Goal: Answer question/provide support

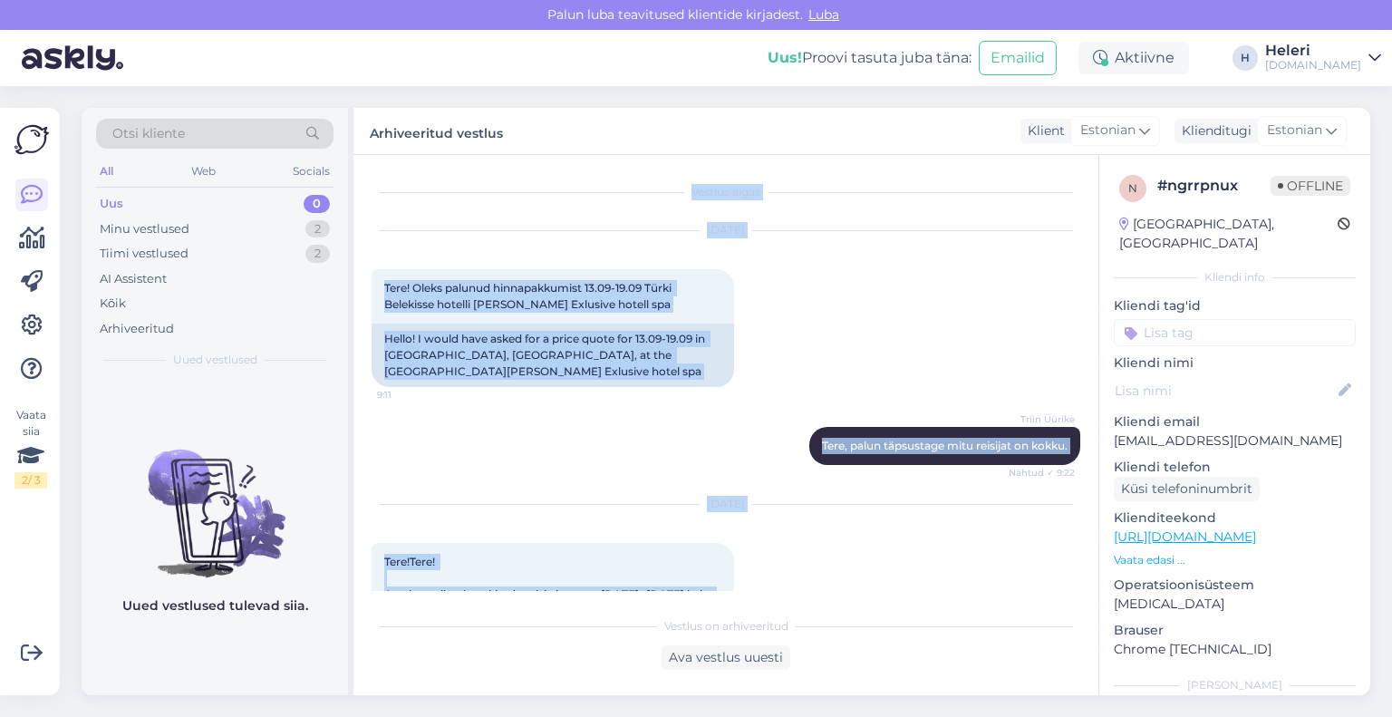
scroll to position [2725, 0]
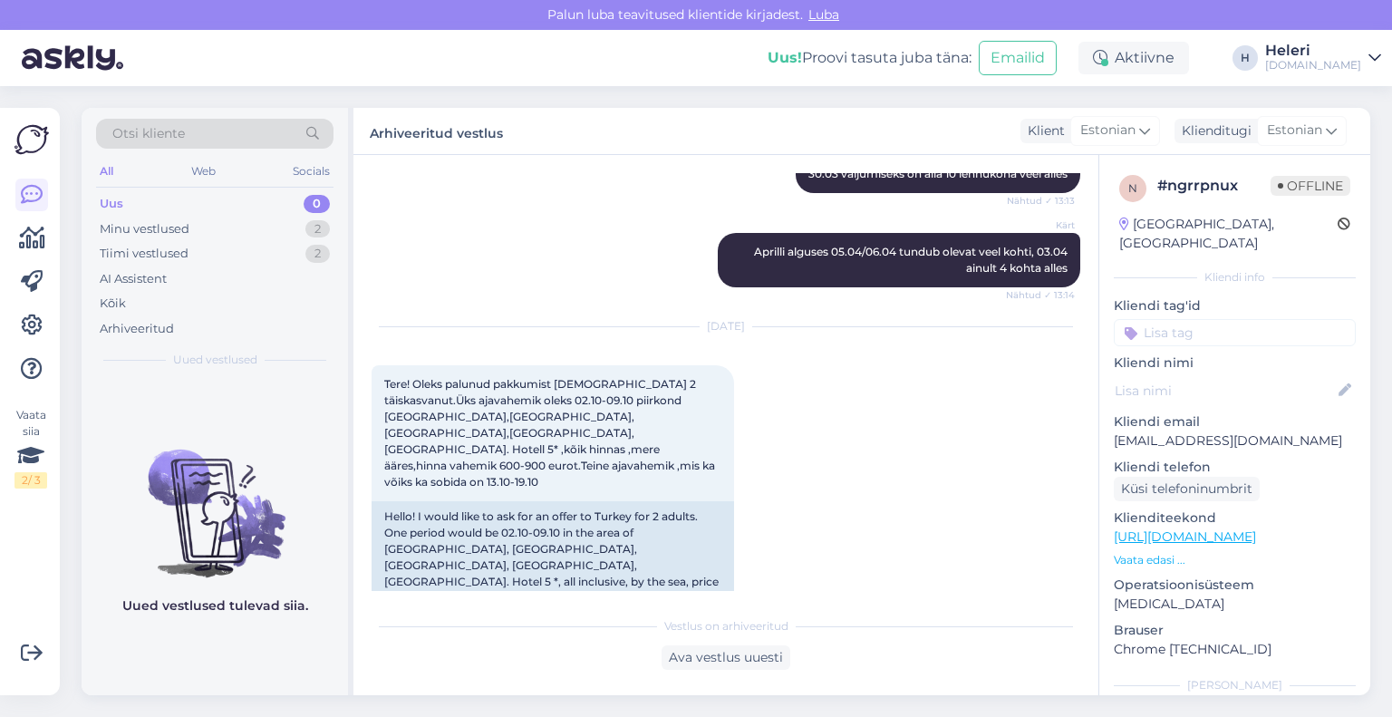
click at [975, 318] on div "Sep 19 2025 Tere! Oleks palunud pakkumist Türki 2 täiskasvanut.Üks ajavahemik o…" at bounding box center [726, 478] width 709 height 343
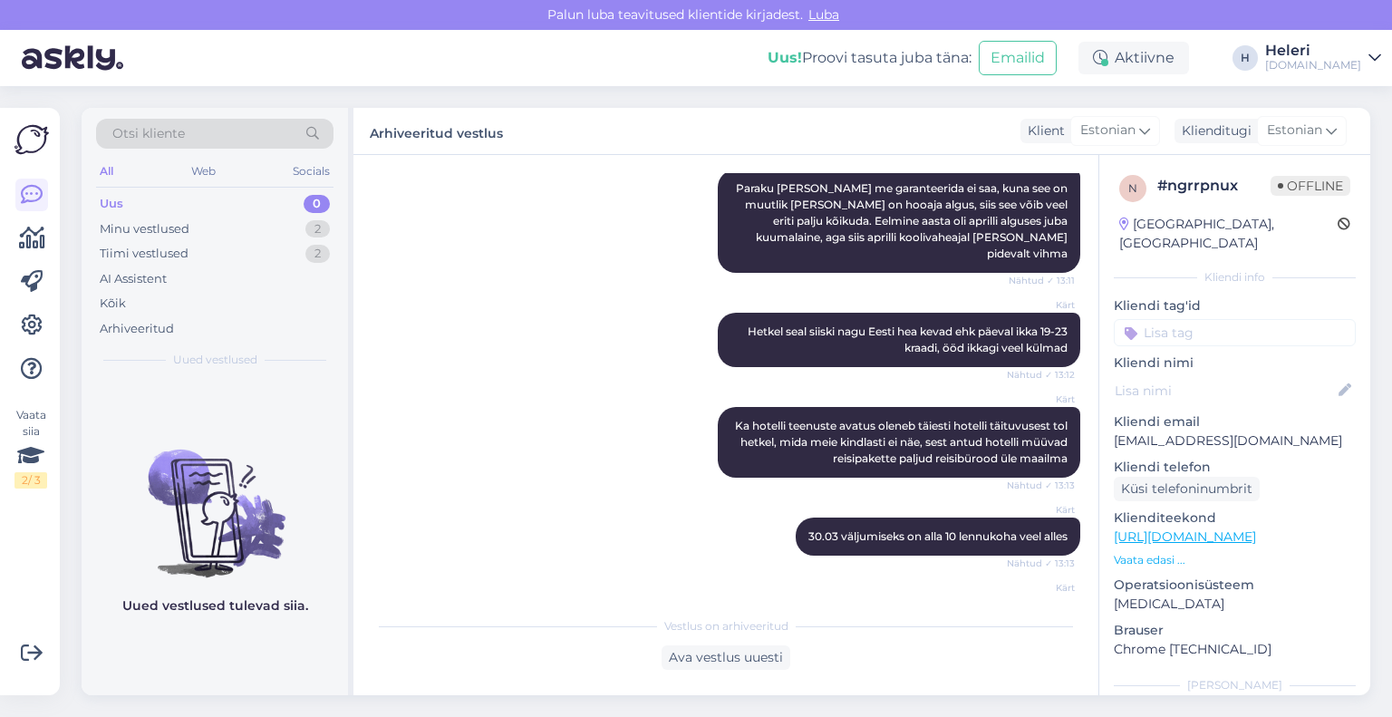
scroll to position [2090, 0]
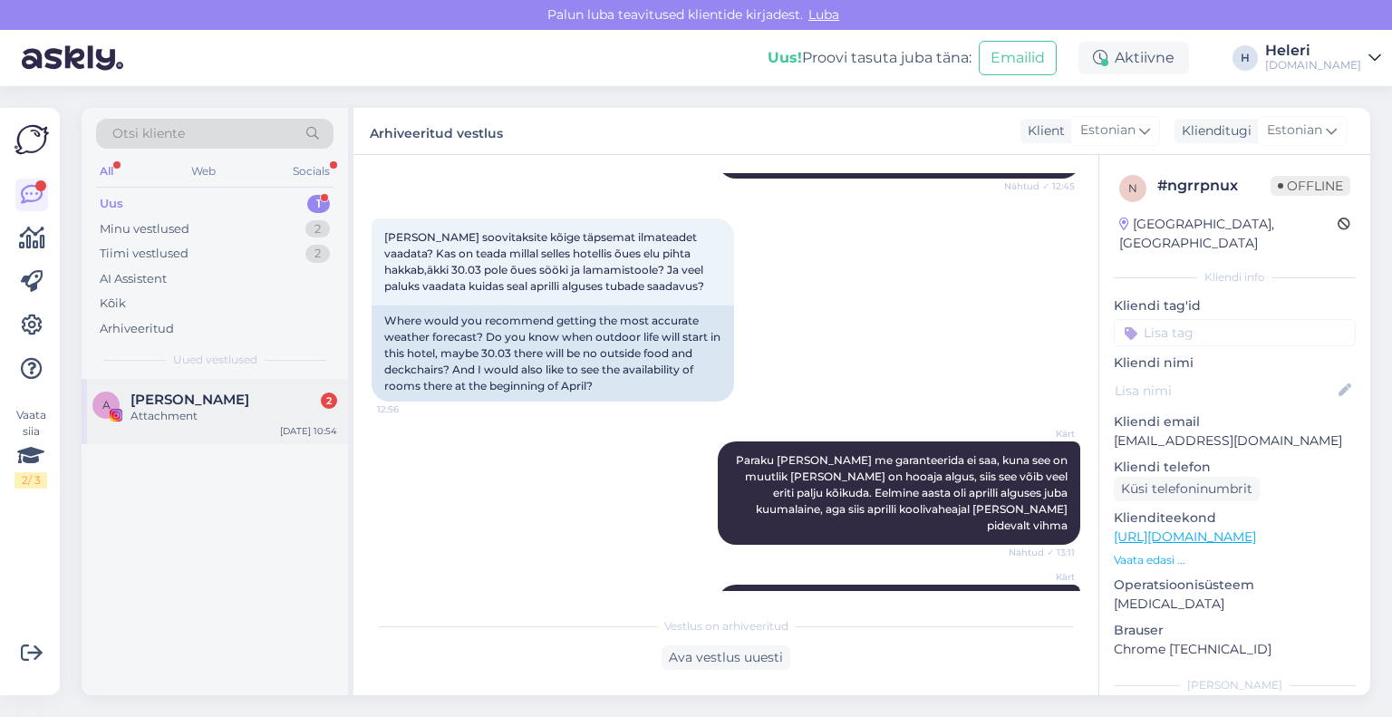
click at [237, 393] on div "Anete Sepp 2" at bounding box center [234, 400] width 207 height 16
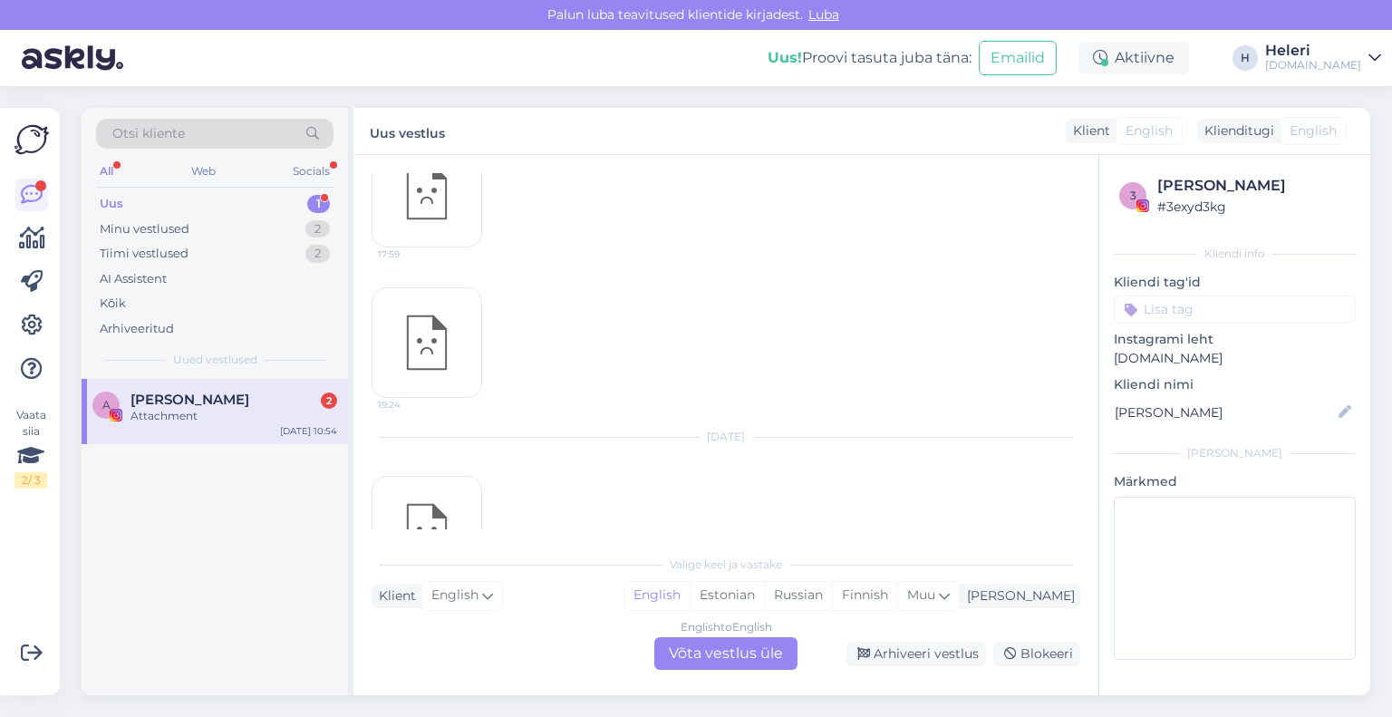
scroll to position [1899, 0]
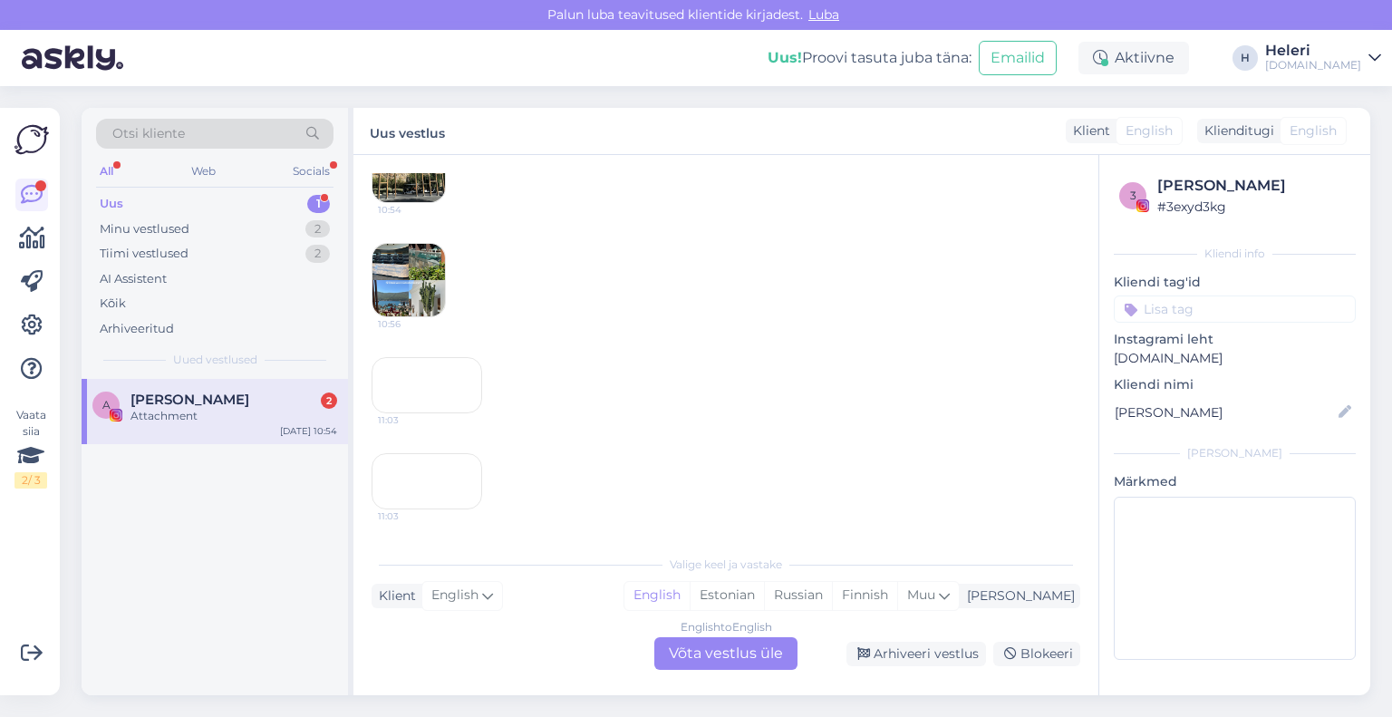
click at [226, 201] on div "Uus 1" at bounding box center [214, 203] width 237 height 25
click at [250, 411] on div "Attachment" at bounding box center [234, 416] width 207 height 16
click at [767, 652] on div "English to English Võta vestlus üle" at bounding box center [725, 653] width 143 height 33
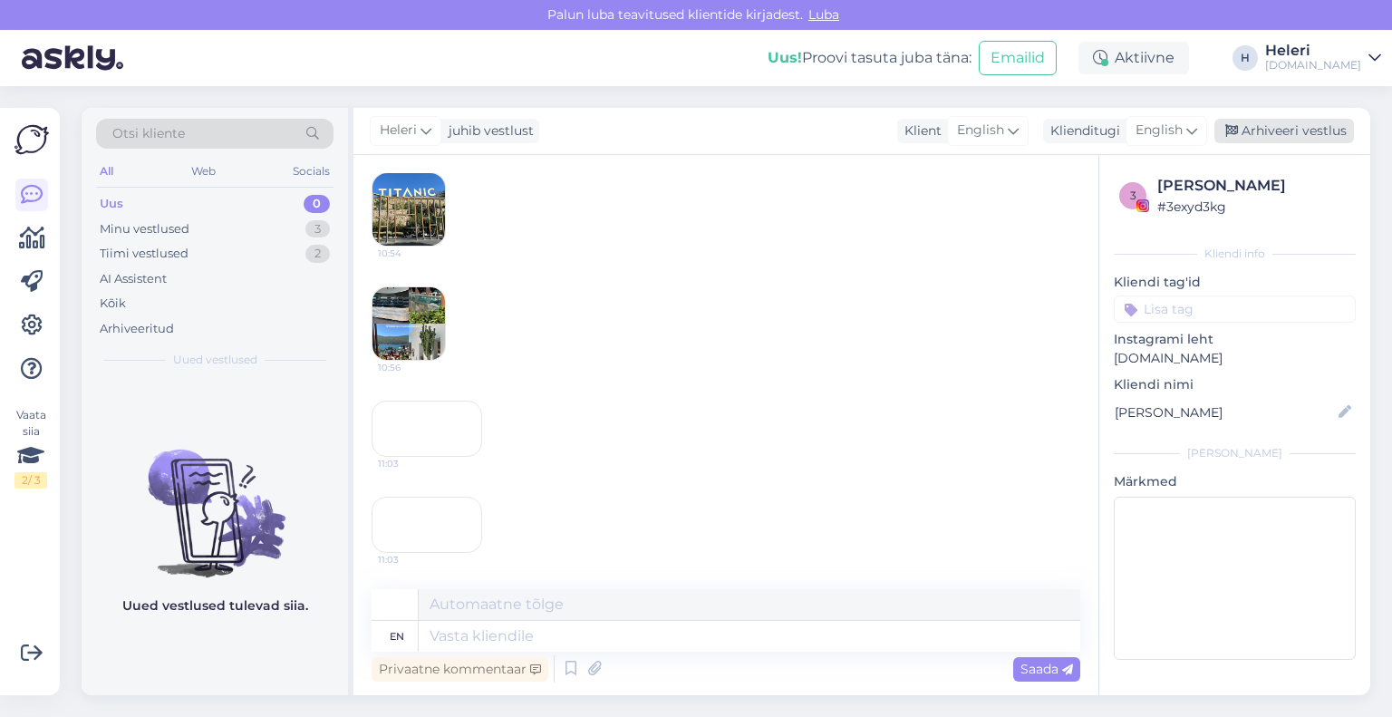
click at [1292, 122] on div "Arhiveeri vestlus" at bounding box center [1285, 131] width 140 height 24
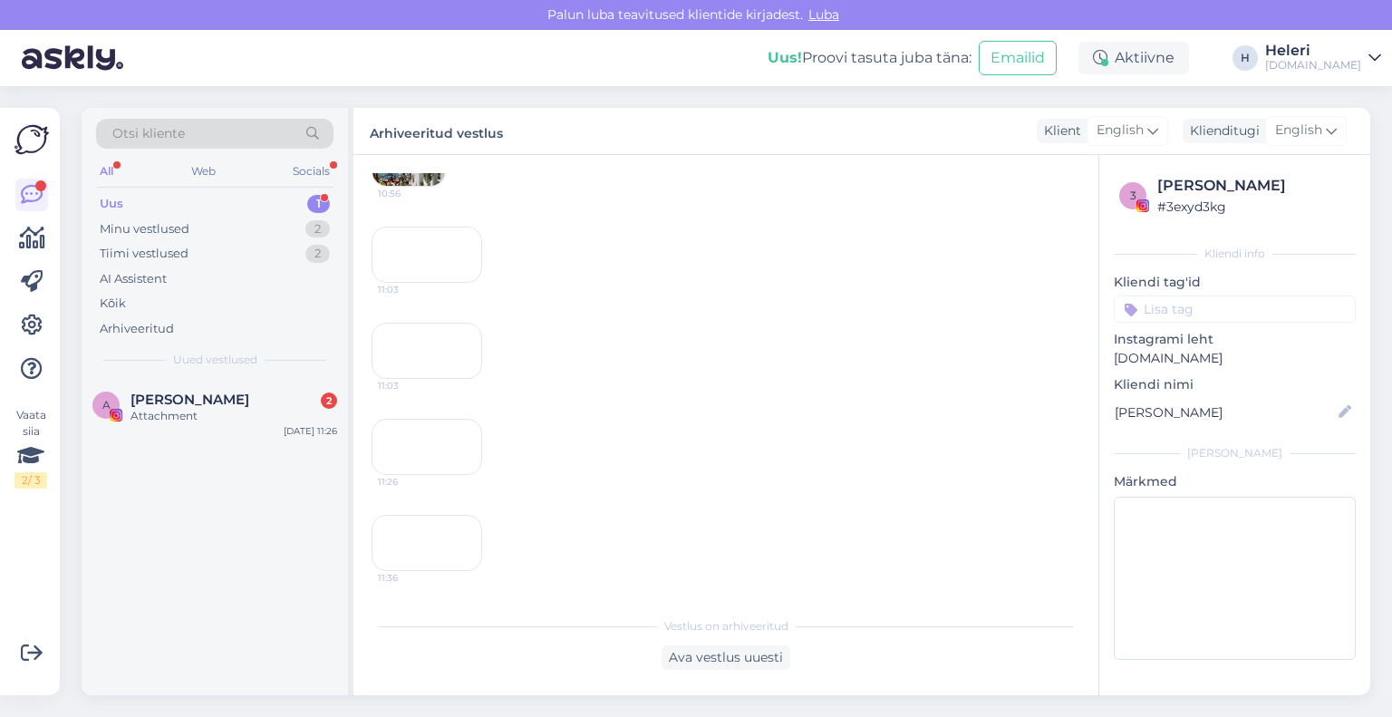
scroll to position [2301, 0]
click at [196, 200] on div "Uus 1" at bounding box center [214, 203] width 237 height 25
click at [196, 408] on div "Attachment" at bounding box center [234, 416] width 207 height 16
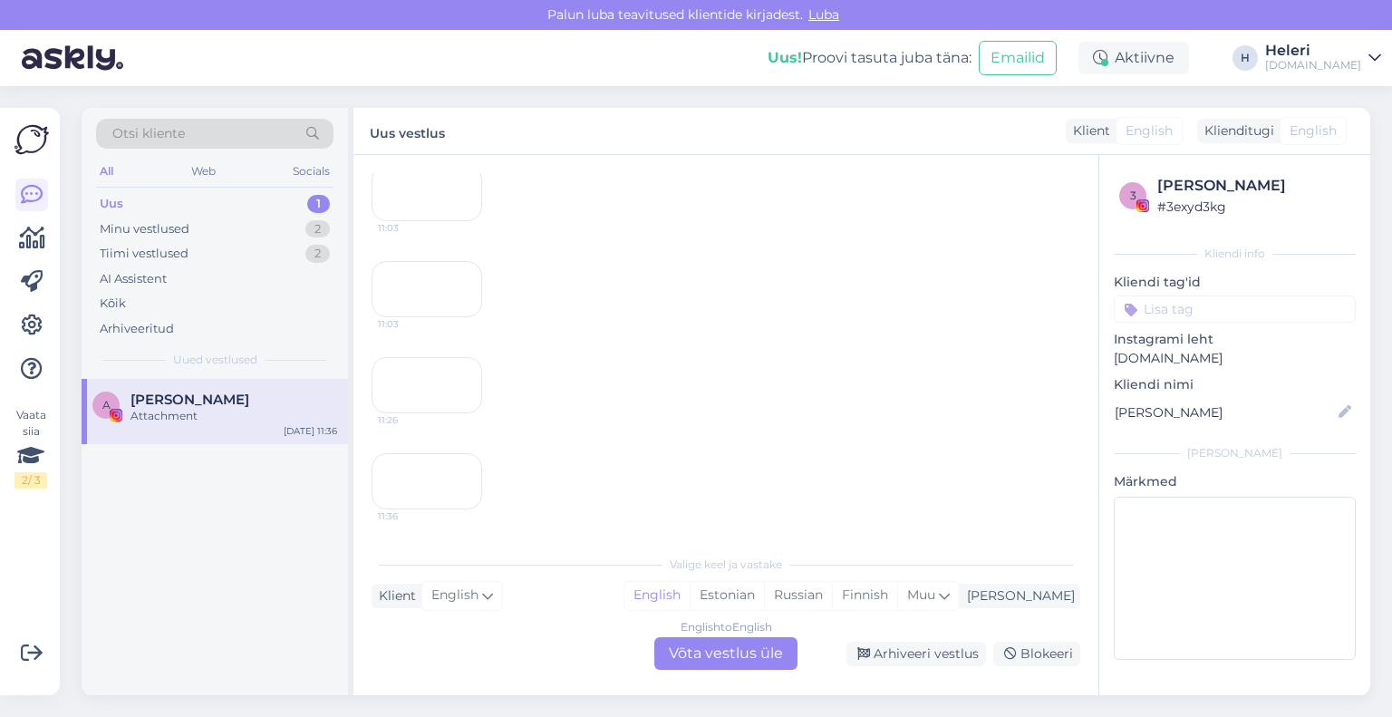
scroll to position [2417, 0]
click at [752, 655] on div "English to English Võta vestlus üle" at bounding box center [725, 653] width 143 height 33
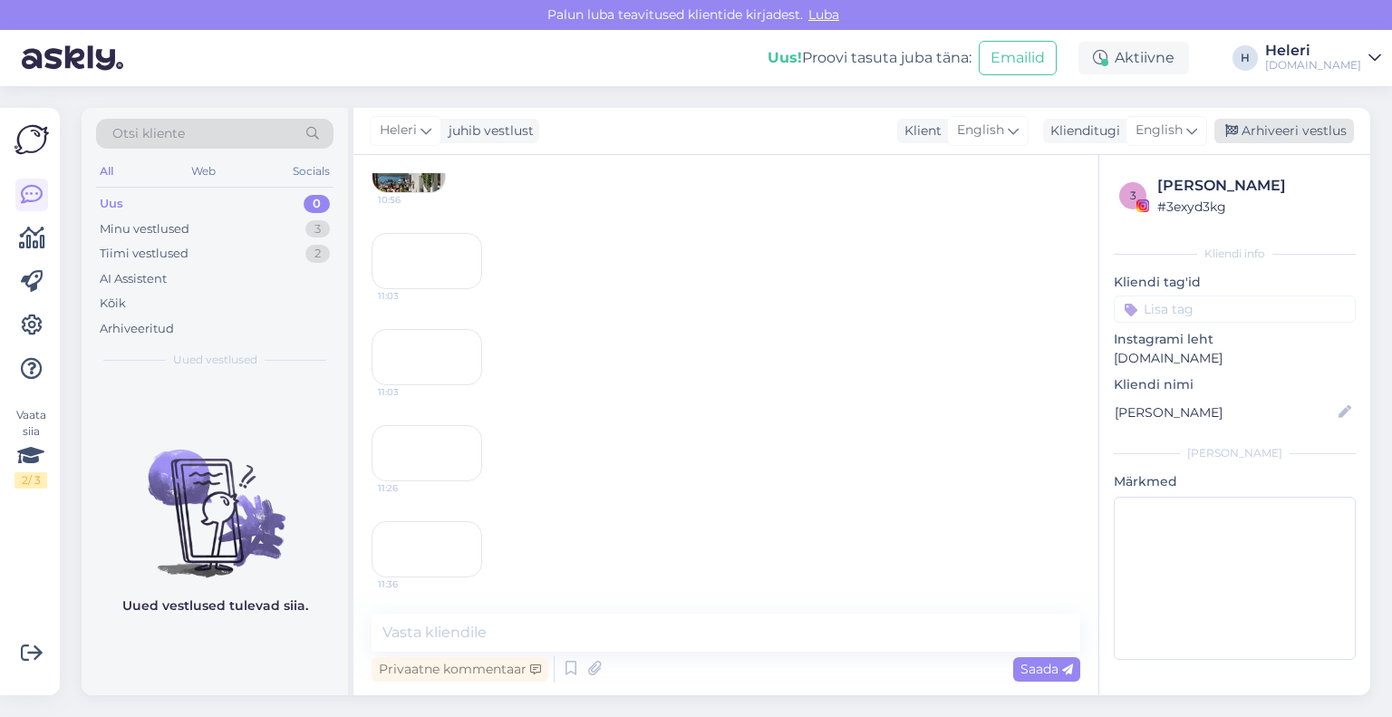
click at [1265, 137] on div "Arhiveeri vestlus" at bounding box center [1285, 131] width 140 height 24
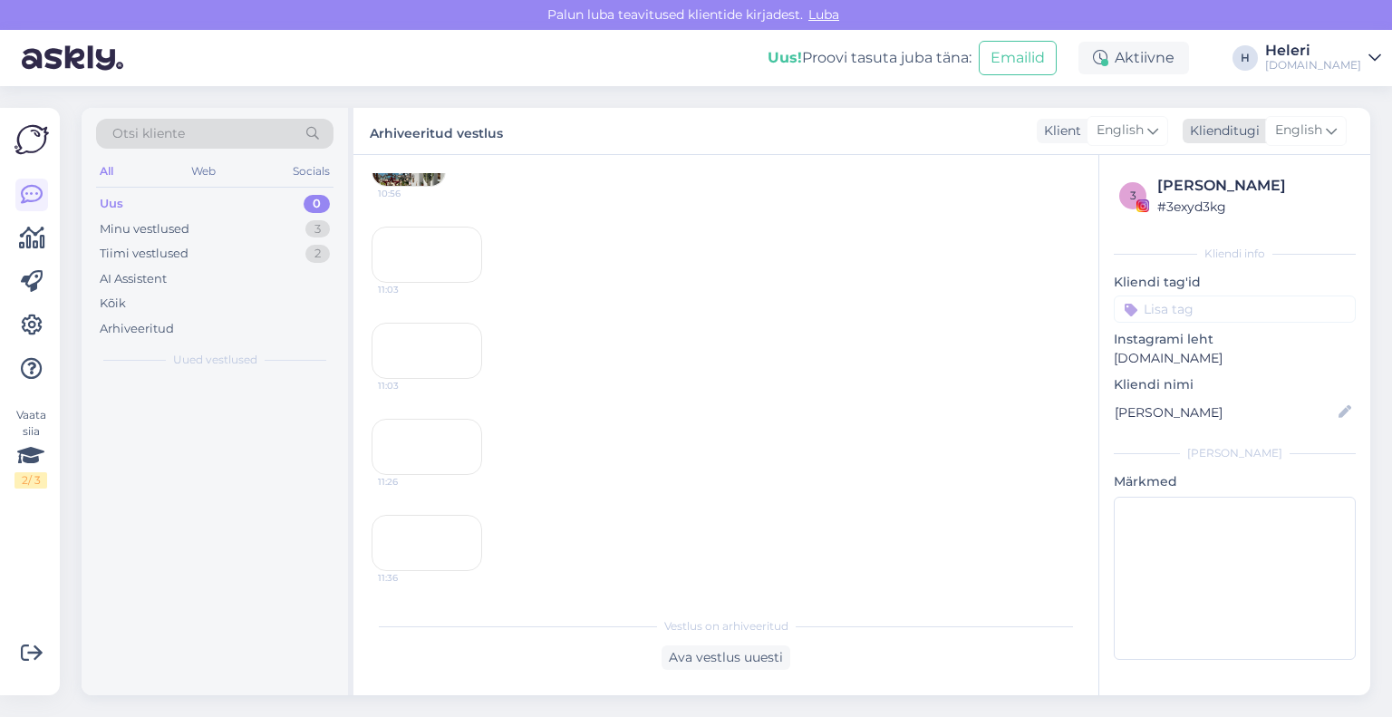
scroll to position [2355, 0]
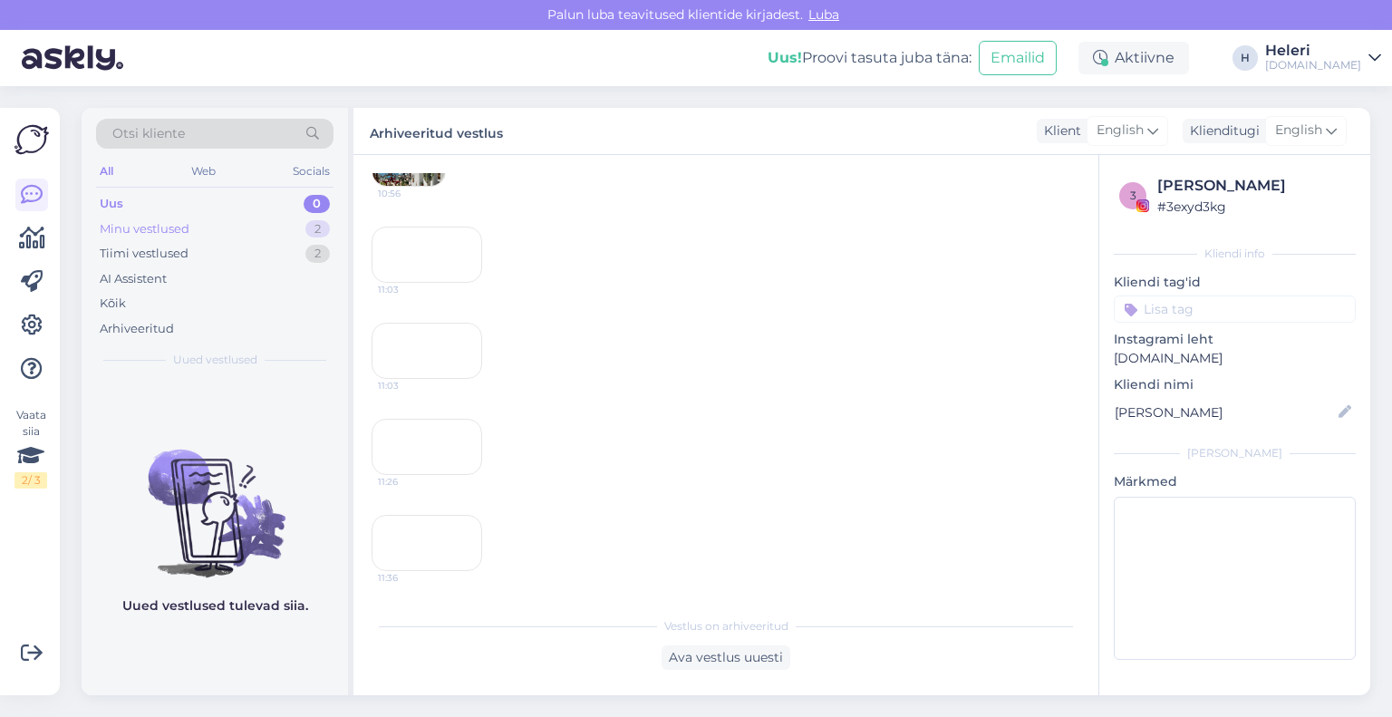
click at [178, 231] on div "Minu vestlused" at bounding box center [145, 229] width 90 height 18
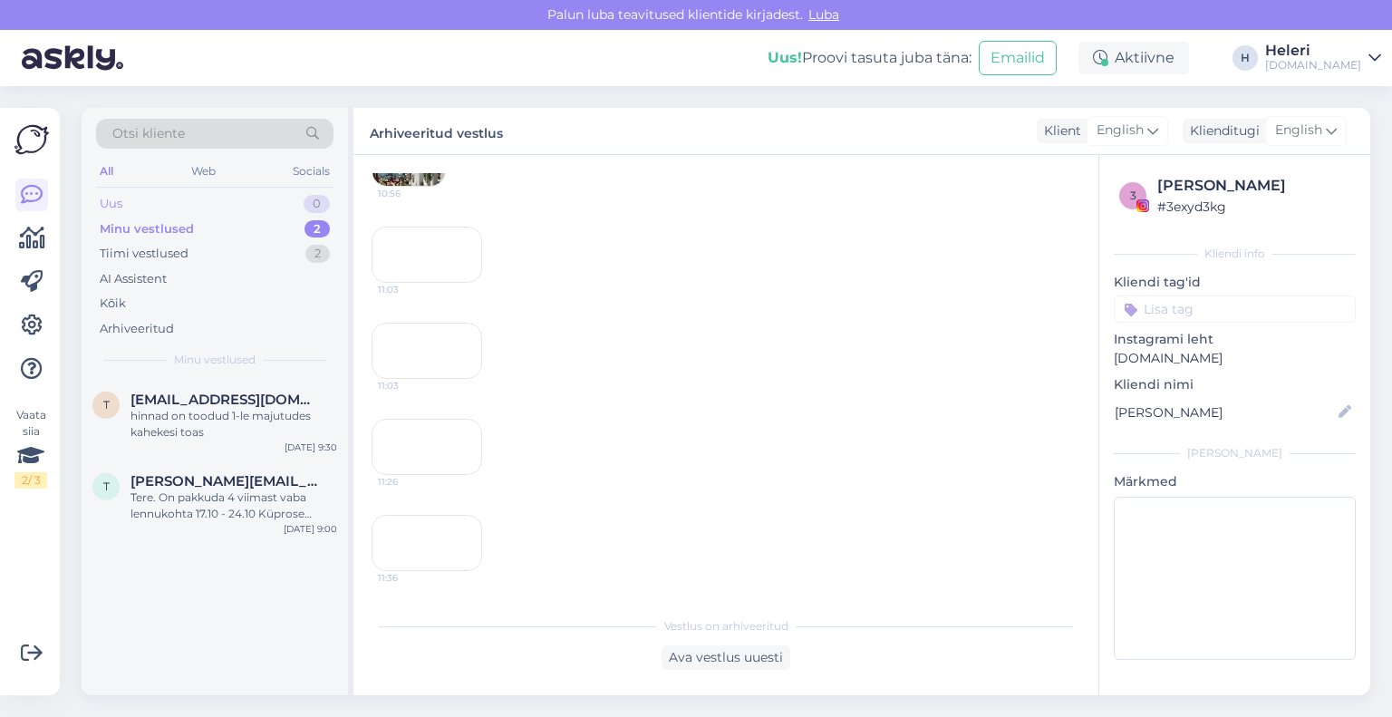
click at [179, 201] on div "Uus 0" at bounding box center [214, 203] width 237 height 25
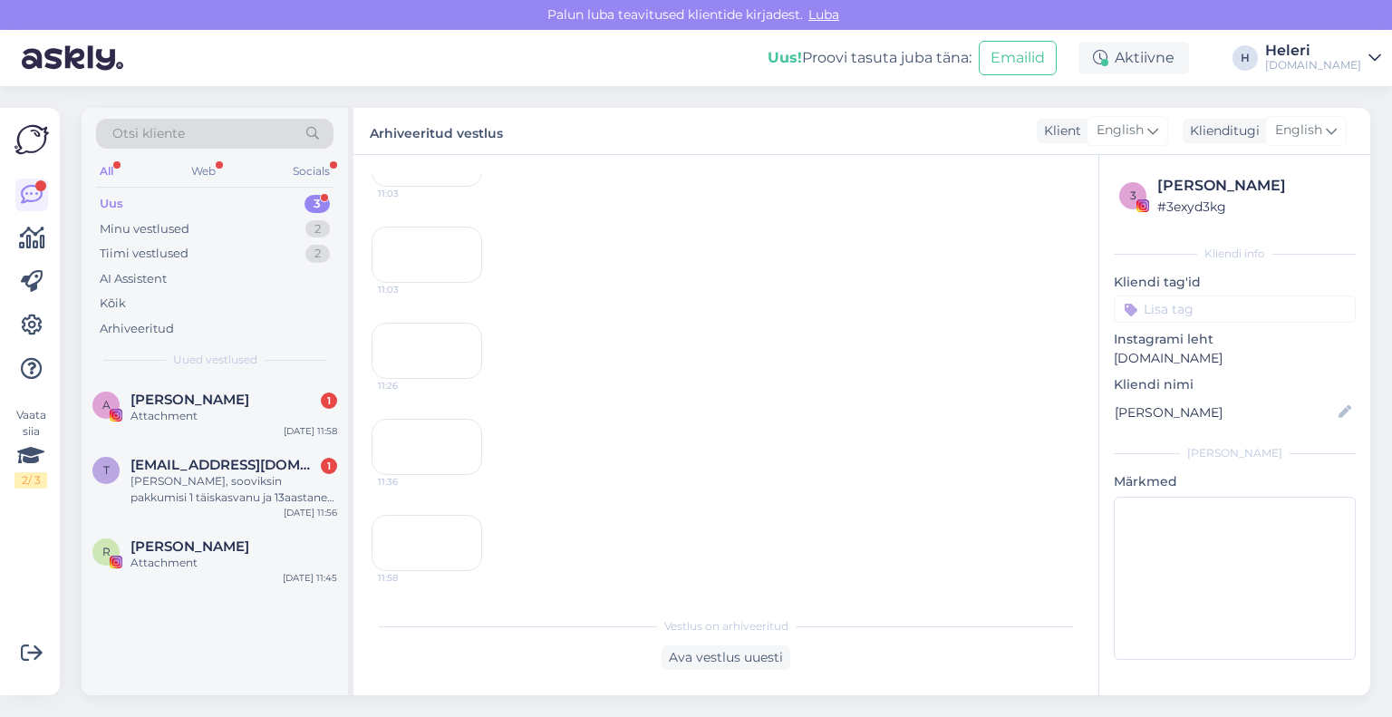
scroll to position [2532, 0]
click at [236, 486] on div "[PERSON_NAME], sooviksin pakkumisi 1 täiskasvanu ja 13aastane laps reise [GEOGR…" at bounding box center [234, 489] width 207 height 33
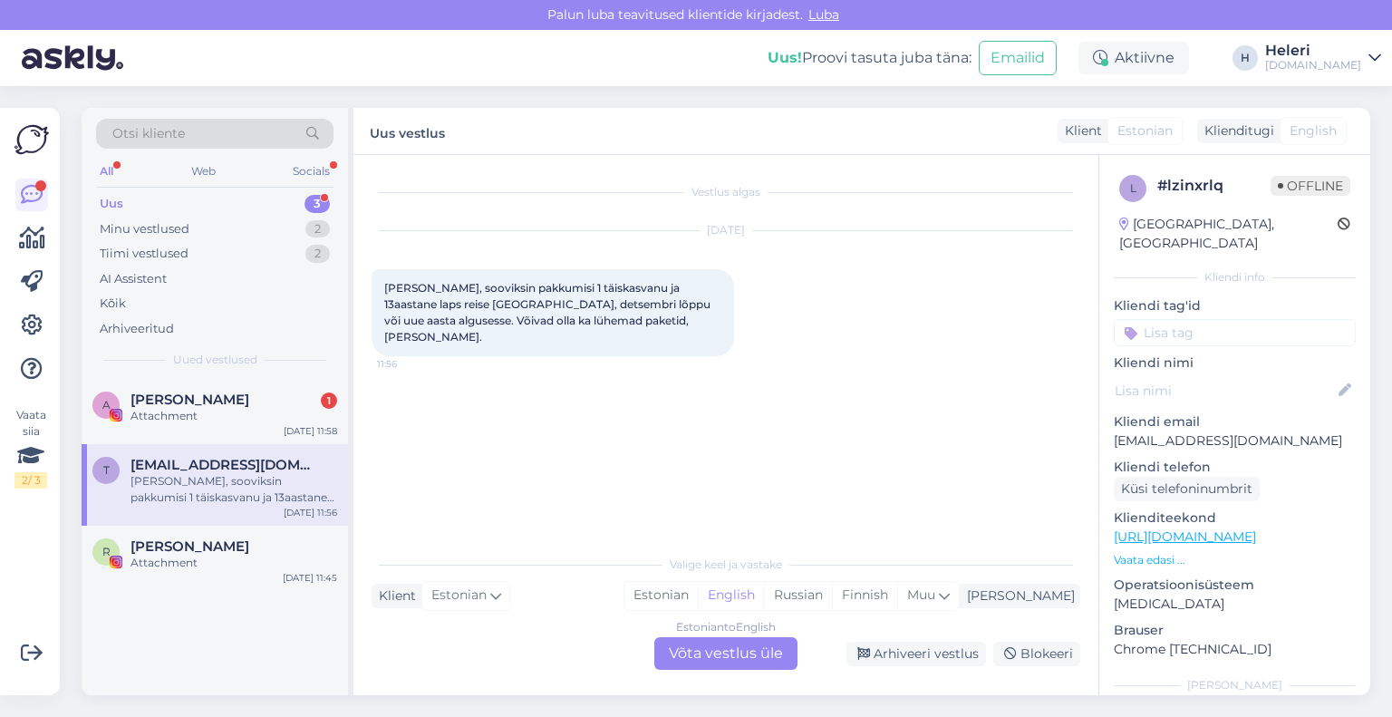
click at [733, 655] on div "Estonian to English Võta vestlus üle" at bounding box center [725, 653] width 143 height 33
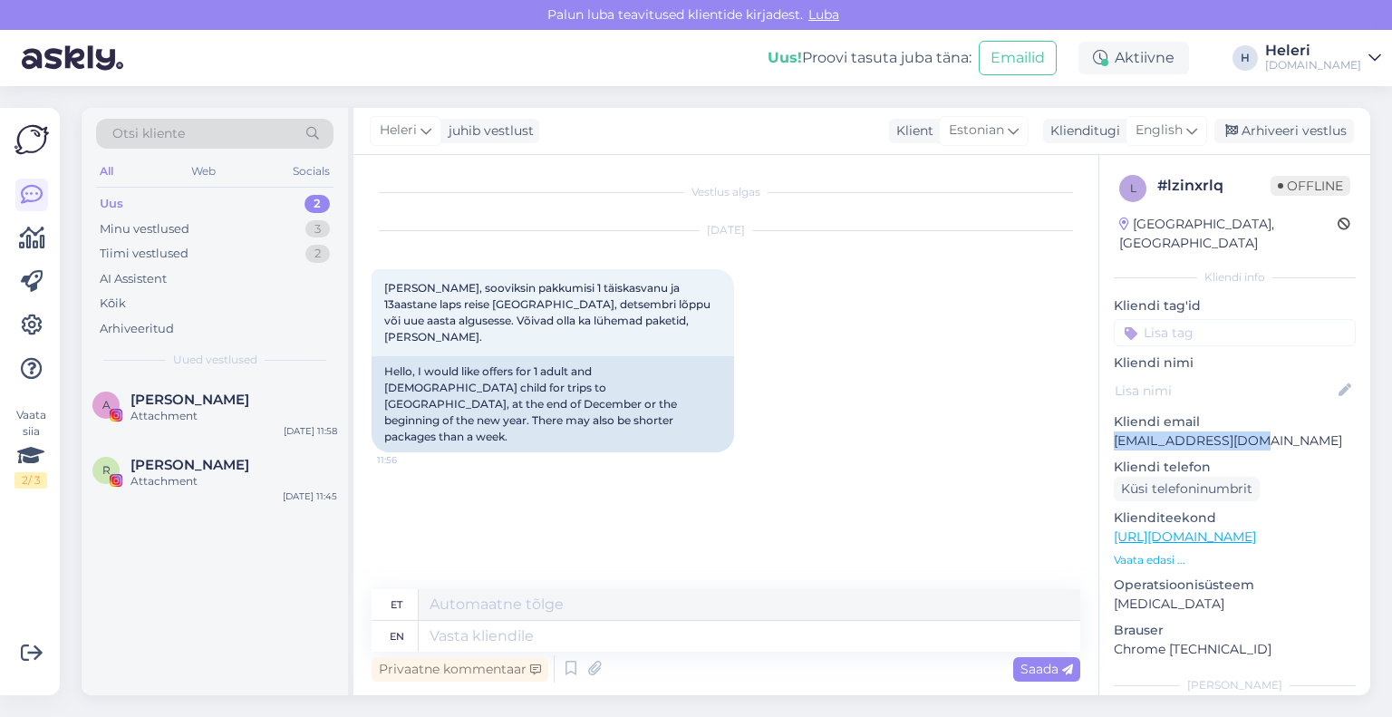
drag, startPoint x: 1116, startPoint y: 422, endPoint x: 1286, endPoint y: 416, distance: 170.5
click at [1296, 416] on div "l # lzinxrlq Offline Estonia, Tallinn Kliendi info Kliendi tag'id Kliendi nimi …" at bounding box center [1235, 537] width 271 height 764
copy p "[EMAIL_ADDRESS][DOMAIN_NAME]"
click at [1155, 129] on span "English" at bounding box center [1159, 131] width 47 height 20
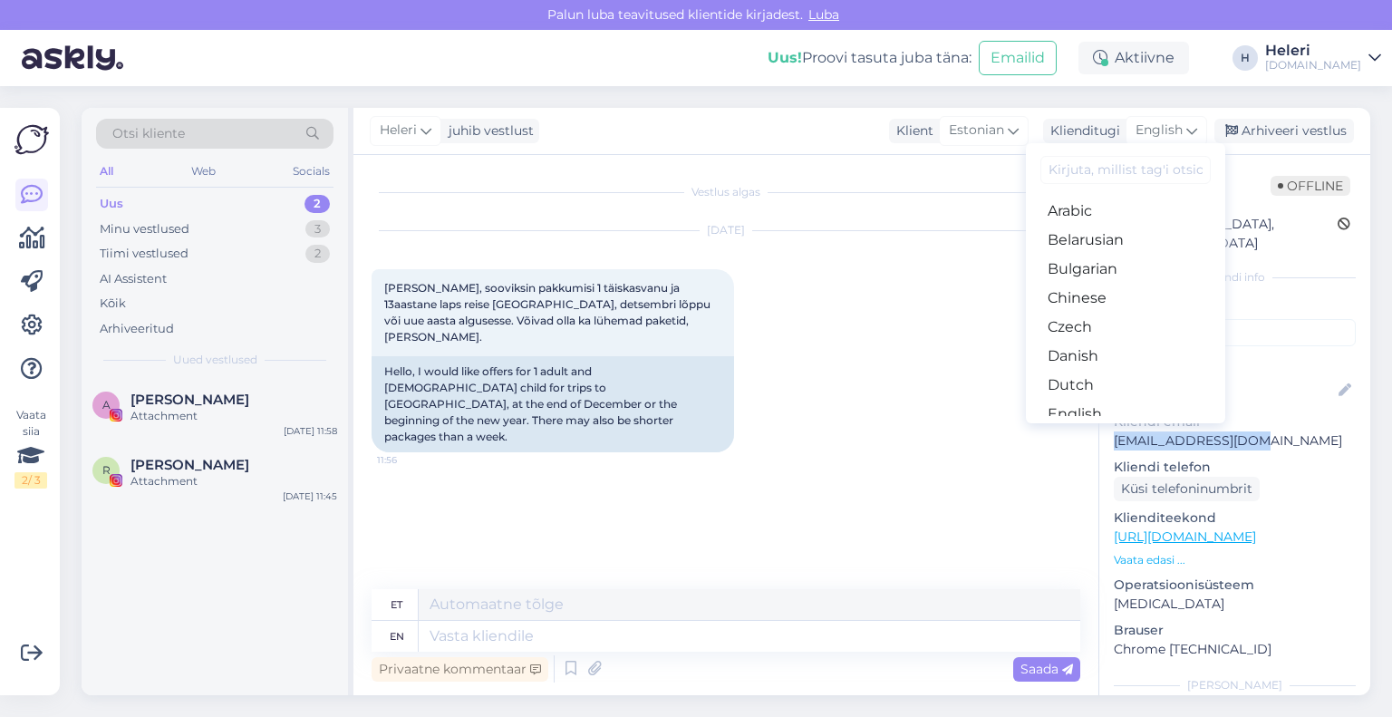
click at [1095, 429] on link "Estonian" at bounding box center [1125, 443] width 199 height 29
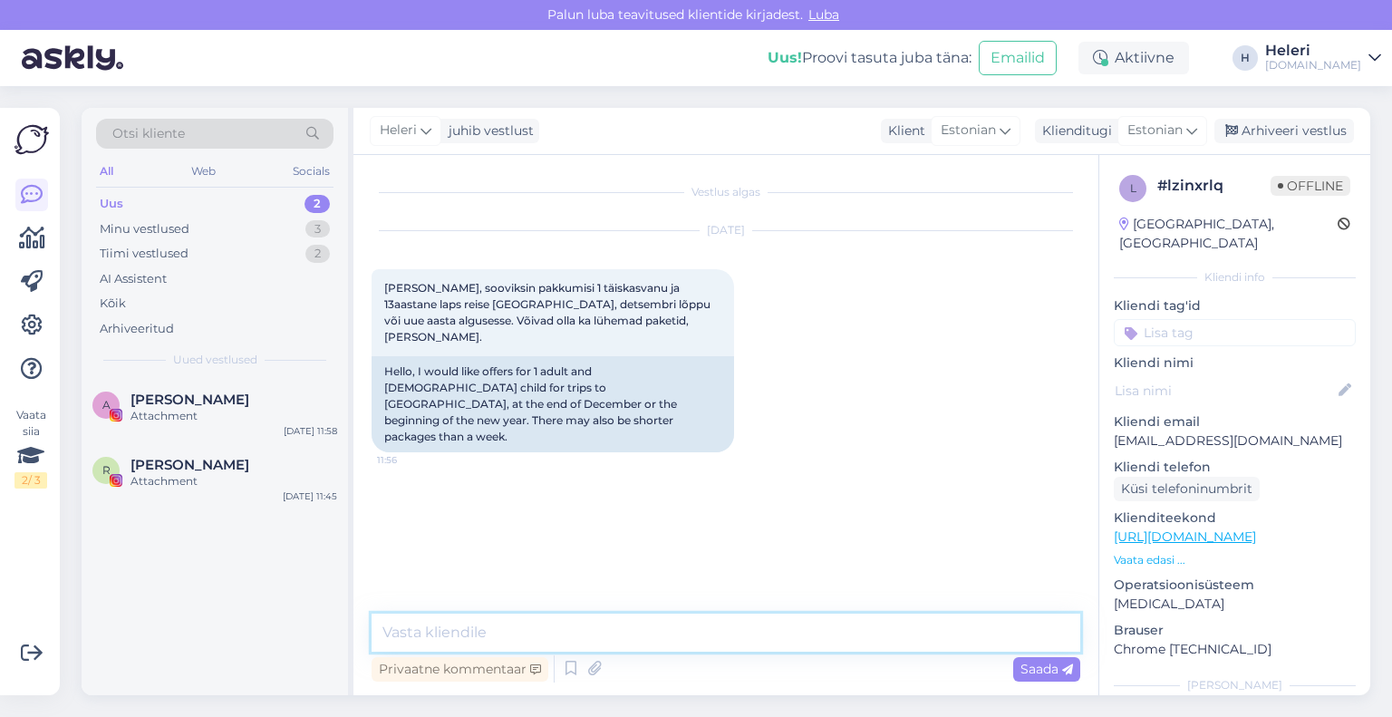
click at [562, 642] on textarea at bounding box center [726, 633] width 709 height 38
type textarea "t"
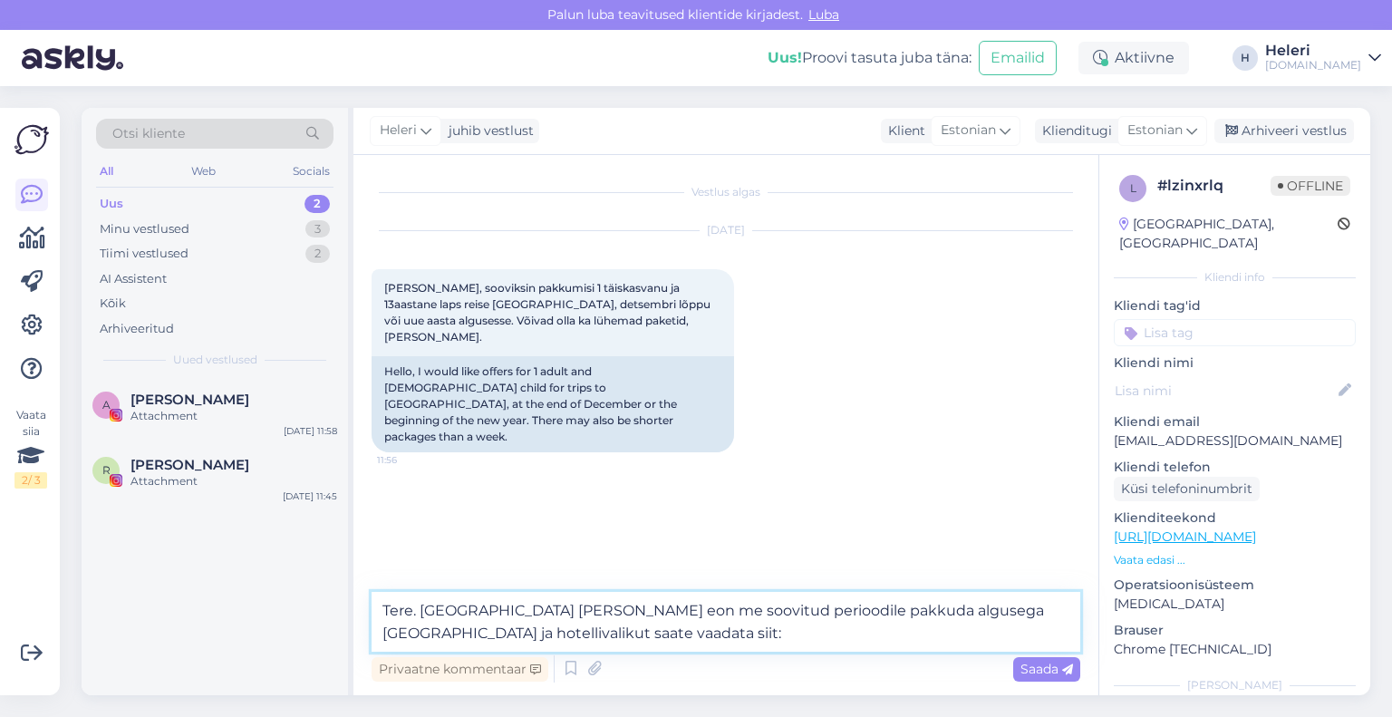
paste textarea "[URL][DOMAIN_NAME]"
click at [500, 617] on textarea "Tere. Dubai reis eon me soovitud perioodile pakkuda algusega Riiast ja hotelliv…" at bounding box center [726, 622] width 709 height 60
click at [500, 616] on textarea "Tere. Dubai reiseon me soovitud perioodile pakkuda algusega Riiast ja hotelliva…" at bounding box center [726, 622] width 709 height 60
click at [692, 612] on textarea "Tere. Dubai reise on me soovitud perioodile pakkuda algusega Riiast ja hotelliv…" at bounding box center [726, 622] width 709 height 60
type textarea "Tere. Dubai reise on me soovitud perioodil pakkuda algusega Riiast ja hotelliva…"
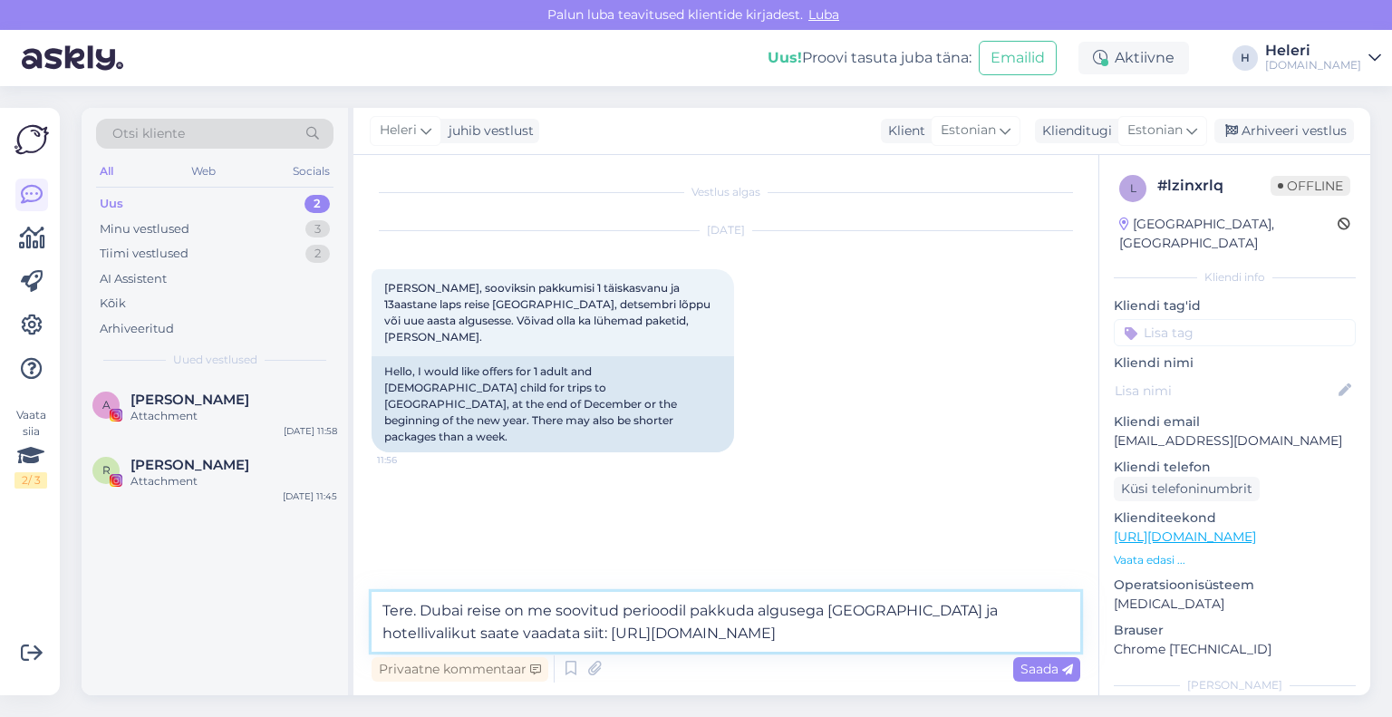
click at [651, 631] on textarea "Tere. Dubai reise on me soovitud perioodil pakkuda algusega Riiast ja hotelliva…" at bounding box center [726, 622] width 709 height 60
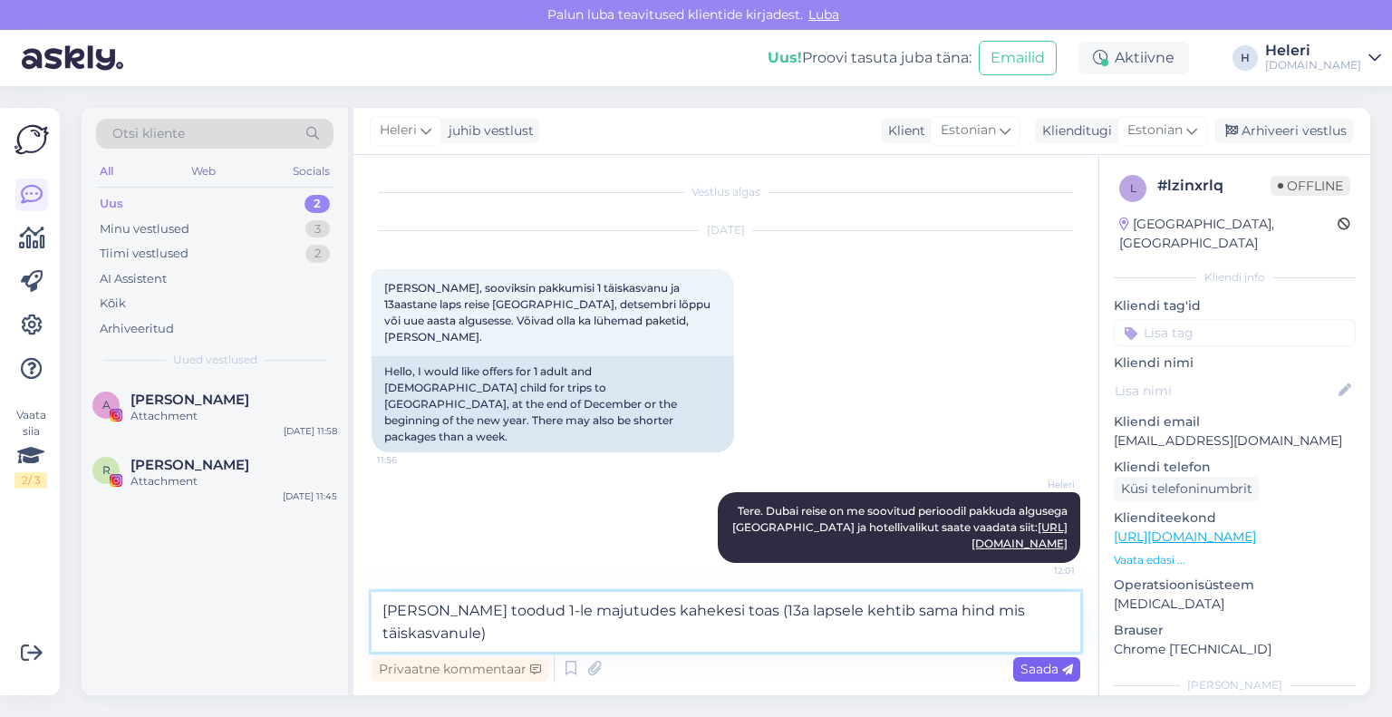
type textarea "[PERSON_NAME] toodud 1-le majutudes kahekesi toas (13a lapsele kehtib sama hind…"
click at [1042, 671] on span "Saada" at bounding box center [1047, 669] width 53 height 16
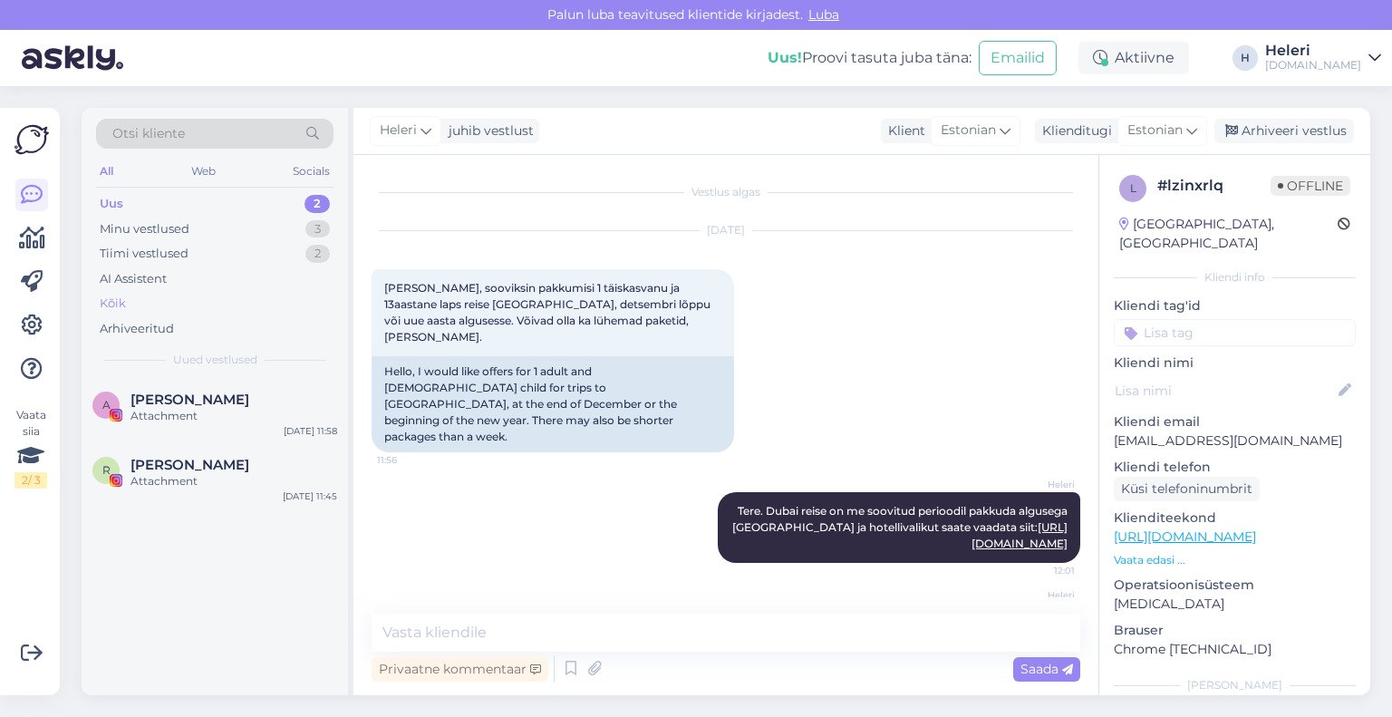
scroll to position [47, 0]
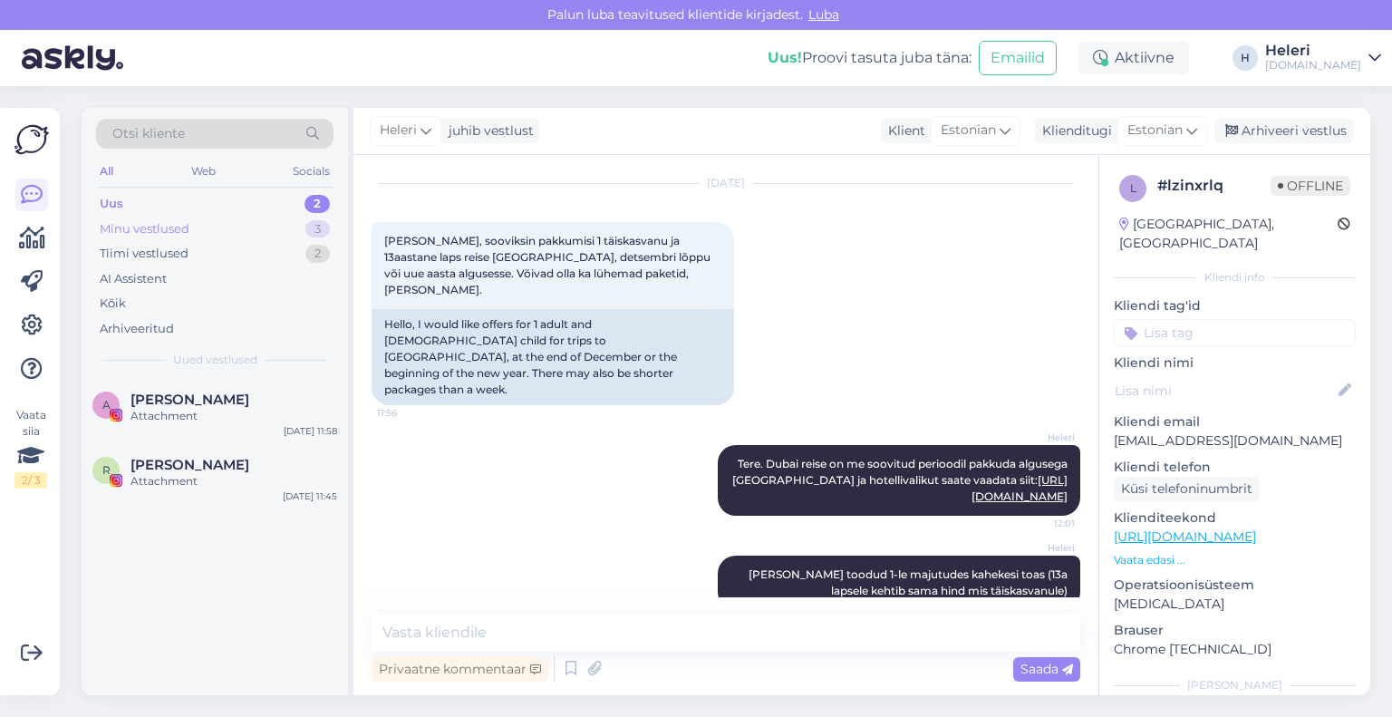
click at [177, 229] on div "Minu vestlused" at bounding box center [145, 229] width 90 height 18
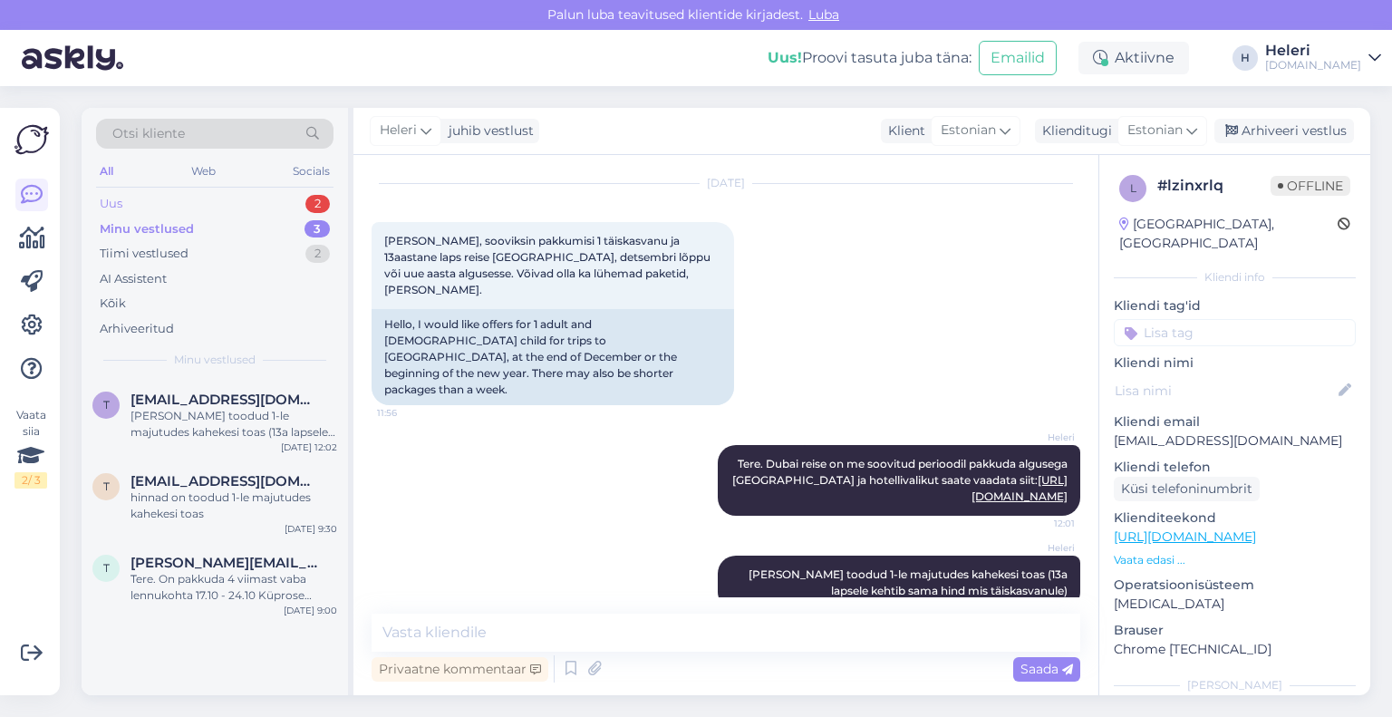
click at [156, 208] on div "Uus 2" at bounding box center [214, 203] width 237 height 25
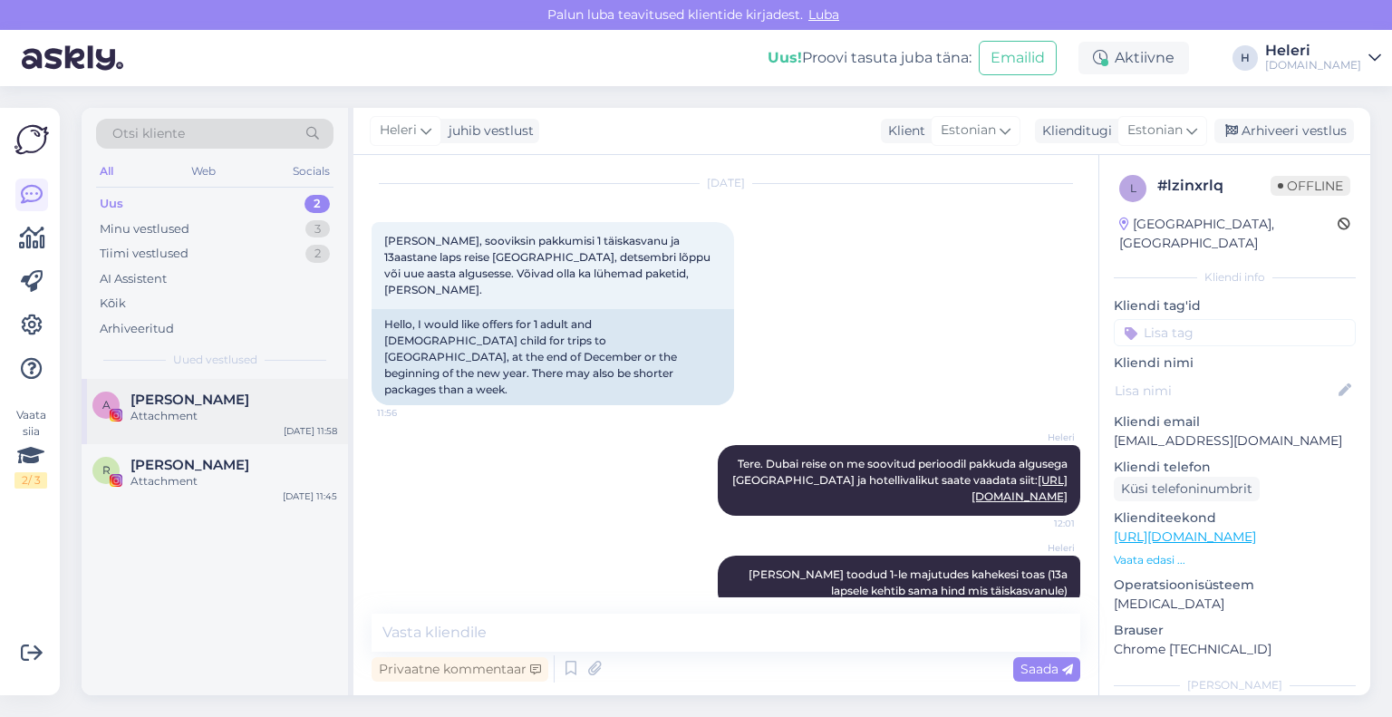
click at [224, 421] on div "Attachment" at bounding box center [234, 416] width 207 height 16
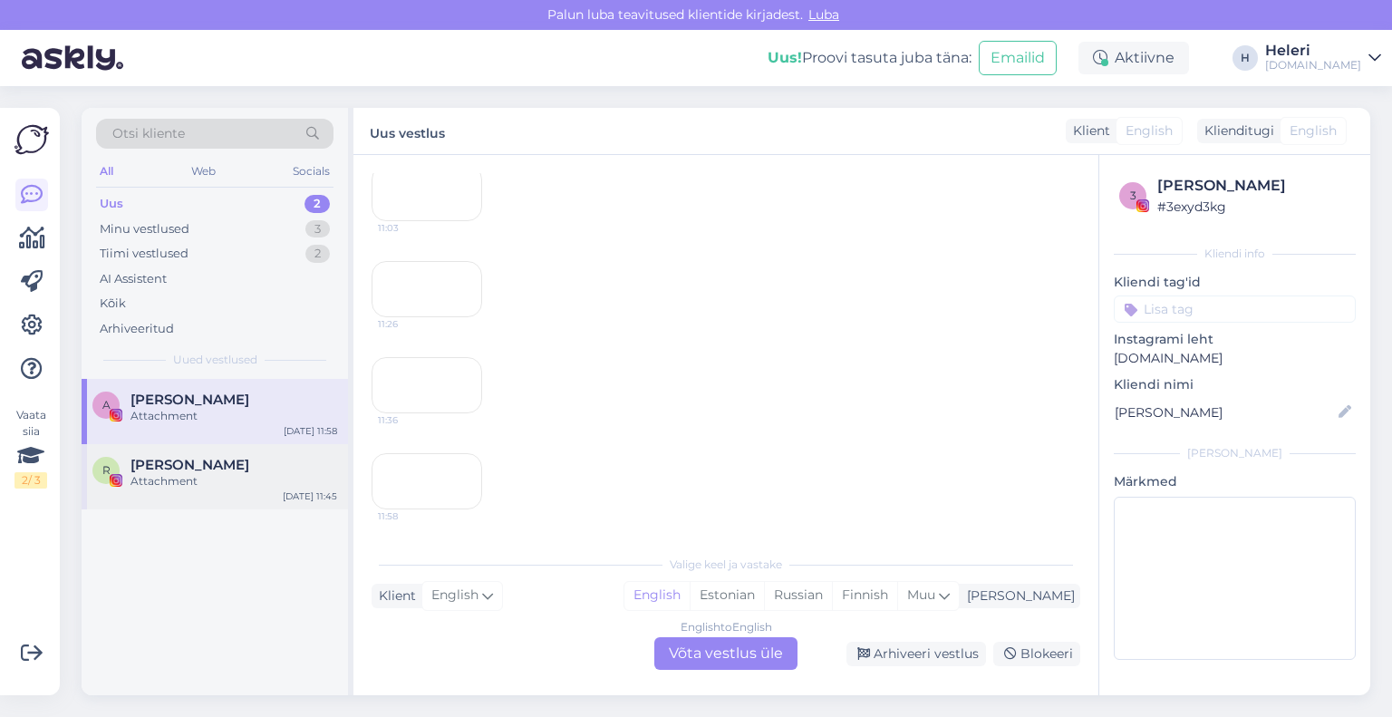
click at [223, 468] on div "[PERSON_NAME]" at bounding box center [234, 465] width 207 height 16
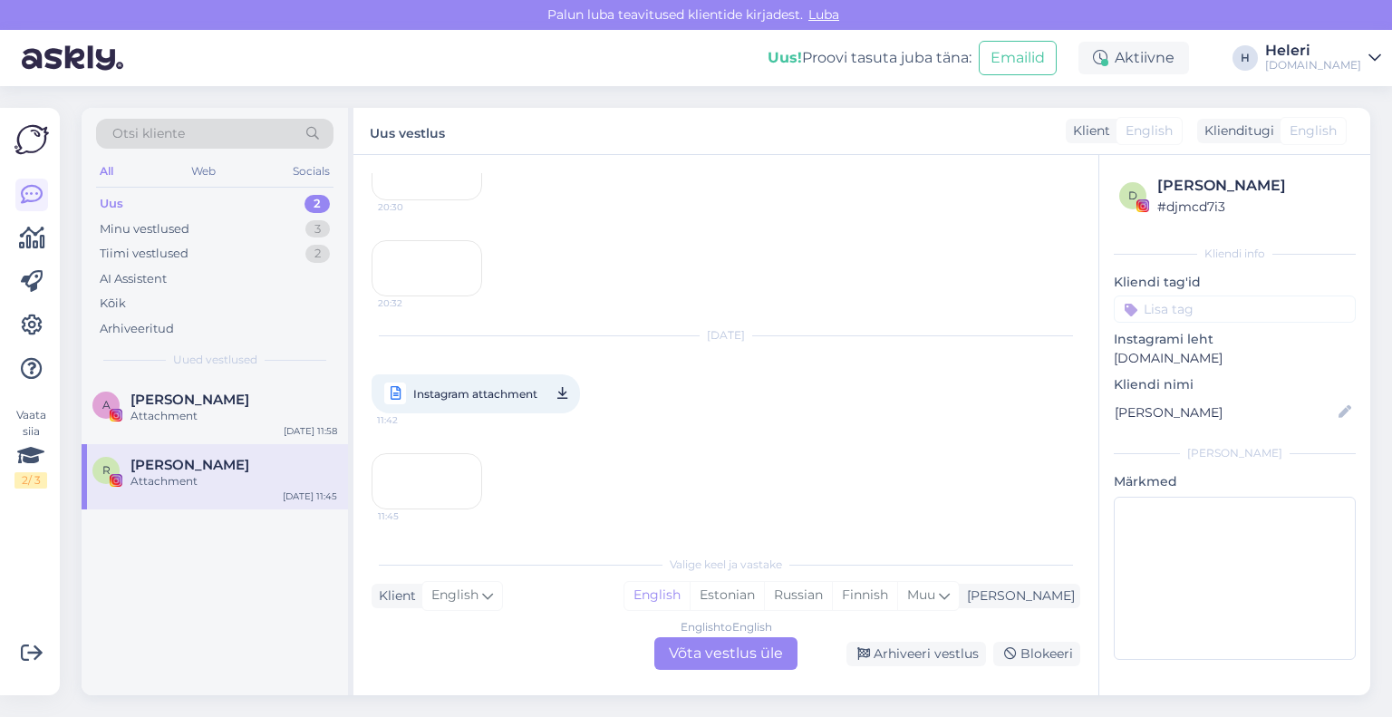
scroll to position [531, 0]
click at [431, 453] on div "11:45" at bounding box center [427, 481] width 111 height 56
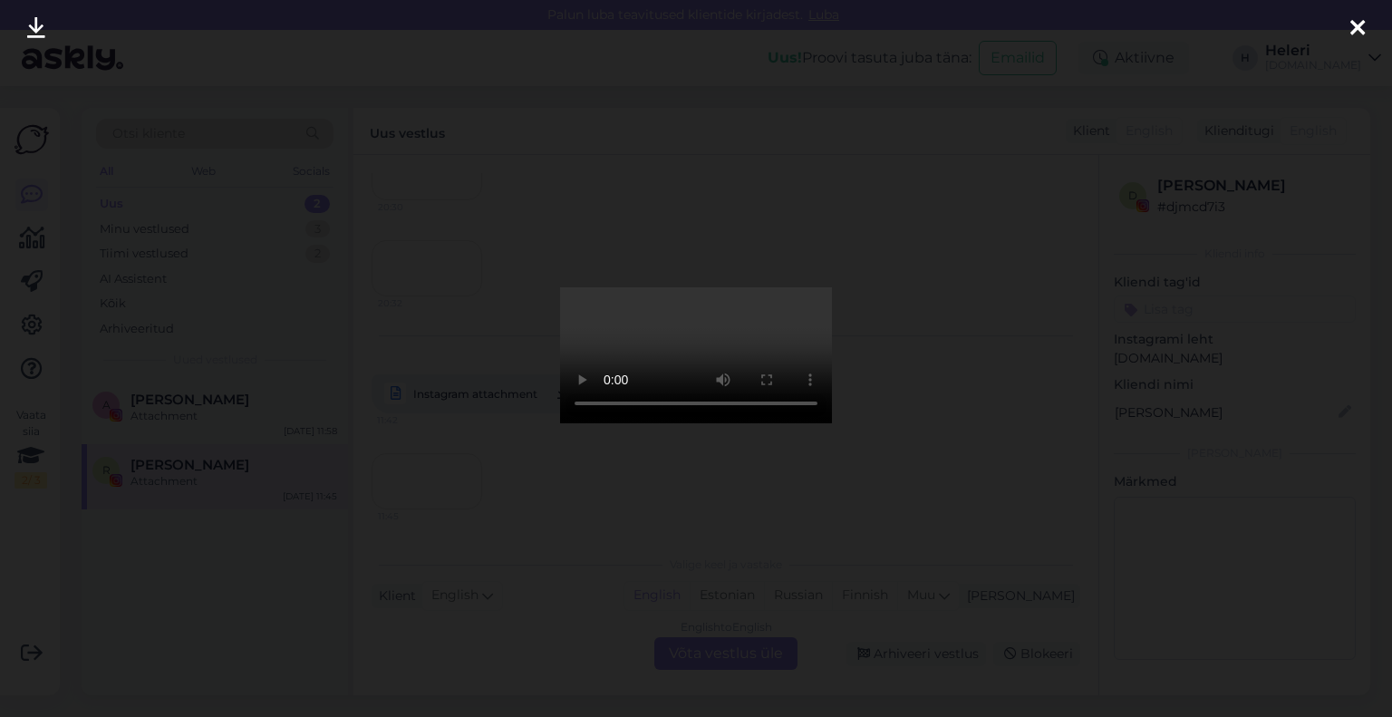
click at [1355, 26] on icon at bounding box center [1358, 29] width 15 height 24
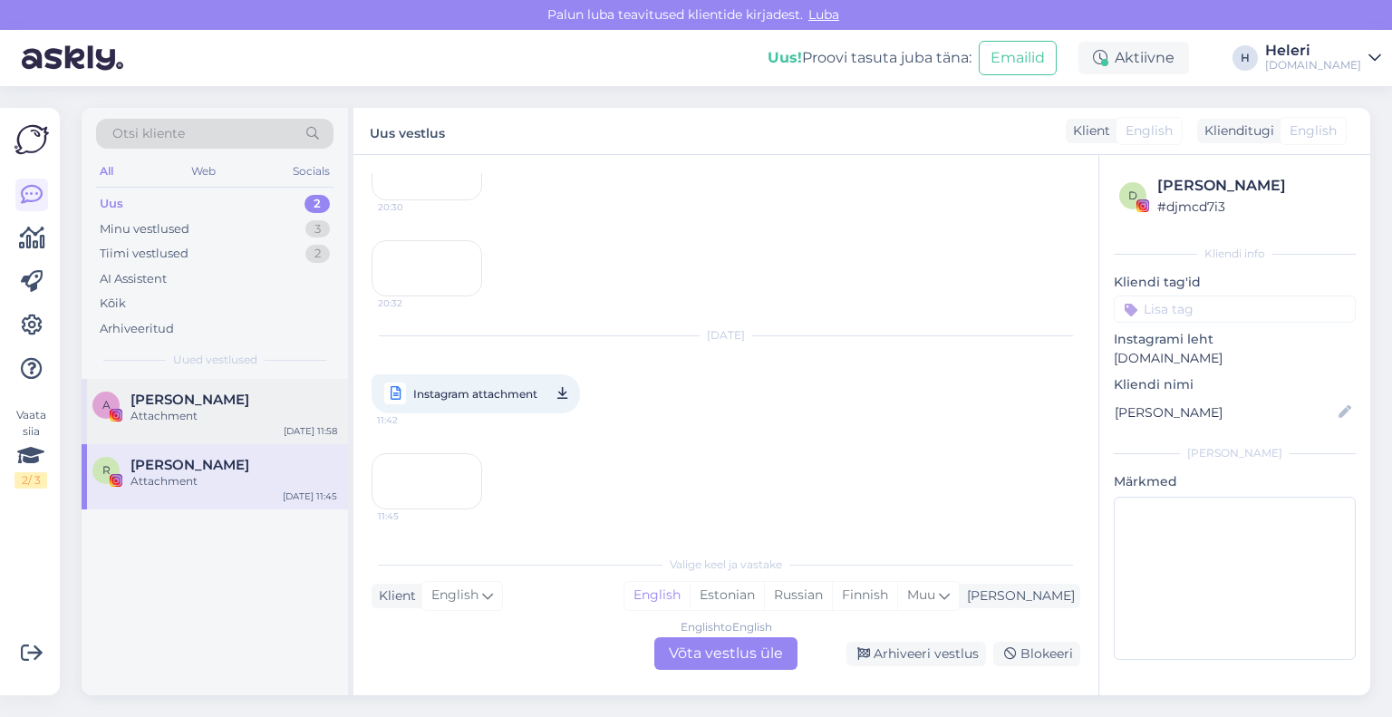
click at [196, 420] on div "Attachment" at bounding box center [234, 416] width 207 height 16
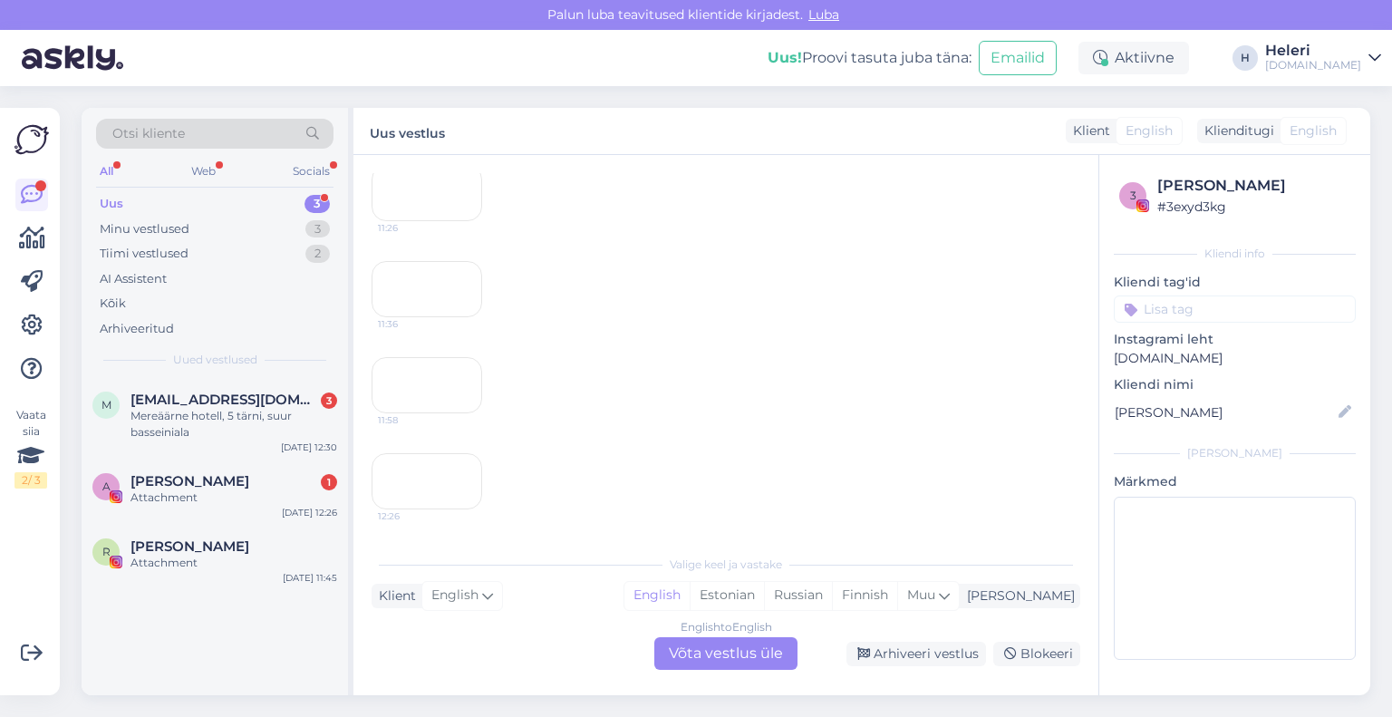
scroll to position [2826, 0]
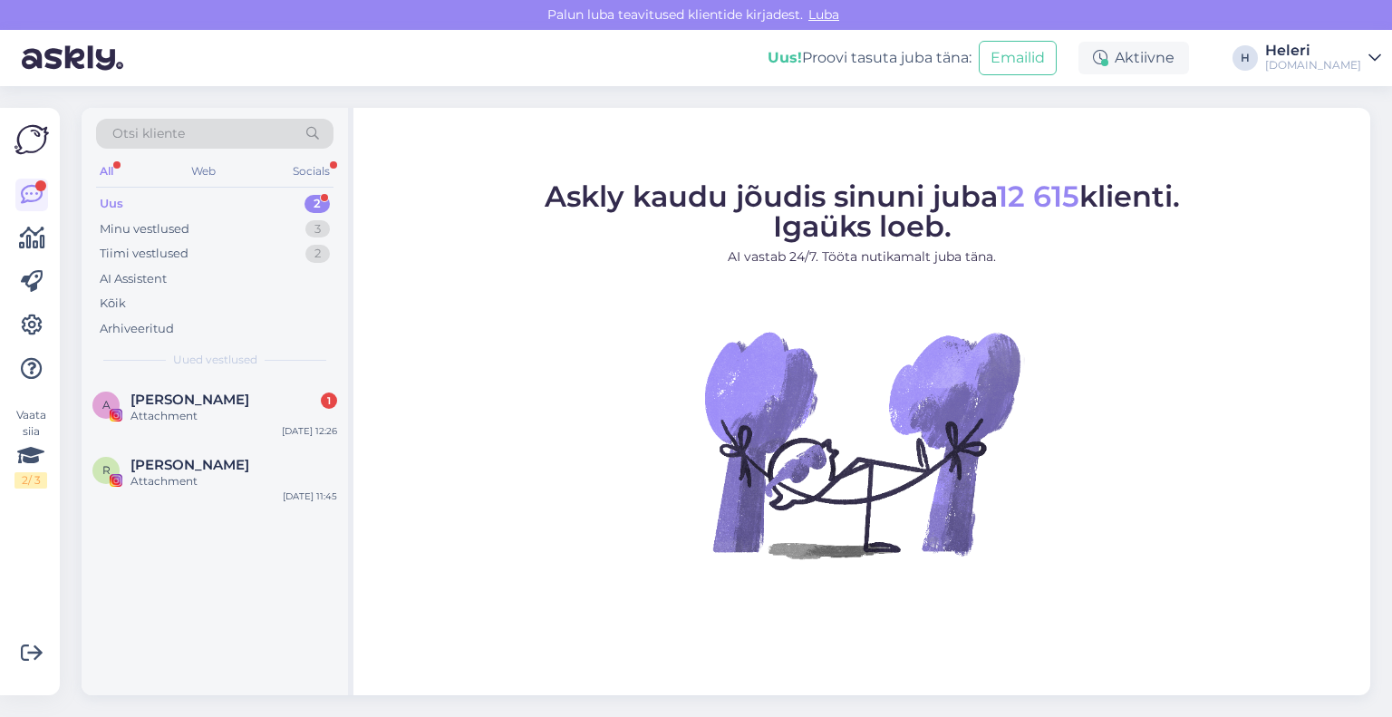
click at [172, 199] on div "Uus 2" at bounding box center [214, 203] width 237 height 25
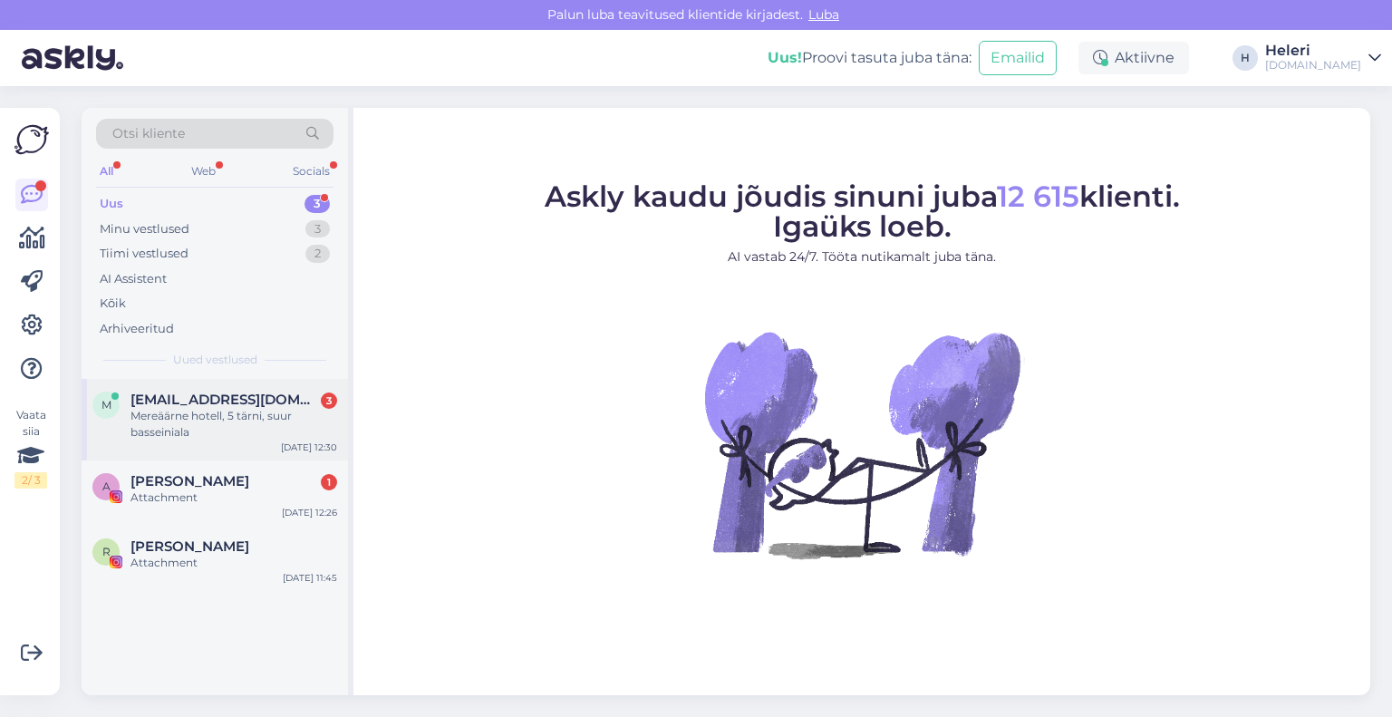
click at [160, 421] on div "Mereäärne hotell, 5 tärni, suur basseiniala" at bounding box center [234, 424] width 207 height 33
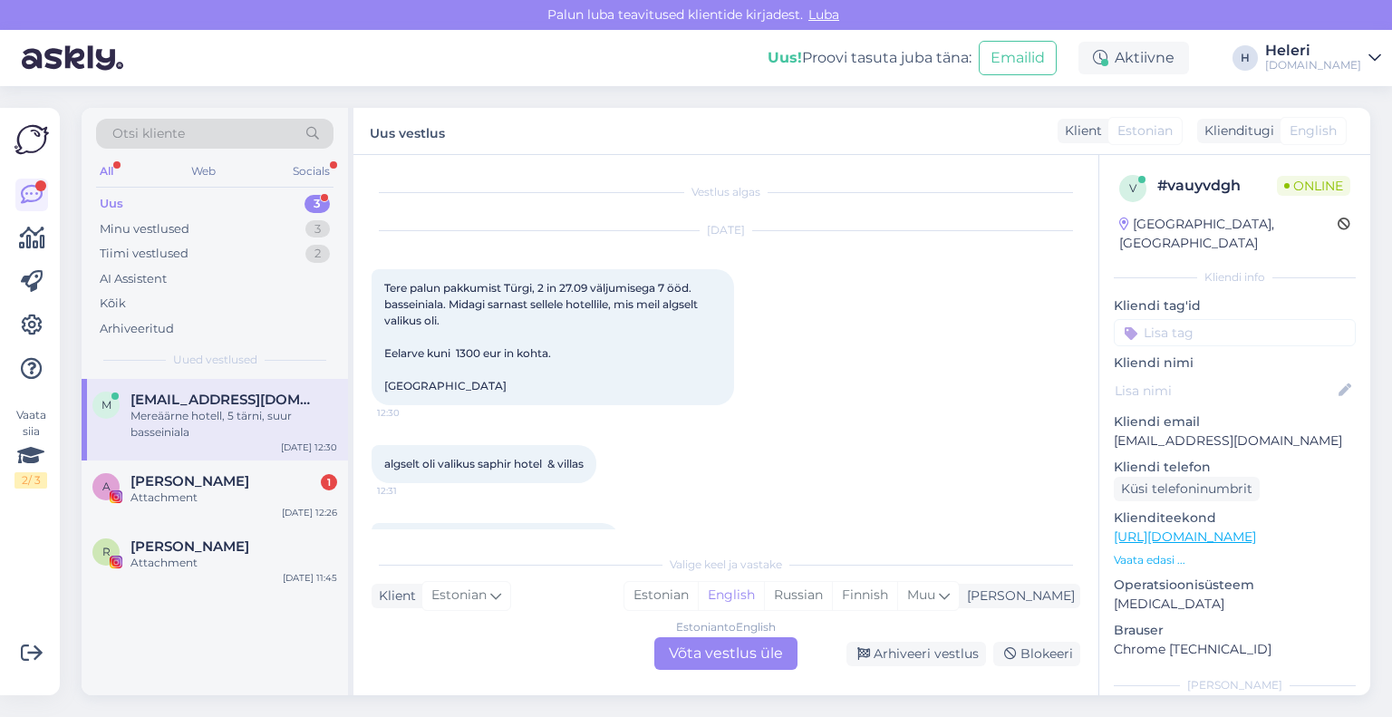
scroll to position [38, 0]
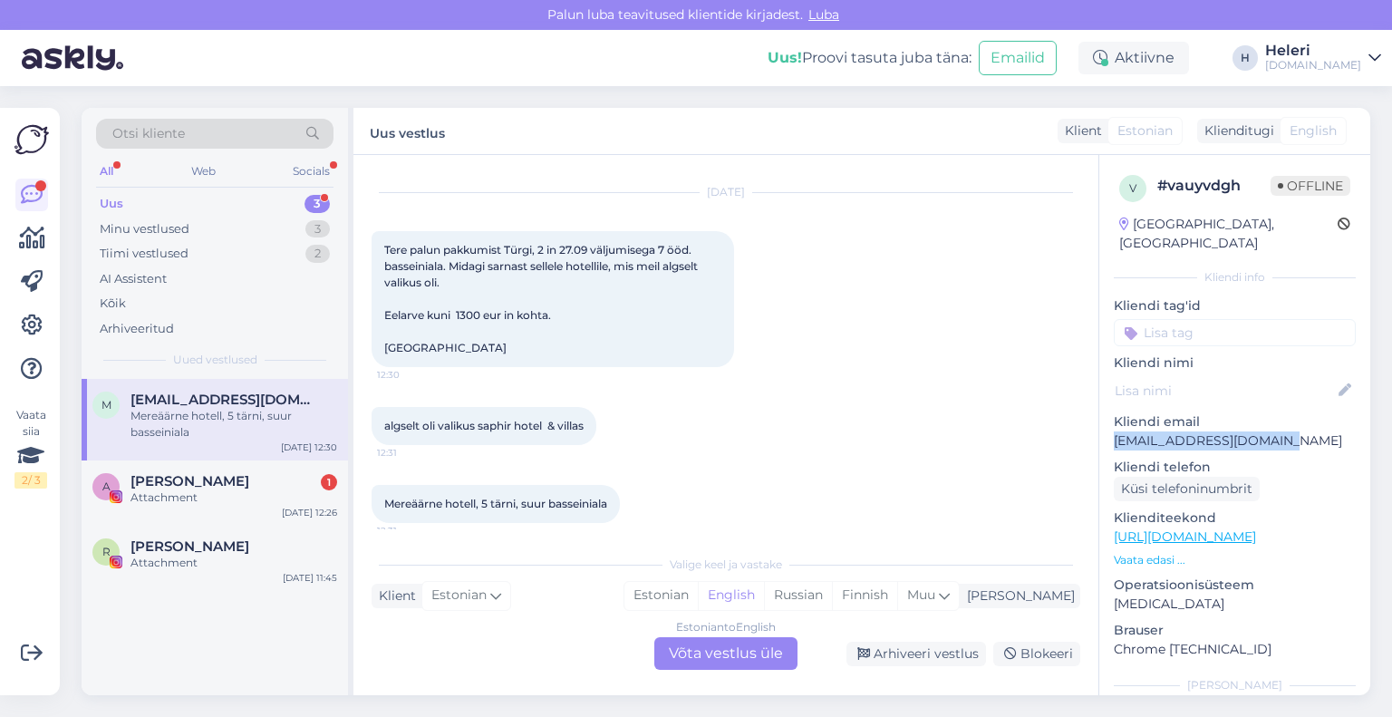
drag, startPoint x: 1113, startPoint y: 420, endPoint x: 1273, endPoint y: 419, distance: 159.5
click at [1331, 431] on p "[EMAIL_ADDRESS][DOMAIN_NAME]" at bounding box center [1235, 440] width 242 height 19
copy p "[EMAIL_ADDRESS][DOMAIN_NAME]"
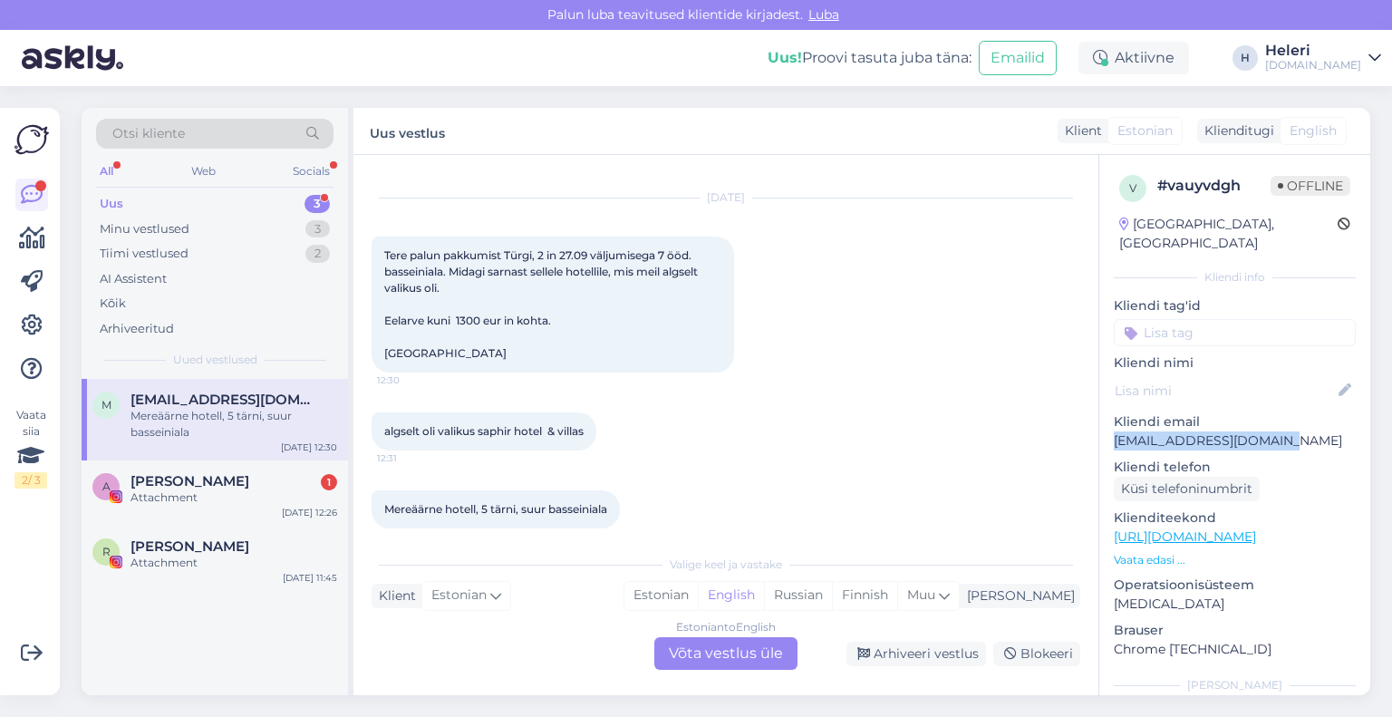
scroll to position [51, 0]
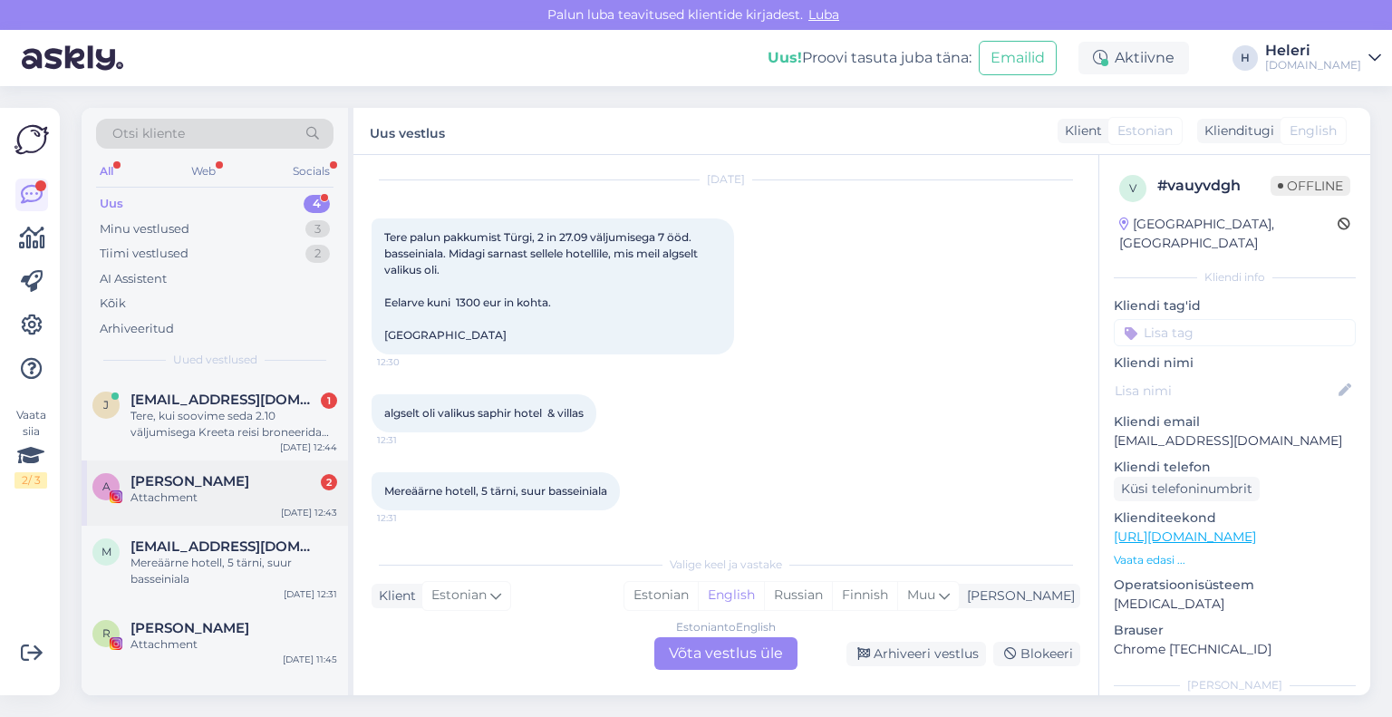
click at [243, 491] on div "Attachment" at bounding box center [234, 498] width 207 height 16
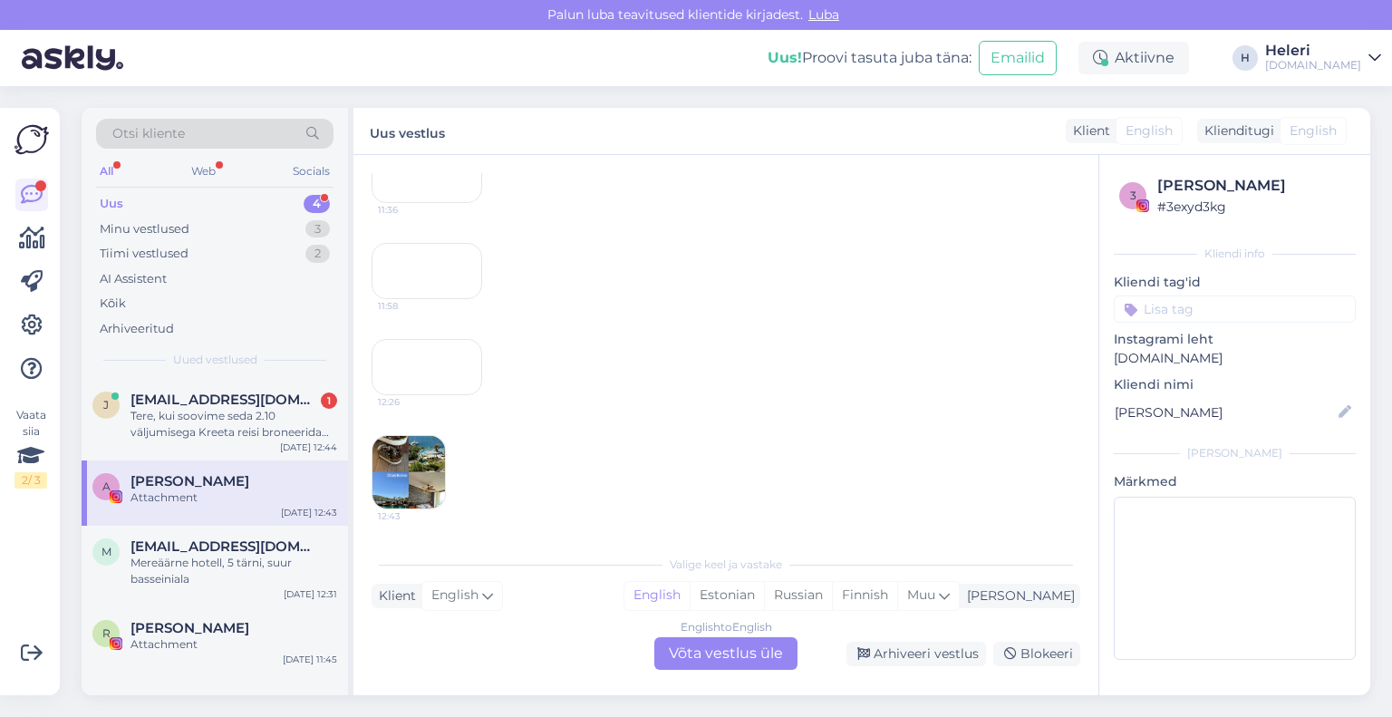
scroll to position [2885, 0]
drag, startPoint x: 735, startPoint y: 659, endPoint x: 862, endPoint y: 604, distance: 138.4
click at [736, 658] on div "English to English Võta vestlus üle" at bounding box center [725, 653] width 143 height 33
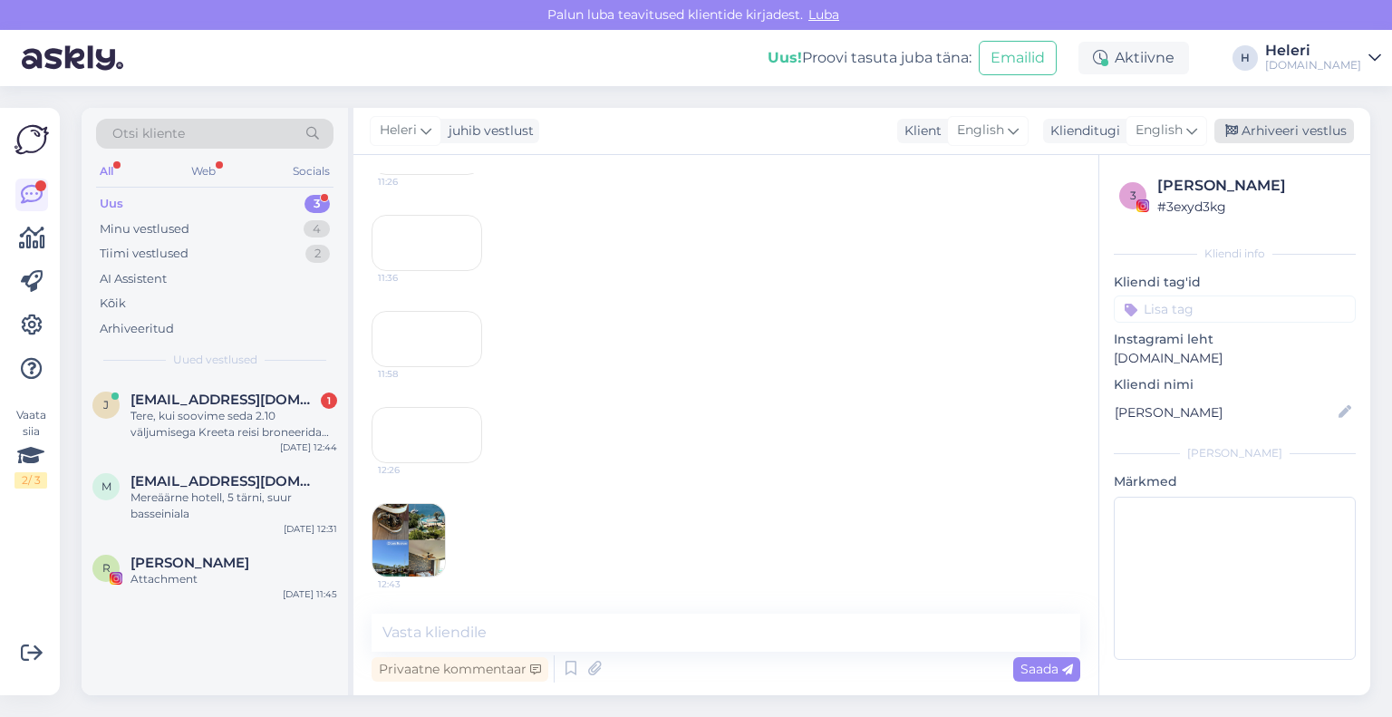
click at [1281, 120] on div "Arhiveeri vestlus" at bounding box center [1285, 131] width 140 height 24
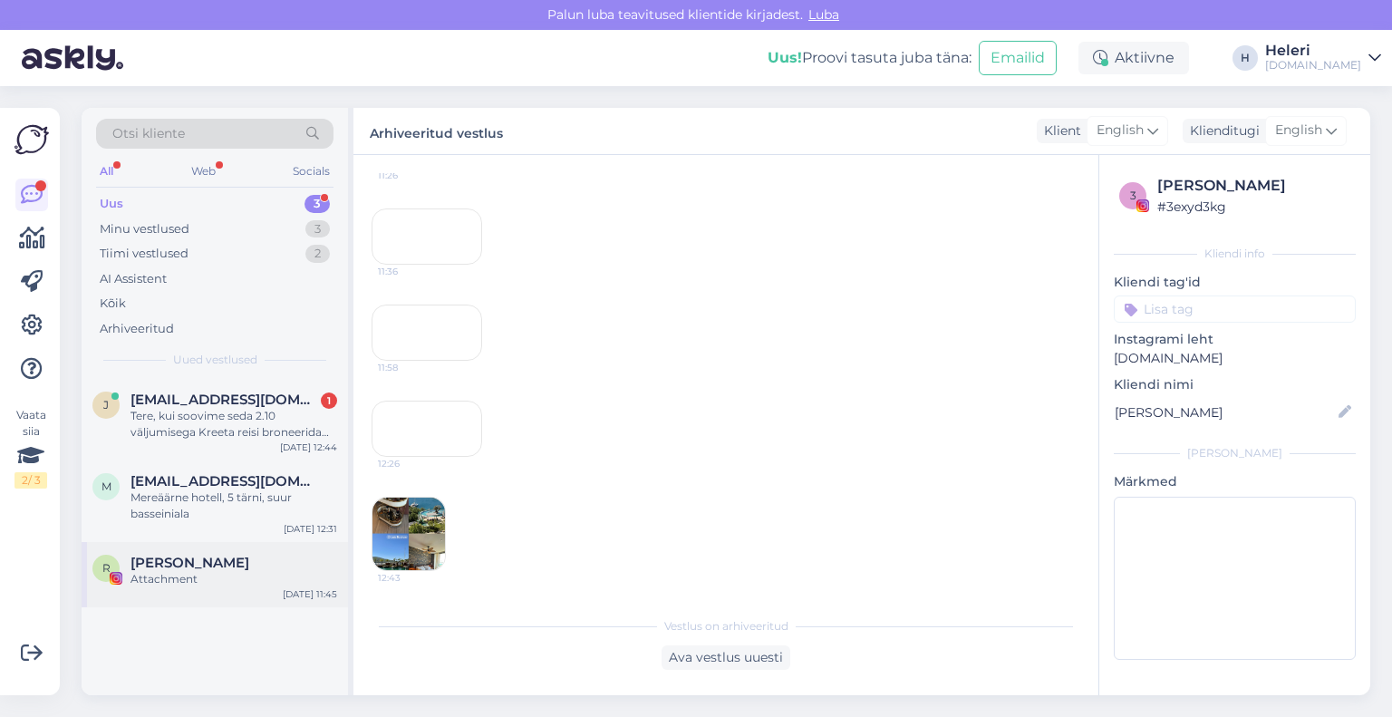
click at [238, 563] on div "[PERSON_NAME]" at bounding box center [234, 563] width 207 height 16
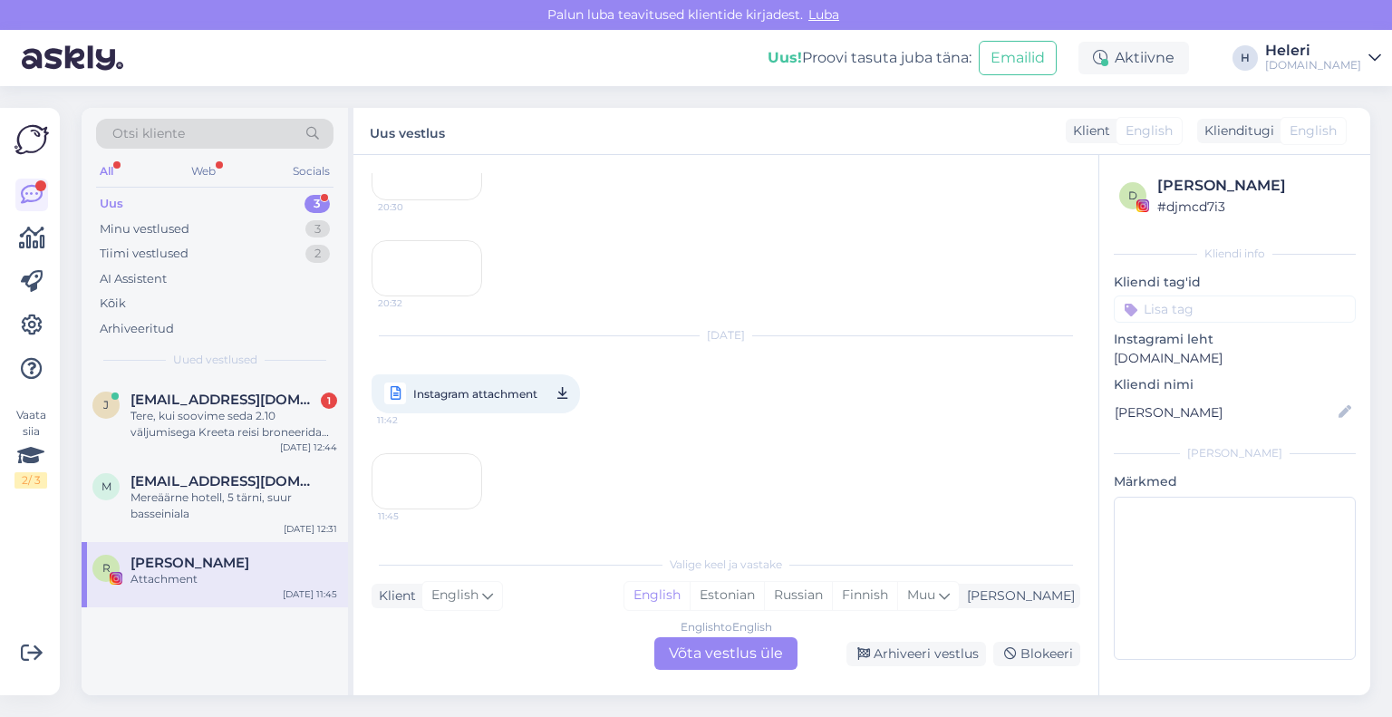
scroll to position [422, 0]
click at [730, 659] on div "English to English Võta vestlus üle" at bounding box center [725, 653] width 143 height 33
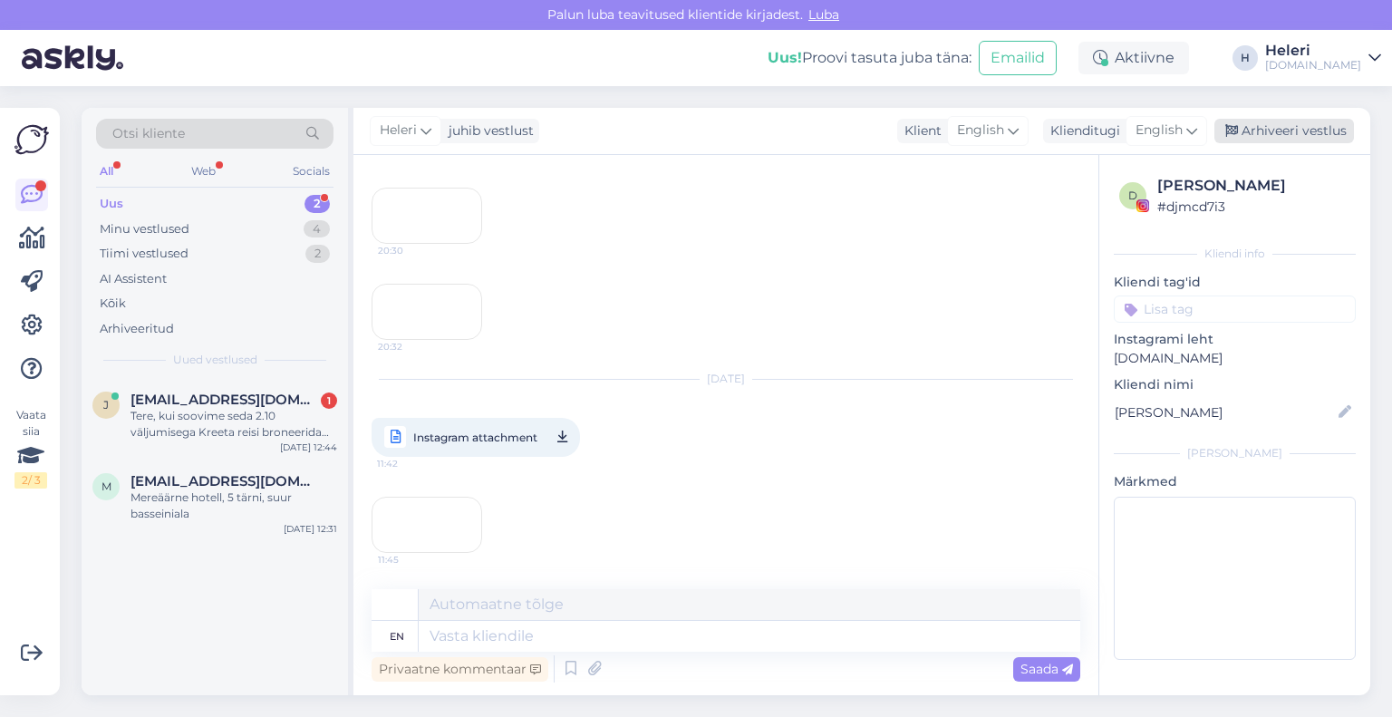
click at [1271, 131] on div "Arhiveeri vestlus" at bounding box center [1285, 131] width 140 height 24
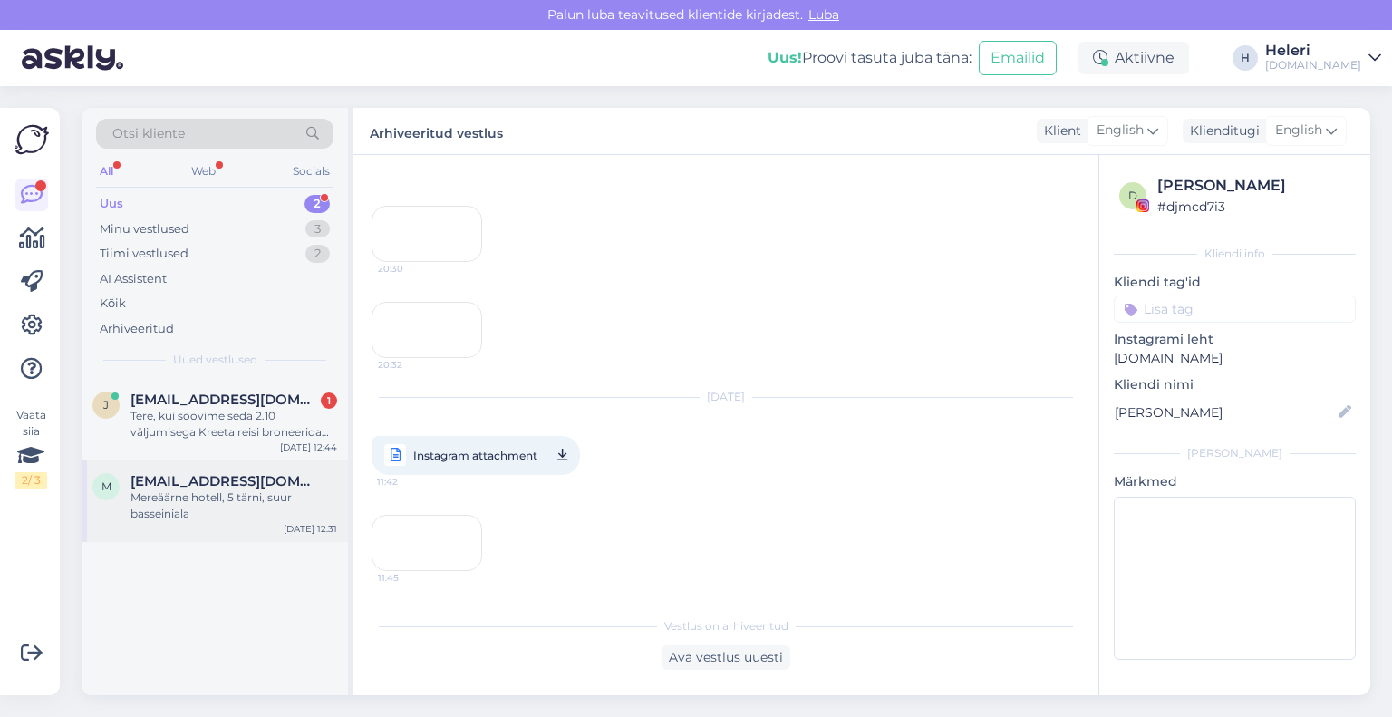
click at [179, 490] on div "Mereäärne hotell, 5 tärni, suur basseiniala" at bounding box center [234, 506] width 207 height 33
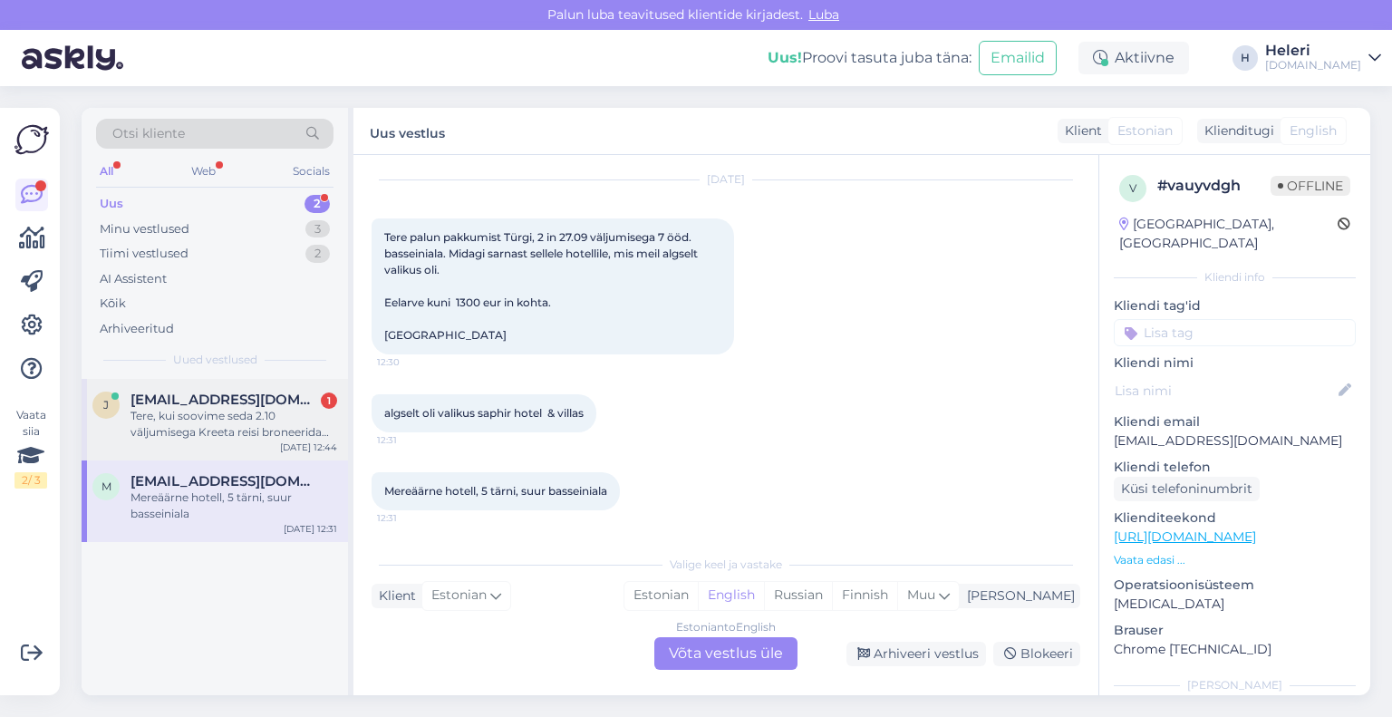
click at [185, 425] on div "Tere, kui soovime seda 2.10 väljumisega Kreeta reisi broneerida [GEOGRAPHIC_DAT…" at bounding box center [234, 424] width 207 height 33
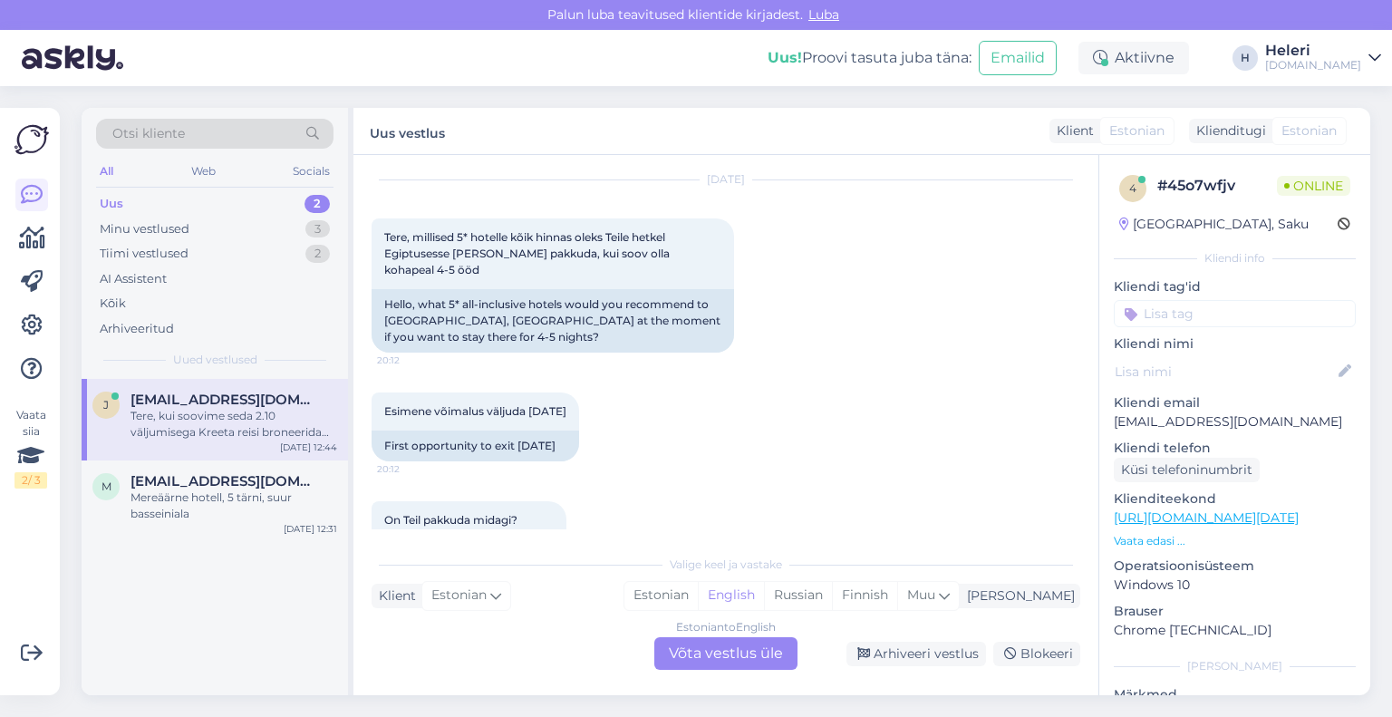
scroll to position [1726, 0]
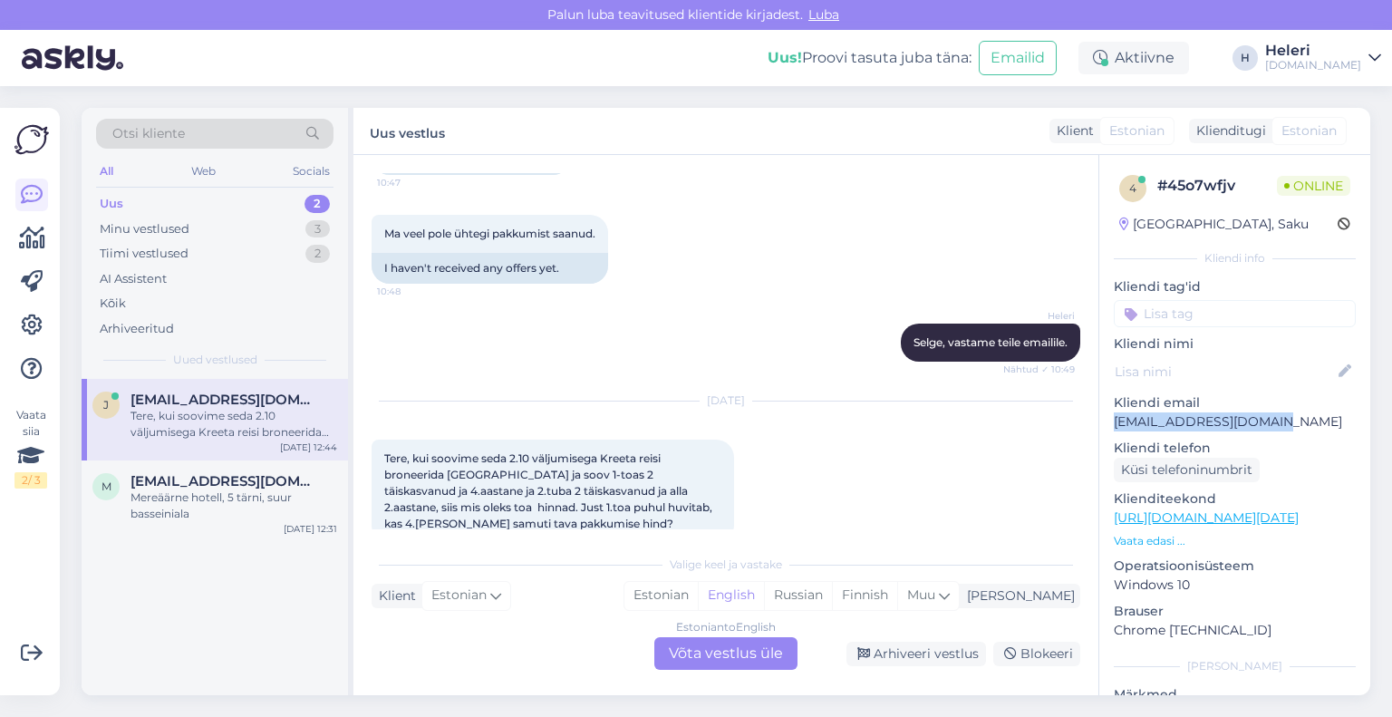
drag, startPoint x: 1110, startPoint y: 423, endPoint x: 1233, endPoint y: 422, distance: 122.4
click at [1328, 420] on div "4 # 45o7wfjv Online [GEOGRAPHIC_DATA], Saku Kliendi info Kliendi tag'id Kliendi…" at bounding box center [1235, 527] width 271 height 745
copy p "[EMAIL_ADDRESS][DOMAIN_NAME]"
drag, startPoint x: 449, startPoint y: 443, endPoint x: 563, endPoint y: 441, distance: 114.2
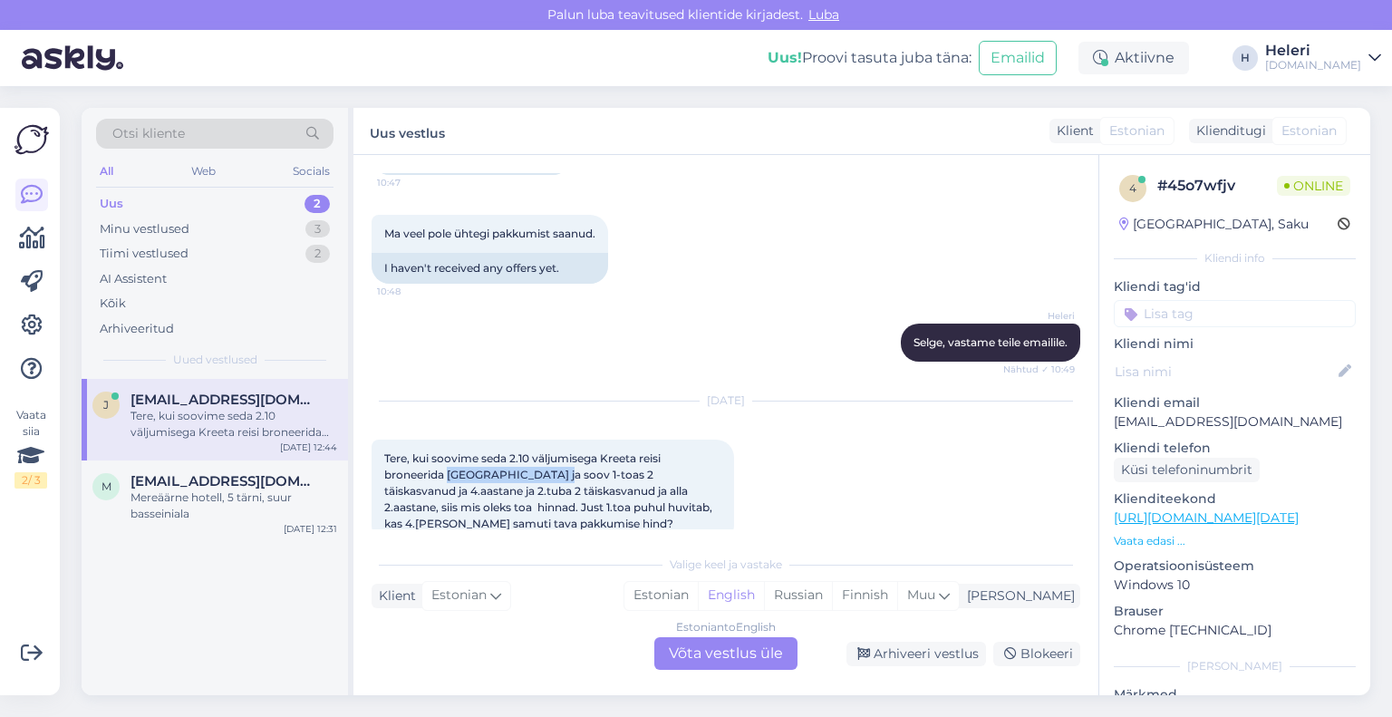
click at [563, 451] on span "Tere, kui soovime seda 2.10 väljumisega Kreeta reisi broneerida [GEOGRAPHIC_DAT…" at bounding box center [549, 490] width 331 height 79
copy span "[GEOGRAPHIC_DATA]"
drag, startPoint x: 1113, startPoint y: 416, endPoint x: 1246, endPoint y: 420, distance: 132.4
click at [1315, 417] on p "[EMAIL_ADDRESS][DOMAIN_NAME]" at bounding box center [1235, 421] width 242 height 19
copy p "[EMAIL_ADDRESS][DOMAIN_NAME]"
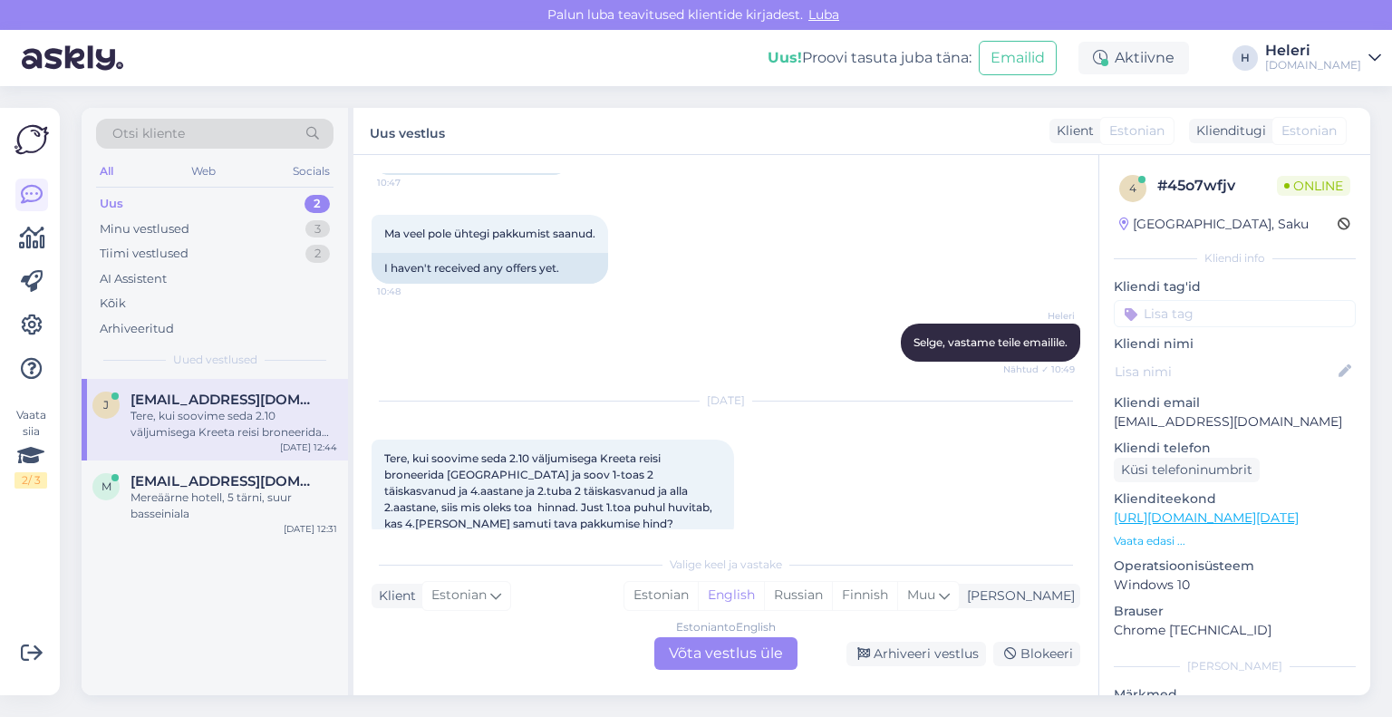
click at [516, 463] on span "Tere, kui soovime seda 2.10 väljumisega Kreeta reisi broneerida [GEOGRAPHIC_DAT…" at bounding box center [549, 490] width 331 height 79
drag, startPoint x: 672, startPoint y: 441, endPoint x: 719, endPoint y: 492, distance: 69.9
click at [719, 492] on div "Tere, kui soovime seda 2.10 väljumisega Kreeta reisi broneerida [GEOGRAPHIC_DAT…" at bounding box center [553, 491] width 363 height 103
copy span "1-toas 2 täiskasvanud ja 4.aastane ja 2.tuba 2 täiskasvanud ja alla 2.aastane, …"
click at [703, 644] on div "Estonian to English Võta vestlus üle" at bounding box center [725, 653] width 143 height 33
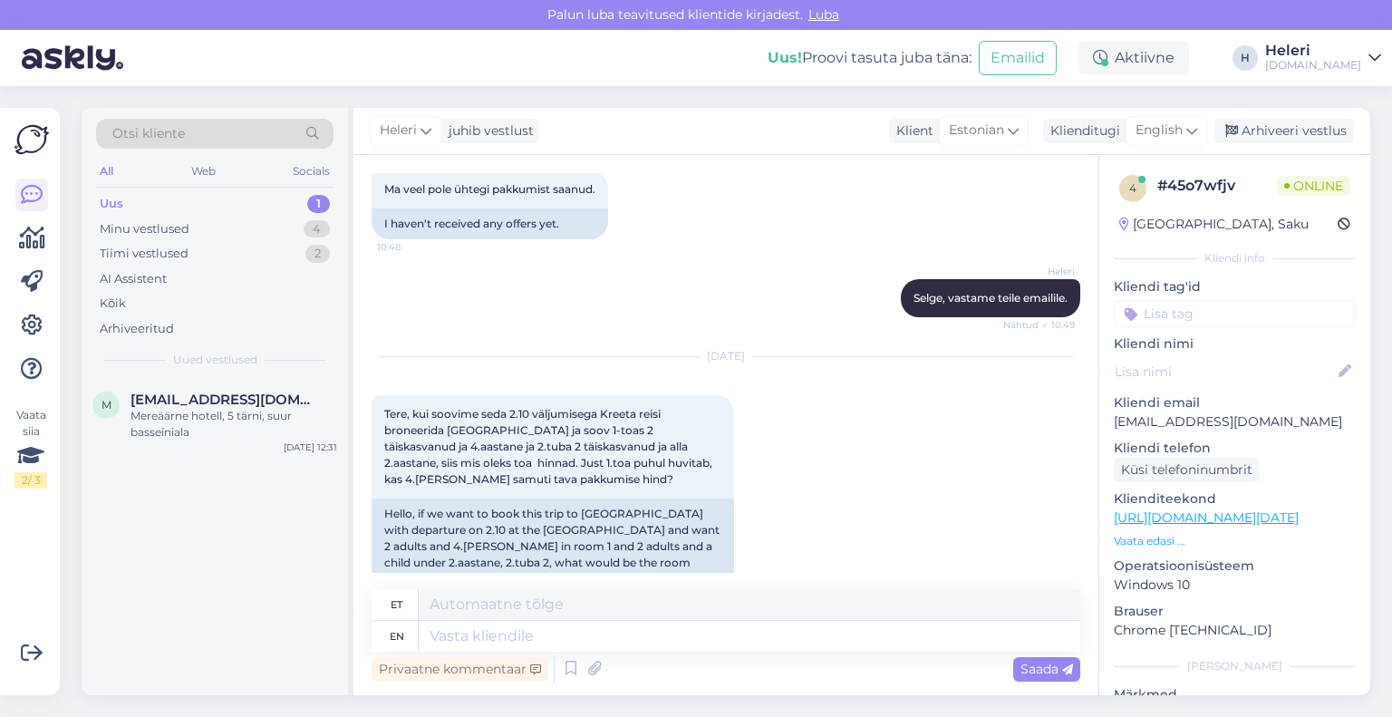
scroll to position [1795, 0]
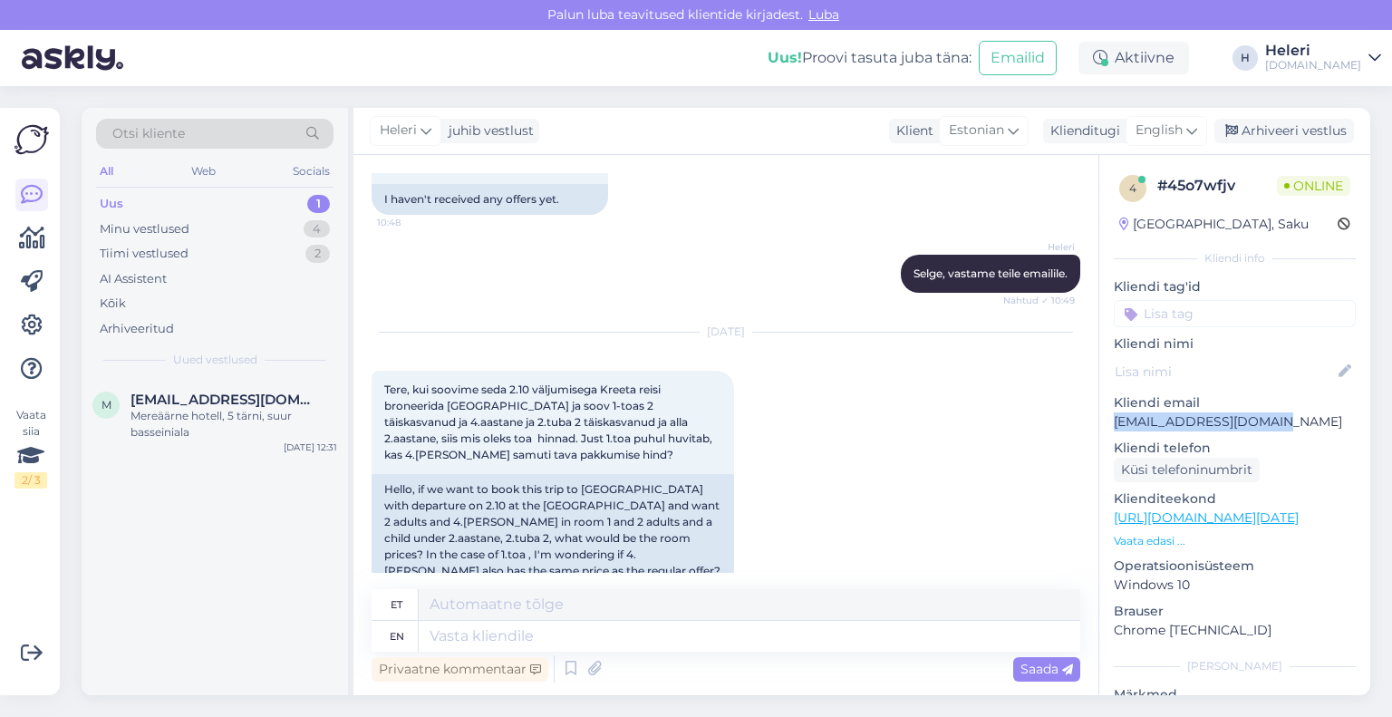
drag, startPoint x: 1113, startPoint y: 422, endPoint x: 1285, endPoint y: 419, distance: 172.3
click at [1285, 419] on p "[EMAIL_ADDRESS][DOMAIN_NAME]" at bounding box center [1235, 421] width 242 height 19
copy p "[EMAIL_ADDRESS][DOMAIN_NAME]"
click at [1171, 129] on span "English" at bounding box center [1159, 131] width 47 height 20
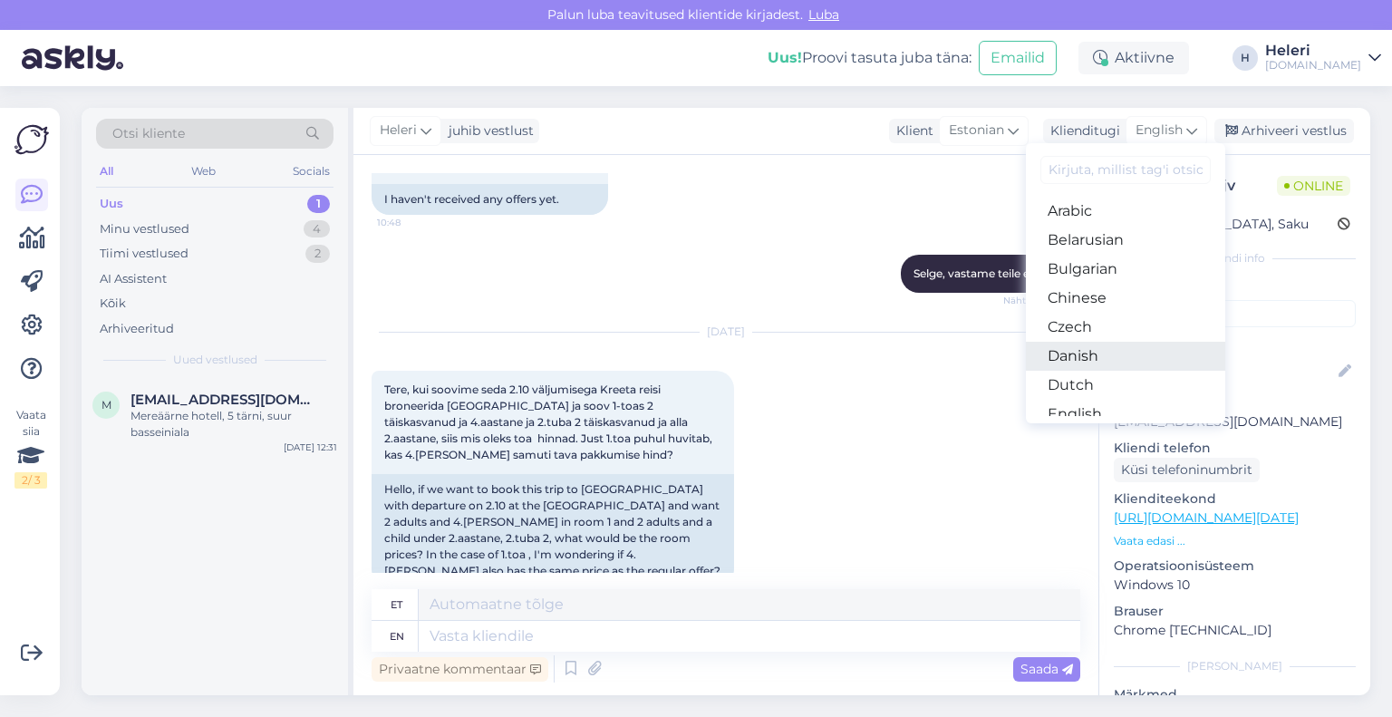
scroll to position [91, 0]
click at [1097, 347] on link "Estonian" at bounding box center [1125, 352] width 199 height 29
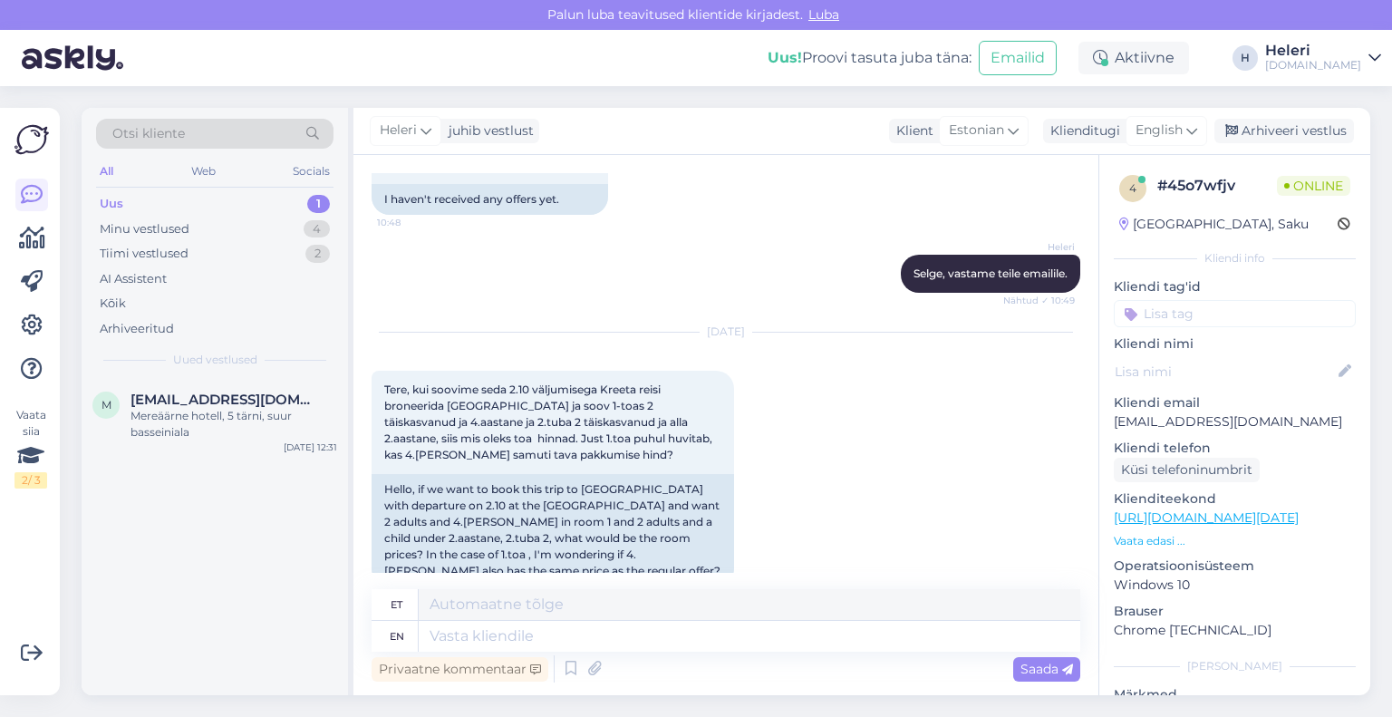
scroll to position [1771, 0]
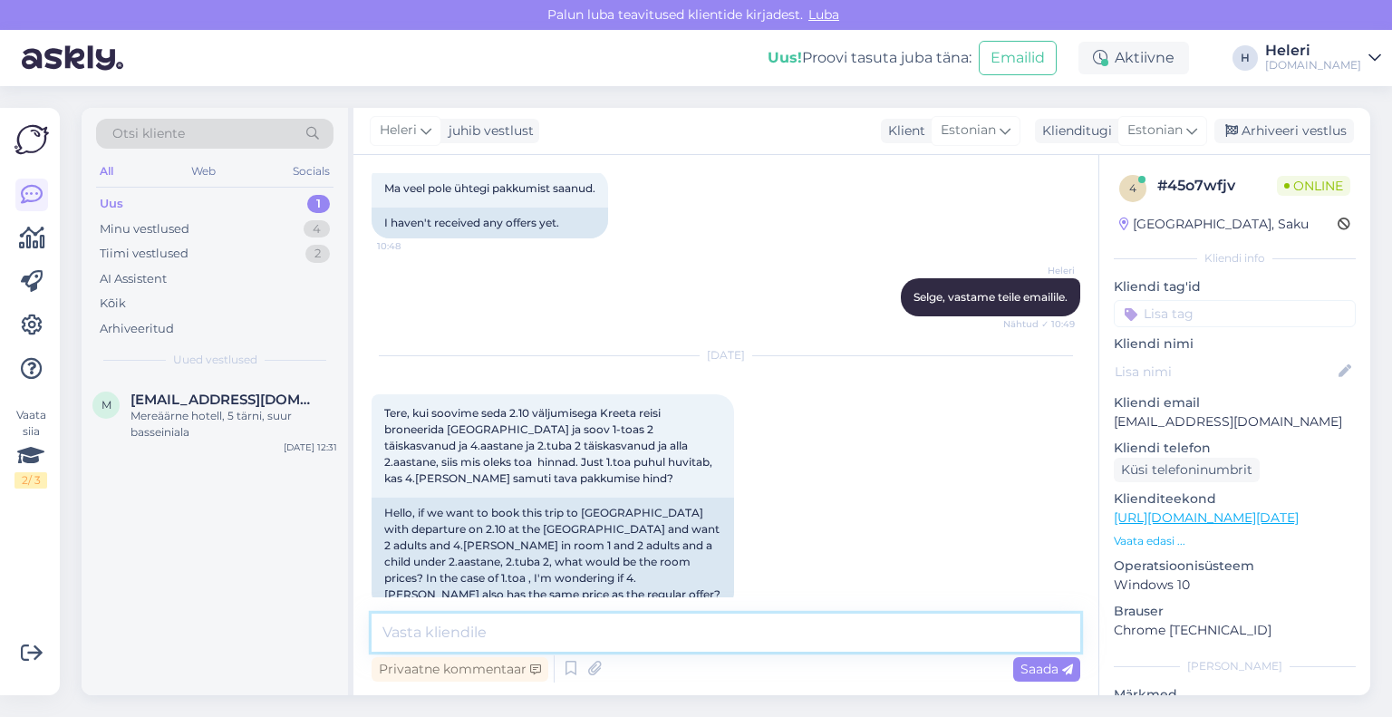
click at [789, 632] on textarea at bounding box center [726, 633] width 709 height 38
paste textarea "[EMAIL_ADDRESS][DOMAIN_NAME]"
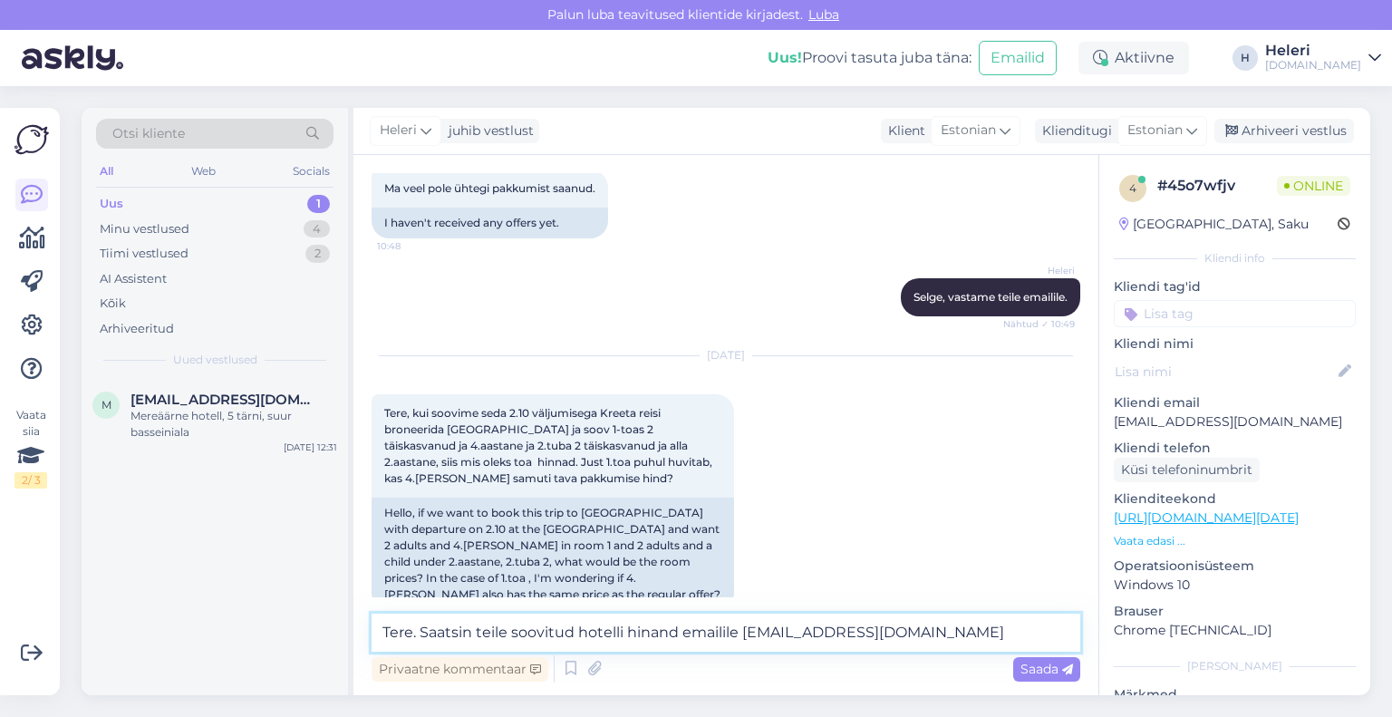
click at [662, 635] on textarea "Tere. Saatsin teile soovitud hotelli hinand emailile [EMAIL_ADDRESS][DOMAIN_NAM…" at bounding box center [726, 633] width 709 height 38
click at [666, 637] on textarea "Tere. Saatsin teile soovitud hotelli hinand emailile [EMAIL_ADDRESS][DOMAIN_NAM…" at bounding box center [726, 633] width 709 height 38
type textarea "Tere. Saatsin teile soovitud hotelli hinnad emailile [EMAIL_ADDRESS][DOMAIN_NAM…"
click at [1045, 668] on span "Saada" at bounding box center [1047, 669] width 53 height 16
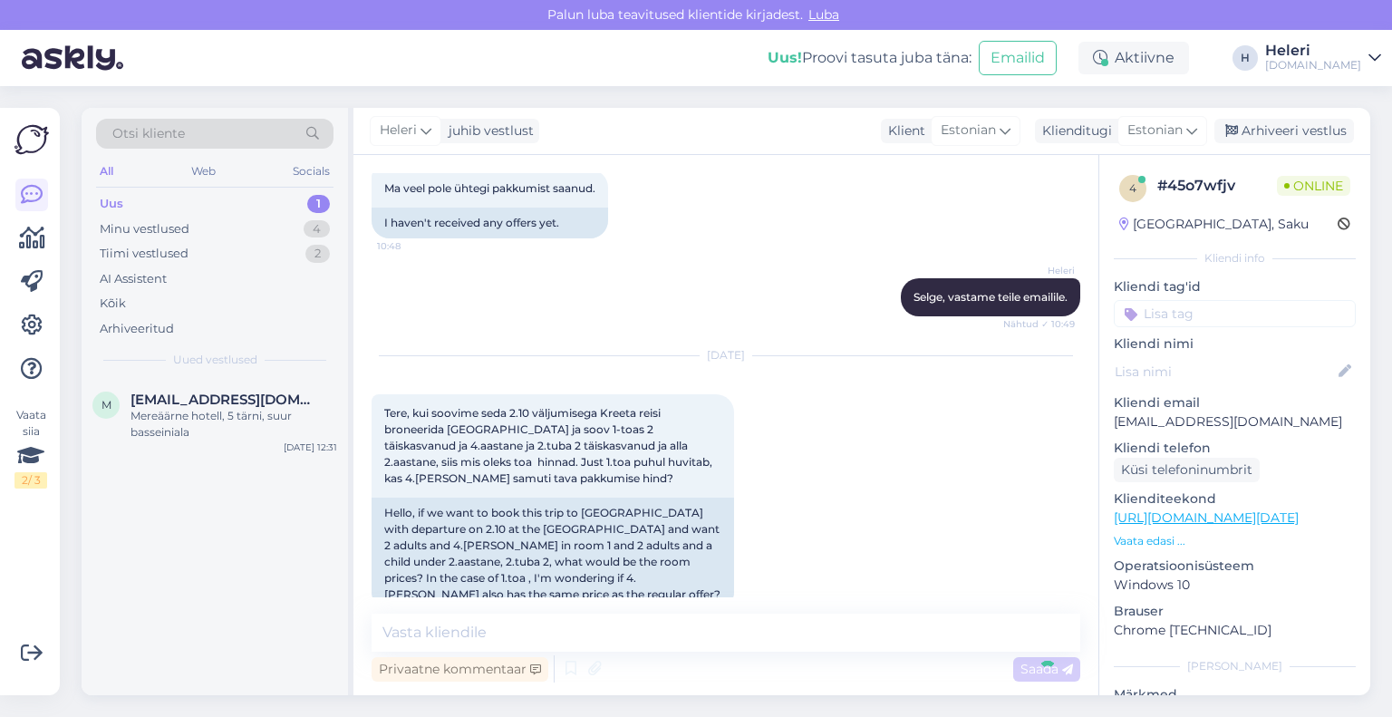
scroll to position [1866, 0]
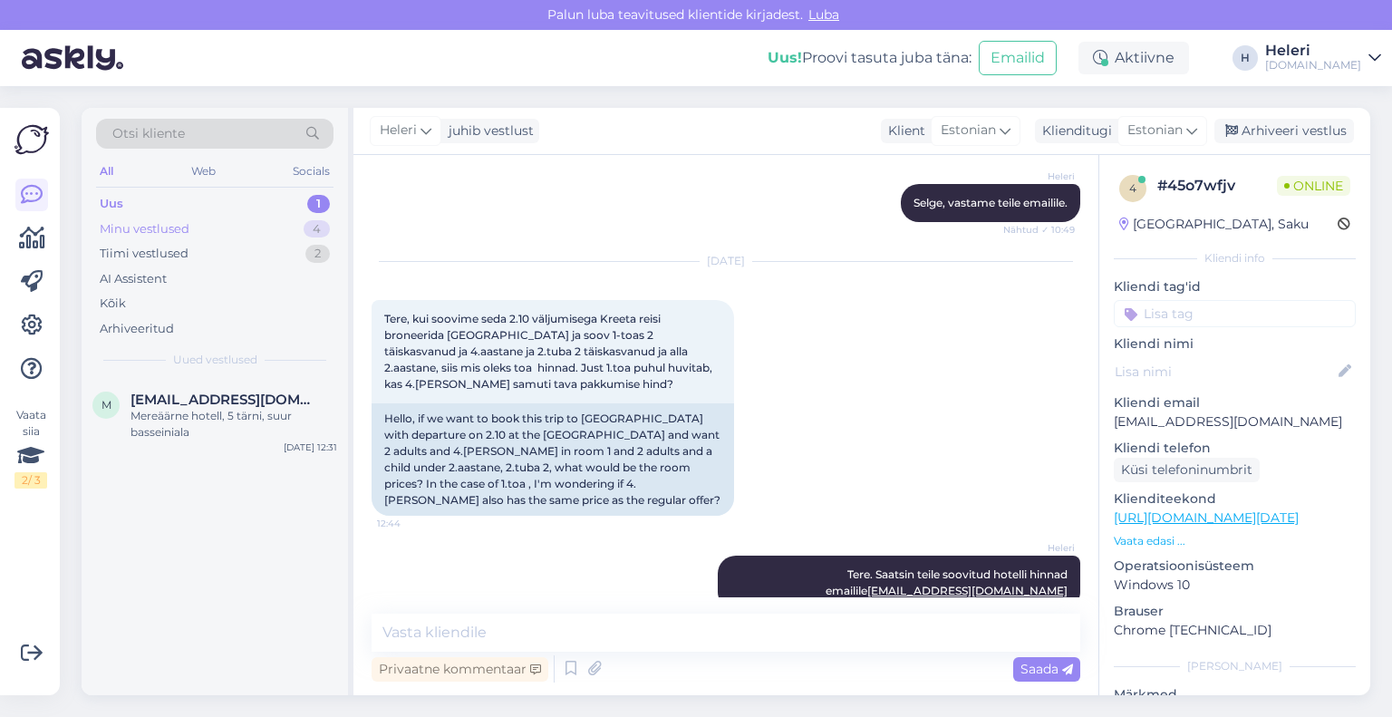
click at [201, 226] on div "Minu vestlused 4" at bounding box center [214, 229] width 237 height 25
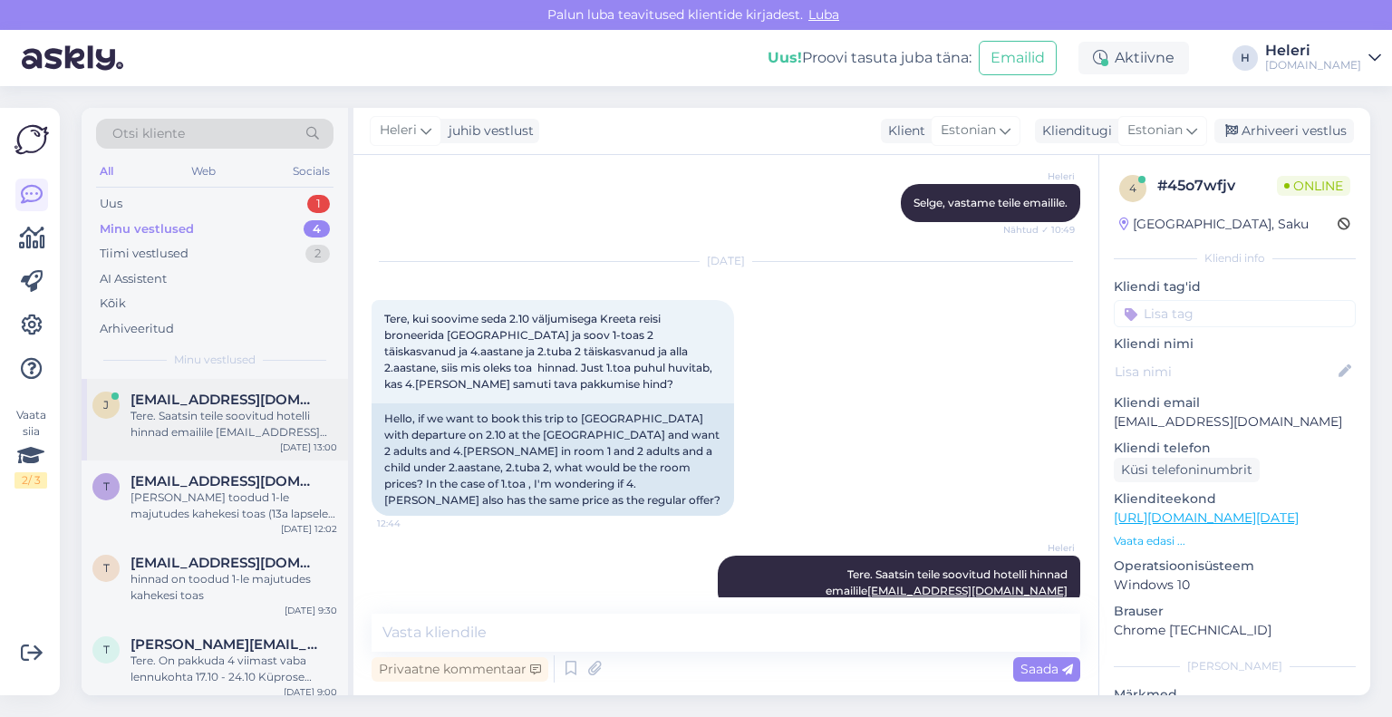
click at [172, 416] on div "Tere. Saatsin teile soovitud hotelli hinnad emailile [EMAIL_ADDRESS][DOMAIN_NAM…" at bounding box center [234, 424] width 207 height 33
click at [131, 199] on div "Uus 1" at bounding box center [214, 203] width 237 height 25
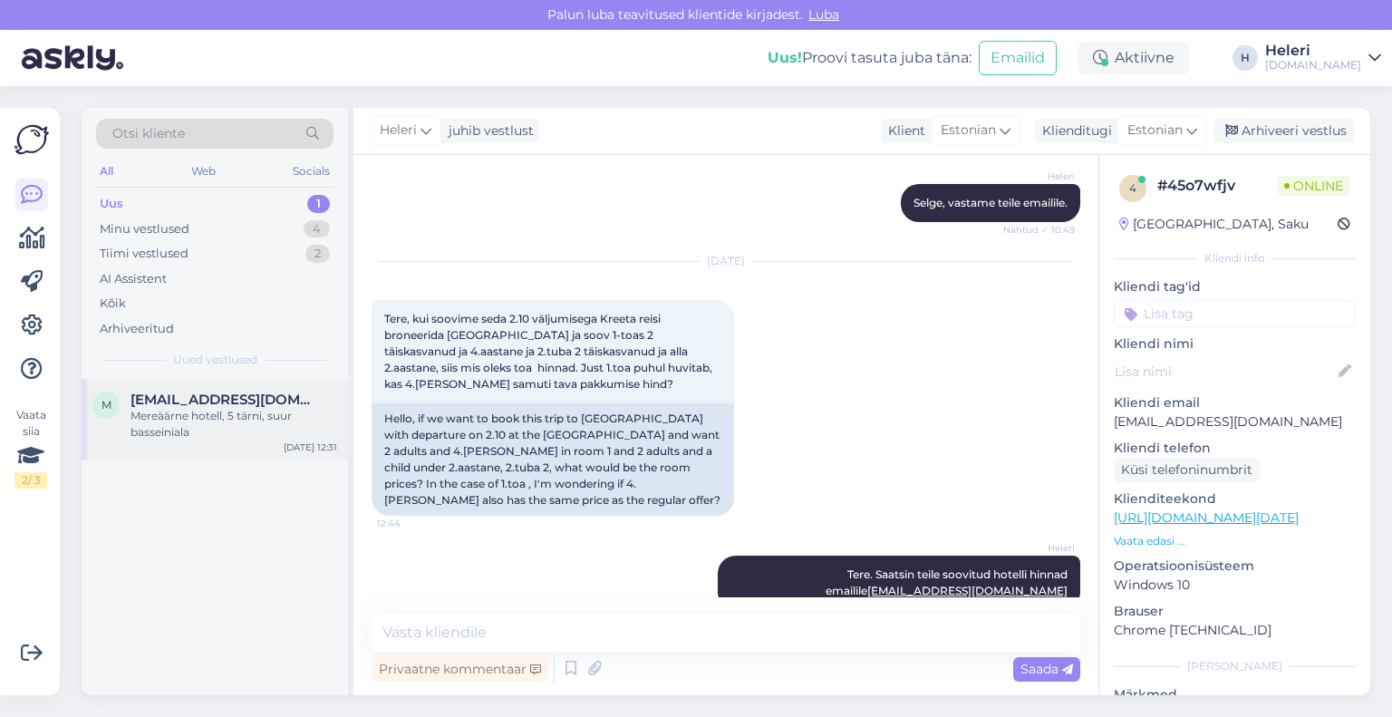
click at [199, 405] on span "[EMAIL_ADDRESS][DOMAIN_NAME]" at bounding box center [225, 400] width 189 height 16
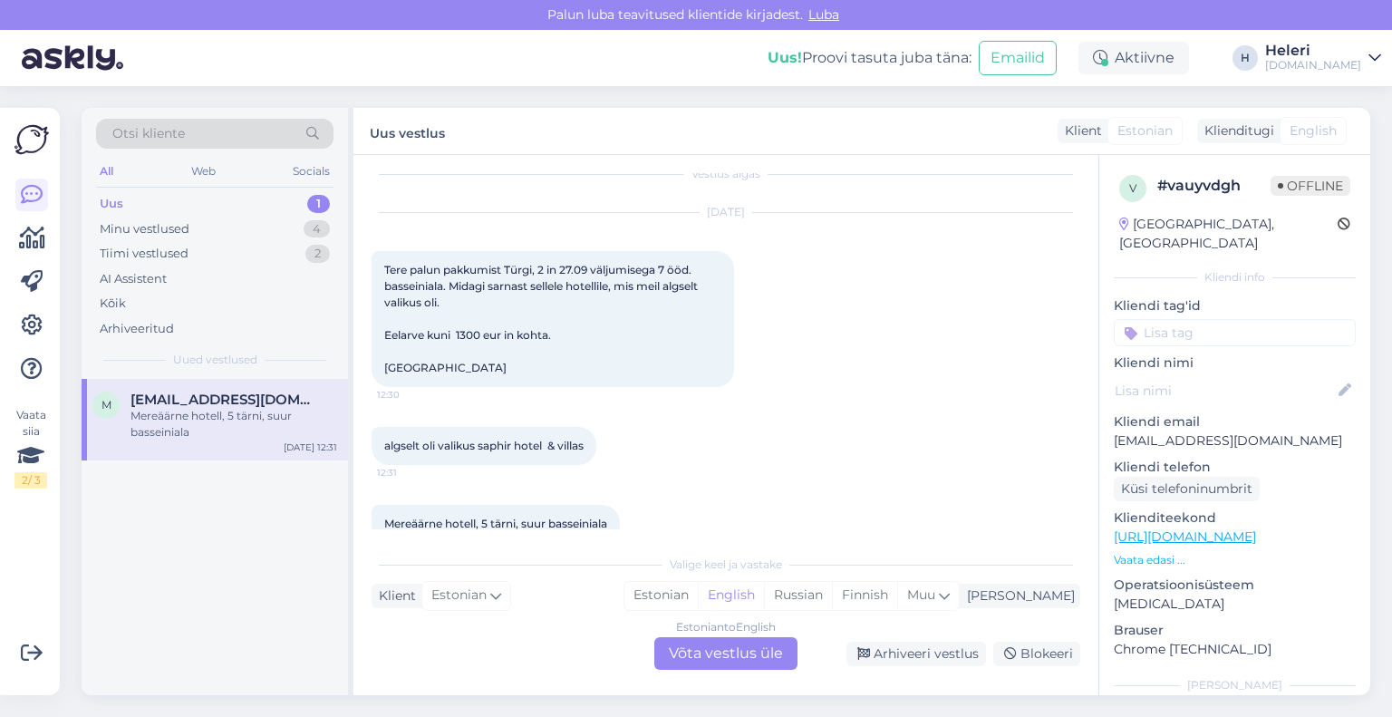
scroll to position [0, 0]
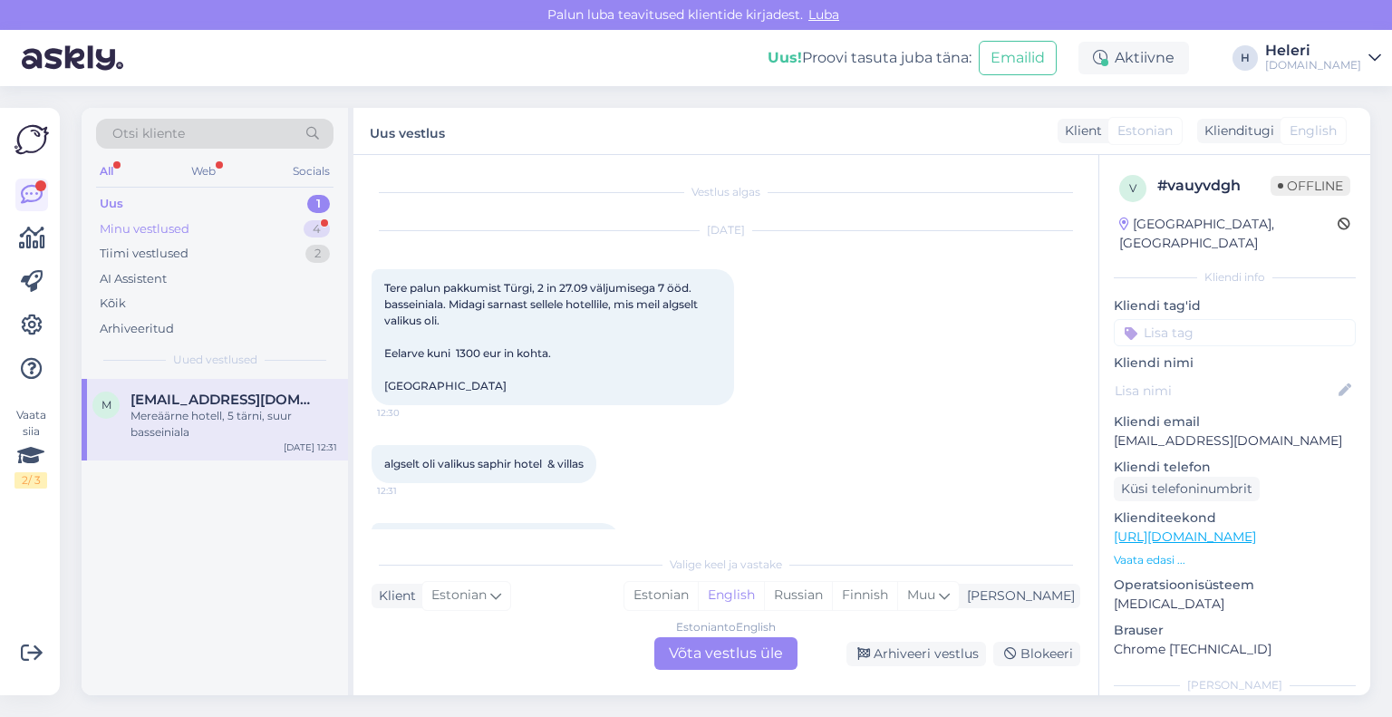
click at [218, 227] on div "Minu vestlused 4" at bounding box center [214, 229] width 237 height 25
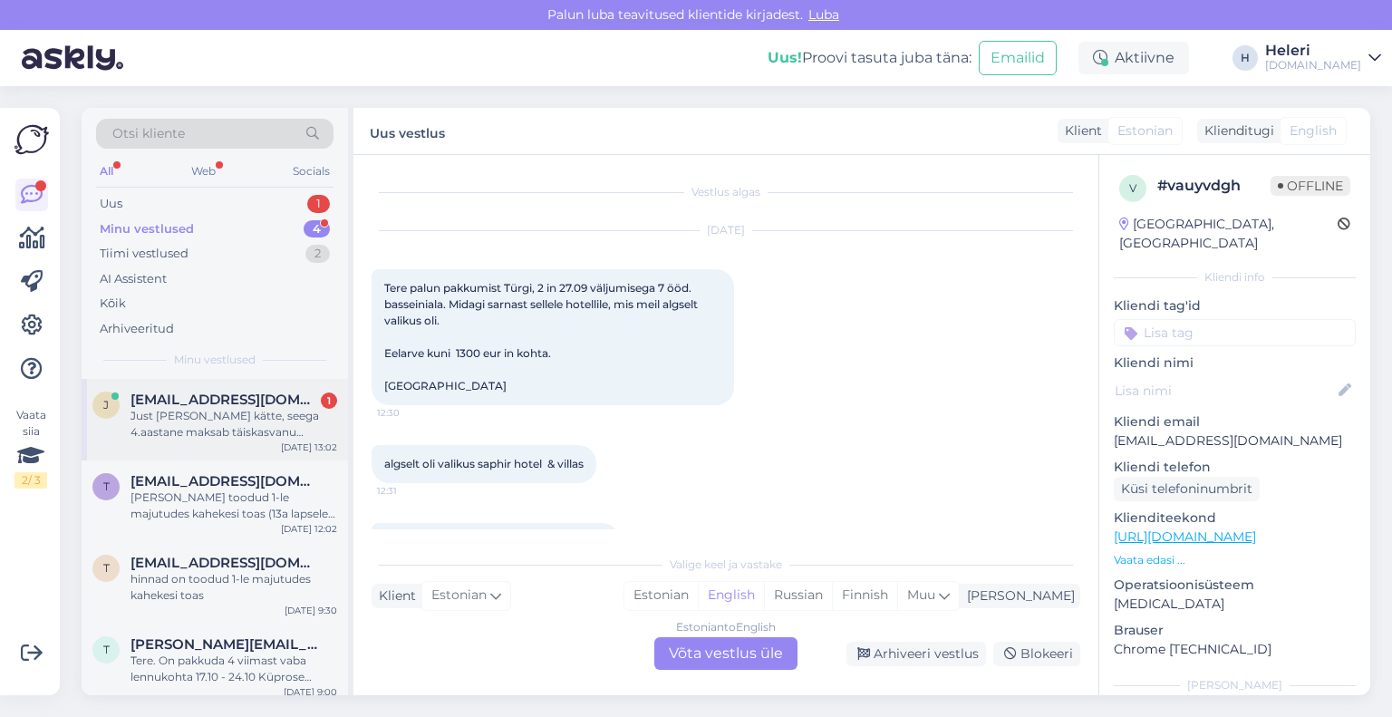
click at [247, 412] on div "Just [PERSON_NAME] kätte, seega 4.aastane maksab täiskasvanu [PERSON_NAME] saan…" at bounding box center [234, 424] width 207 height 33
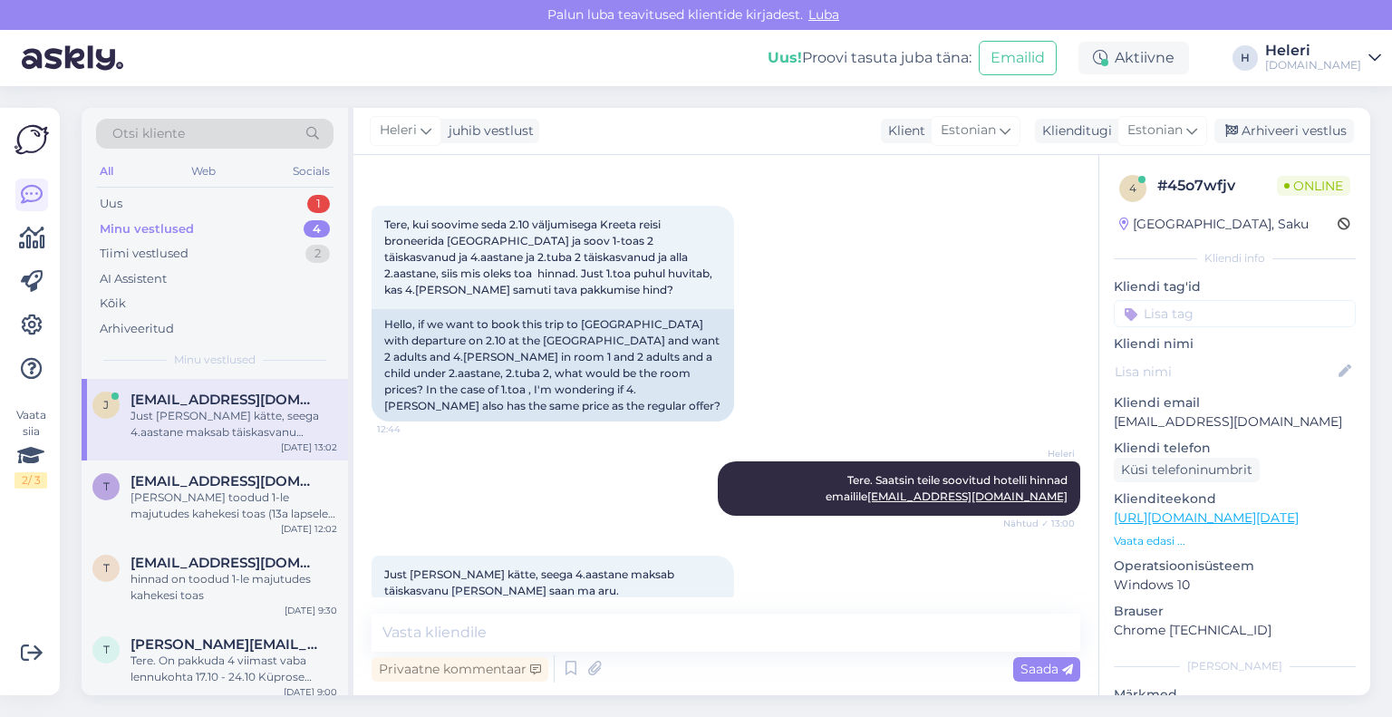
scroll to position [1959, 0]
click at [467, 634] on textarea at bounding box center [726, 633] width 709 height 38
type textarea "k"
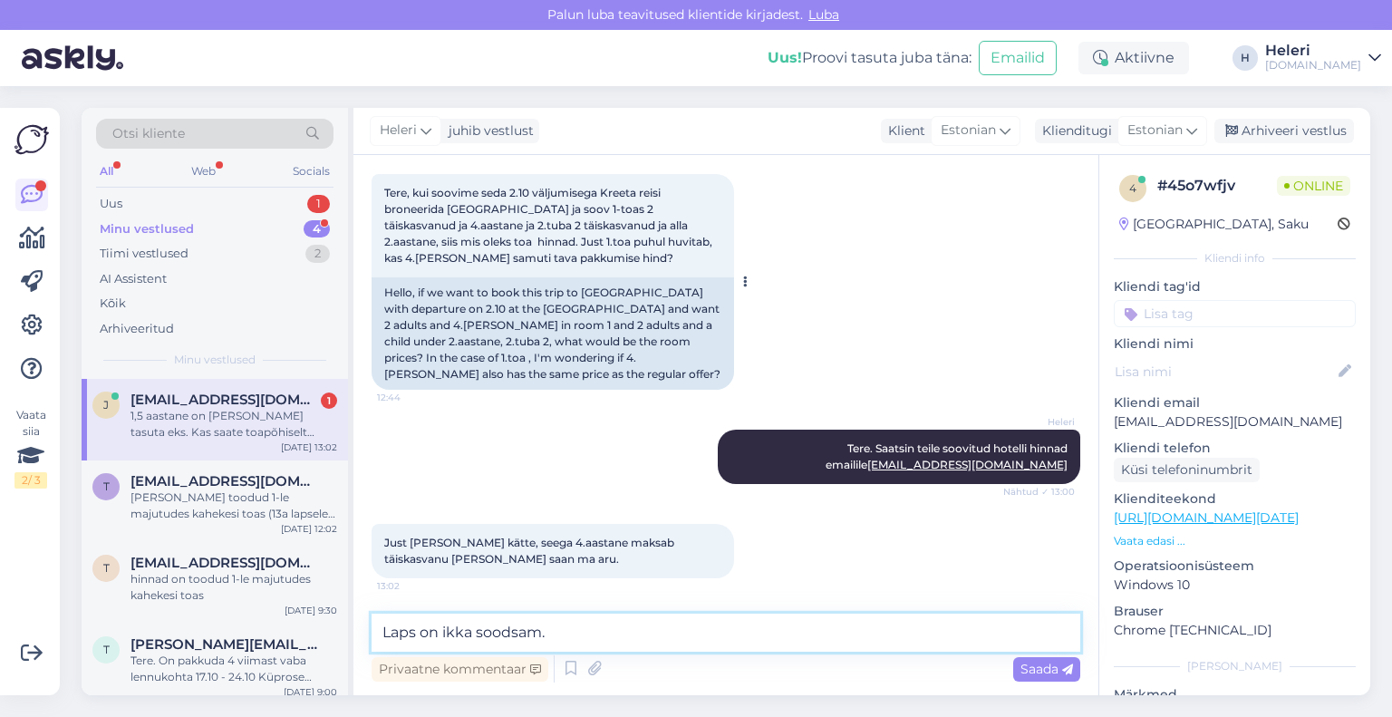
scroll to position [1963, 0]
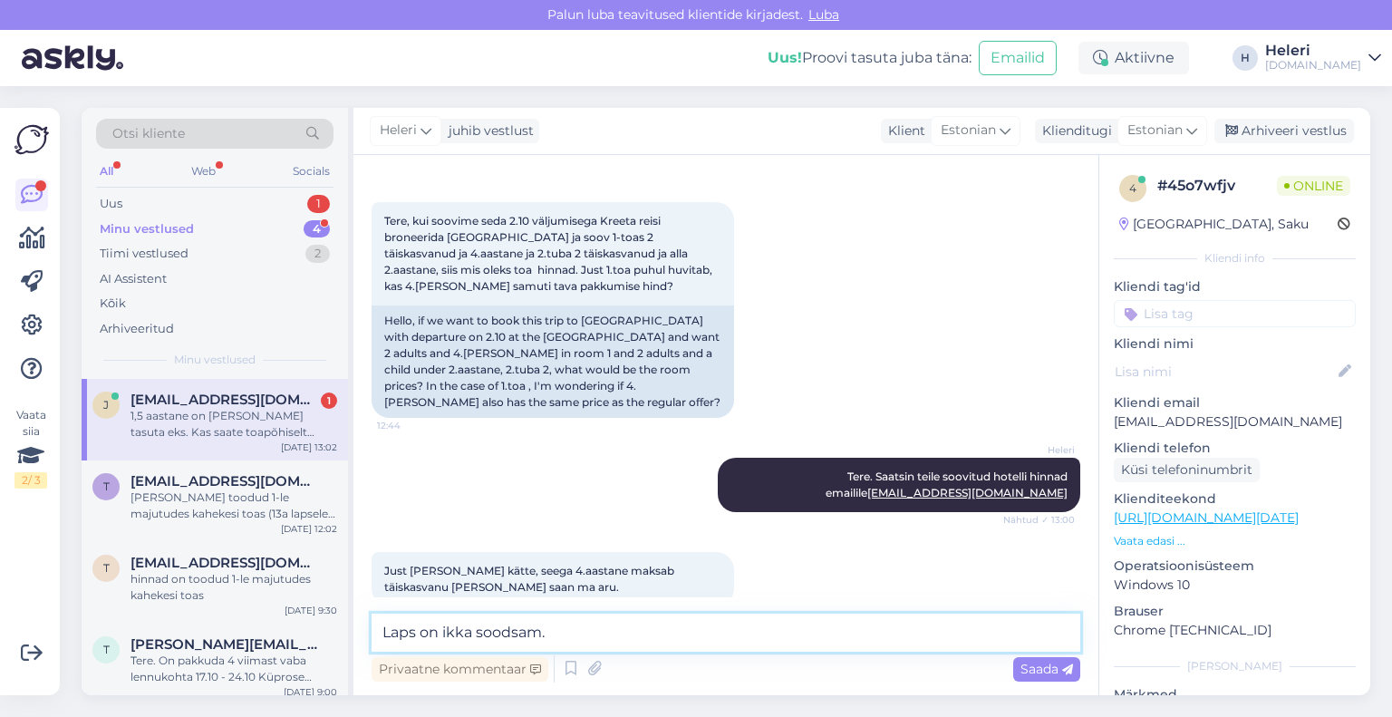
drag, startPoint x: 604, startPoint y: 634, endPoint x: 363, endPoint y: 636, distance: 240.2
click at [363, 636] on div "Vestlus algas [DATE] Tere, millised 5* hotelle kõik hinnas oleks Teile hetkel E…" at bounding box center [726, 425] width 745 height 540
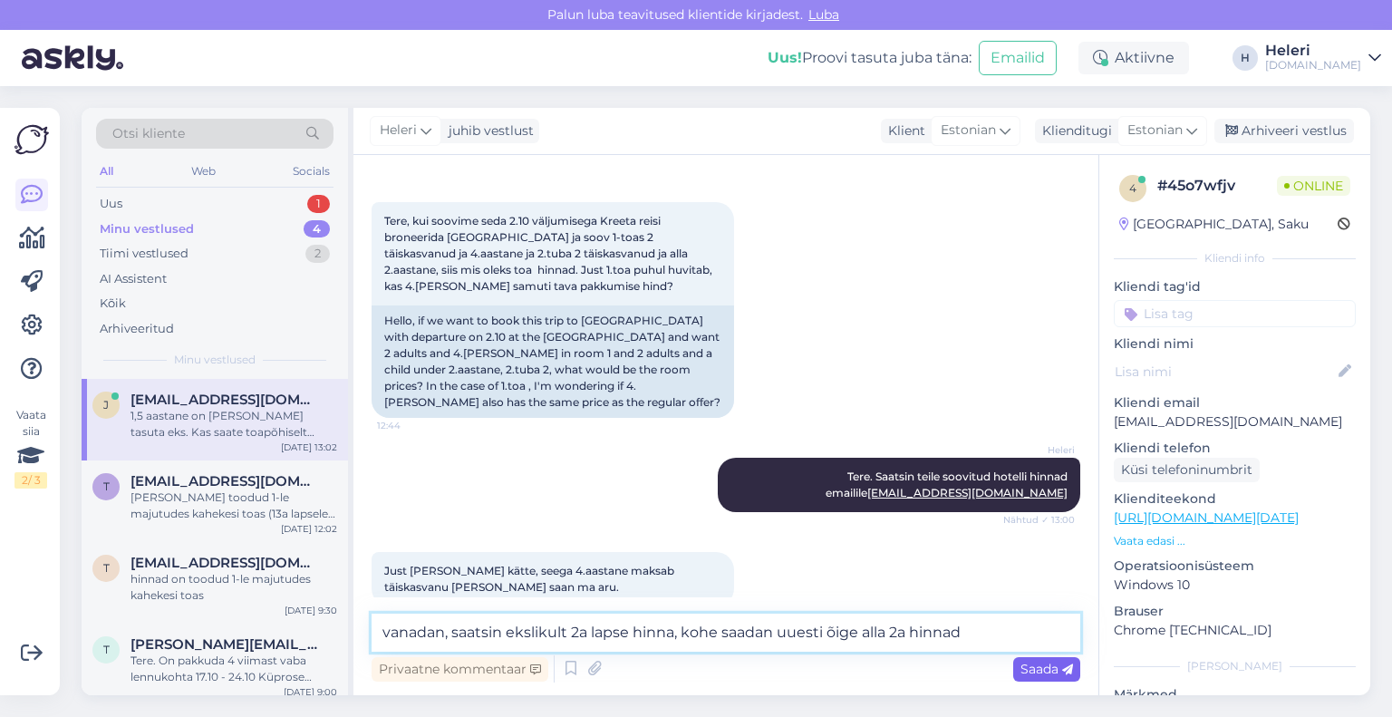
type textarea "vanadan, saatsin ekslikult 2a lapse hinna, kohe saadan uuesti õige alla 2a hinn…"
click at [1044, 659] on div "Saada" at bounding box center [1046, 669] width 67 height 24
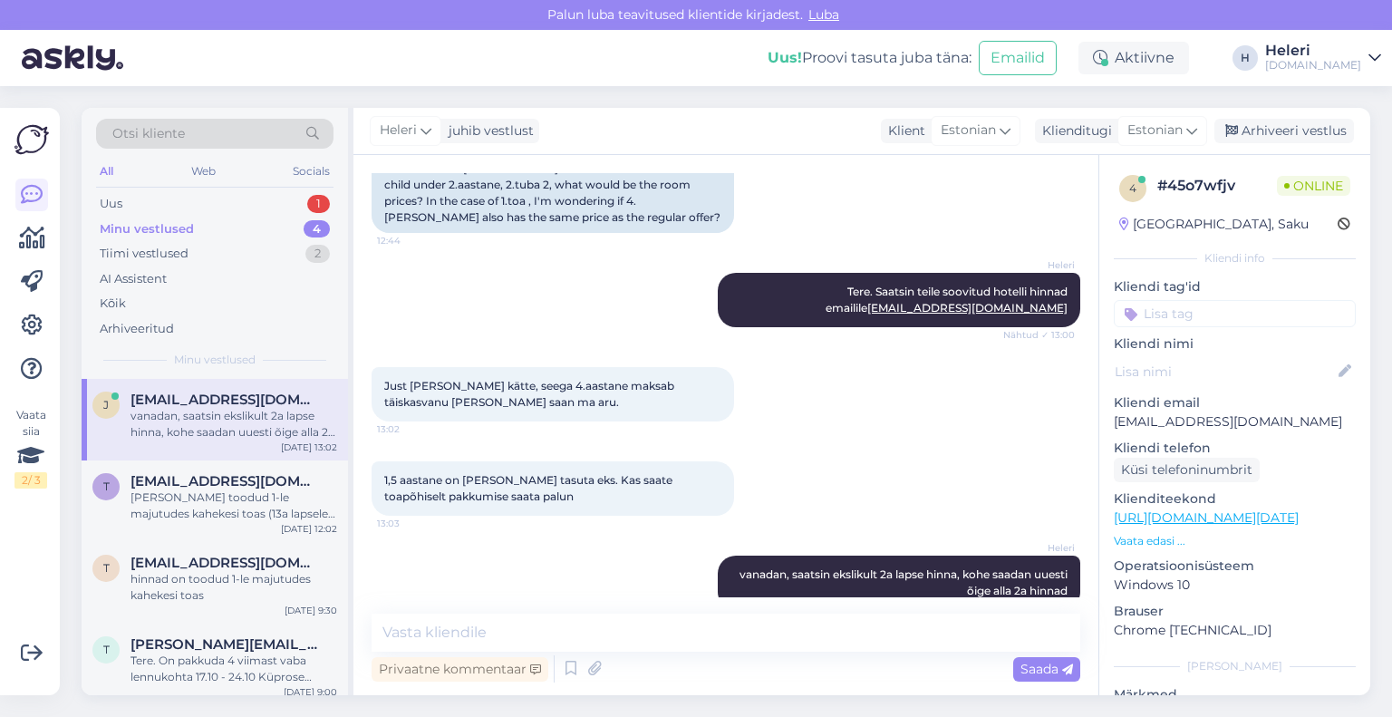
scroll to position [2147, 0]
click at [653, 620] on textarea at bounding box center [726, 633] width 709 height 38
type textarea "saatsin :)"
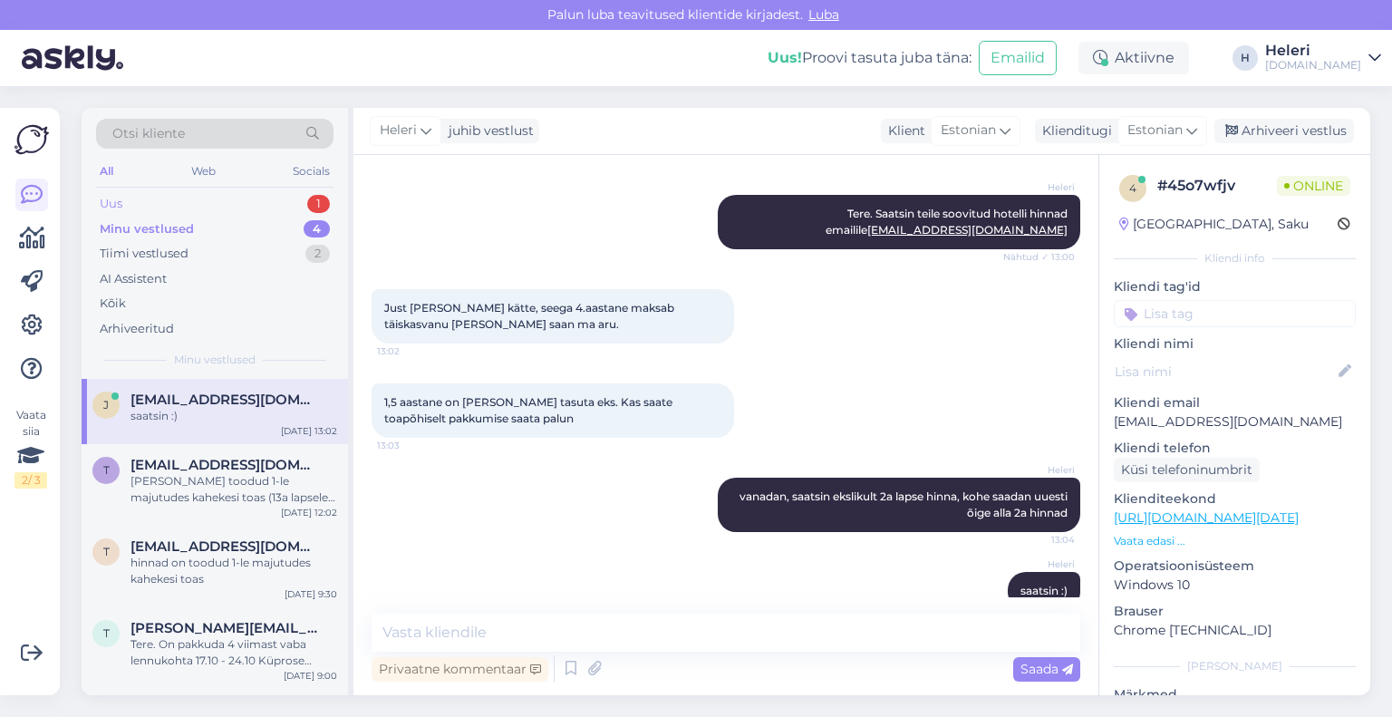
click at [218, 200] on div "Uus 1" at bounding box center [214, 203] width 237 height 25
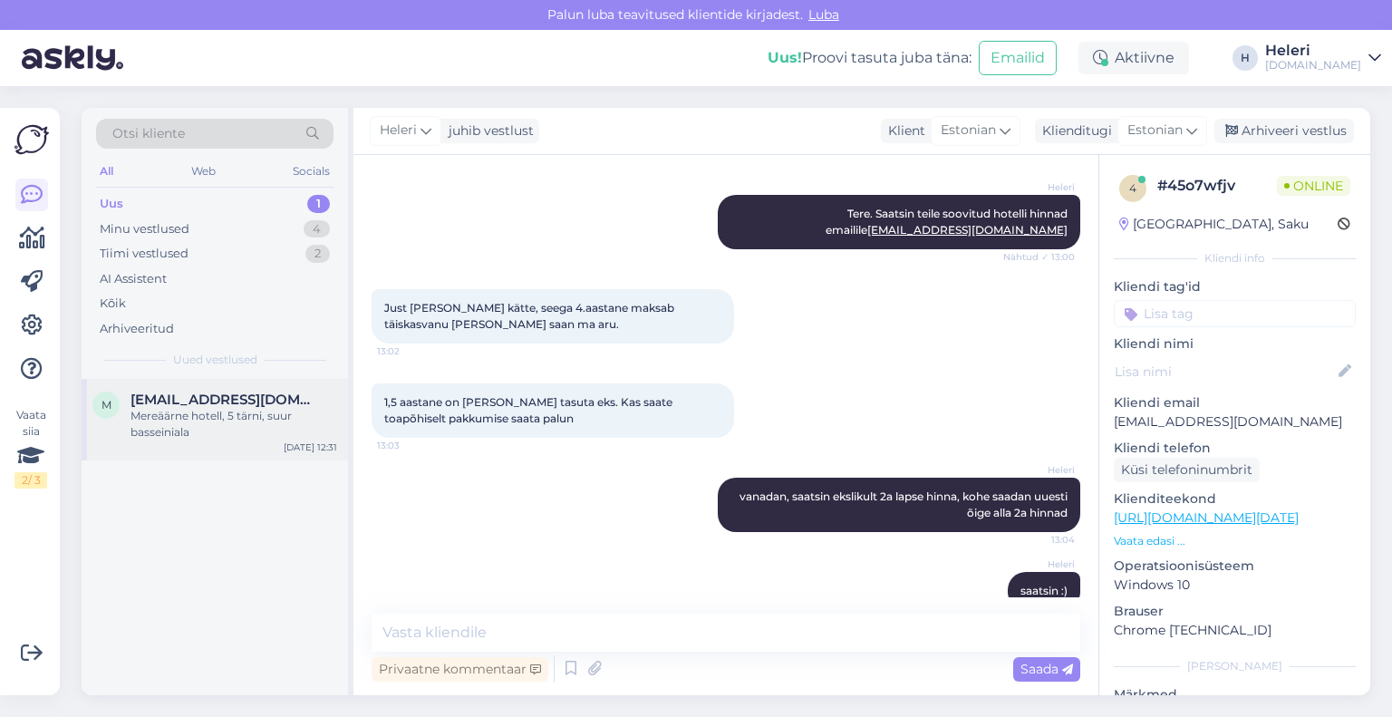
click at [220, 412] on div "Mereäärne hotell, 5 tärni, suur basseiniala" at bounding box center [234, 424] width 207 height 33
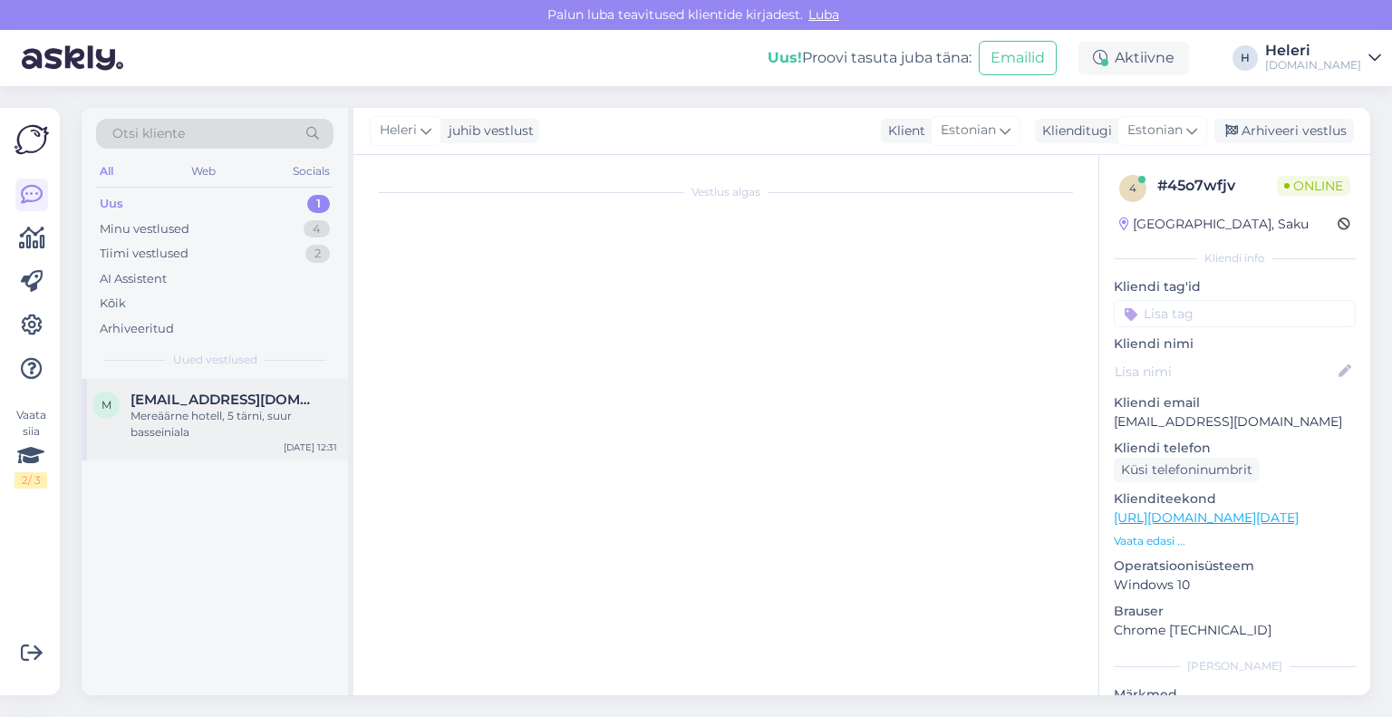
scroll to position [51, 0]
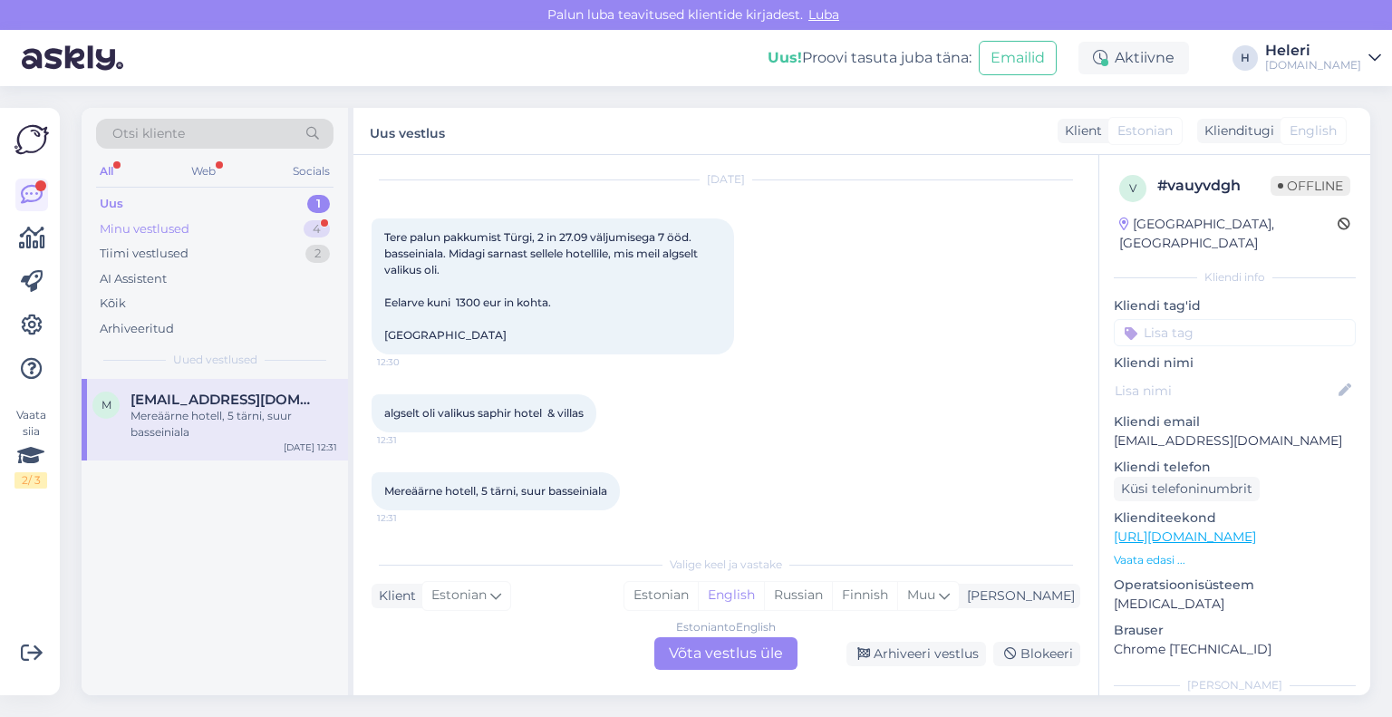
click at [216, 235] on div "Minu vestlused 4" at bounding box center [214, 229] width 237 height 25
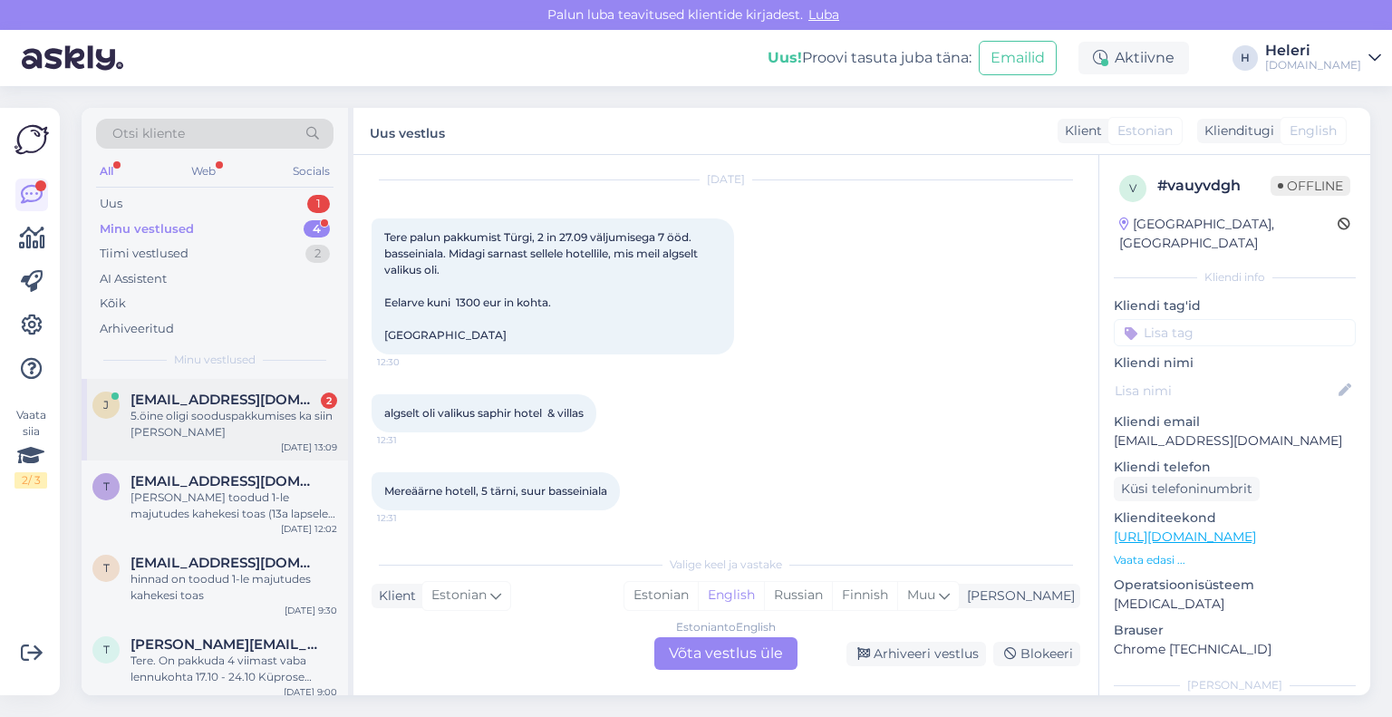
click at [223, 412] on div "5.öine oligi sooduspakkumises ka siin [PERSON_NAME]" at bounding box center [234, 424] width 207 height 33
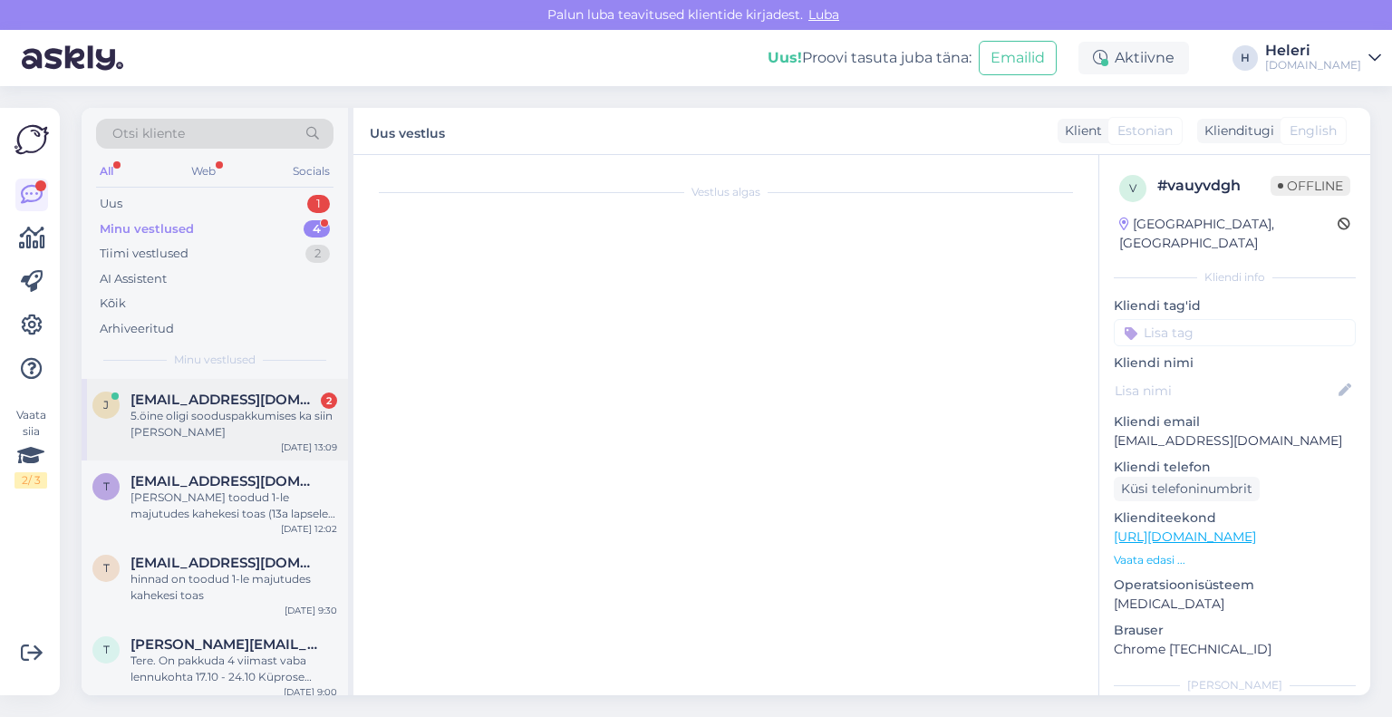
scroll to position [2382, 0]
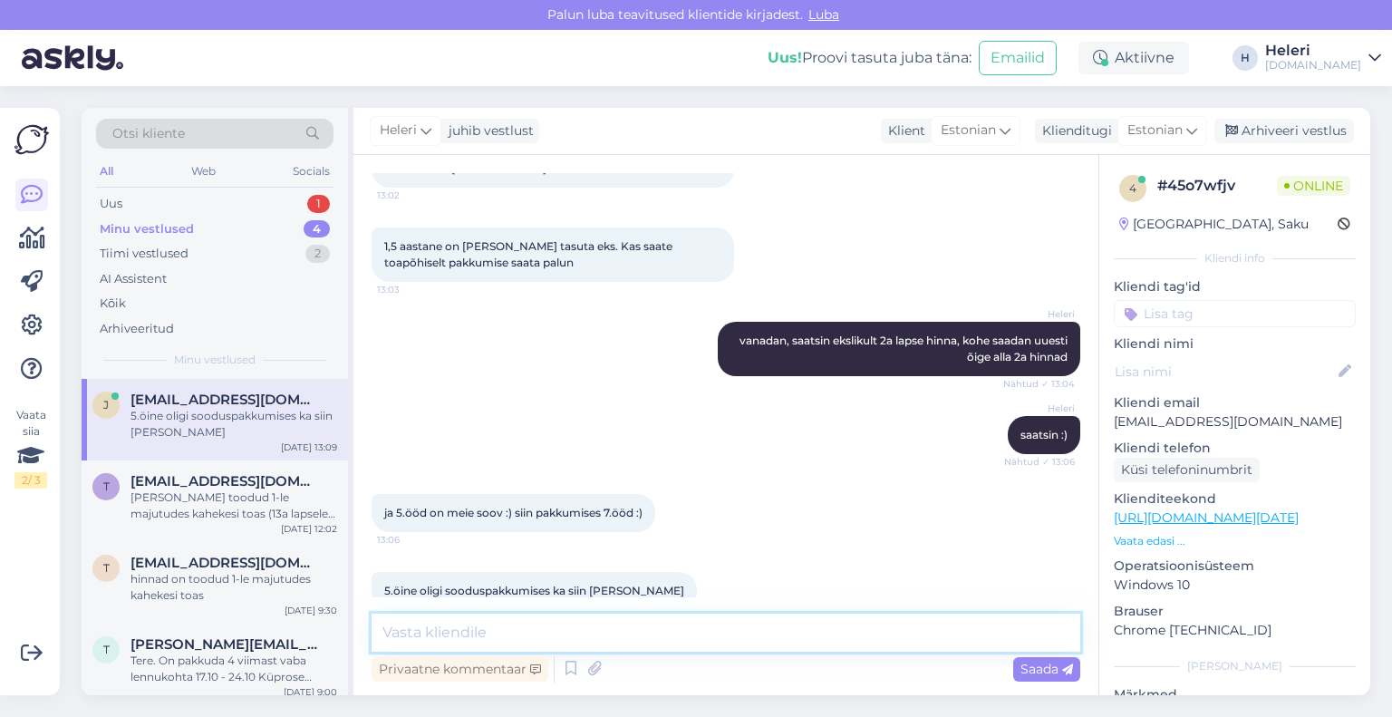
click at [618, 633] on textarea at bounding box center [726, 633] width 709 height 38
click at [1148, 128] on span "Estonian" at bounding box center [1155, 131] width 55 height 20
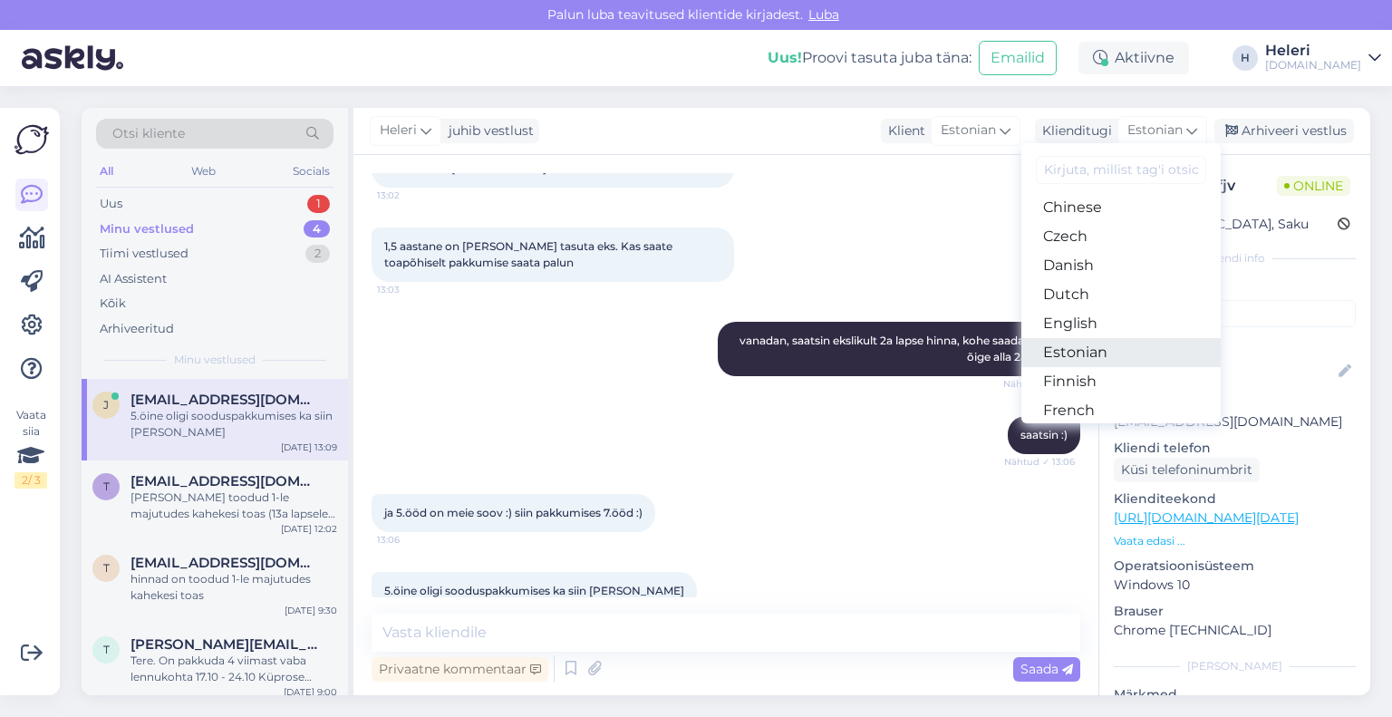
click at [1099, 353] on link "Estonian" at bounding box center [1121, 352] width 199 height 29
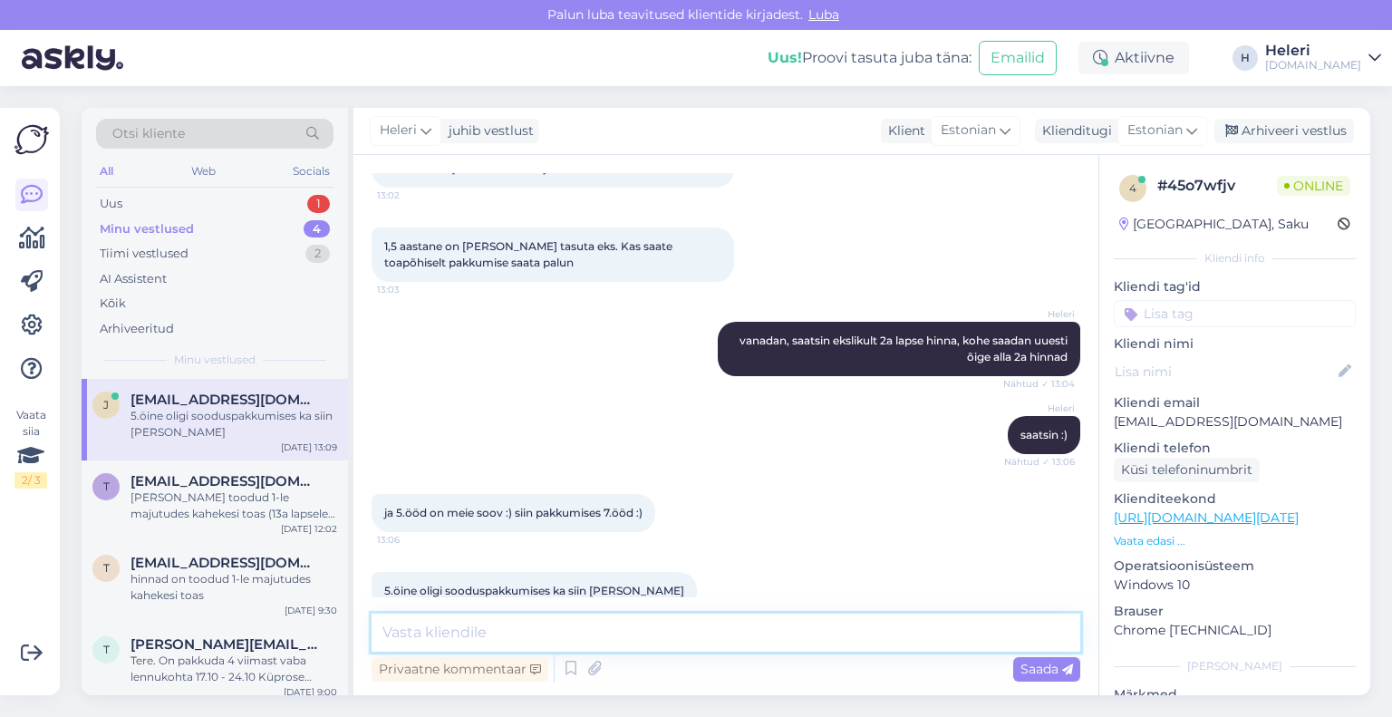
click at [628, 629] on textarea at bounding box center [726, 633] width 709 height 38
drag, startPoint x: 519, startPoint y: 633, endPoint x: 699, endPoint y: 640, distance: 179.6
click at [699, 640] on textarea "saatsin 5 öise reisi hinnda ka" at bounding box center [726, 633] width 709 height 38
click at [437, 637] on textarea "saatsin 5 öise reisi hinnad ka" at bounding box center [726, 633] width 709 height 38
type textarea "saatsin nüüd 5 öise reisi hinnad ka"
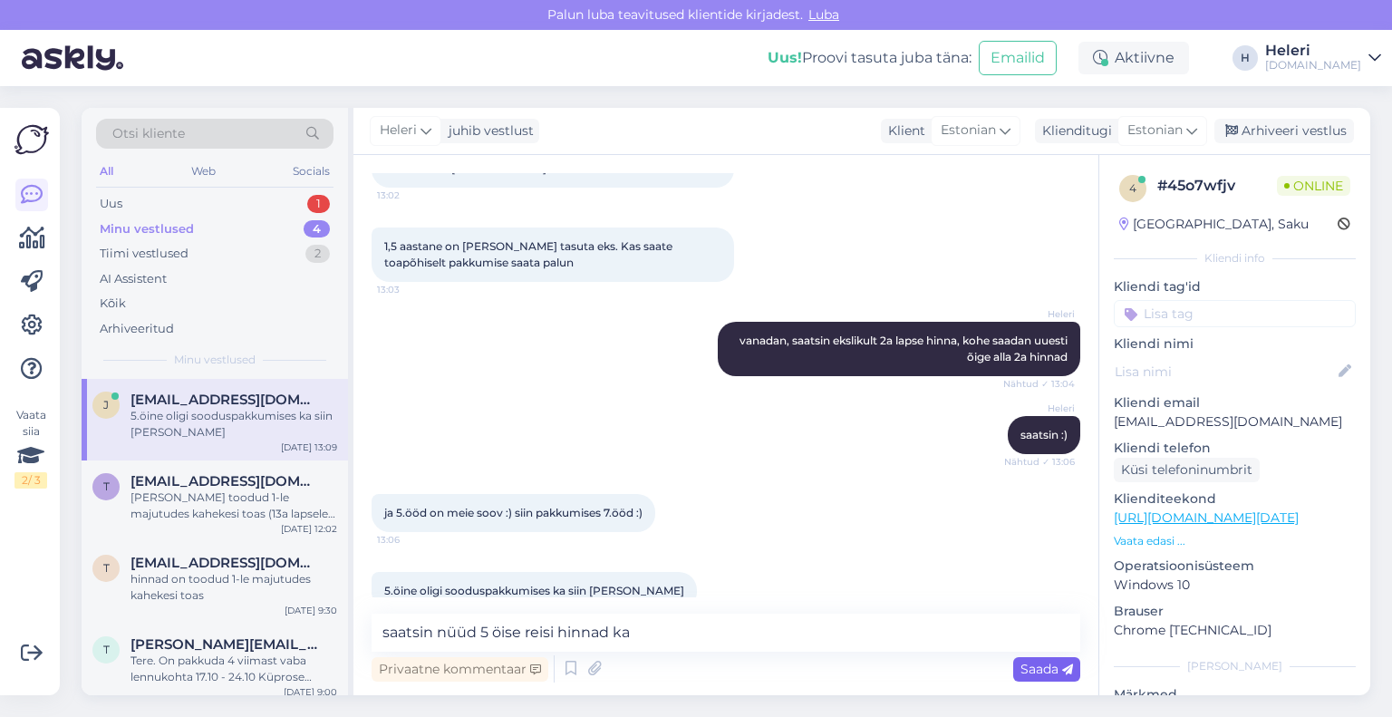
click at [1030, 659] on div "Saada" at bounding box center [1046, 669] width 67 height 24
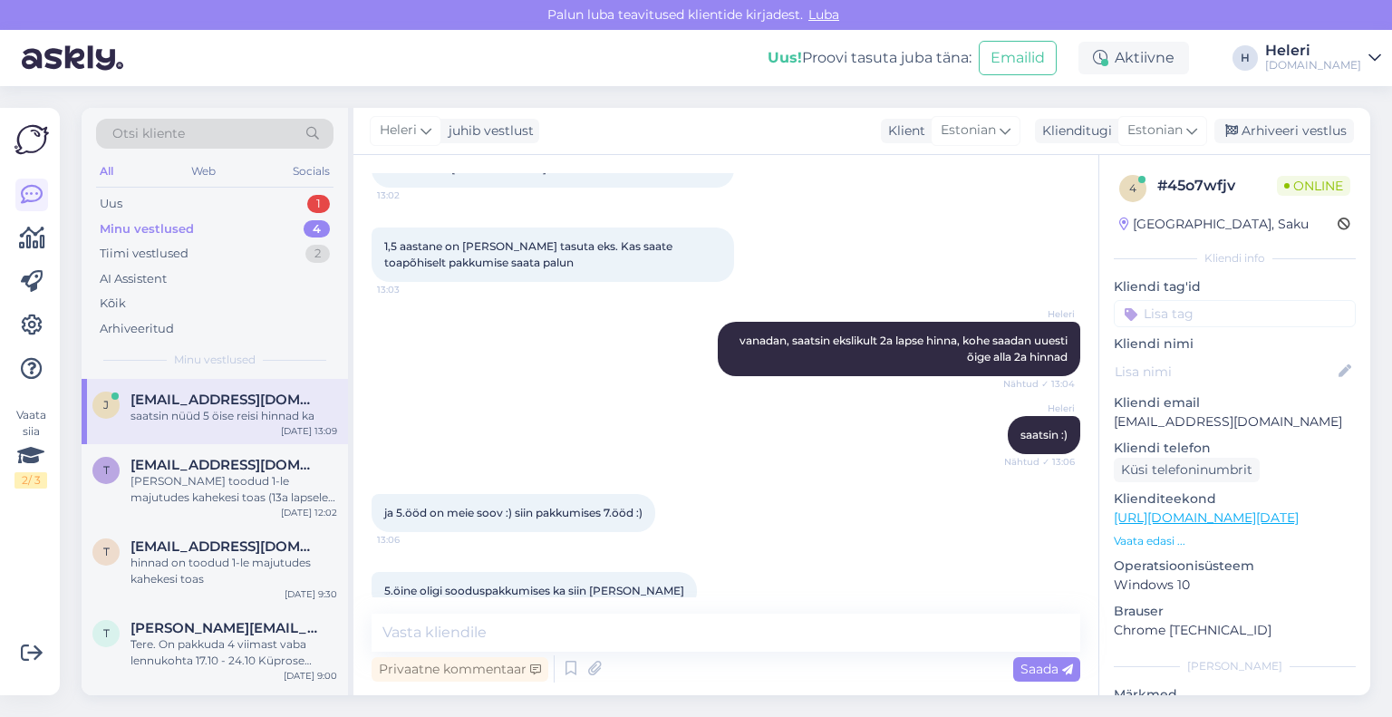
scroll to position [2460, 0]
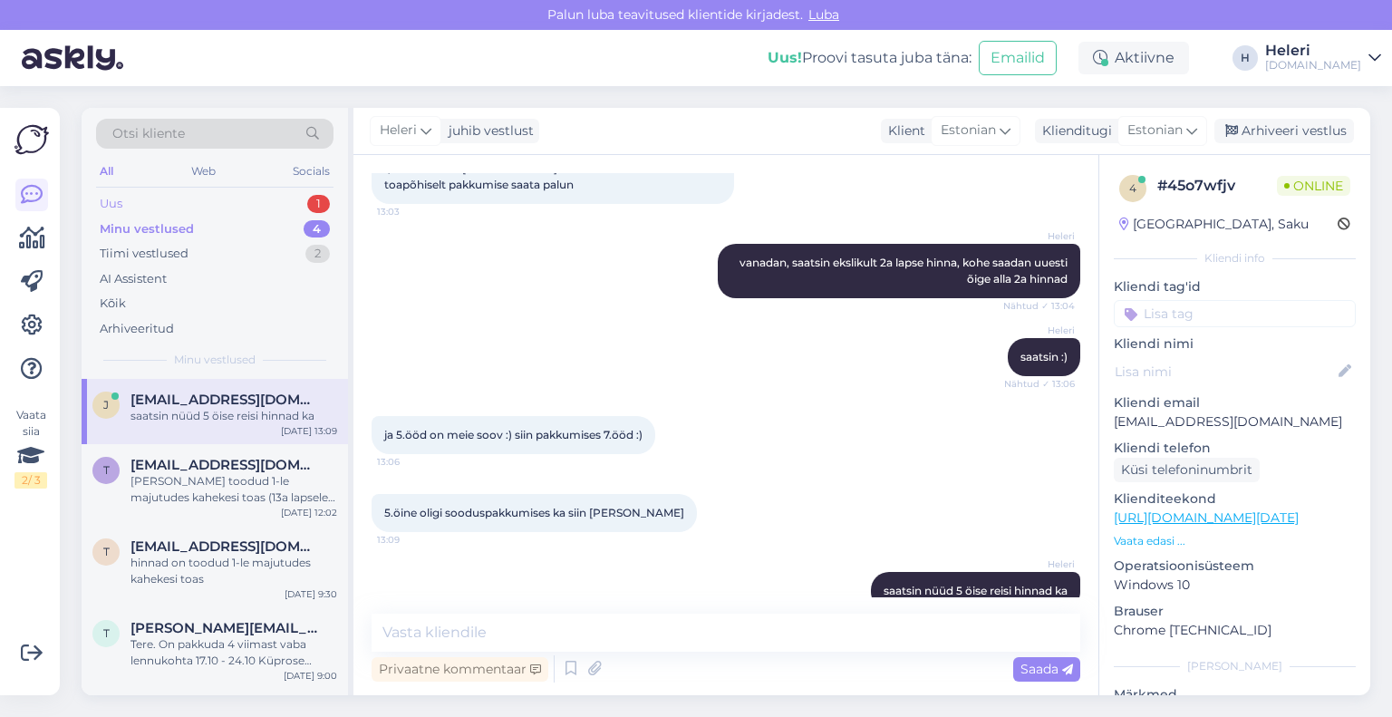
click at [175, 206] on div "Uus 1" at bounding box center [214, 203] width 237 height 25
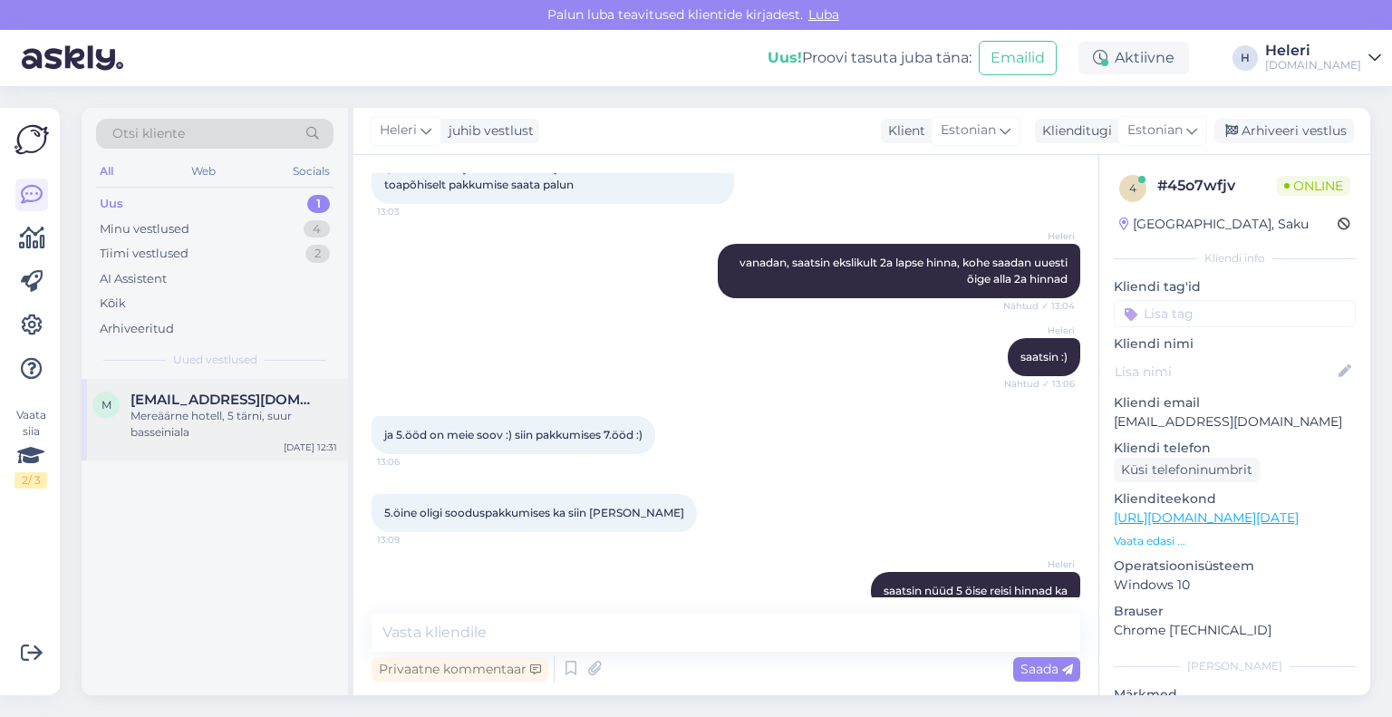
click at [207, 402] on span "[EMAIL_ADDRESS][DOMAIN_NAME]" at bounding box center [225, 400] width 189 height 16
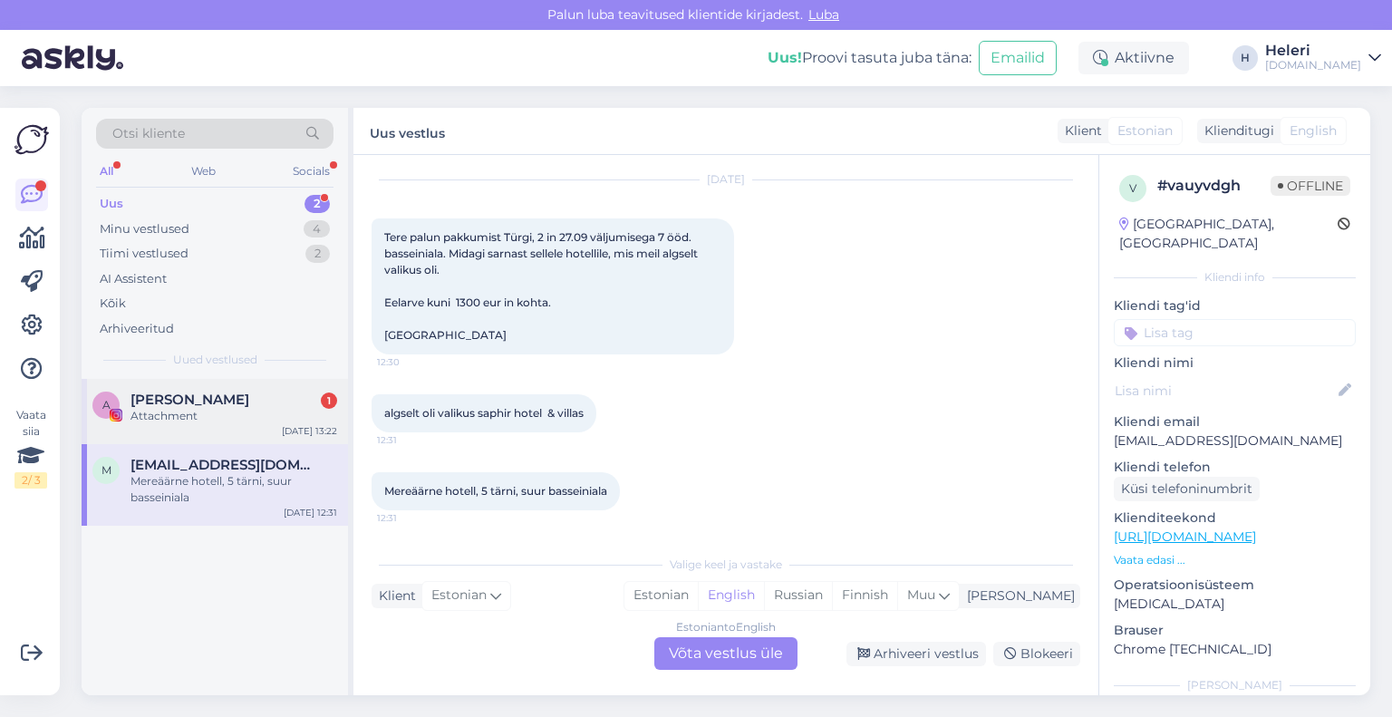
click at [225, 394] on div "[PERSON_NAME] 1" at bounding box center [234, 400] width 207 height 16
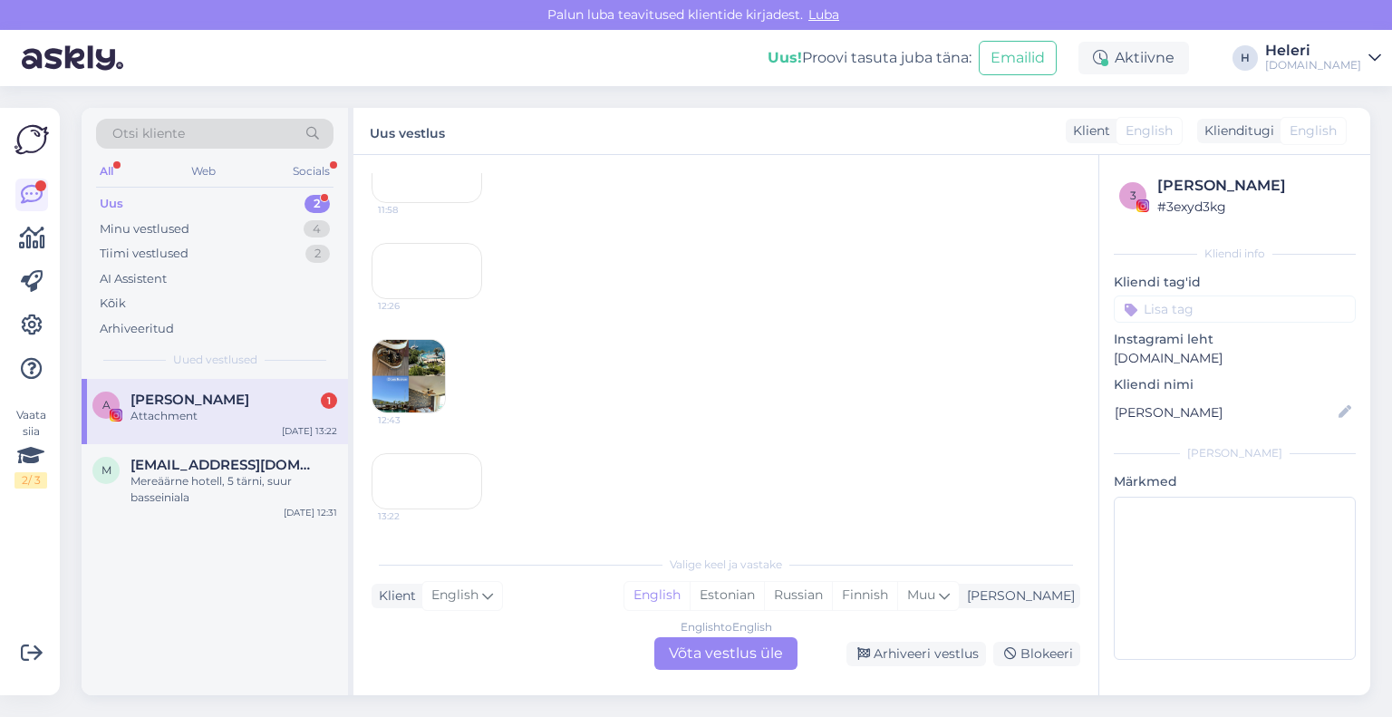
scroll to position [3116, 0]
click at [228, 204] on div "Uus 2" at bounding box center [214, 203] width 237 height 25
click at [247, 477] on div "Mereäärne hotell, 5 tärni, suur basseiniala" at bounding box center [234, 489] width 207 height 33
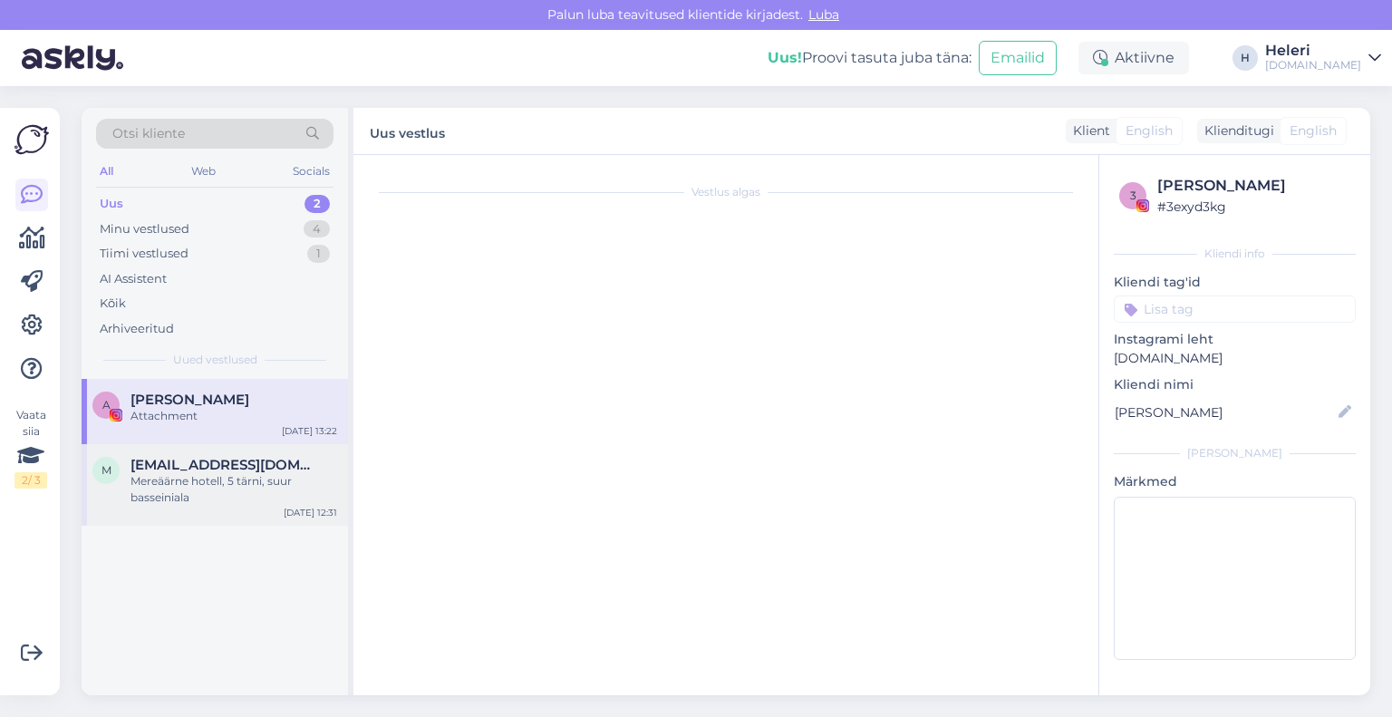
scroll to position [51, 0]
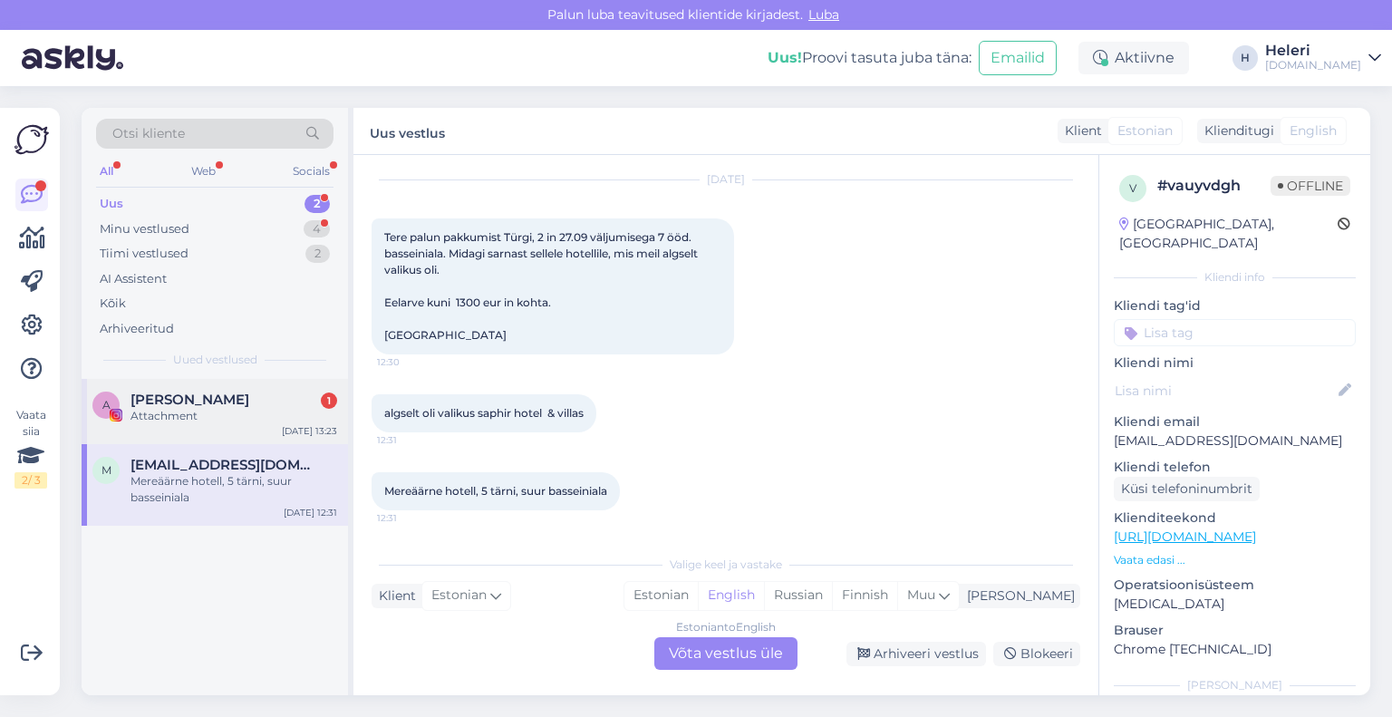
click at [218, 404] on div "[PERSON_NAME] 1" at bounding box center [234, 400] width 207 height 16
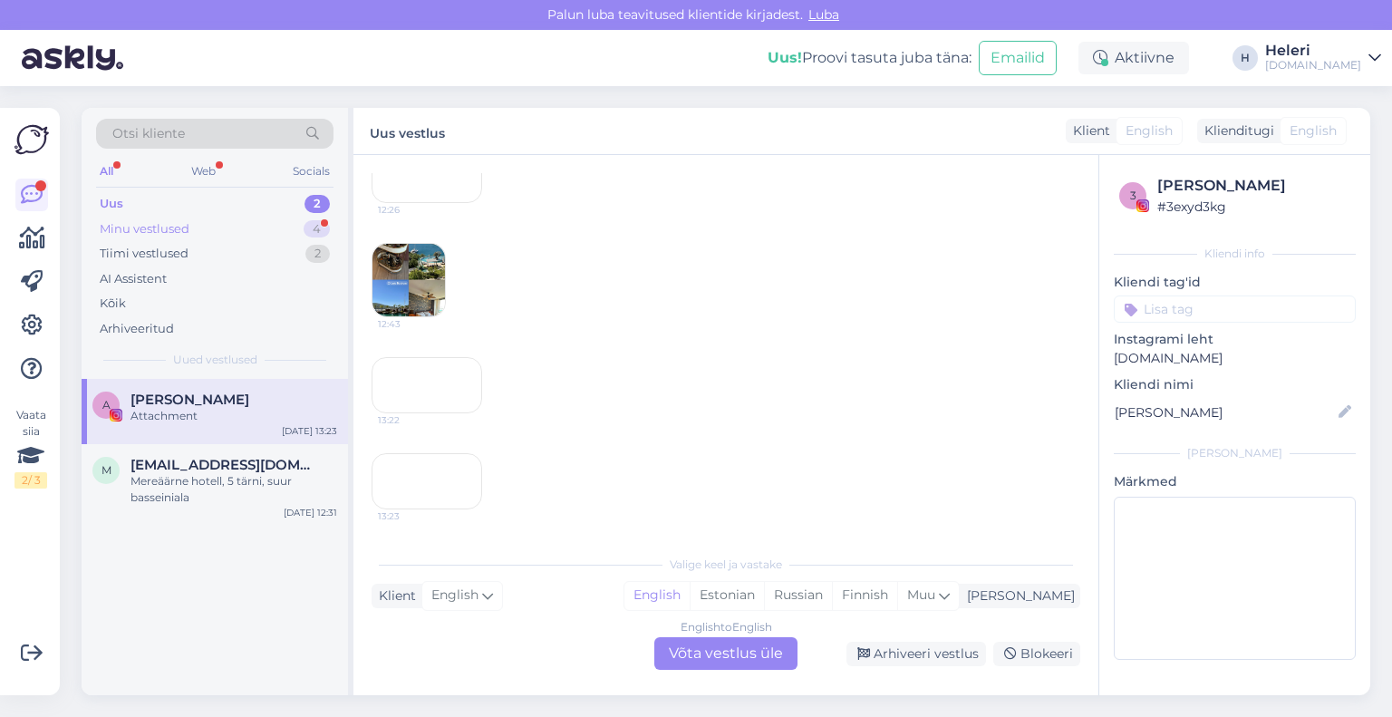
scroll to position [3349, 0]
click at [192, 227] on div "Minu vestlused 4" at bounding box center [214, 229] width 237 height 25
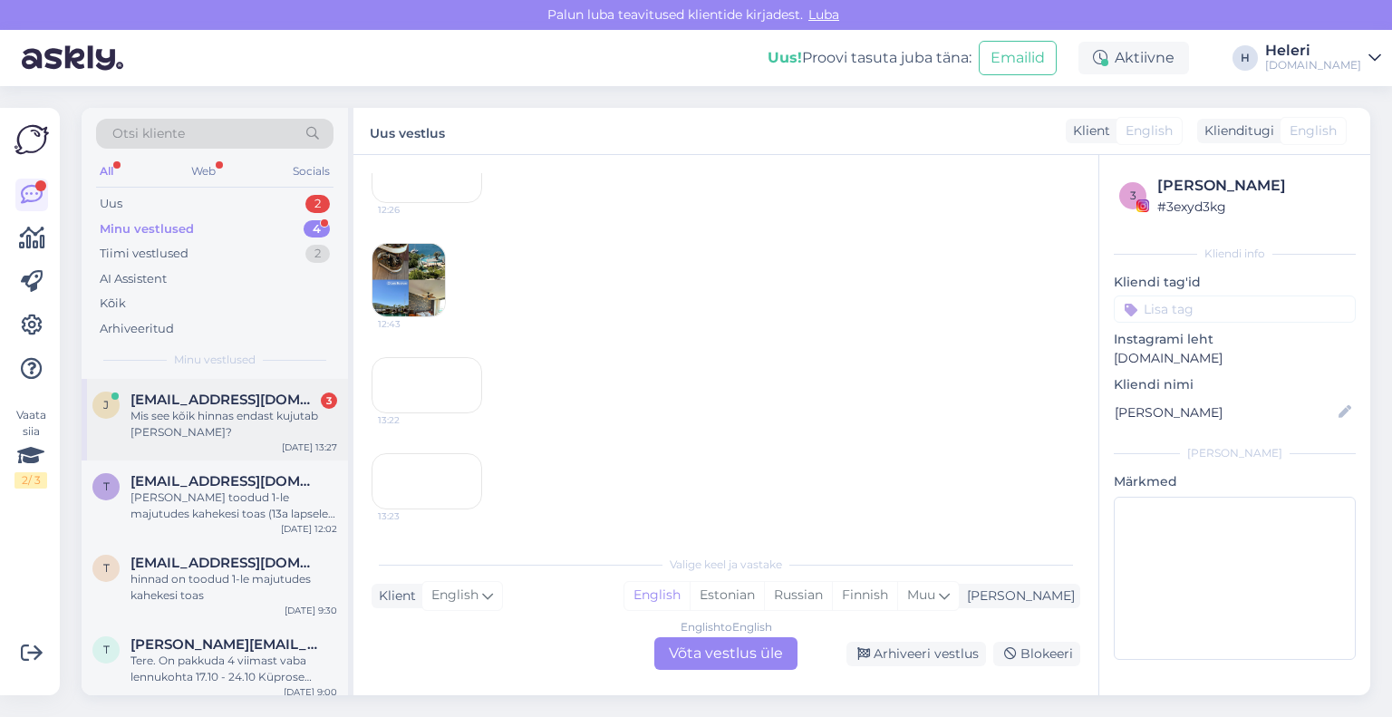
click at [216, 422] on div "Mis see kõik hinnas endast kujutab [PERSON_NAME]?" at bounding box center [234, 424] width 207 height 33
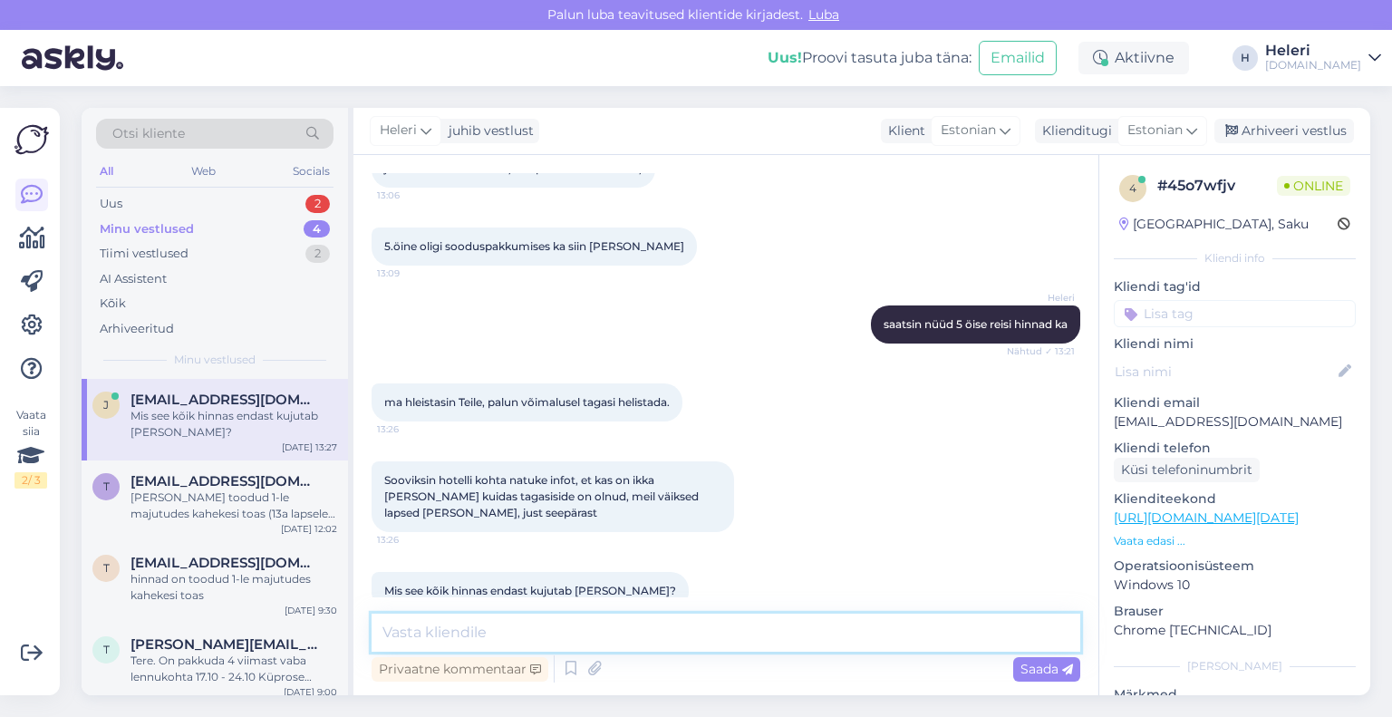
click at [606, 626] on textarea at bounding box center [726, 633] width 709 height 38
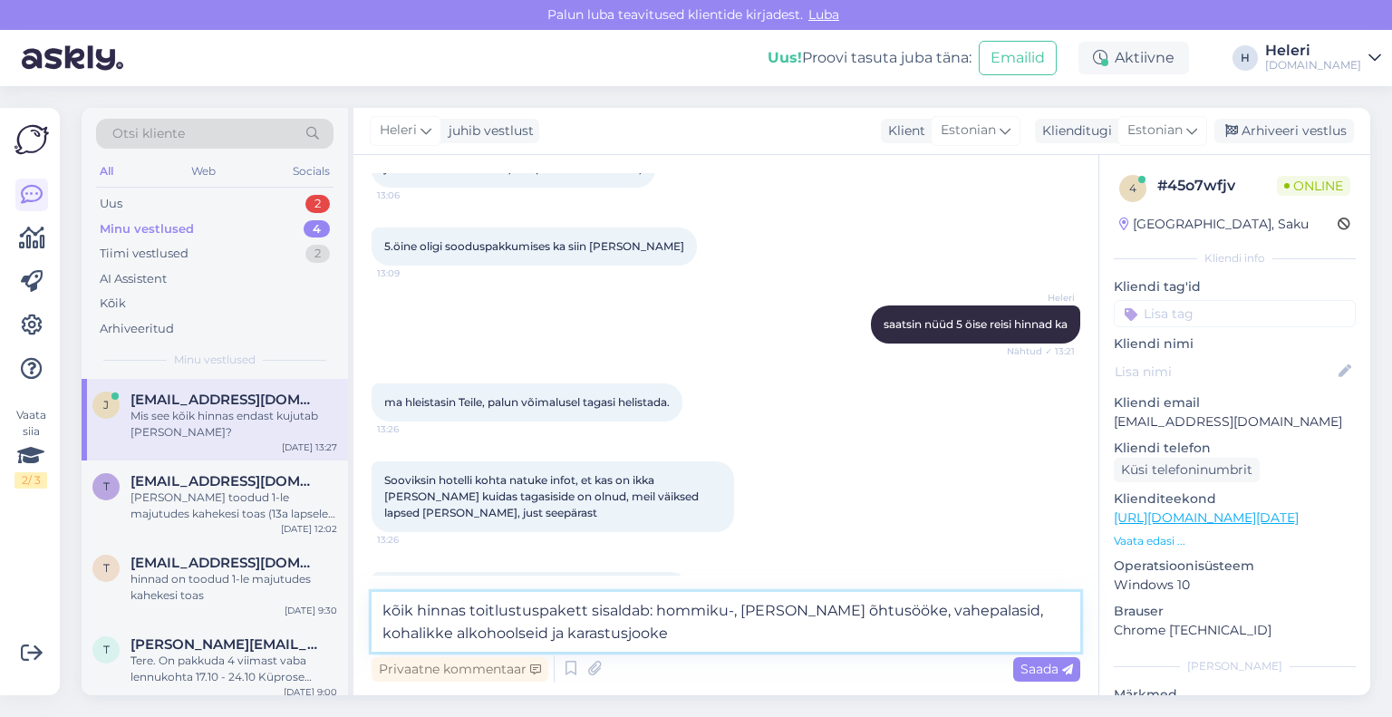
click at [594, 634] on textarea "kõik hinnas toitlustuspakett sisaldab: hommiku-, [PERSON_NAME] õhtusööke, vahep…" at bounding box center [726, 622] width 709 height 60
type textarea "kõik hinnas toitlustuspakett sisaldab: hommiku-, [PERSON_NAME] õhtusööke, vahep…"
click at [1040, 669] on span "Saada" at bounding box center [1047, 669] width 53 height 16
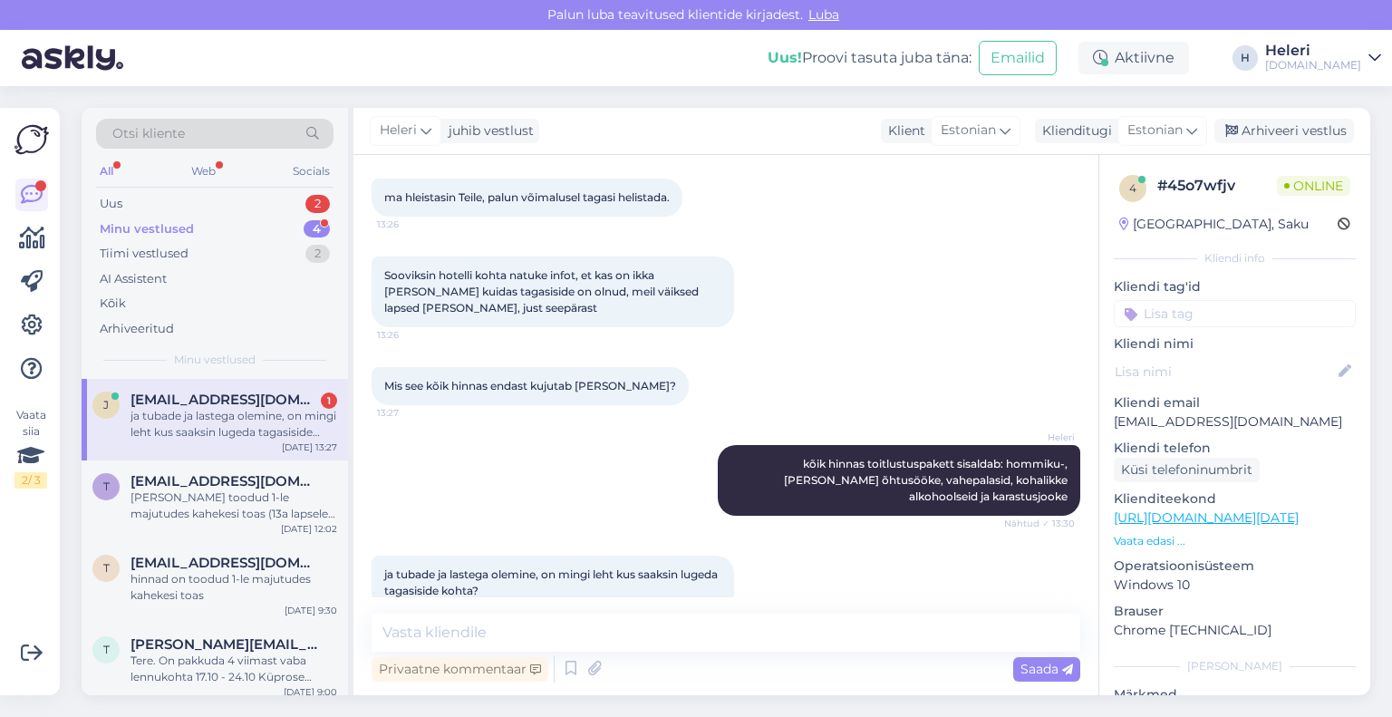
scroll to position [2931, 0]
click at [477, 629] on textarea at bounding box center [726, 633] width 709 height 38
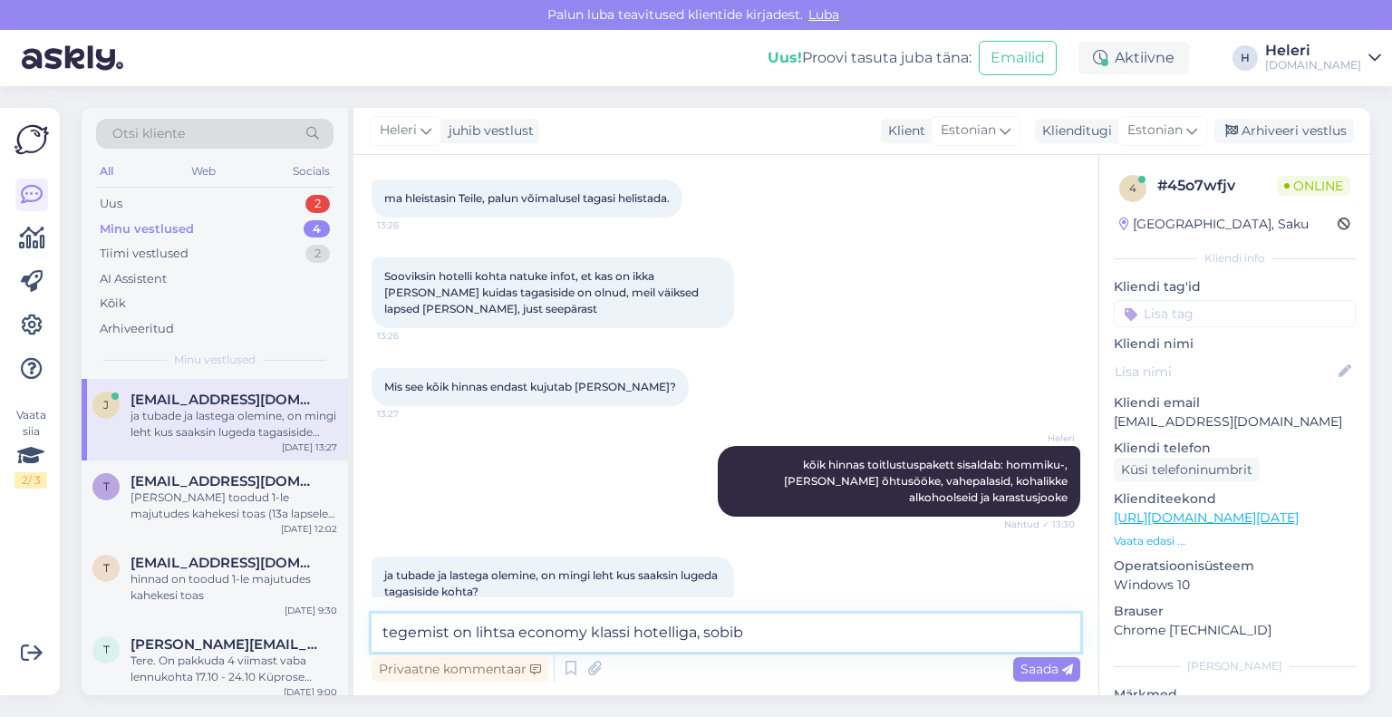
drag, startPoint x: 769, startPoint y: 630, endPoint x: 703, endPoint y: 633, distance: 65.3
click at [703, 633] on textarea "tegemist on lihtsa economy klassi hotelliga, sobib" at bounding box center [726, 633] width 709 height 38
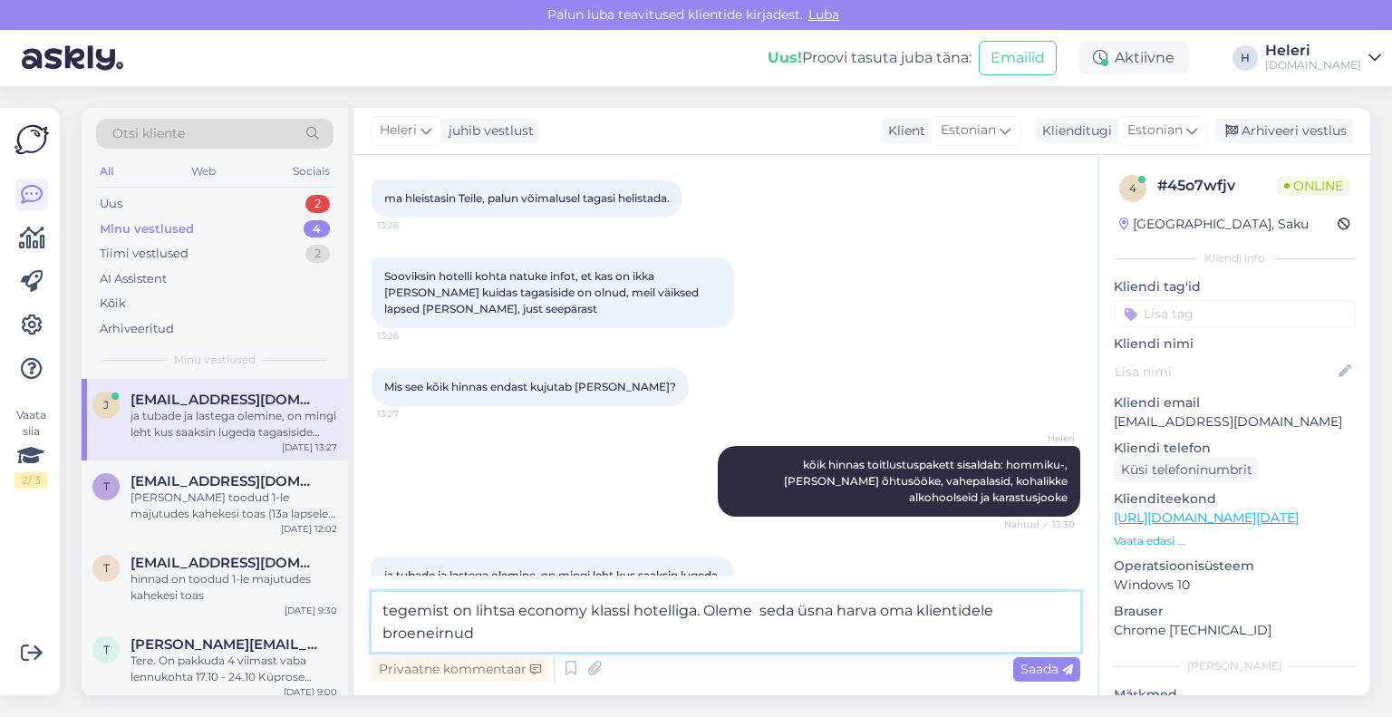
click at [700, 619] on textarea "tegemist on lihtsa economy klassi hotelliga. Oleme seda üsna harva oma klientid…" at bounding box center [726, 622] width 709 height 60
click at [699, 614] on textarea "tegemist on lihtsa economy klassi hotelliga. Oleme seda üsna harva oma klientid…" at bounding box center [726, 622] width 709 height 60
click at [798, 611] on textarea "tegemist on lihtsa economy klassi hotelliga. Oleme seda üsna harva oma klientid…" at bounding box center [726, 622] width 709 height 60
click at [435, 641] on textarea "tegemist on lihtsa economy klassi hotelliga. Oleme seda hotelli üsna harva oma …" at bounding box center [726, 622] width 709 height 60
click at [492, 639] on textarea "tegemist on lihtsa economy klassi hotelliga. Oleme seda hotelli üsna harva oma …" at bounding box center [726, 622] width 709 height 60
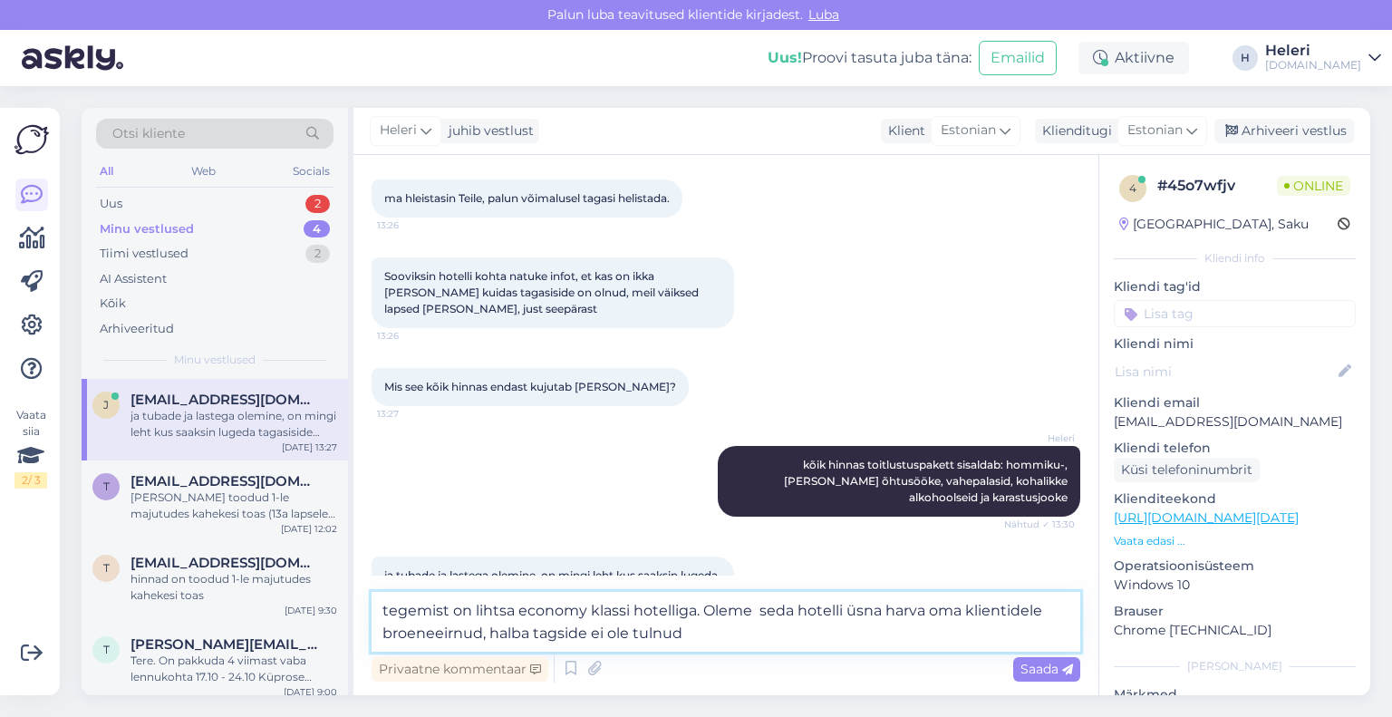
click at [558, 634] on textarea "tegemist on lihtsa economy klassi hotelliga. Oleme seda hotelli üsna harva oma …" at bounding box center [726, 622] width 709 height 60
drag, startPoint x: 618, startPoint y: 637, endPoint x: 754, endPoint y: 639, distance: 136.0
click at [754, 639] on textarea "tegemist on lihtsa economy klassi hotelliga. Oleme seda hotelli üsna harva oma …" at bounding box center [726, 622] width 709 height 60
click at [576, 634] on textarea "tegemist on lihtsa economy klassi hotelliga. Oleme seda hotelli üsna harva oma …" at bounding box center [726, 622] width 709 height 60
click at [606, 639] on textarea "tegemist on lihtsa economy klassi hotelliga. Oleme seda hotelli üsna harva oma …" at bounding box center [726, 622] width 709 height 60
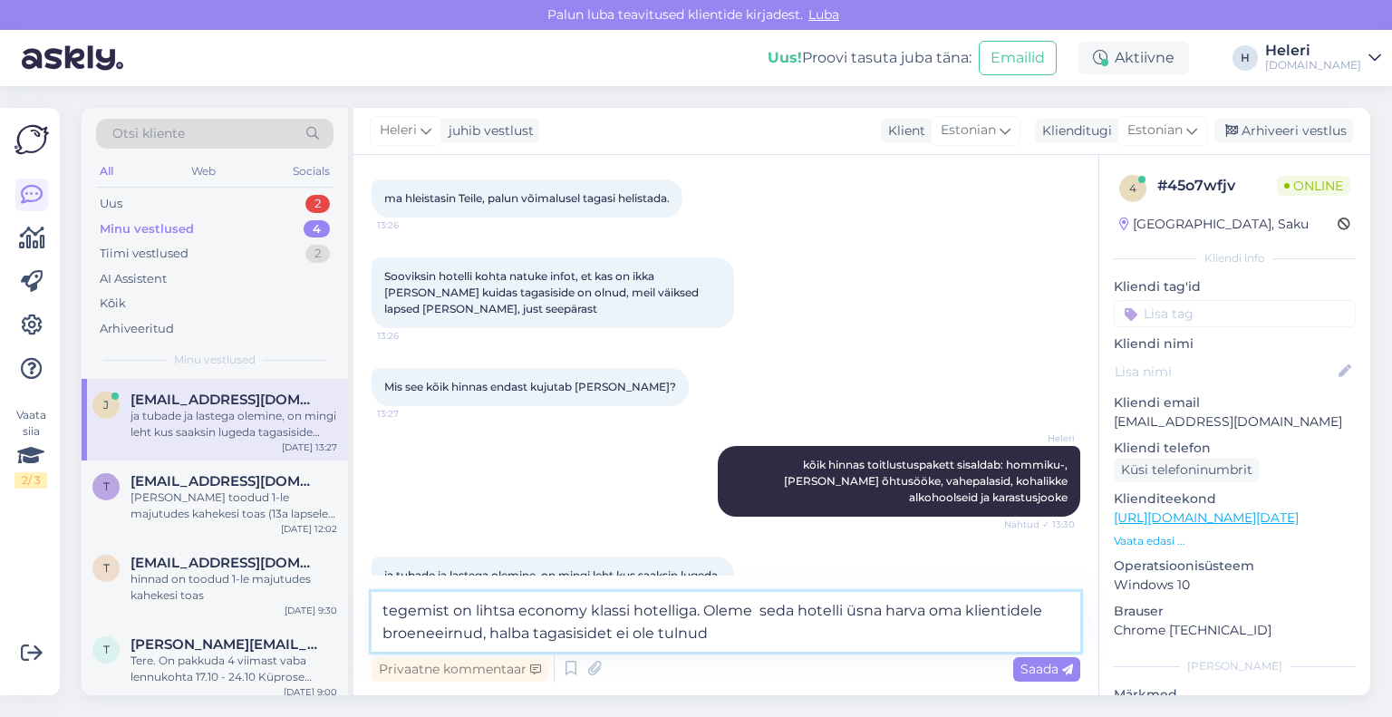
drag, startPoint x: 441, startPoint y: 632, endPoint x: 453, endPoint y: 635, distance: 13.0
click at [453, 635] on textarea "tegemist on lihtsa economy klassi hotelliga. Oleme seda hotelli üsna harva oma …" at bounding box center [726, 622] width 709 height 60
click at [711, 634] on textarea "tegemist on lihtsa economy klassi hotelliga. Oleme seda hotelli üsna harva oma …" at bounding box center [726, 622] width 709 height 60
type textarea "tegemist on lihtsa economy klassi hotelliga. Oleme seda hotelli üsna harva oma …"
click at [1058, 667] on span "Saada" at bounding box center [1047, 669] width 53 height 16
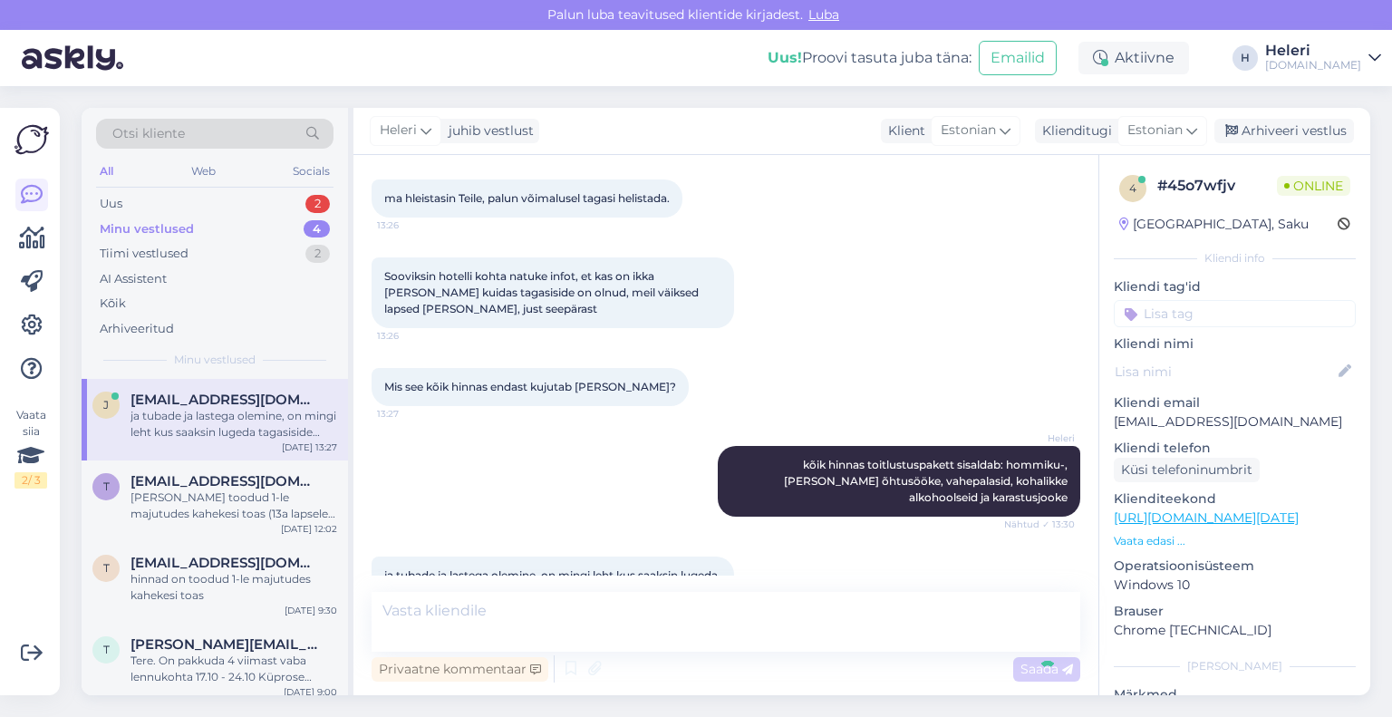
scroll to position [3042, 0]
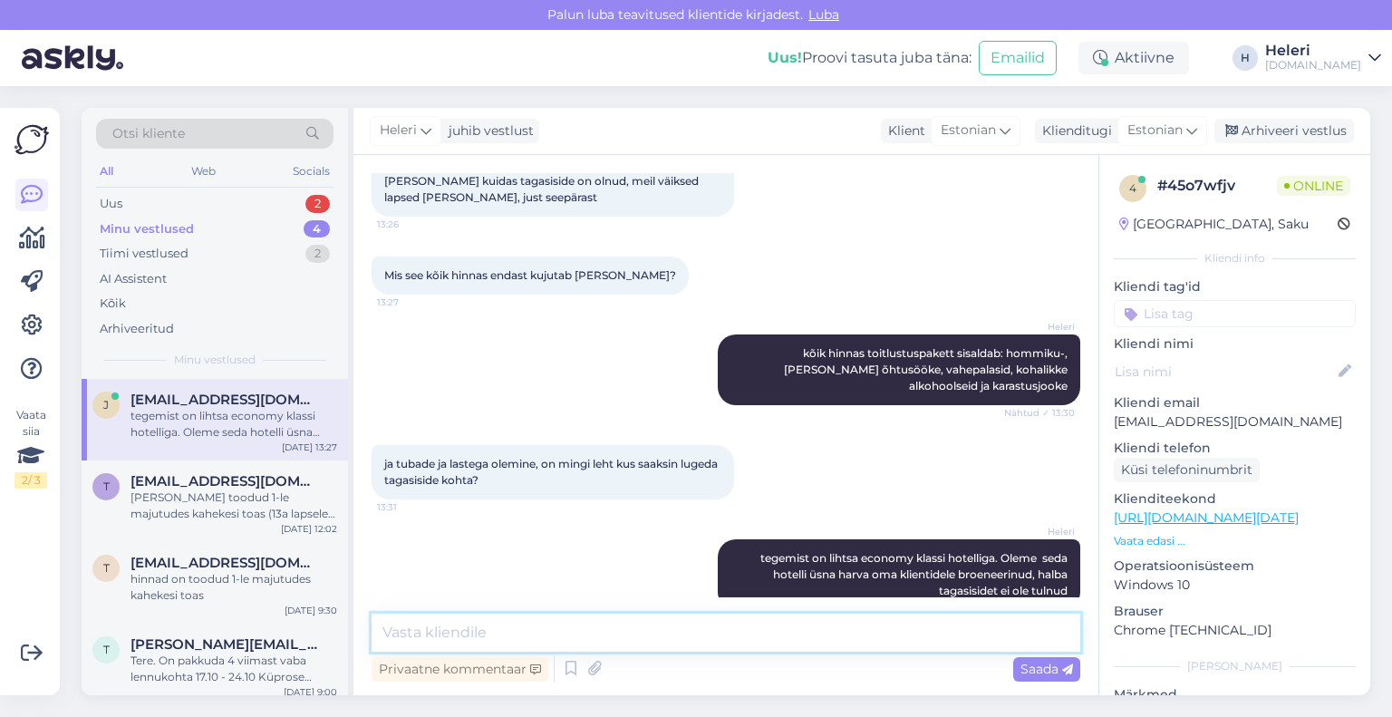
click at [742, 635] on textarea at bounding box center [726, 633] width 709 height 38
type textarea "t"
click at [533, 637] on textarea "rahvusvahelist tagasidet saate vaadata näiteks siit:" at bounding box center [726, 633] width 709 height 38
paste textarea "[URL][DOMAIN_NAME]"
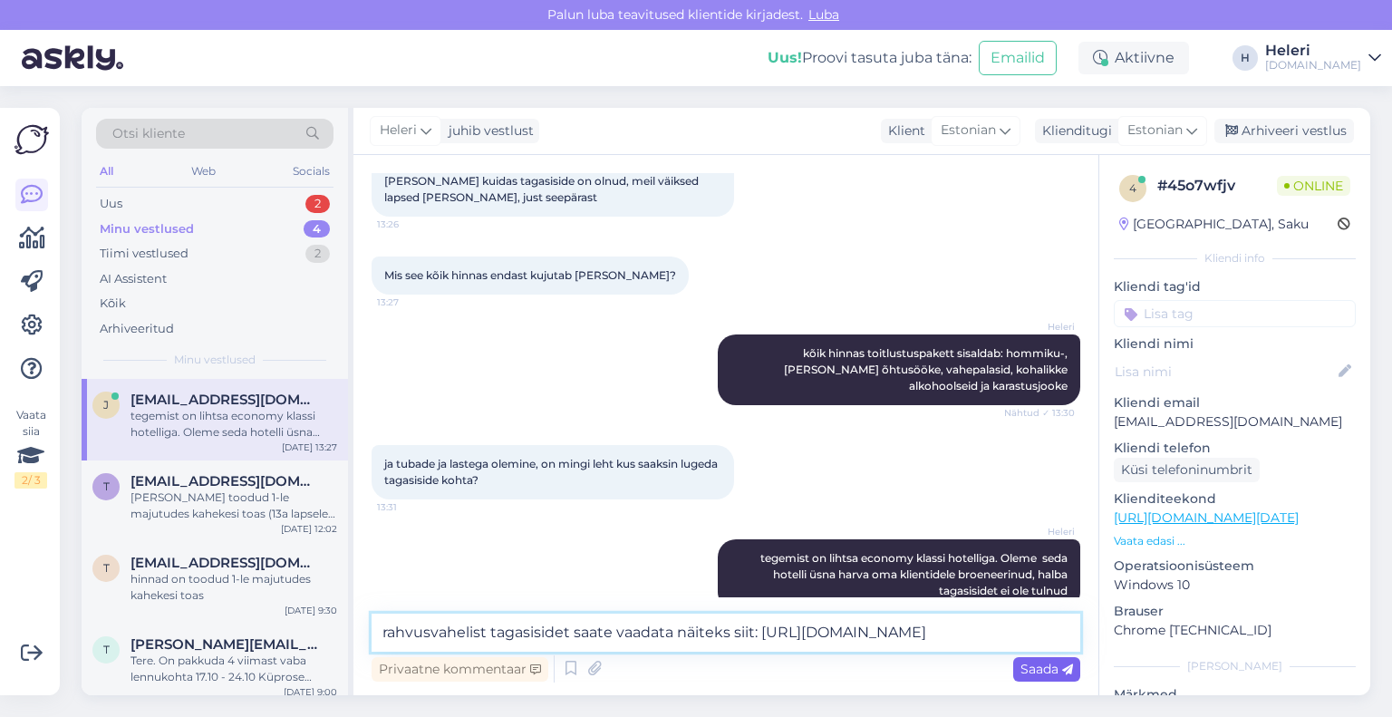
type textarea "rahvusvahelist tagasisidet saate vaadata näiteks siit: [URL][DOMAIN_NAME]"
click at [1054, 666] on span "Saada" at bounding box center [1047, 669] width 53 height 16
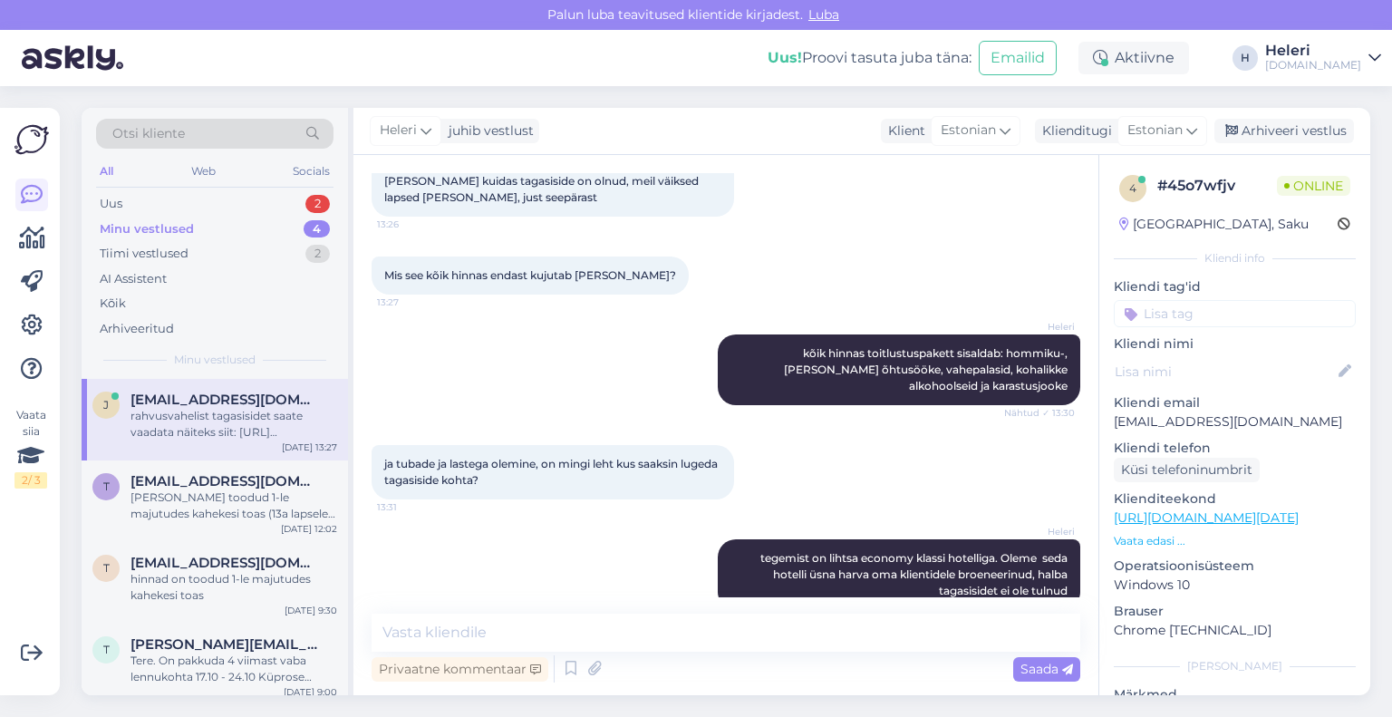
scroll to position [3136, 0]
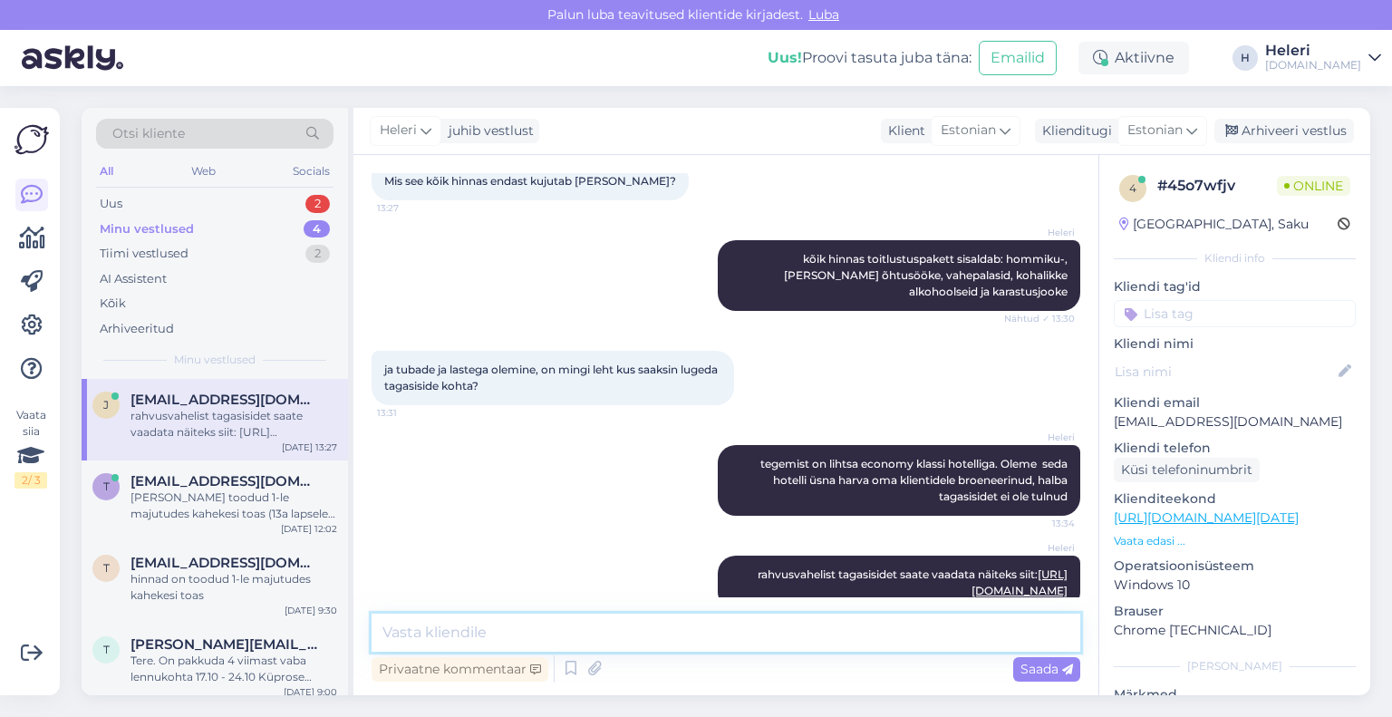
click at [715, 632] on textarea at bounding box center [726, 633] width 709 height 38
paste textarea "[URL][DOMAIN_NAME]"
type textarea "tubade pilet saate vaadata siit: [URL][DOMAIN_NAME]"
click at [1026, 662] on span "Saada" at bounding box center [1047, 669] width 53 height 16
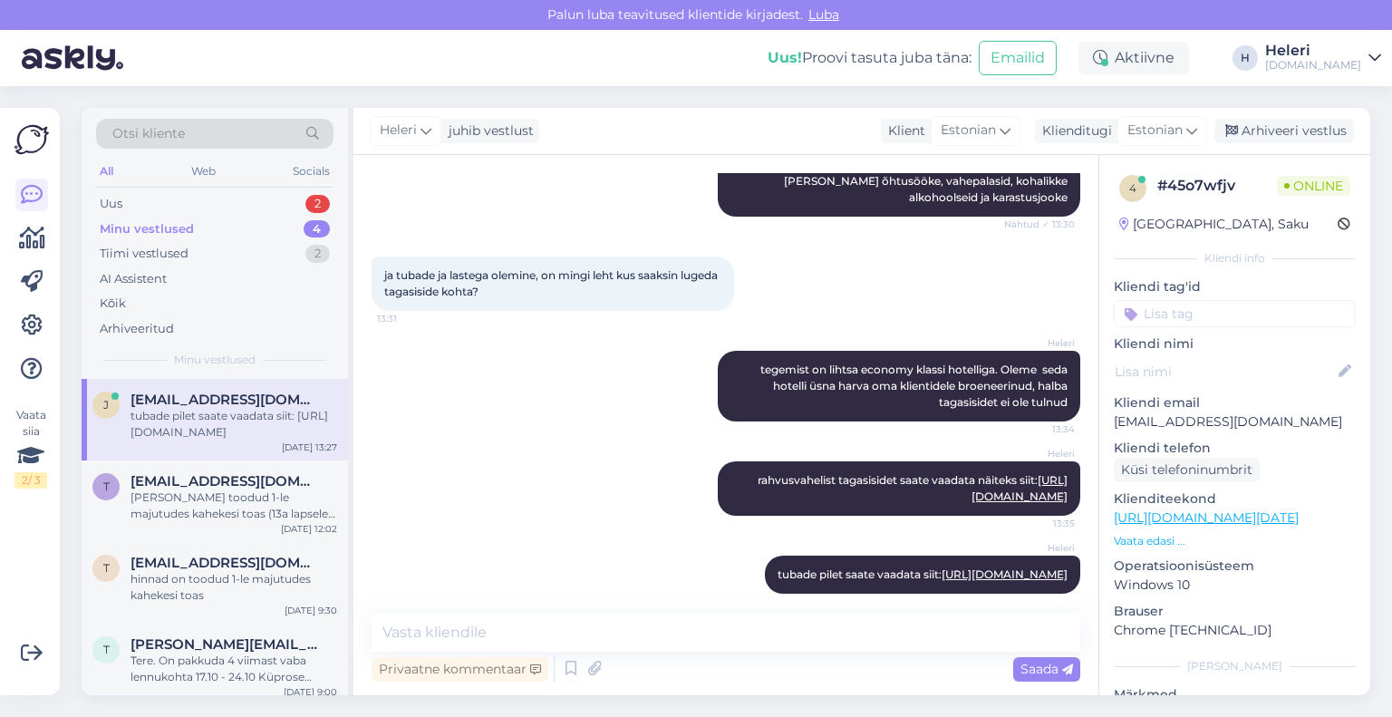
click at [227, 236] on div "Minu vestlused 4" at bounding box center [214, 229] width 237 height 25
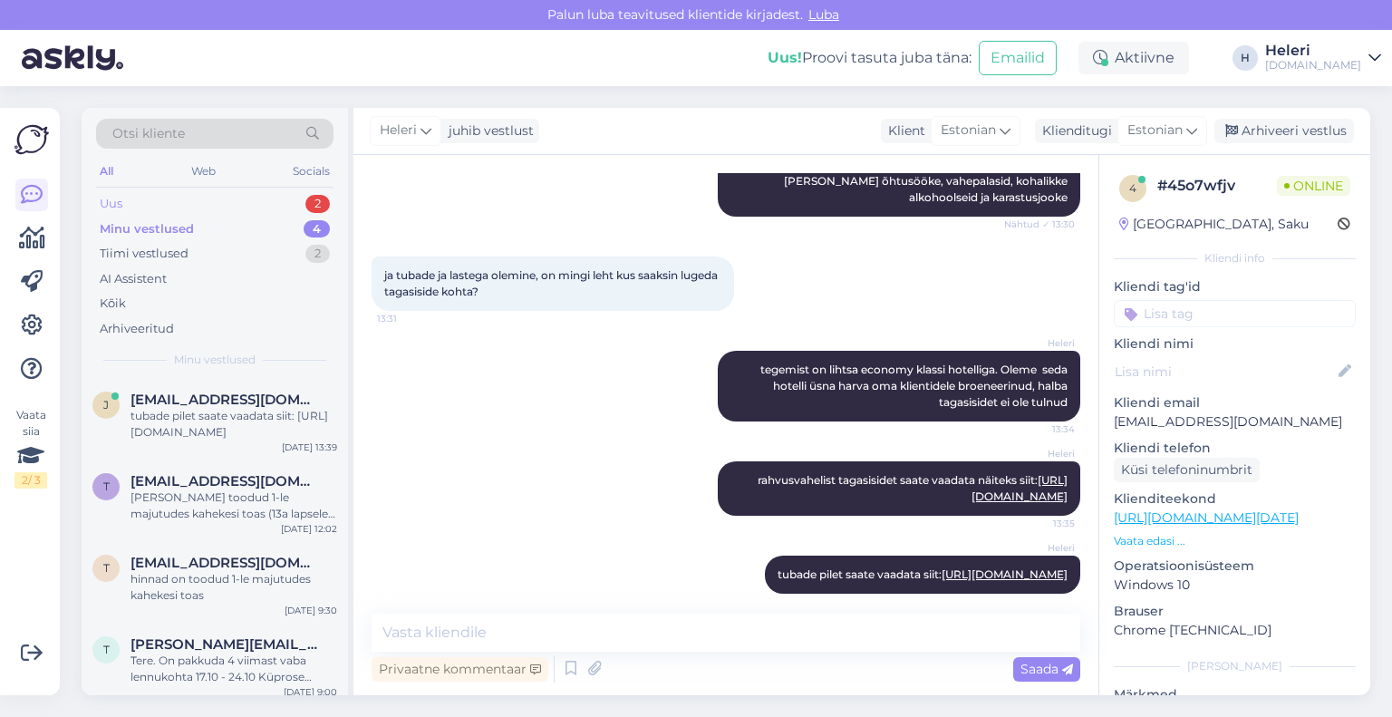
click at [225, 201] on div "Uus 2" at bounding box center [214, 203] width 237 height 25
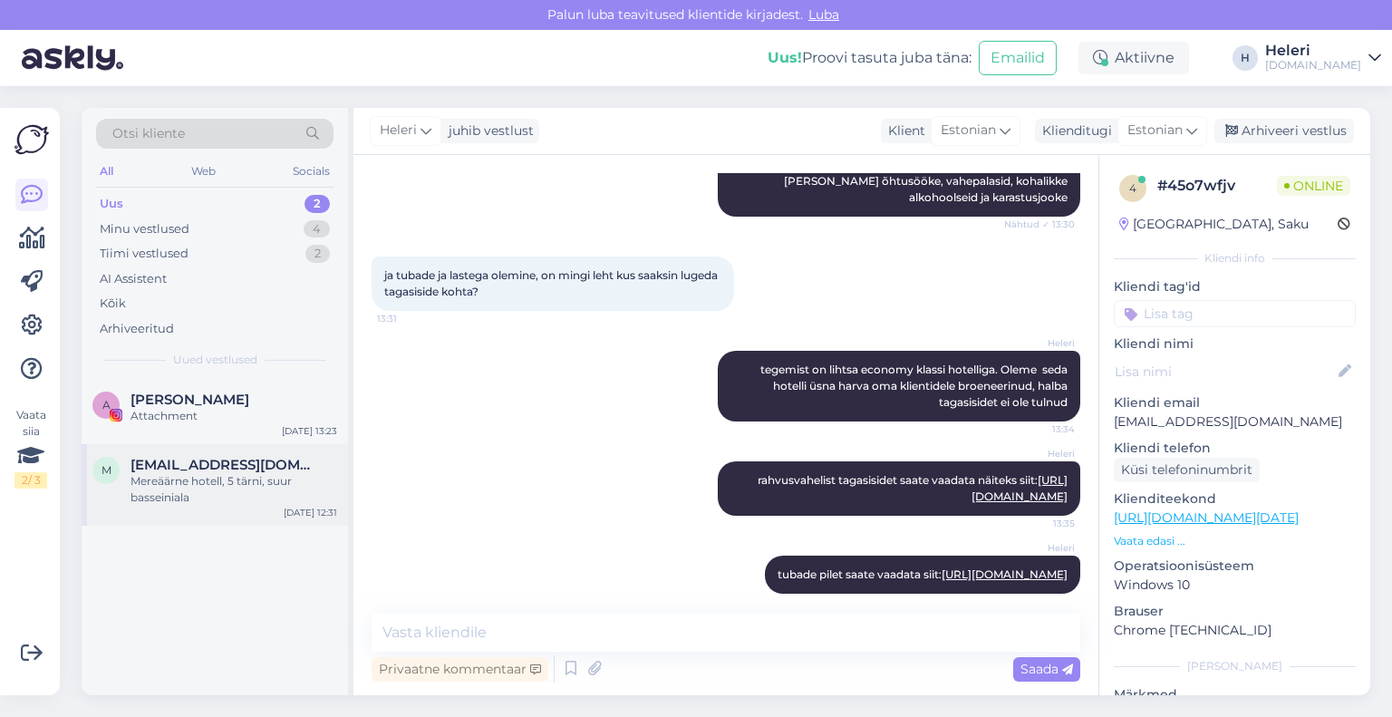
click at [229, 463] on span "[EMAIL_ADDRESS][DOMAIN_NAME]" at bounding box center [225, 465] width 189 height 16
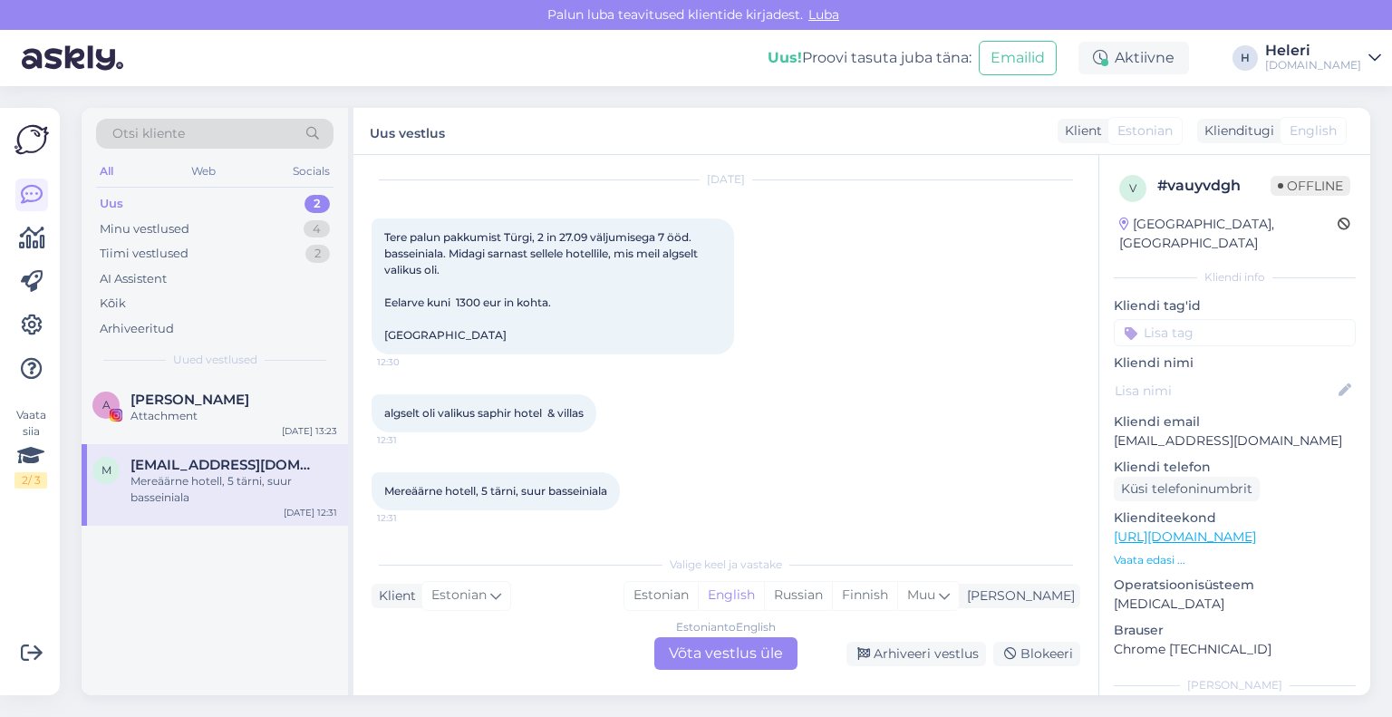
click at [1156, 528] on link "[URL][DOMAIN_NAME]" at bounding box center [1185, 536] width 142 height 16
drag, startPoint x: 1117, startPoint y: 419, endPoint x: 1325, endPoint y: 418, distance: 208.5
click at [1325, 431] on p "[EMAIL_ADDRESS][DOMAIN_NAME]" at bounding box center [1235, 440] width 242 height 19
copy p "[EMAIL_ADDRESS][DOMAIN_NAME]"
click at [726, 657] on div "Estonian to English Võta vestlus üle" at bounding box center [725, 653] width 143 height 33
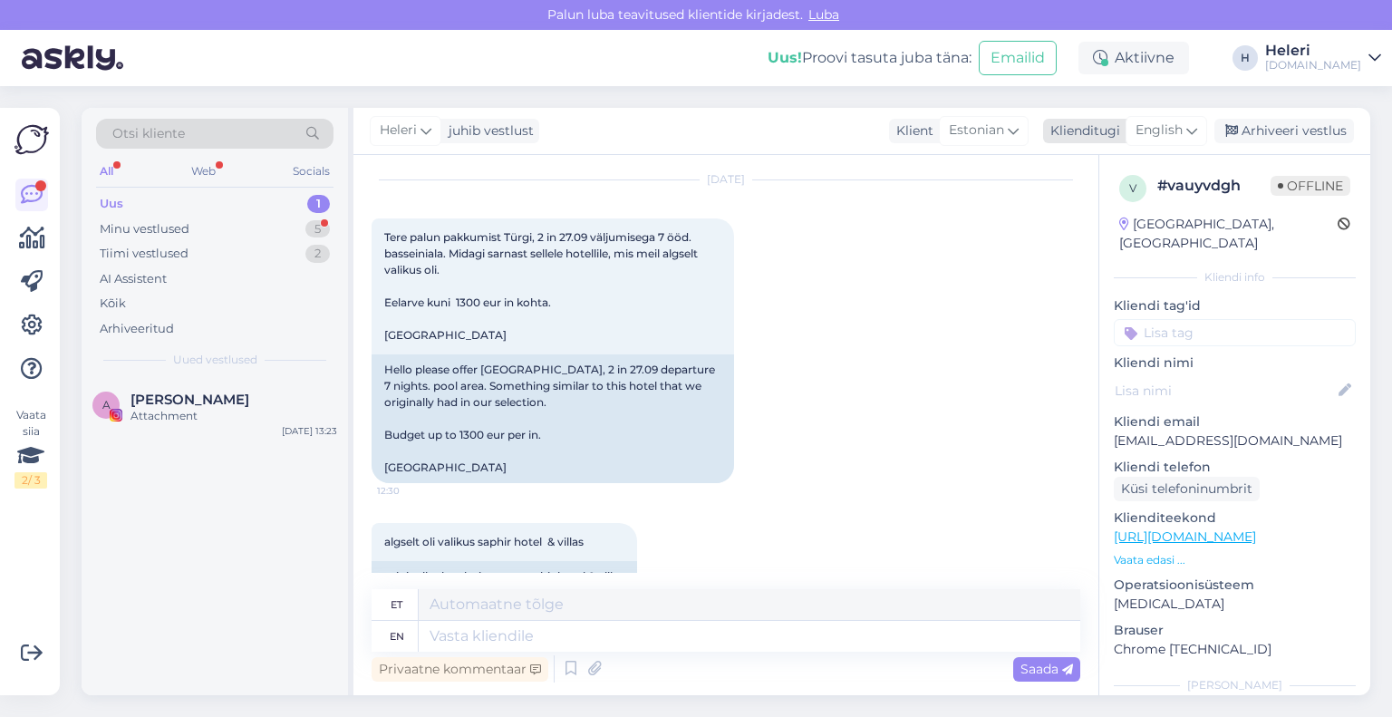
click at [1168, 131] on span "English" at bounding box center [1159, 131] width 47 height 20
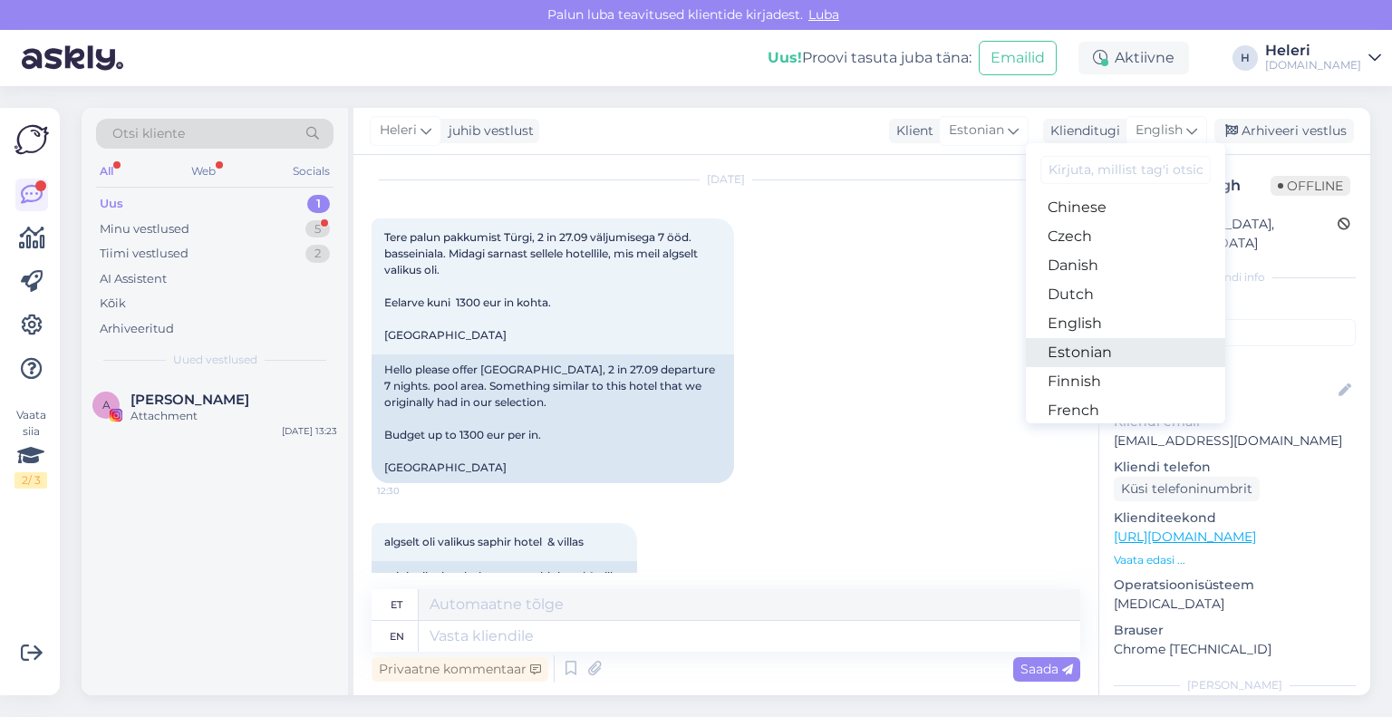
drag, startPoint x: 1105, startPoint y: 347, endPoint x: 1122, endPoint y: 336, distance: 20.4
click at [1105, 347] on link "Estonian" at bounding box center [1125, 352] width 199 height 29
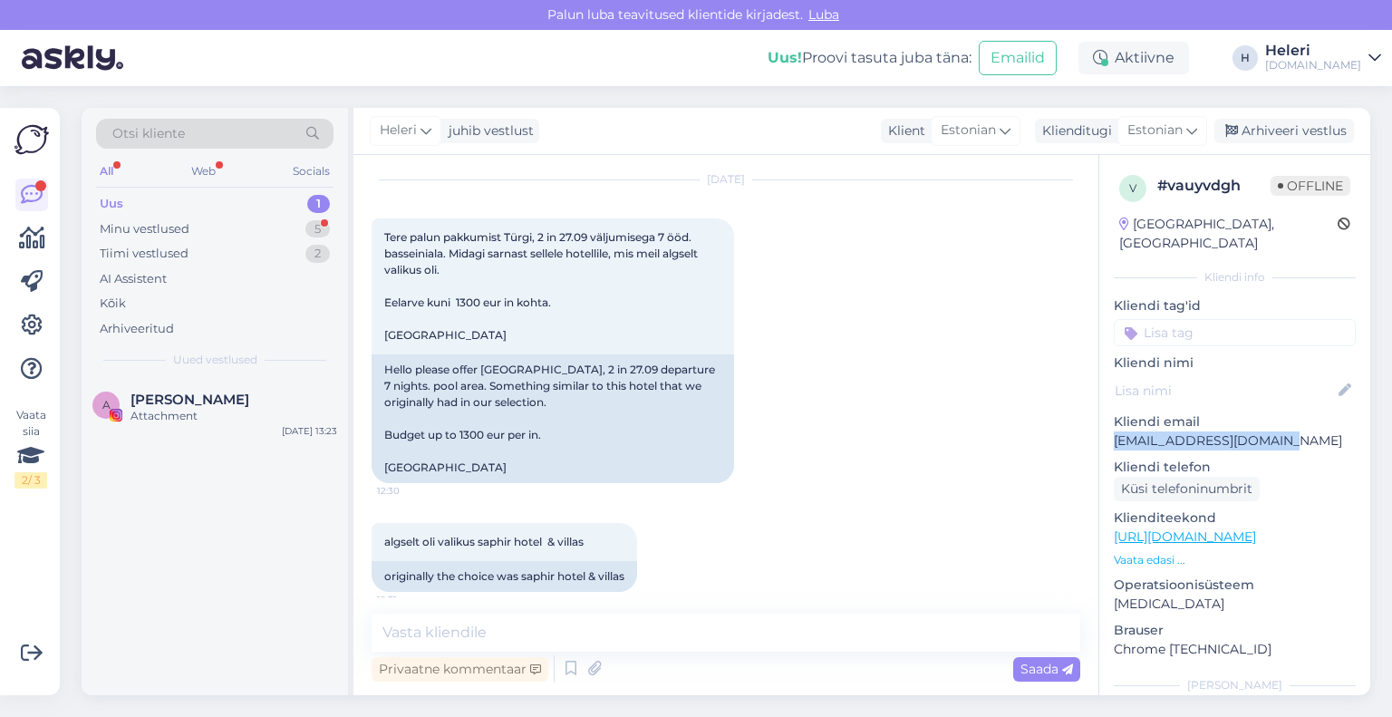
drag, startPoint x: 1117, startPoint y: 423, endPoint x: 1299, endPoint y: 427, distance: 182.2
click at [1302, 431] on p "[EMAIL_ADDRESS][DOMAIN_NAME]" at bounding box center [1235, 440] width 242 height 19
copy p "[EMAIL_ADDRESS][DOMAIN_NAME]"
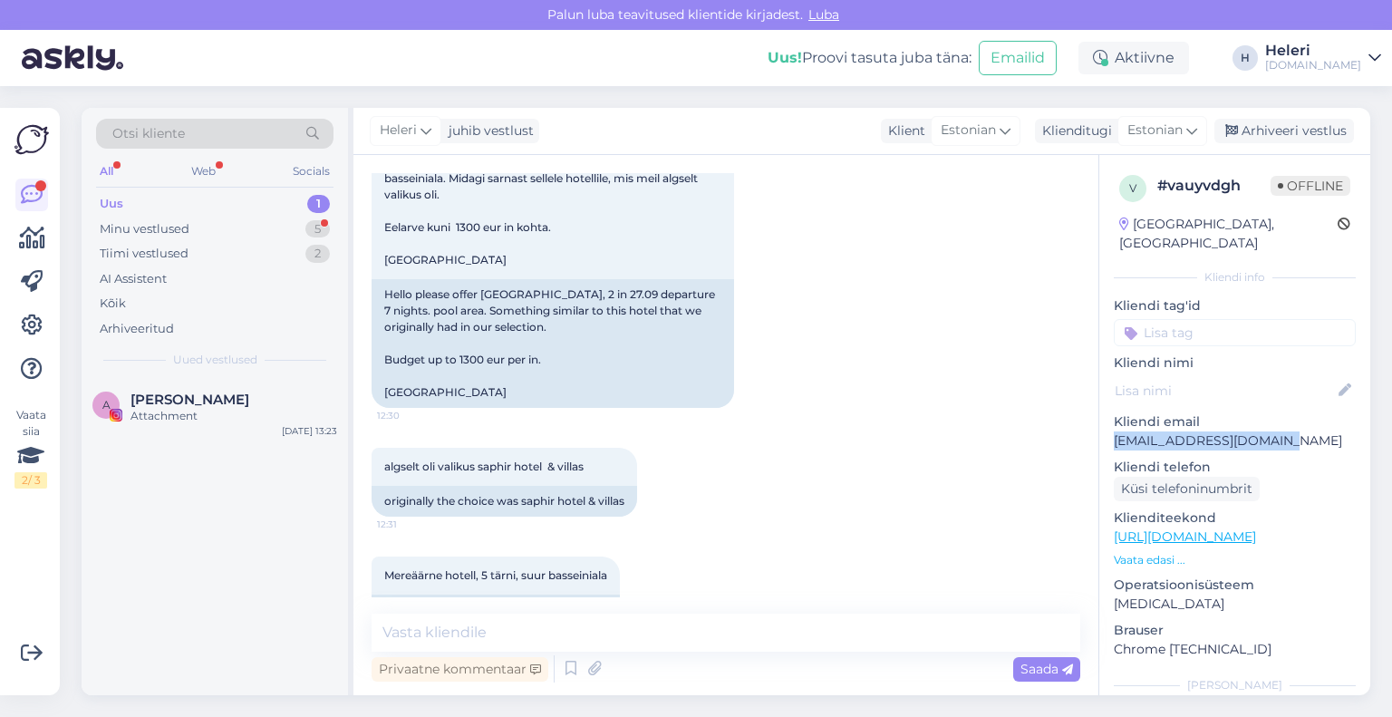
scroll to position [174, 0]
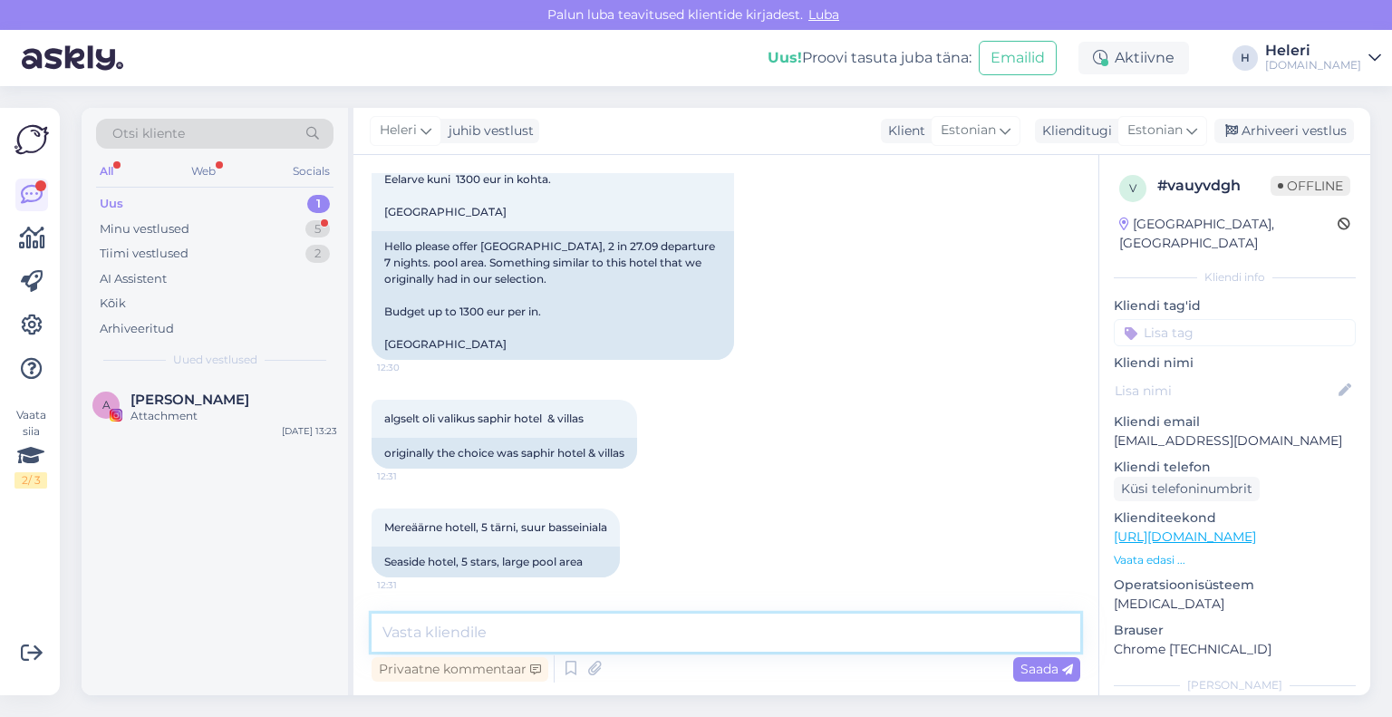
click at [602, 627] on textarea at bounding box center [726, 633] width 709 height 38
paste textarea "[EMAIL_ADDRESS][DOMAIN_NAME]"
click at [426, 638] on textarea "Tere. saatsin teile pakkumised emailile [EMAIL_ADDRESS][DOMAIN_NAME] :)" at bounding box center [726, 633] width 709 height 38
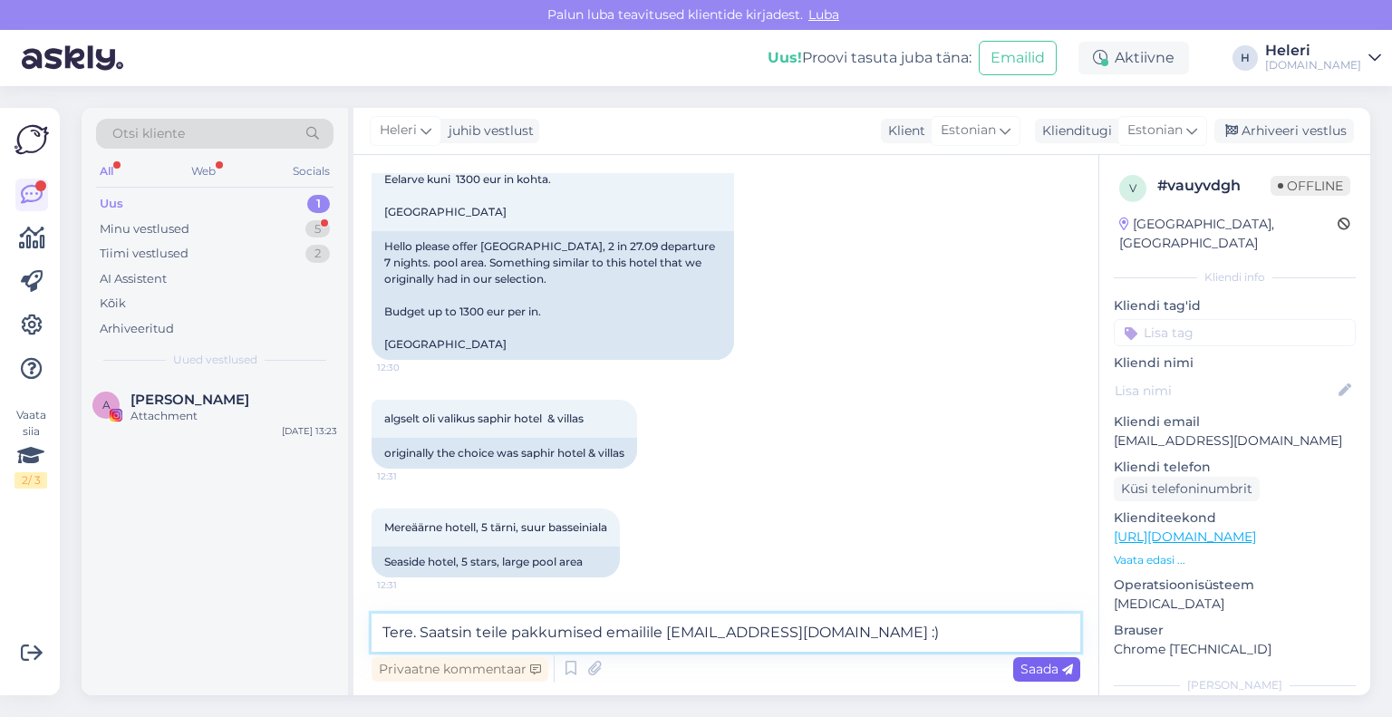
type textarea "Tere. Saatsin teile pakkumised emailile [EMAIL_ADDRESS][DOMAIN_NAME] :)"
click at [1041, 666] on span "Saada" at bounding box center [1047, 669] width 53 height 16
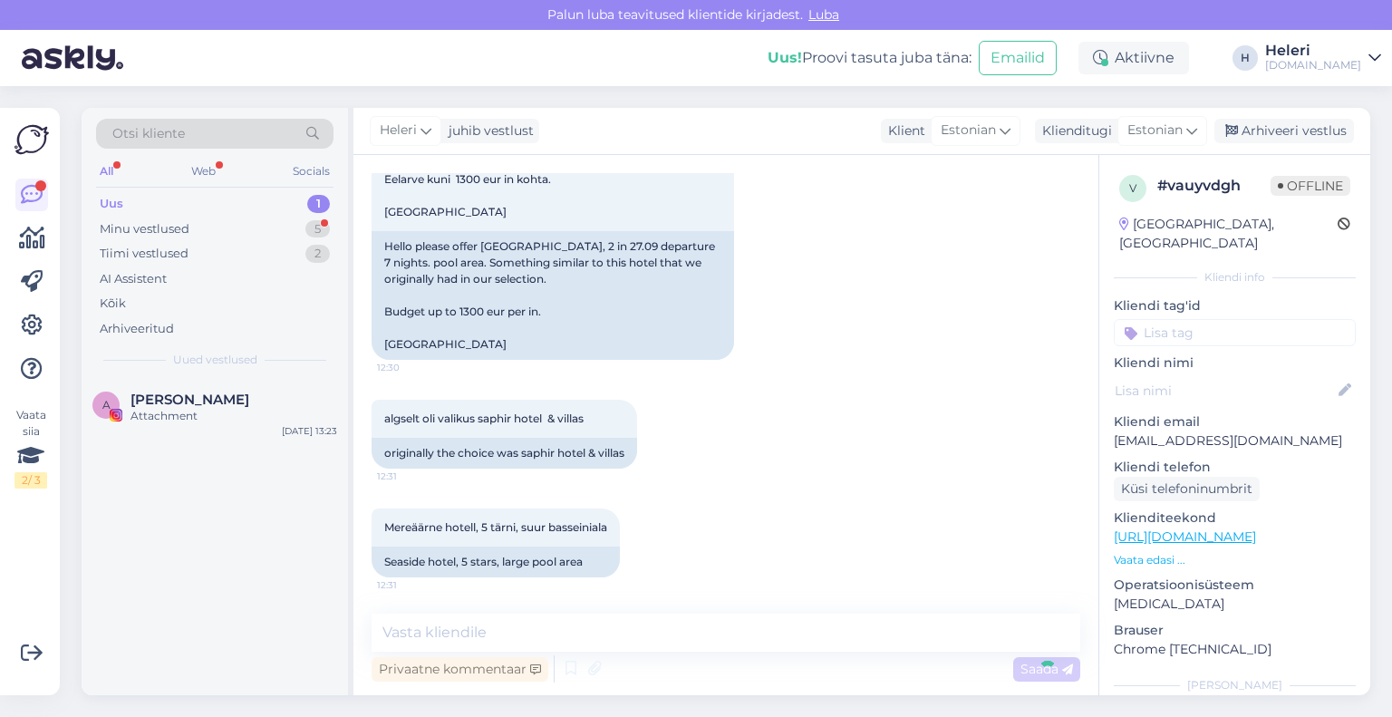
scroll to position [268, 0]
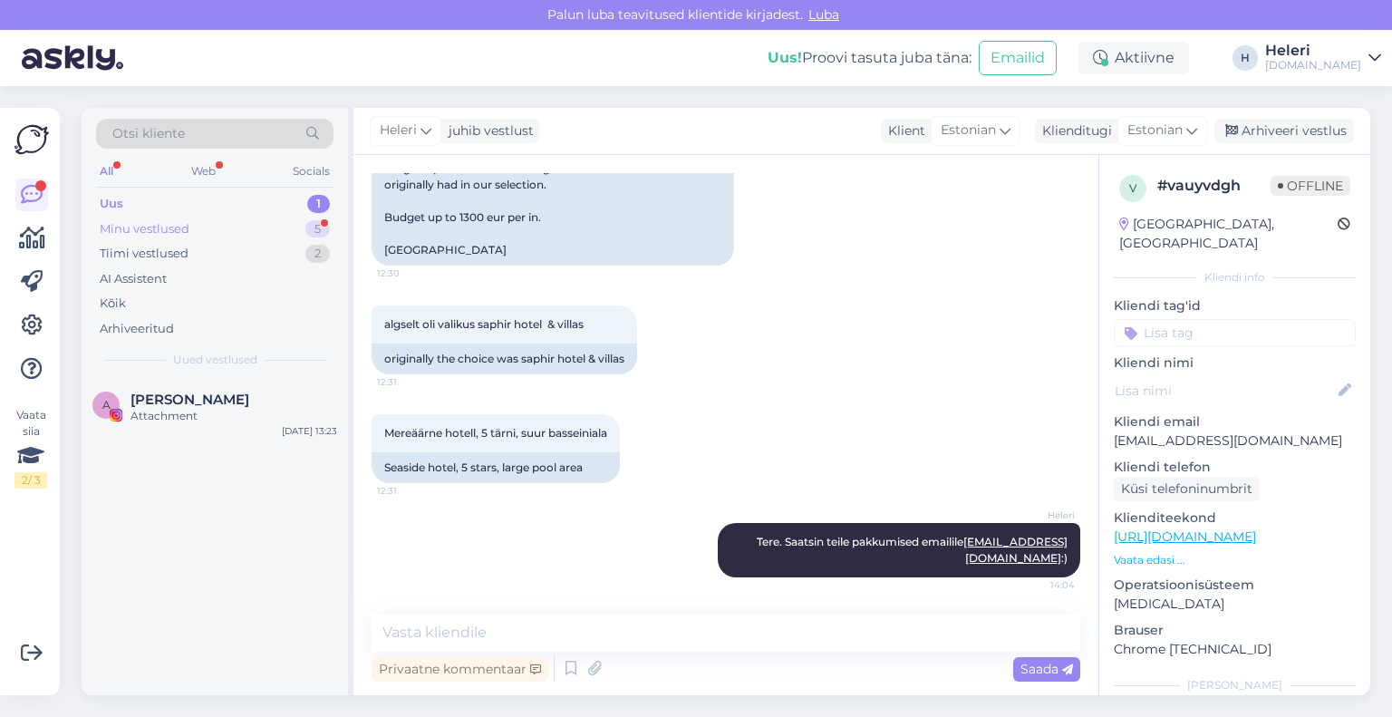
click at [239, 230] on div "Minu vestlused 5" at bounding box center [214, 229] width 237 height 25
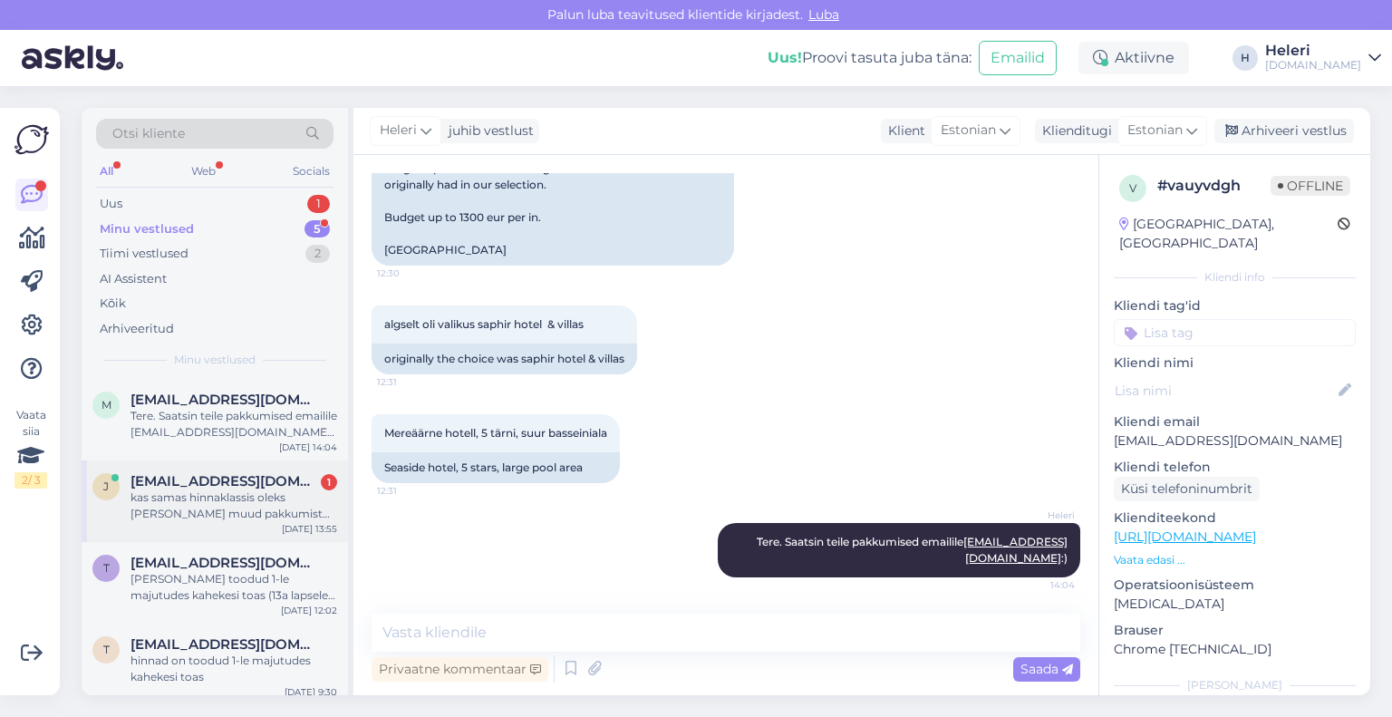
click at [242, 480] on span "[EMAIL_ADDRESS][DOMAIN_NAME]" at bounding box center [225, 481] width 189 height 16
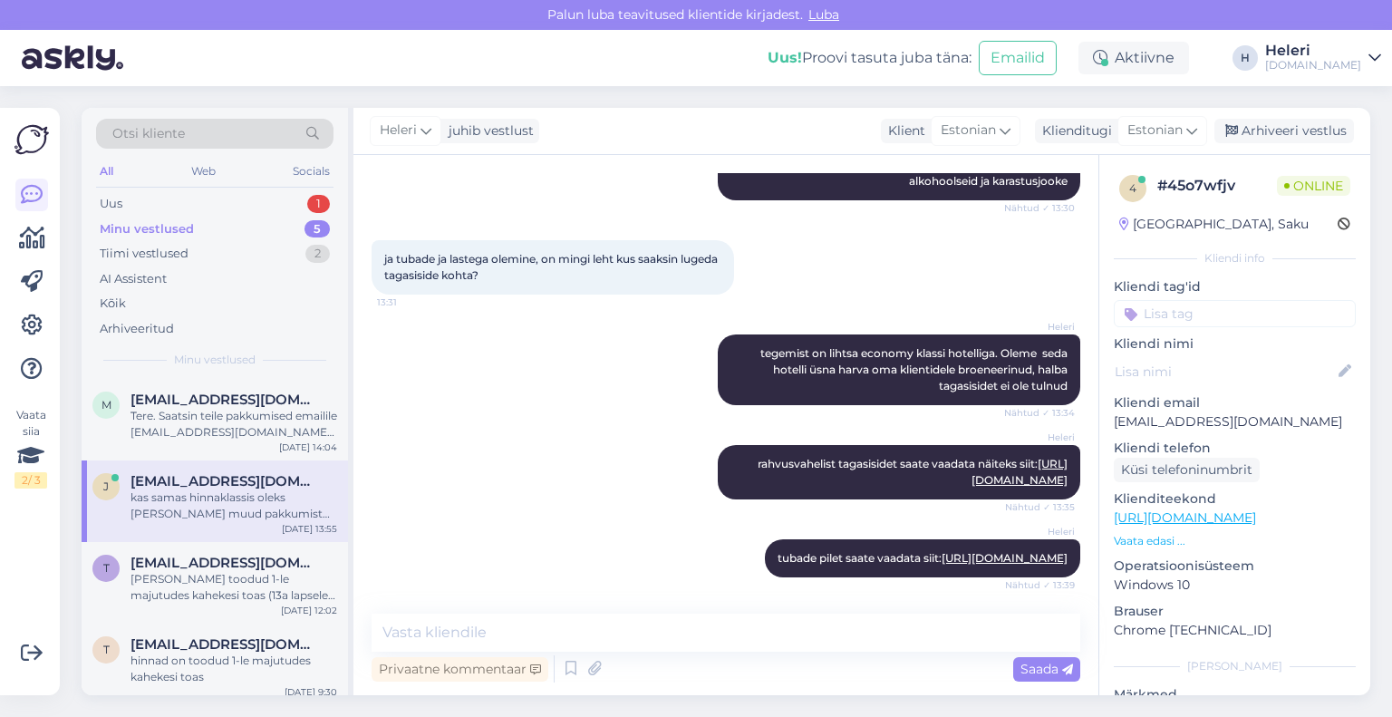
scroll to position [3340, 0]
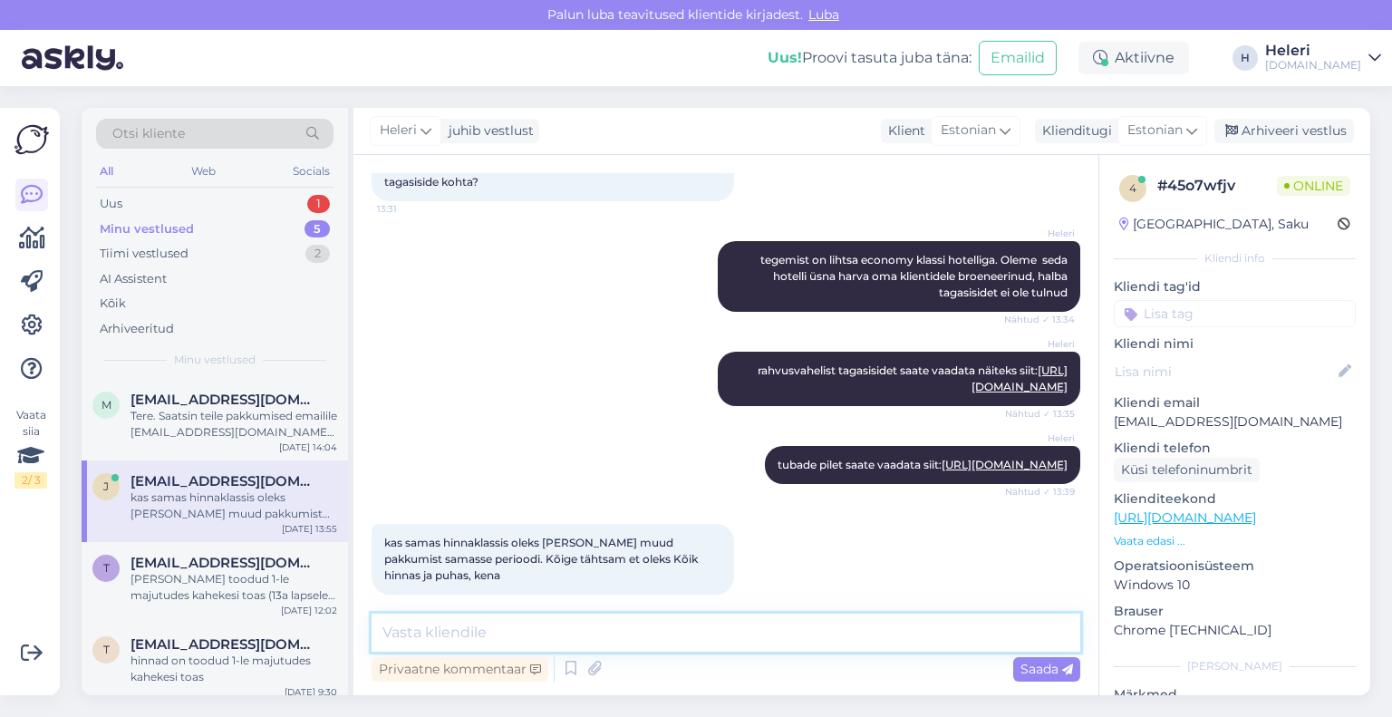
click at [520, 635] on textarea at bounding box center [726, 633] width 709 height 38
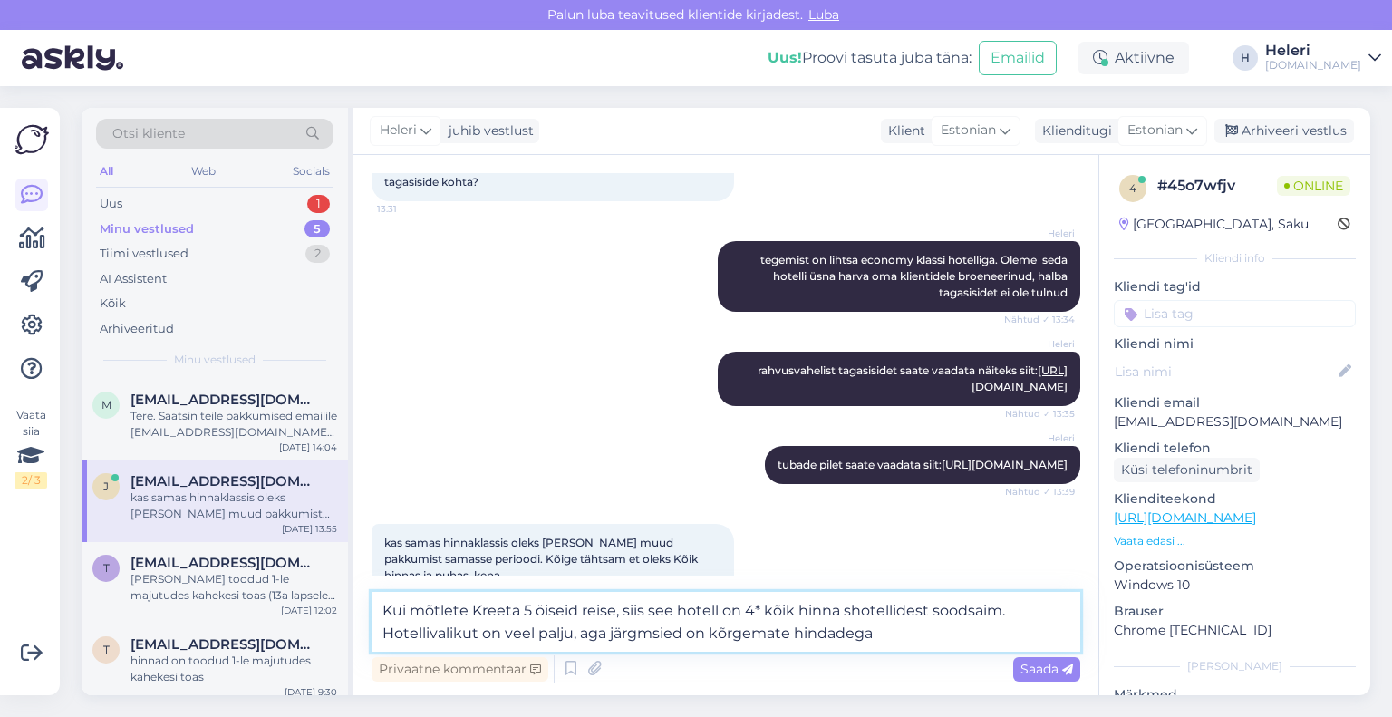
click at [843, 615] on textarea "Kui mõtlete Kreeta 5 öiseid reise, siis see hotell on 4* kõik hinna shotellides…" at bounding box center [726, 622] width 709 height 60
click at [665, 635] on textarea "Kui mõtlete Kreeta 5 öiseid reise, siis see hotell on 4* kõik hinnas hotellides…" at bounding box center [726, 622] width 709 height 60
click at [864, 636] on textarea "Kui mõtlete Kreeta 5 öiseid reise, siis see hotell on 4* kõik hinnas hotellides…" at bounding box center [726, 622] width 709 height 60
click at [869, 637] on textarea "Kui mõtlete Kreeta 5 öiseid reise, siis see hotell on 4* kõik hinnas hotellides…" at bounding box center [726, 622] width 709 height 60
click at [640, 637] on textarea "Kui mõtlete Kreeta 5 öiseid reise, siis see hotell on 4* kõik hinnas hotellides…" at bounding box center [726, 622] width 709 height 60
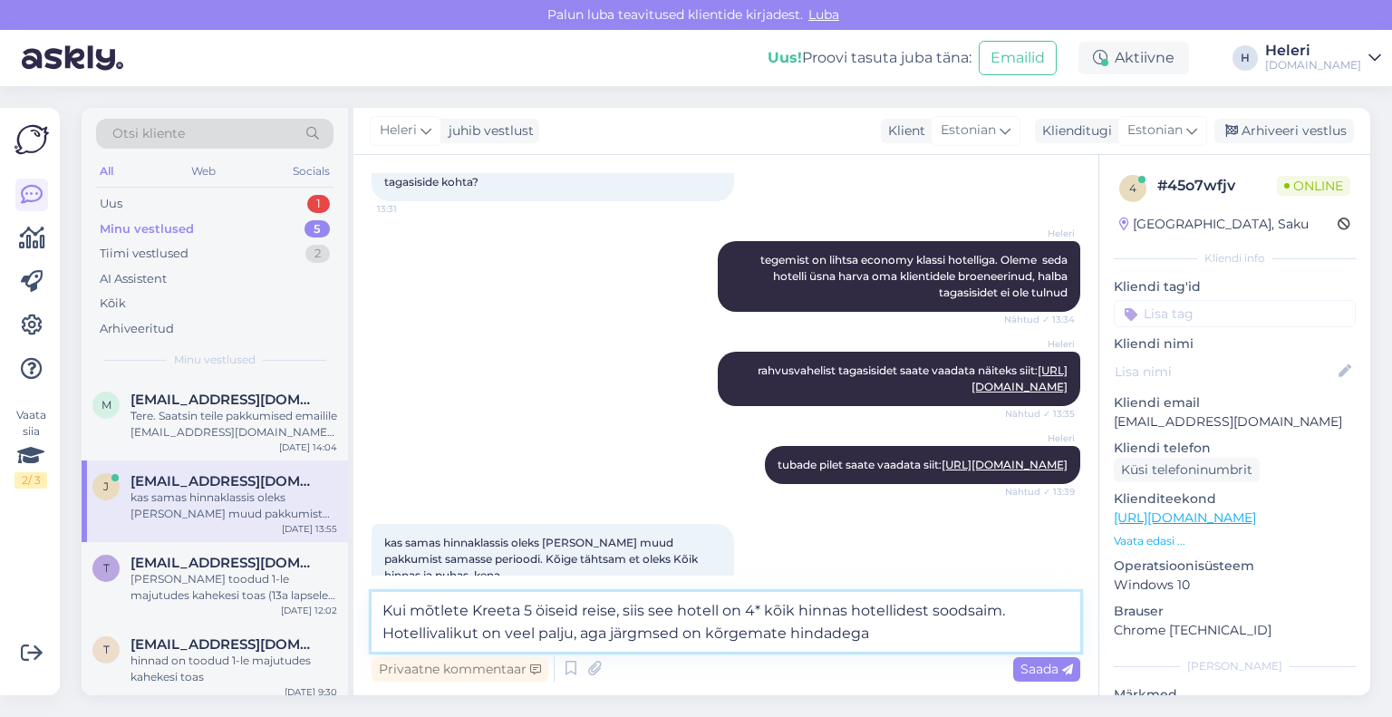
click at [656, 636] on textarea "Kui mõtlete Kreeta 5 öiseid reise, siis see hotell on 4* kõik hinnas hotellides…" at bounding box center [726, 622] width 709 height 60
click at [871, 637] on textarea "Kui mõtlete Kreeta 5 öiseid reise, siis see hotell on 4* kõik hinnas hotellides…" at bounding box center [726, 622] width 709 height 60
click at [868, 633] on textarea "Kui mõtlete Kreeta 5 öiseid reise, siis see hotell on 4* kõik hinnas hotellides…" at bounding box center [726, 622] width 709 height 60
click at [880, 640] on textarea "Kui mõtlete Kreeta 5 öiseid reise, siis see hotell on 4* kõik hinnas hotellides…" at bounding box center [726, 622] width 709 height 60
click at [878, 635] on textarea "Kui mõtlete Kreeta 5 öiseid reise, siis see hotell on 4* kõik hinnas hotellides…" at bounding box center [726, 622] width 709 height 60
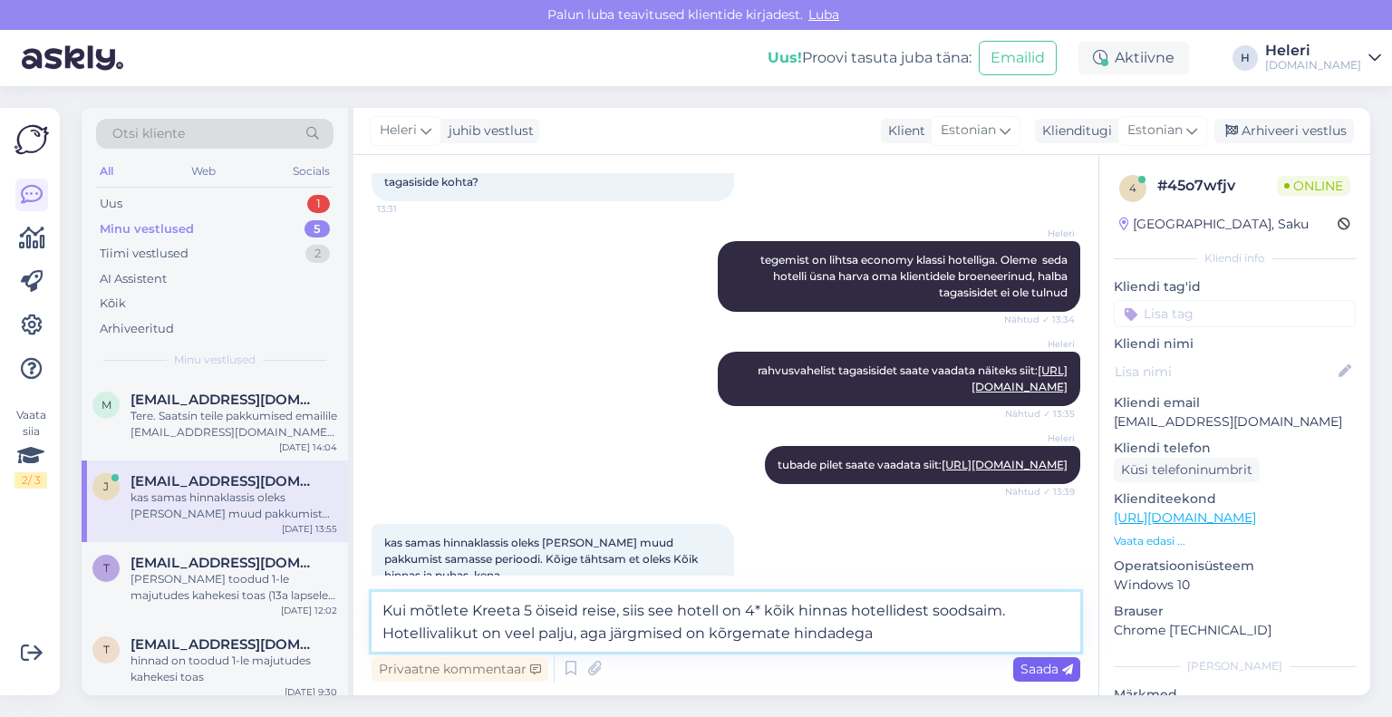
type textarea "Kui mõtlete Kreeta 5 öiseid reise, siis see hotell on 4* kõik hinnas hotellides…"
click at [1044, 669] on span "Saada" at bounding box center [1047, 669] width 53 height 16
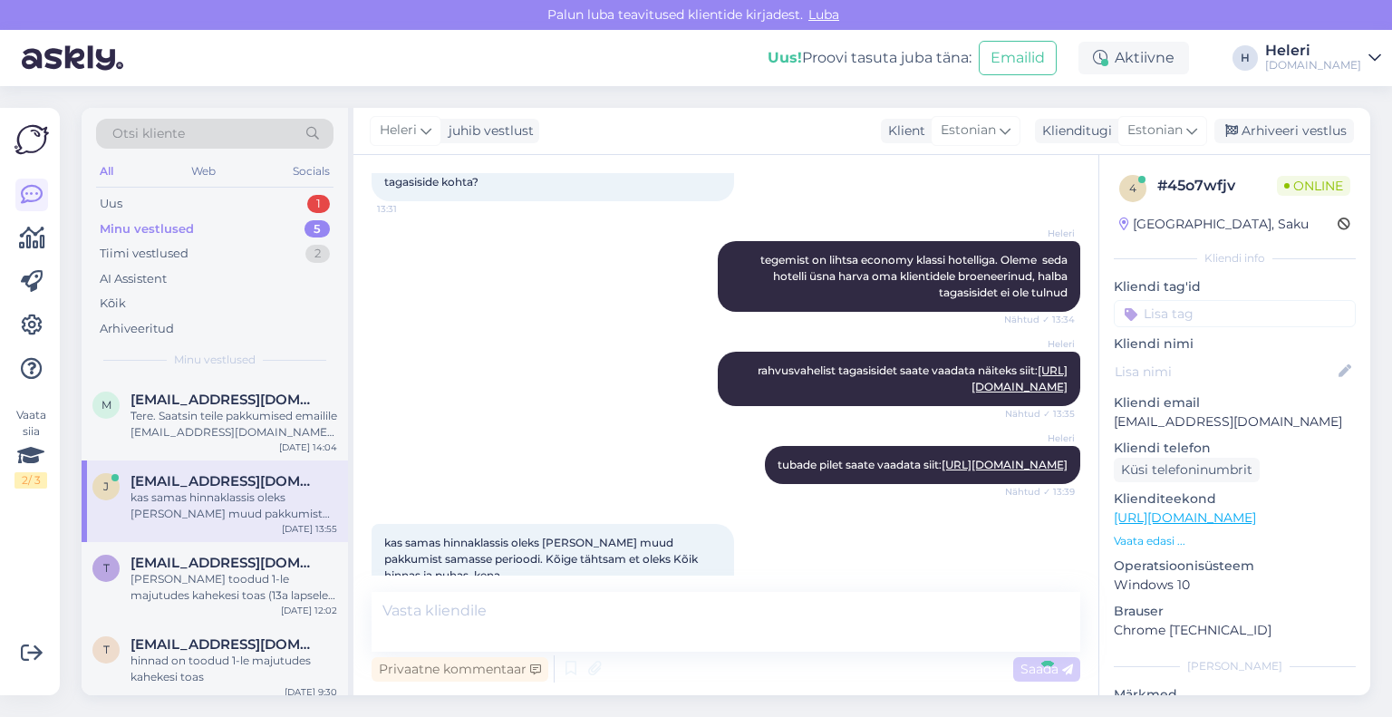
scroll to position [3452, 0]
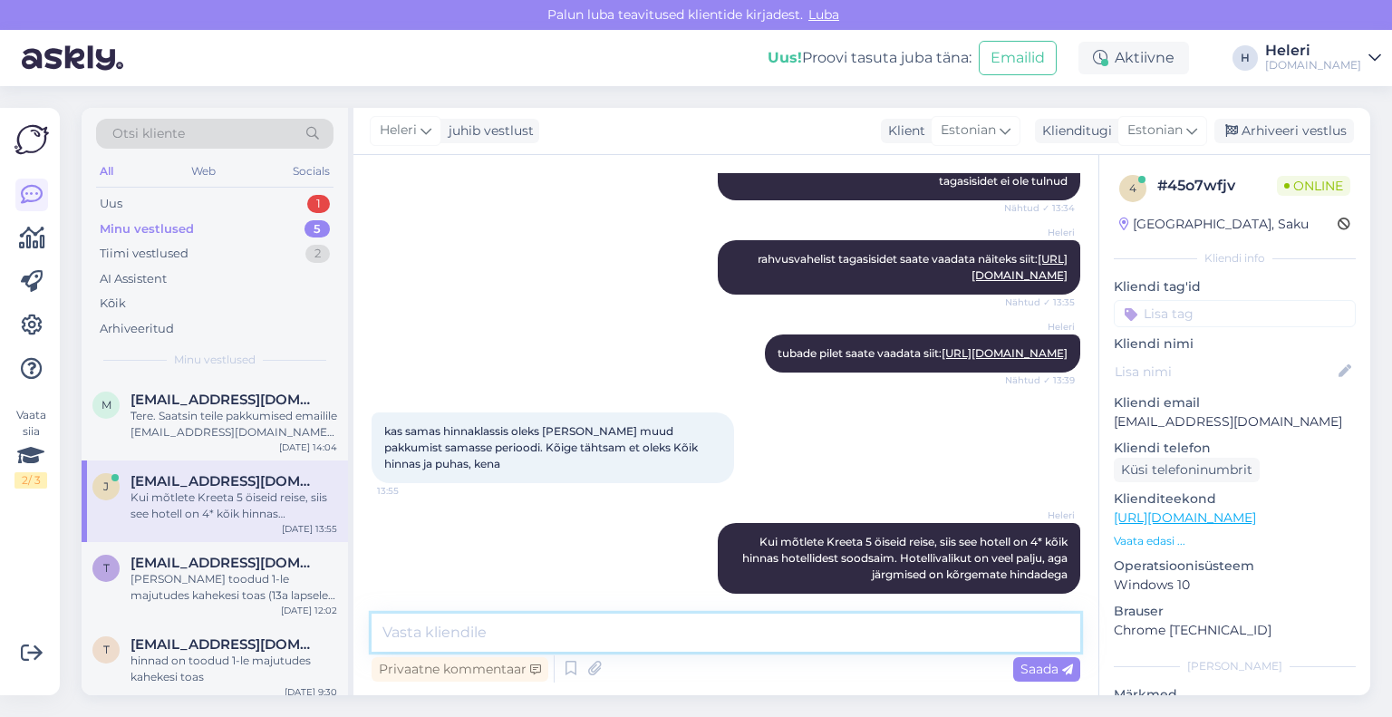
click at [826, 635] on textarea at bounding box center [726, 633] width 709 height 38
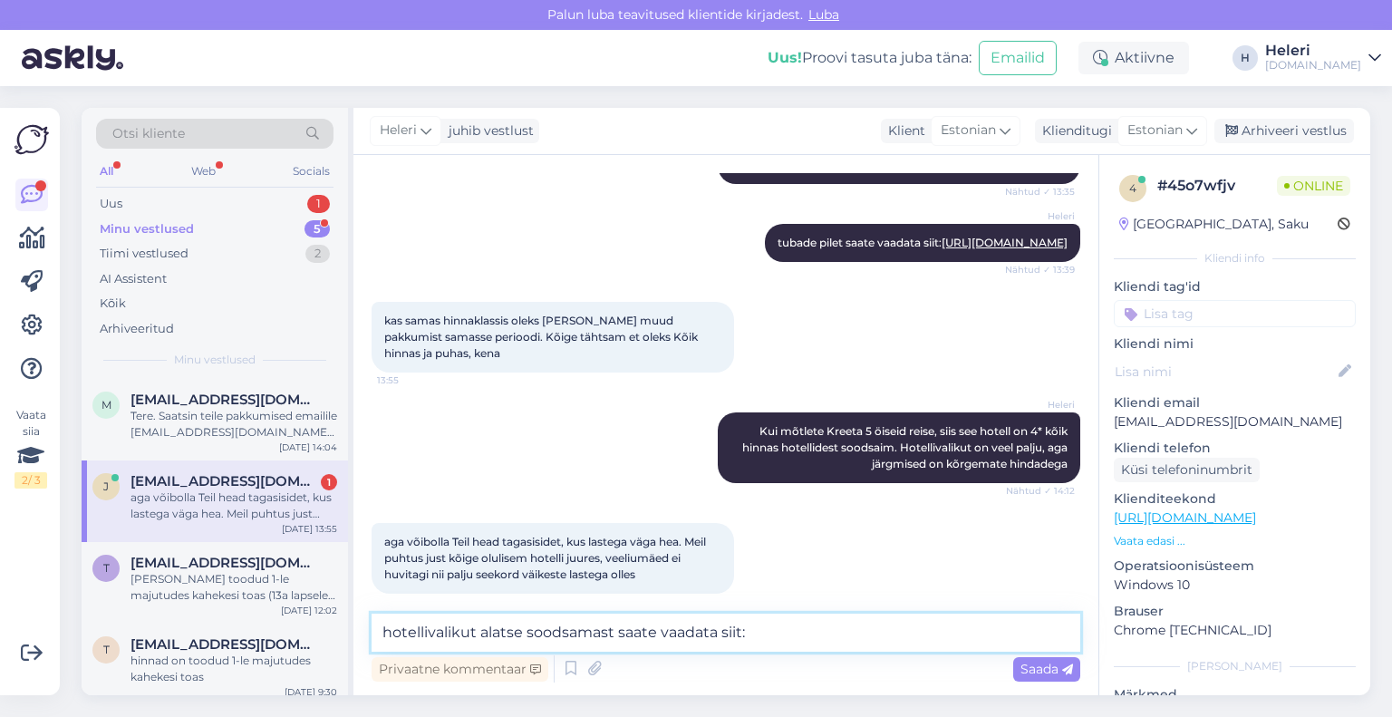
paste textarea "[URL][DOMAIN_NAME][DATE]"
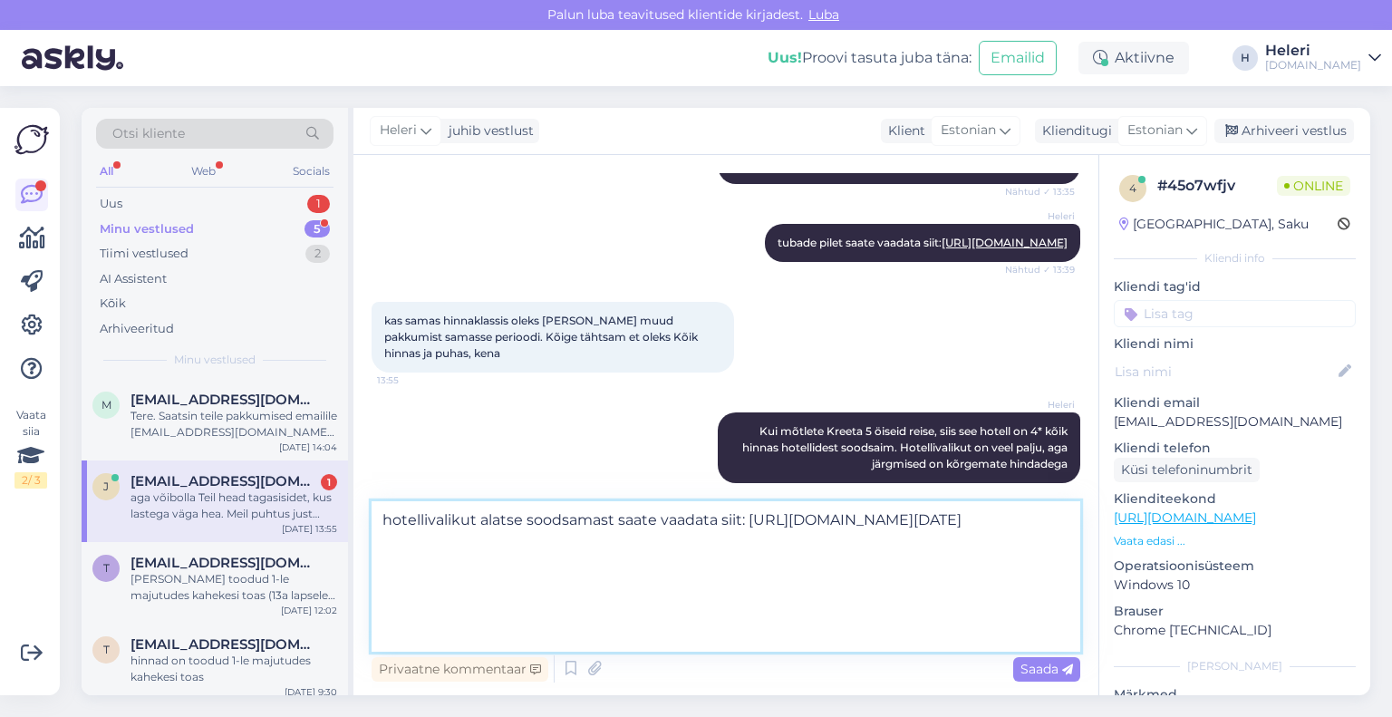
drag, startPoint x: 750, startPoint y: 522, endPoint x: 815, endPoint y: 629, distance: 125.3
click at [815, 629] on textarea "hotellivalikut alatse soodsamast saate vaadata siit: [URL][DOMAIN_NAME][DATE]" at bounding box center [726, 576] width 709 height 150
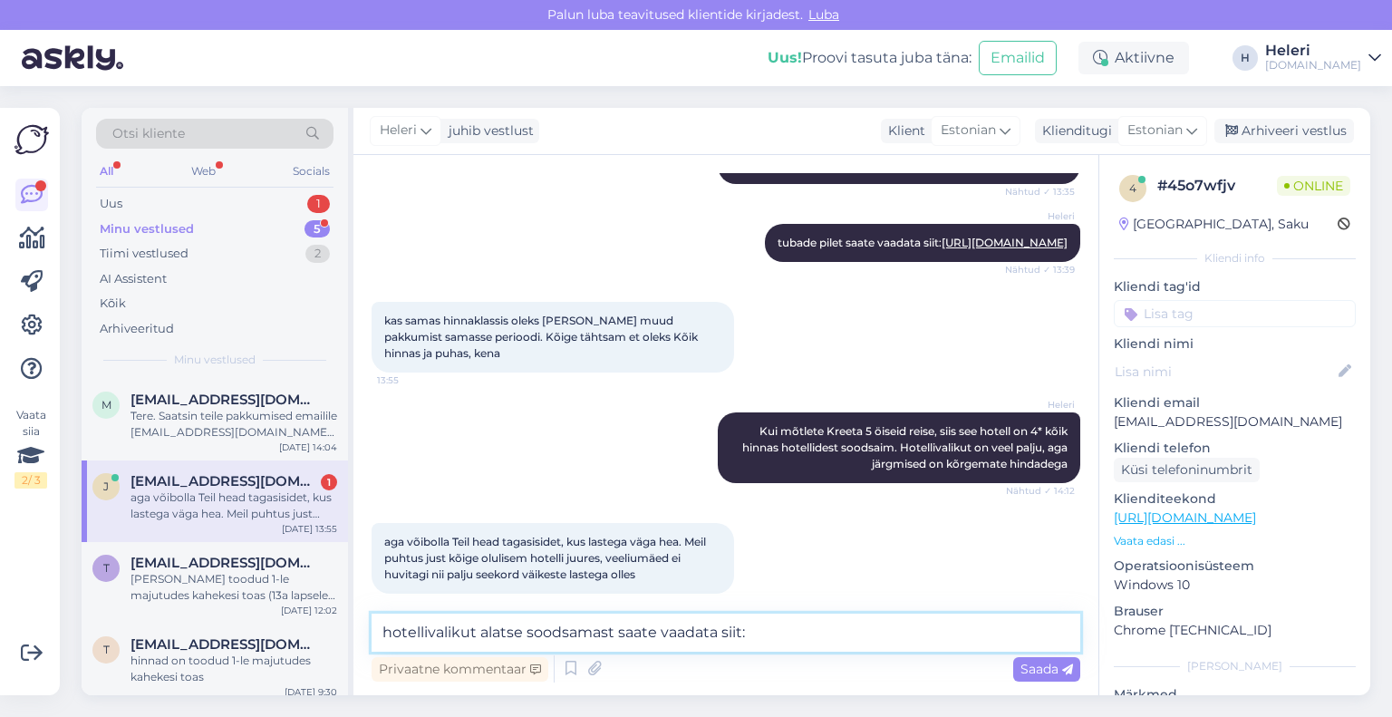
paste textarea "[URL][DOMAIN_NAME]"
type textarea "hotellivalikut alatse soodsamast saate vaadata siit: [URL][DOMAIN_NAME]"
click at [1042, 665] on span "Saada" at bounding box center [1047, 669] width 53 height 16
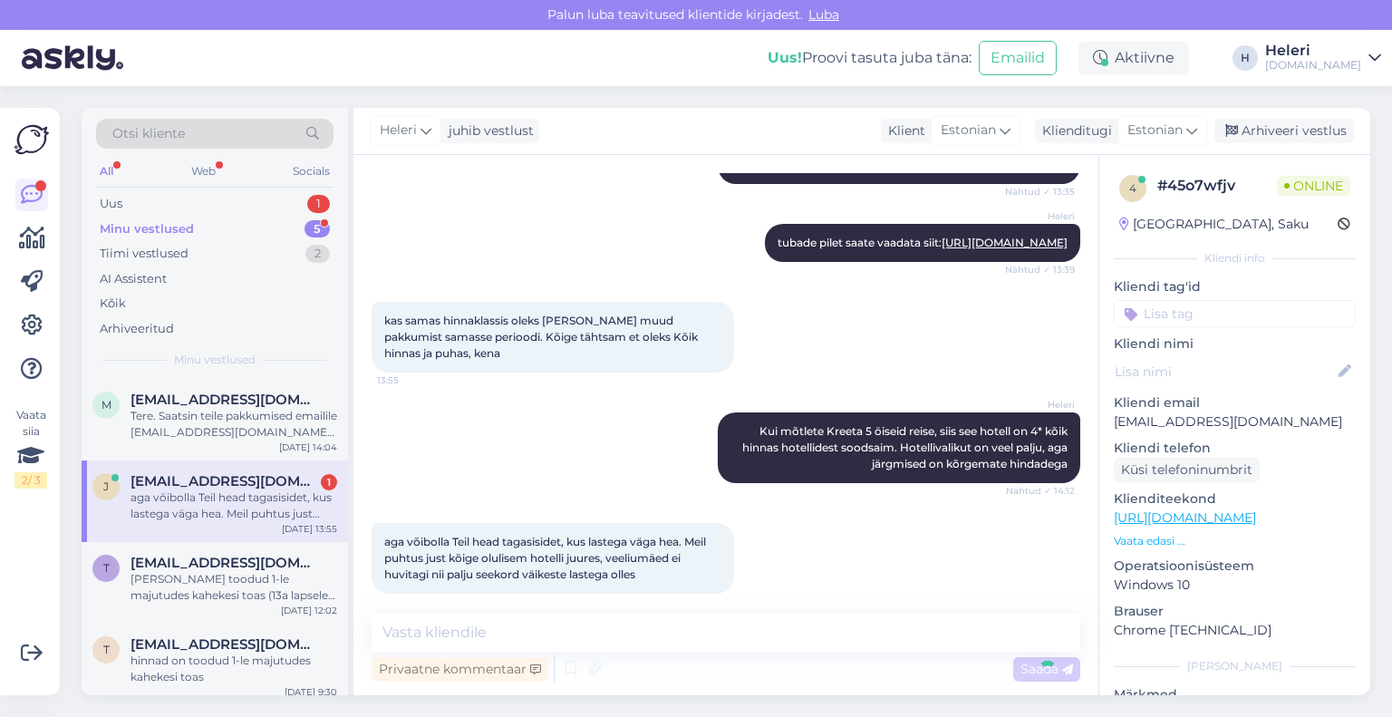
scroll to position [3657, 0]
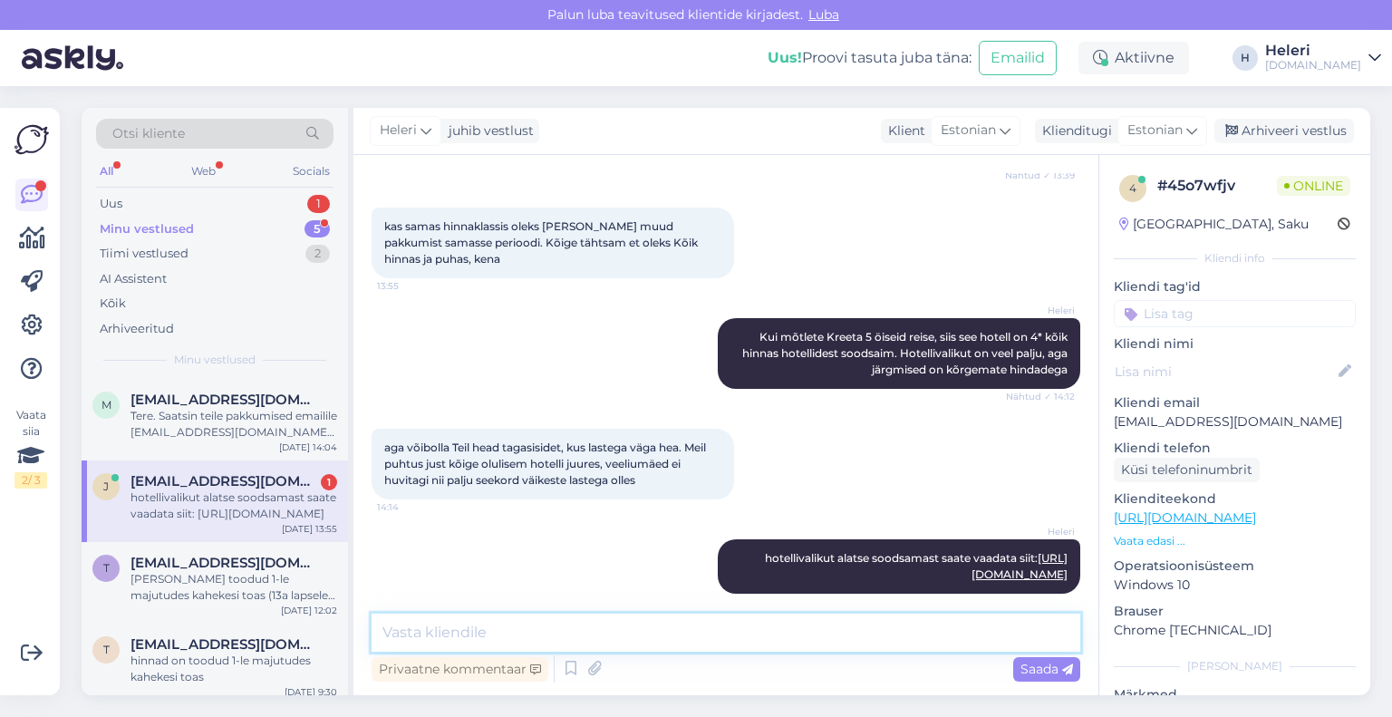
click at [753, 636] on textarea at bounding box center [726, 633] width 709 height 38
click at [490, 637] on textarea "näieks hea tagsidega on" at bounding box center [726, 633] width 709 height 38
click at [506, 634] on textarea "näieks hea tagasidega on" at bounding box center [726, 633] width 709 height 38
click at [575, 635] on textarea "näieks hea tagasisidega on" at bounding box center [726, 633] width 709 height 38
type textarea "näieks hea tagasisidega on:"
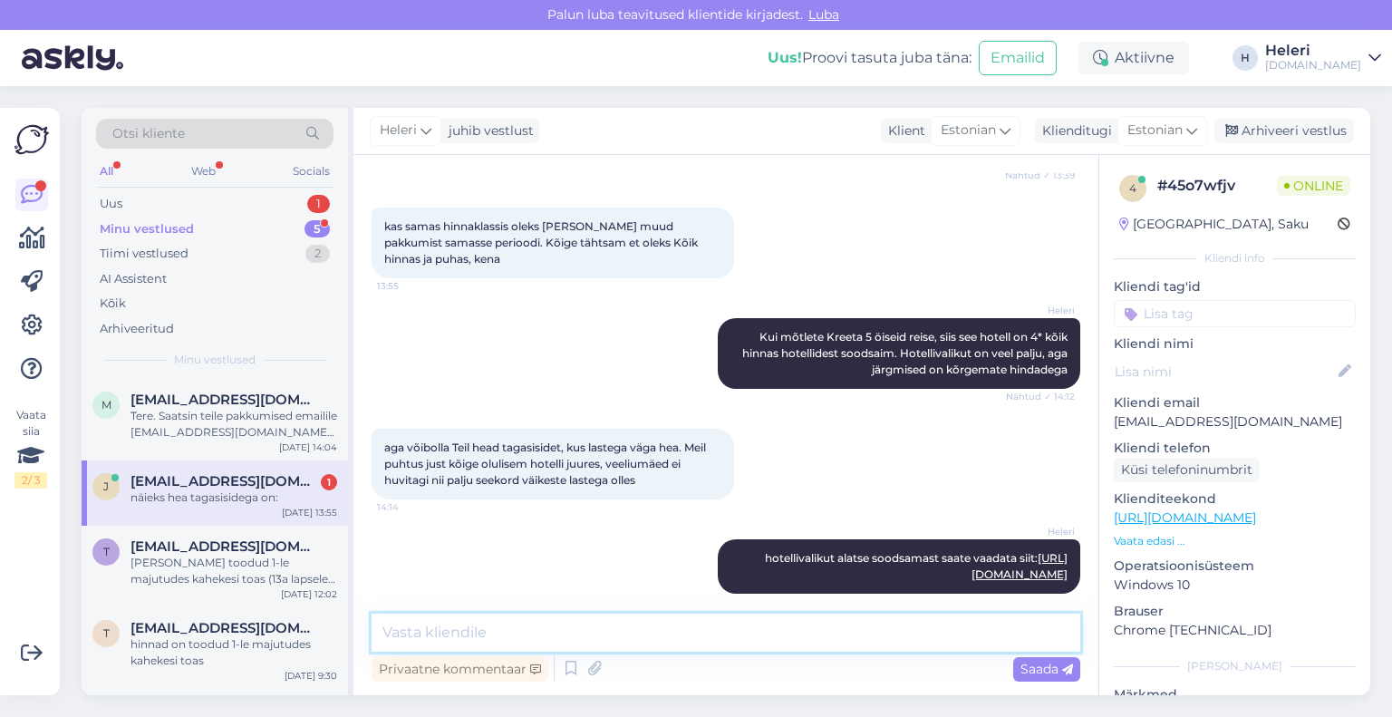
scroll to position [3735, 0]
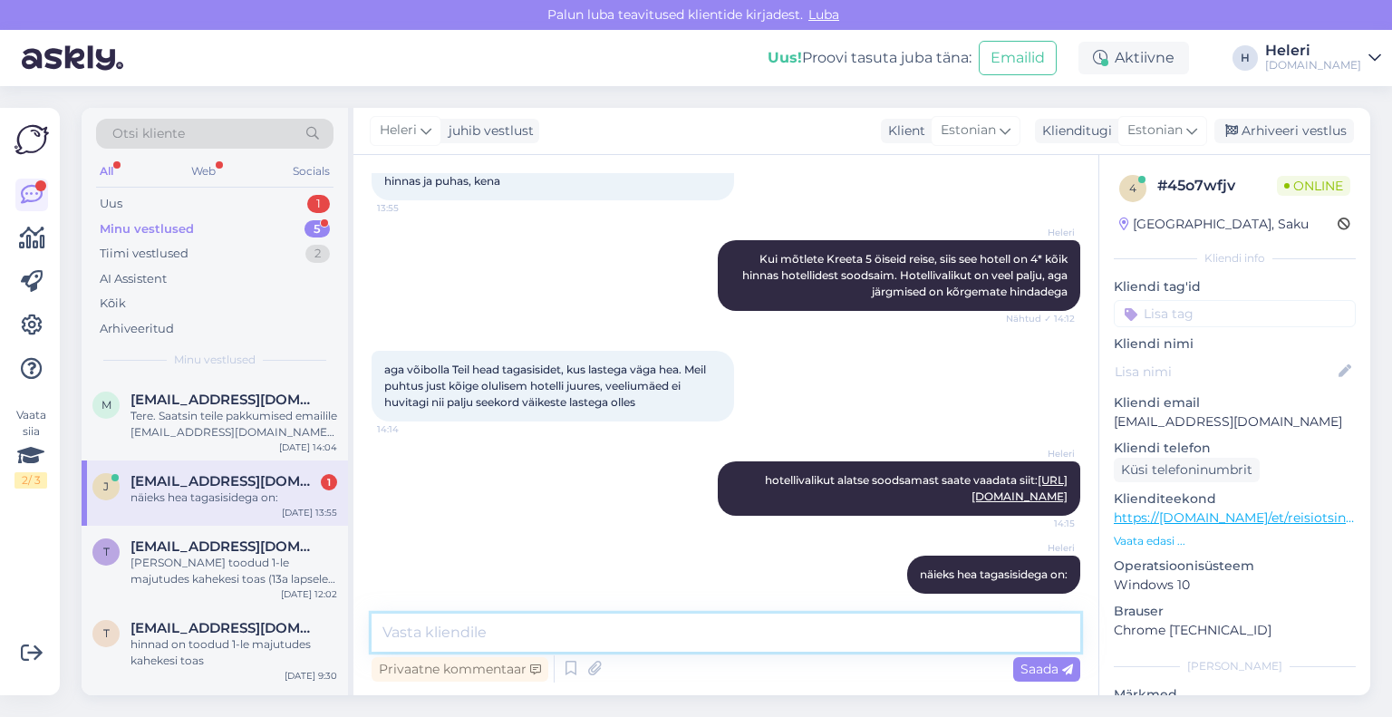
paste textarea "[URL][DOMAIN_NAME]"
type textarea "[URL][DOMAIN_NAME]"
click at [1037, 663] on span "Saada" at bounding box center [1047, 669] width 53 height 16
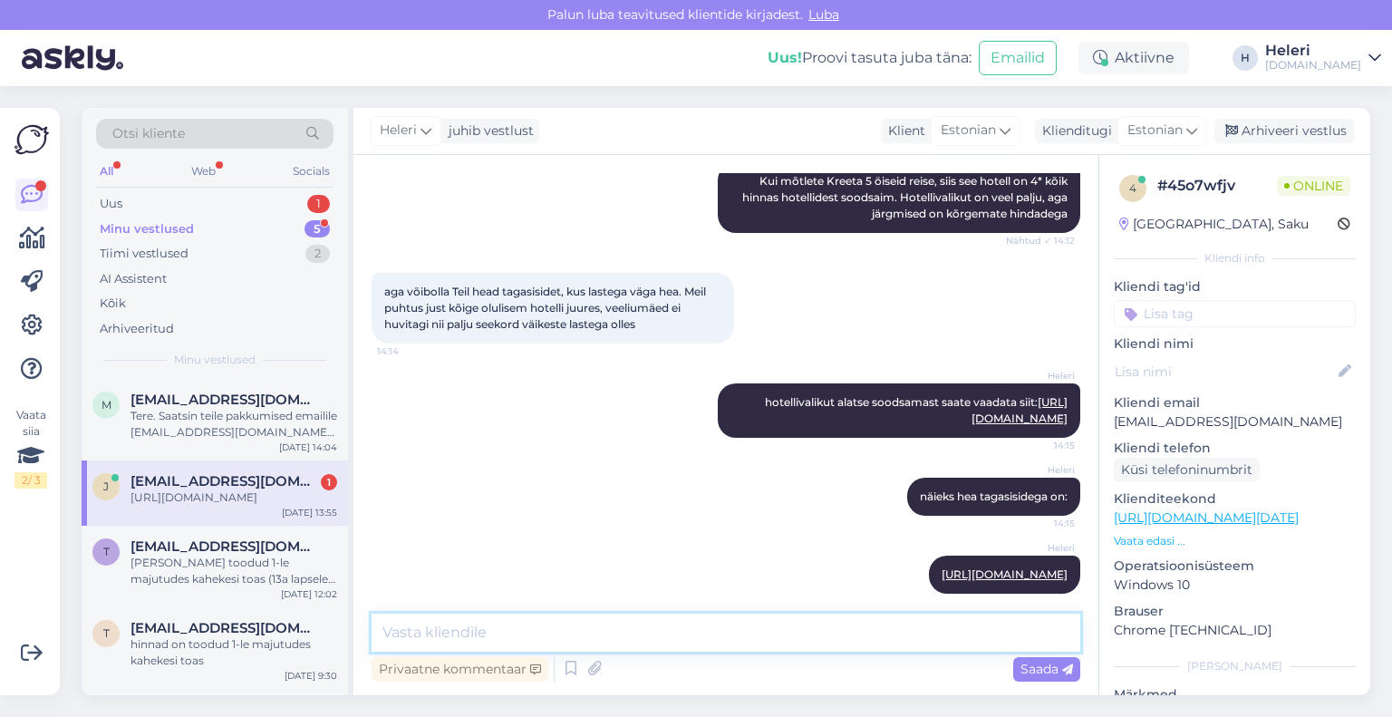
paste textarea "[URL][DOMAIN_NAME]"
type textarea "[URL][DOMAIN_NAME]"
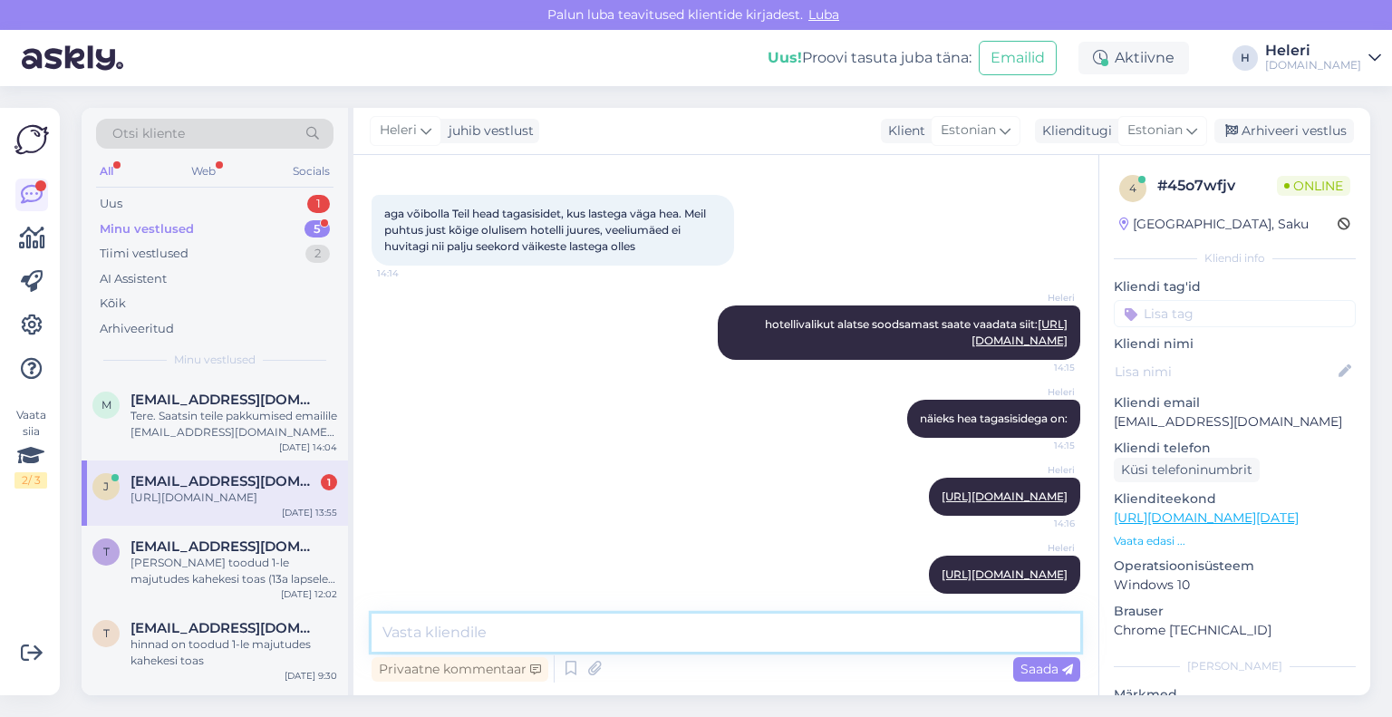
click at [747, 619] on textarea at bounding box center [726, 633] width 709 height 38
click at [744, 628] on textarea at bounding box center [726, 633] width 709 height 38
paste textarea "[URL][DOMAIN_NAME]"
type textarea "see hotell on ka korralik: [URL][DOMAIN_NAME]"
click at [1063, 666] on icon at bounding box center [1067, 669] width 11 height 11
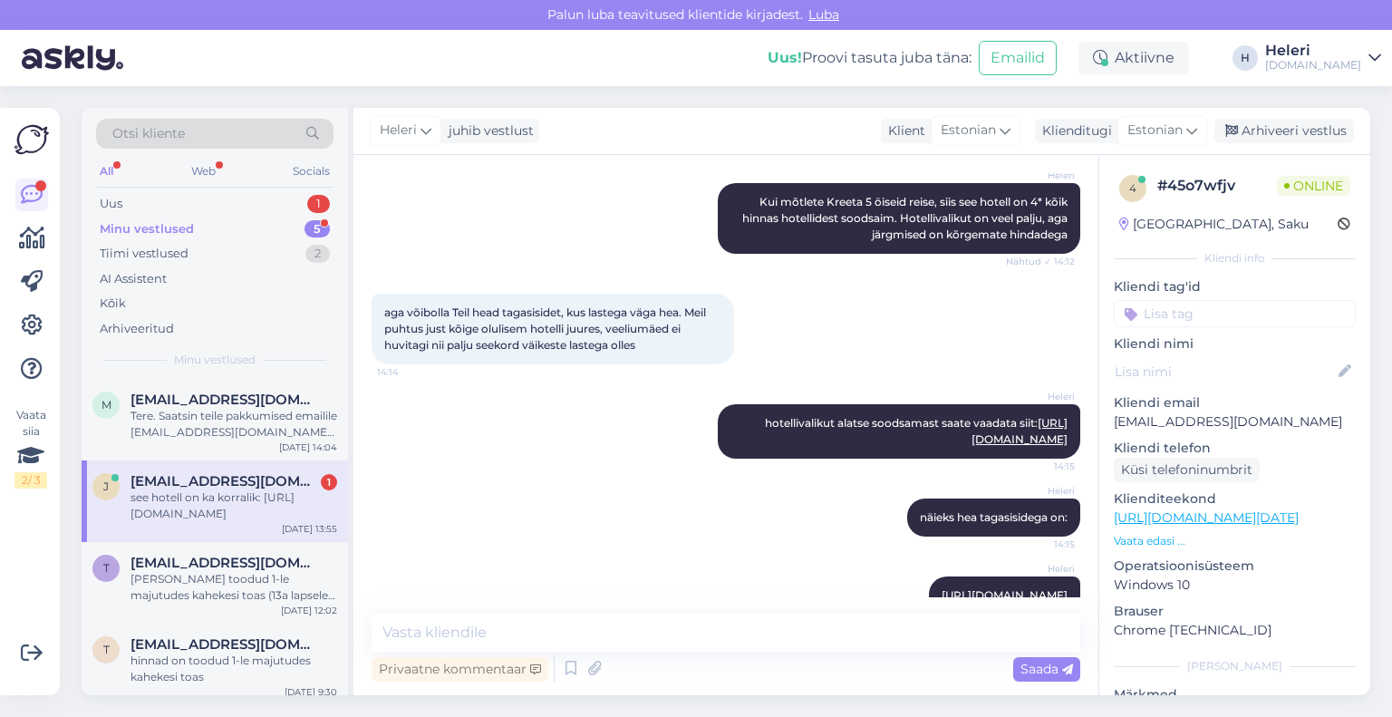
scroll to position [3968, 0]
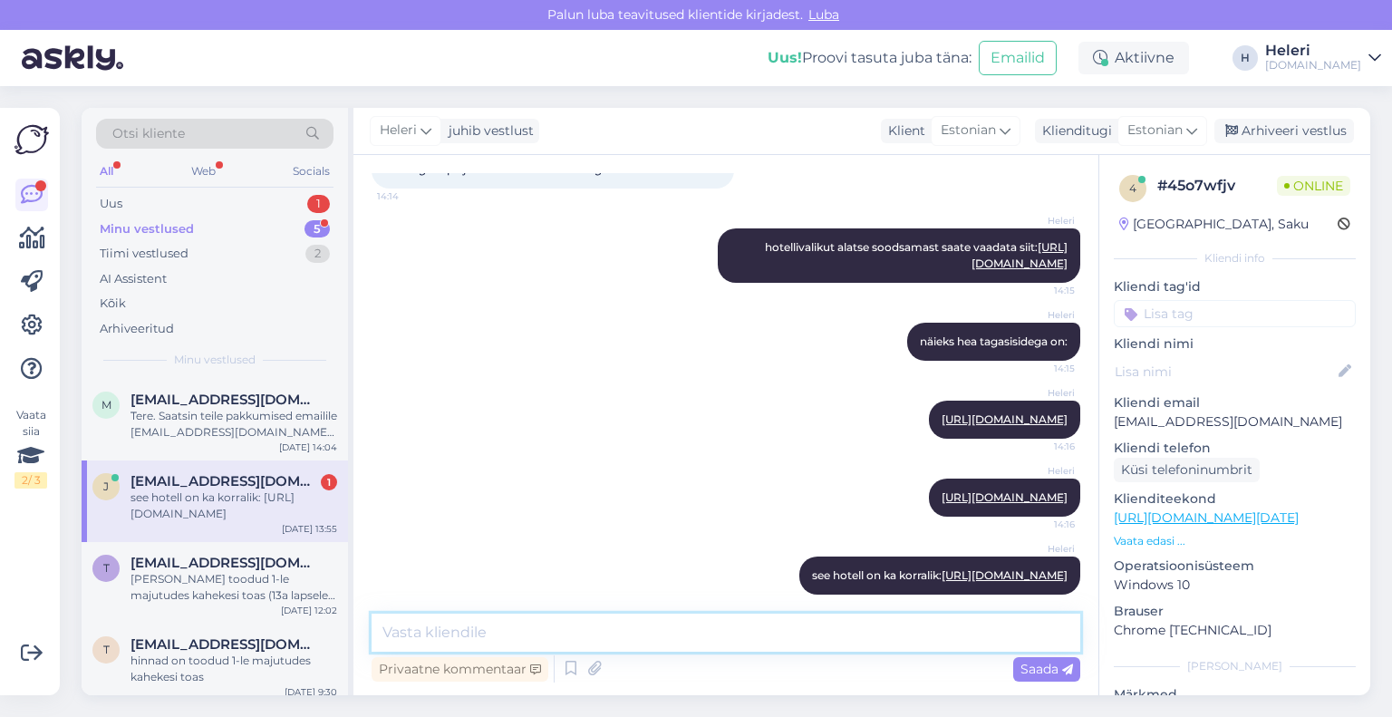
click at [574, 629] on textarea at bounding box center [726, 633] width 709 height 38
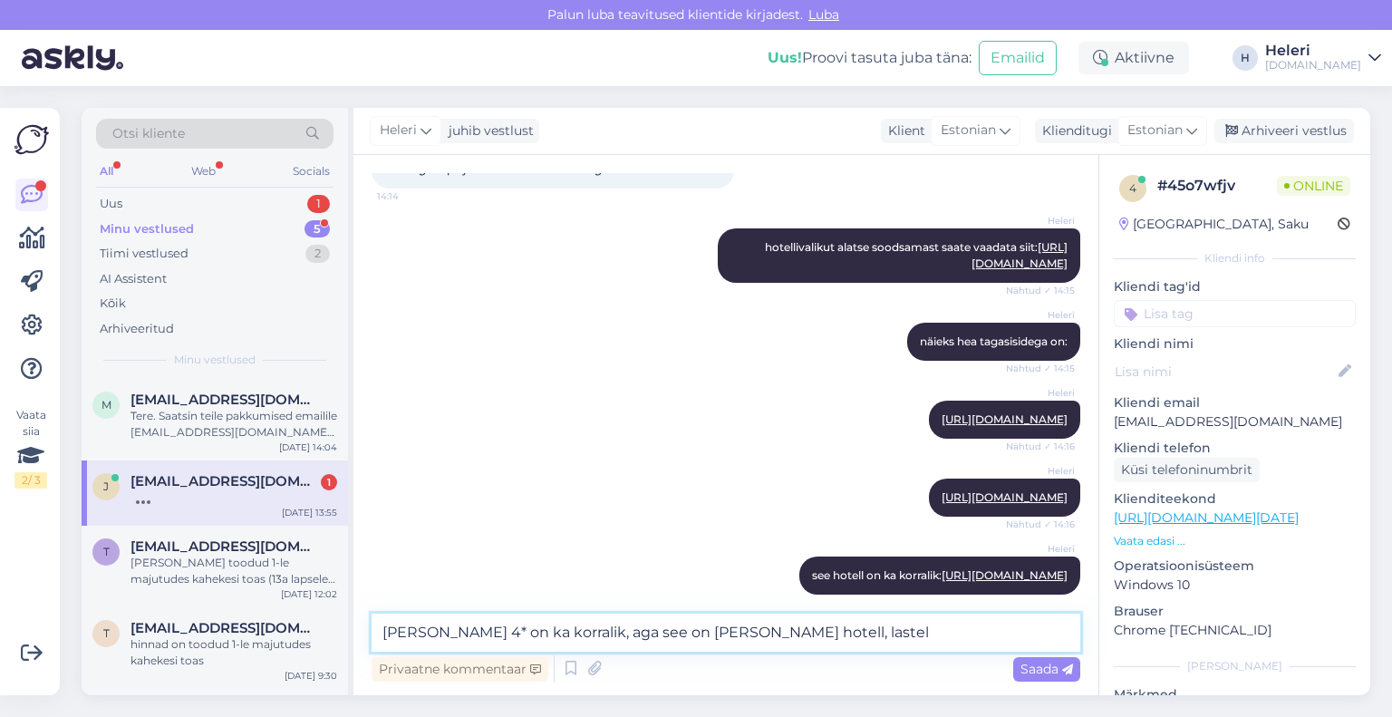
scroll to position [4047, 0]
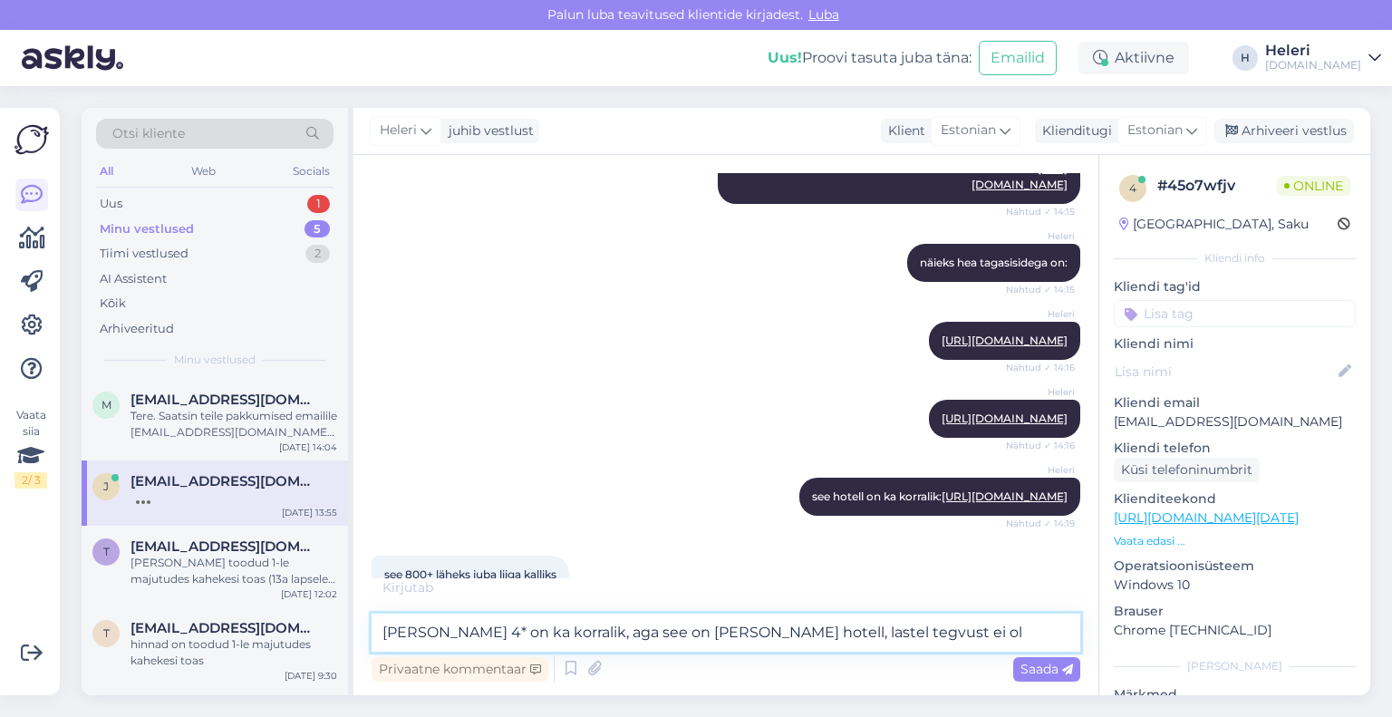
type textarea "[PERSON_NAME] 4* on ka korralik, aga see on [PERSON_NAME] hotell, lastel tegvus…"
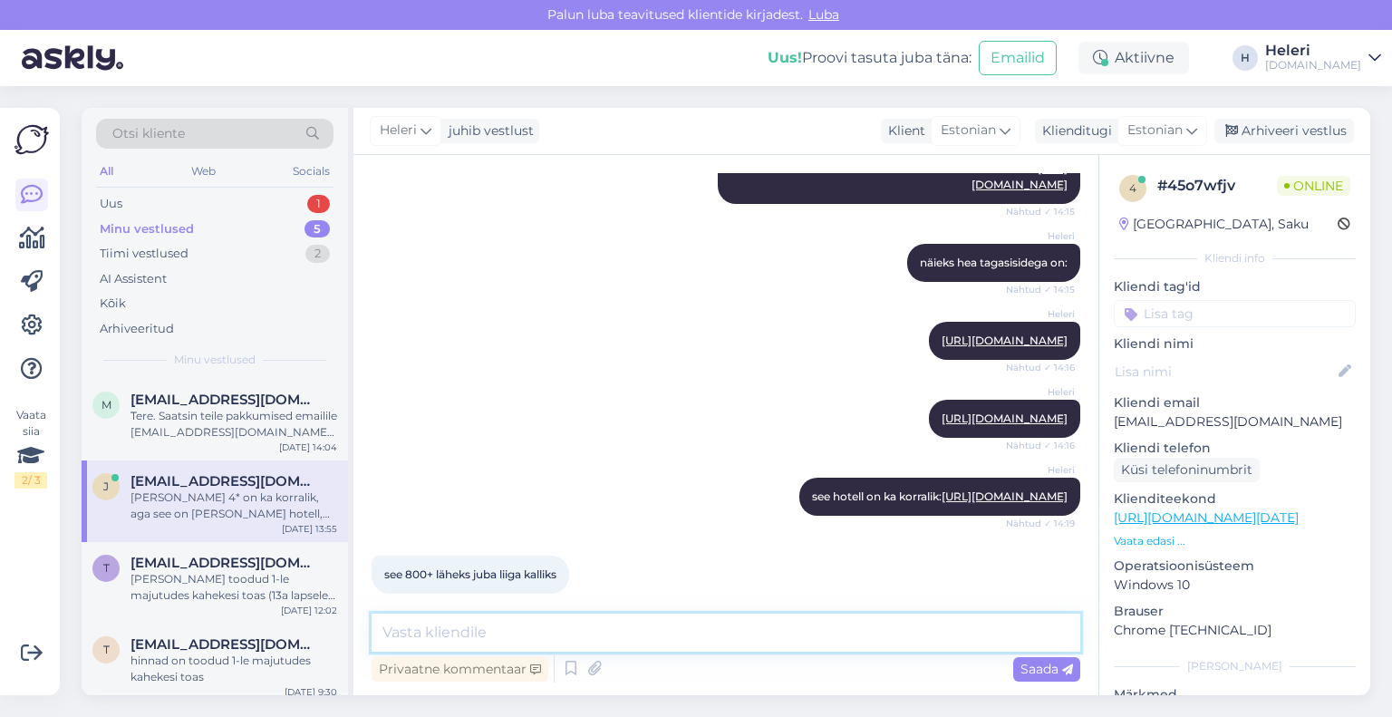
scroll to position [4141, 0]
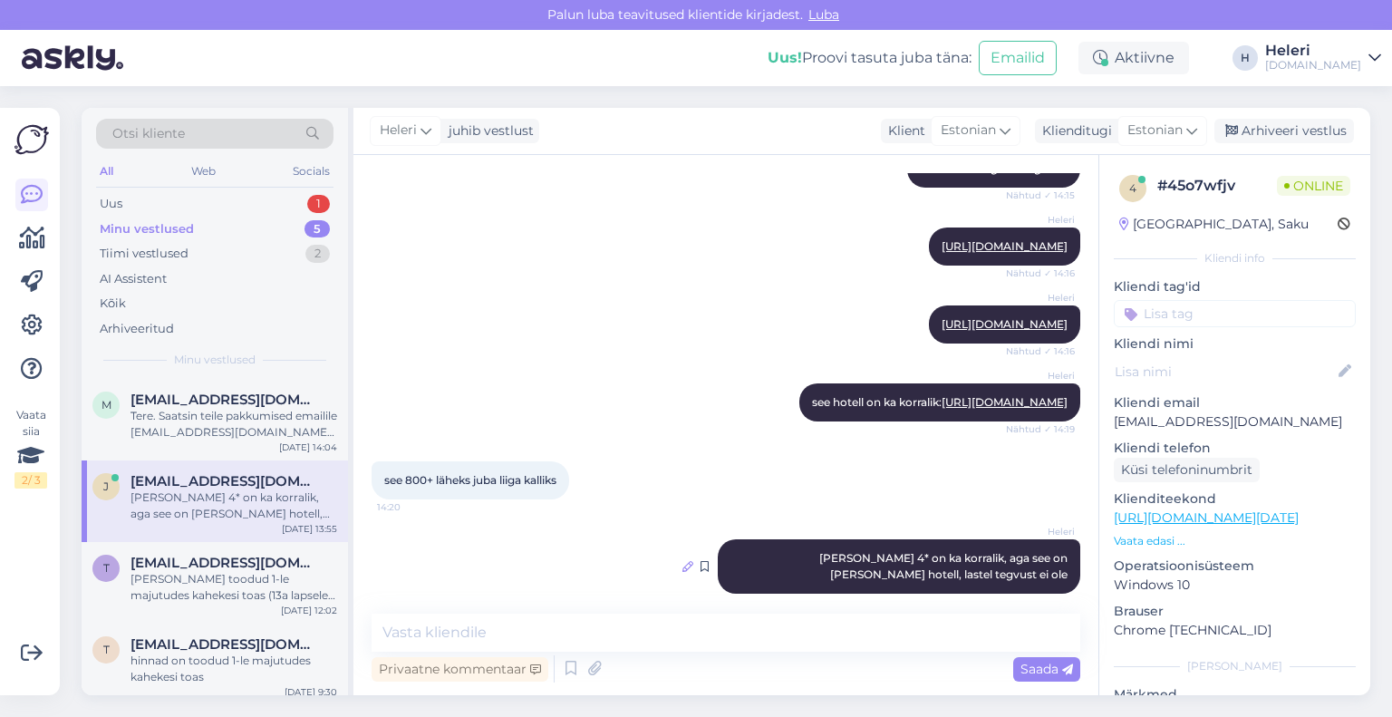
click at [683, 561] on icon at bounding box center [688, 566] width 11 height 11
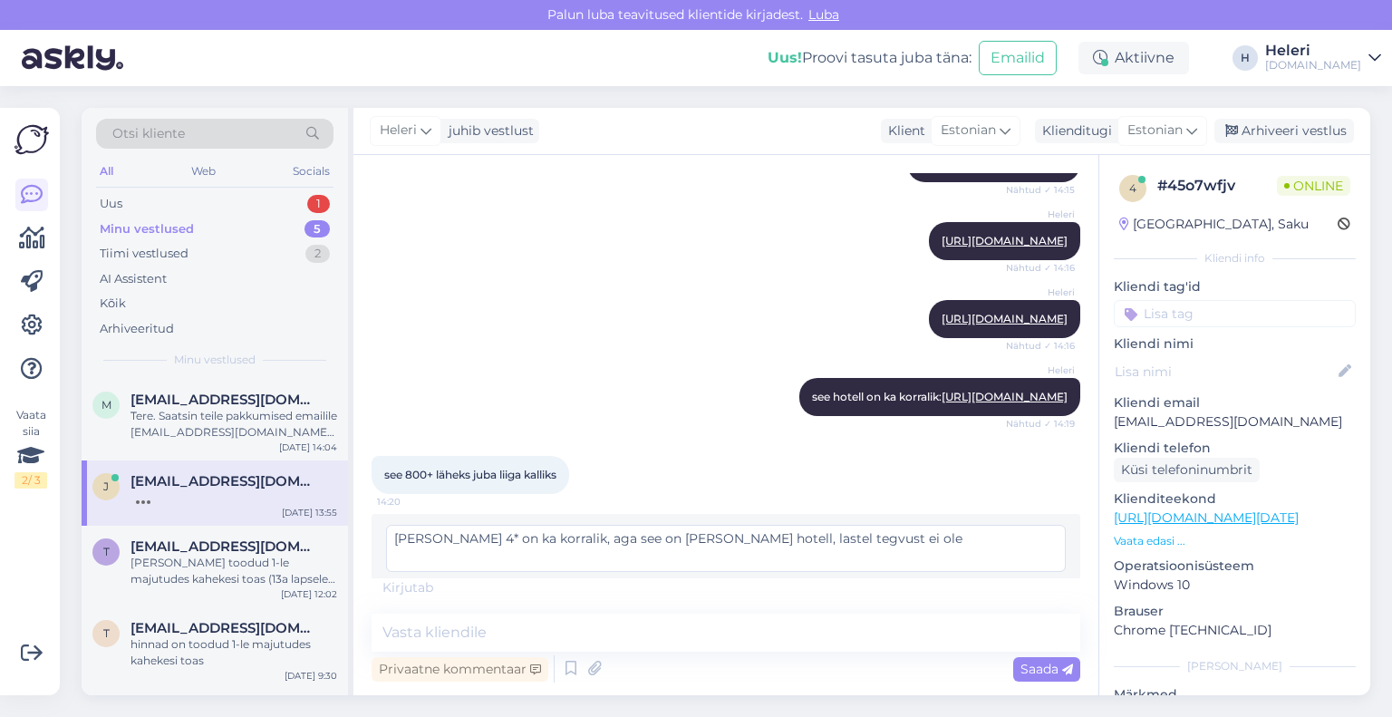
click at [780, 525] on textarea "[PERSON_NAME] 4* on ka korralik, aga see on [PERSON_NAME] hotell, lastel tegvus…" at bounding box center [726, 548] width 680 height 47
type textarea "[PERSON_NAME] 4* on ka korralik, aga see on [PERSON_NAME] hotell, lastel tegevu…"
click at [1023, 583] on span "Muuda" at bounding box center [1026, 591] width 63 height 16
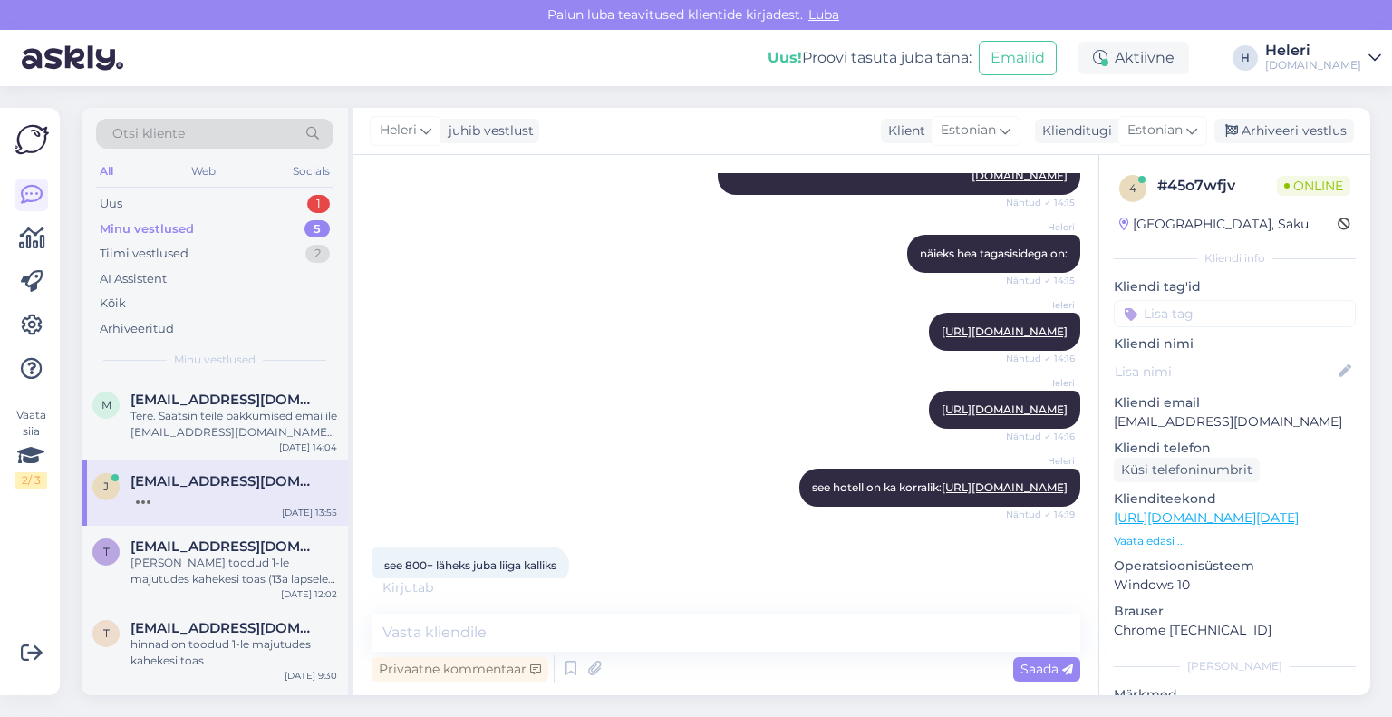
scroll to position [4159, 0]
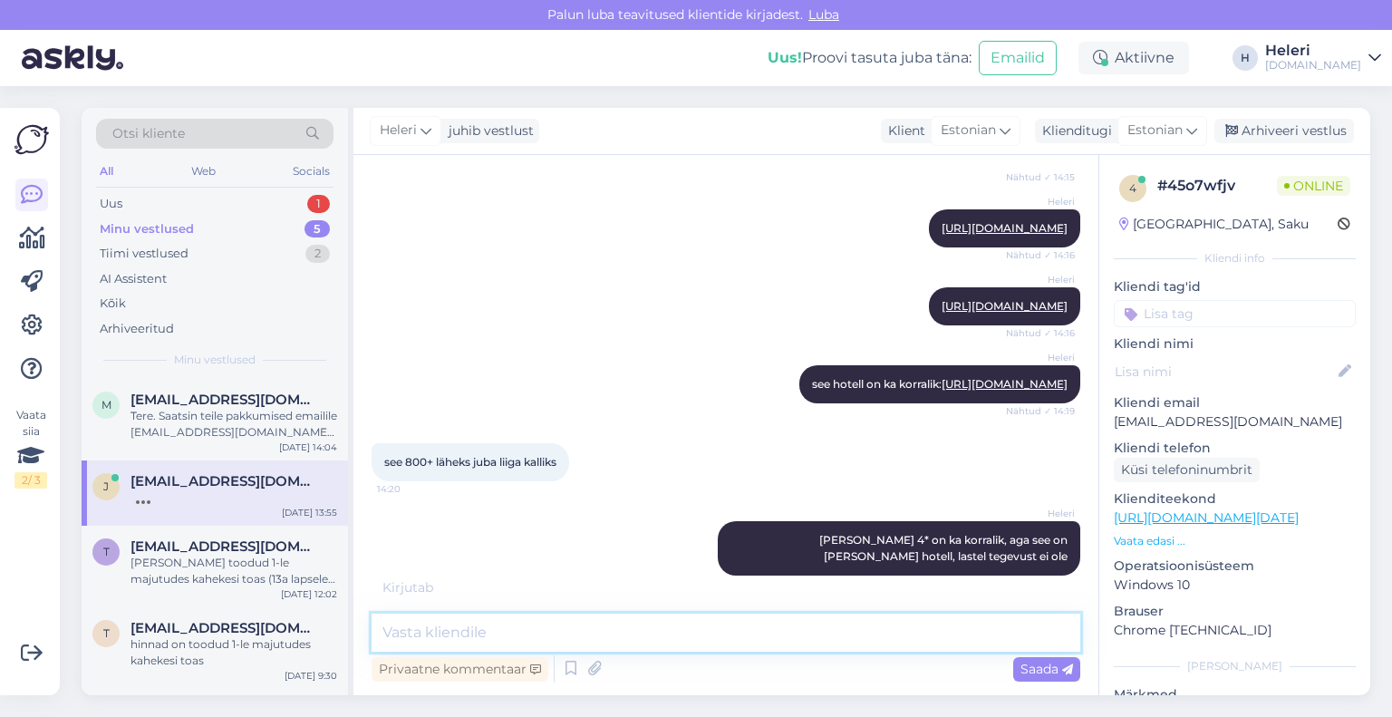
click at [624, 637] on textarea at bounding box center [726, 633] width 709 height 38
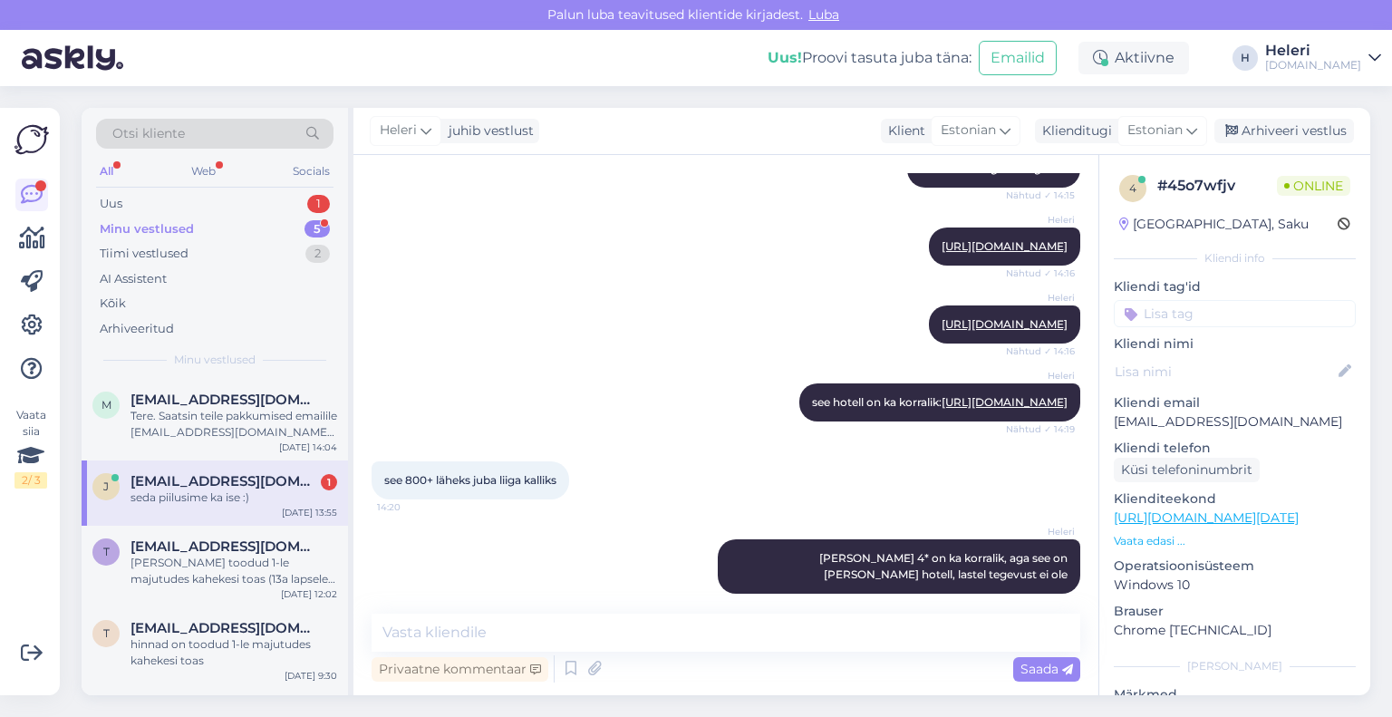
scroll to position [4219, 0]
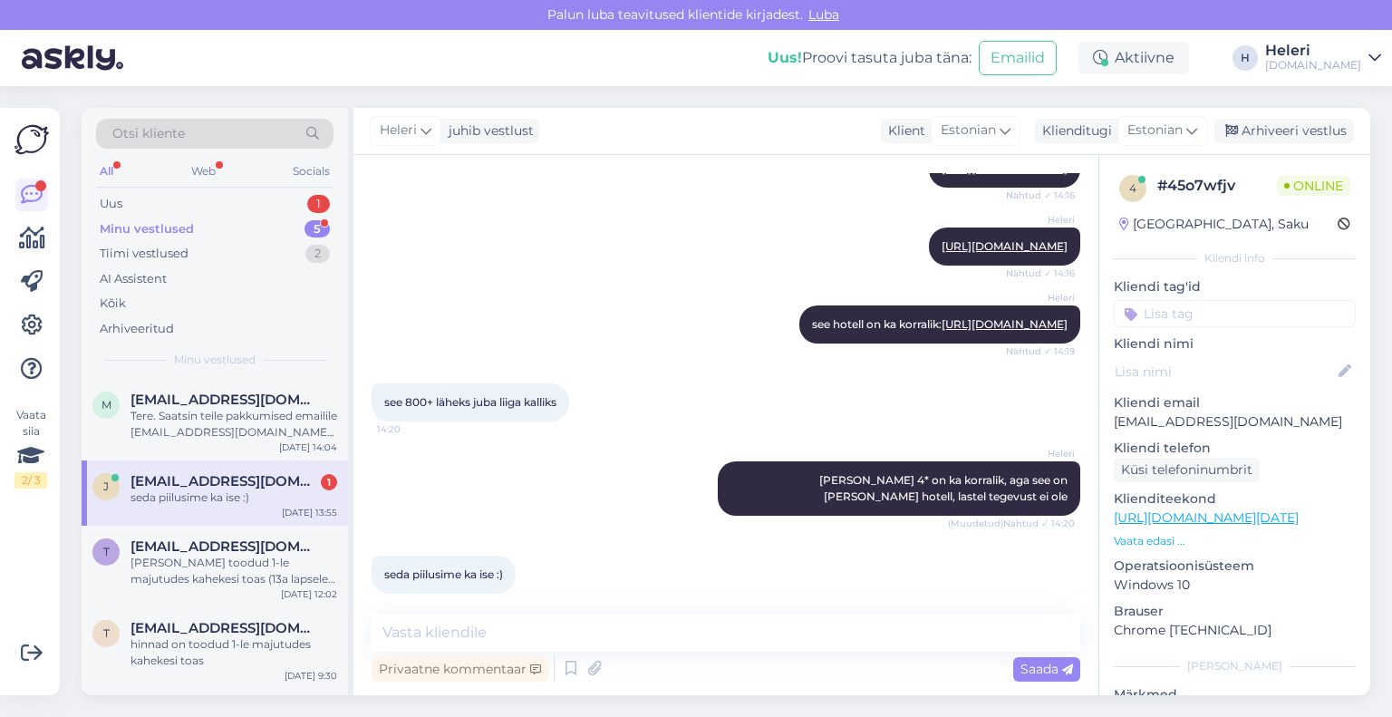
click at [172, 222] on div "Minu vestlused" at bounding box center [147, 229] width 94 height 18
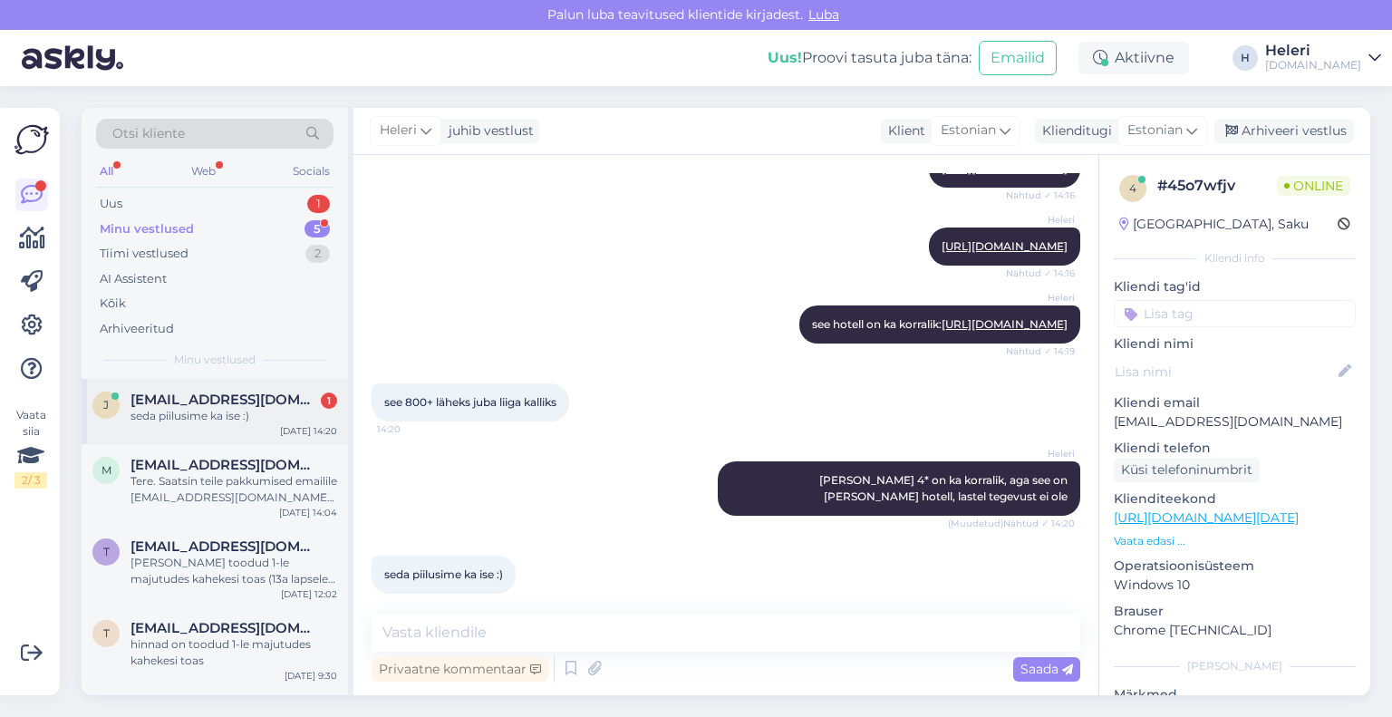
click at [196, 406] on span "[EMAIL_ADDRESS][DOMAIN_NAME]" at bounding box center [225, 400] width 189 height 16
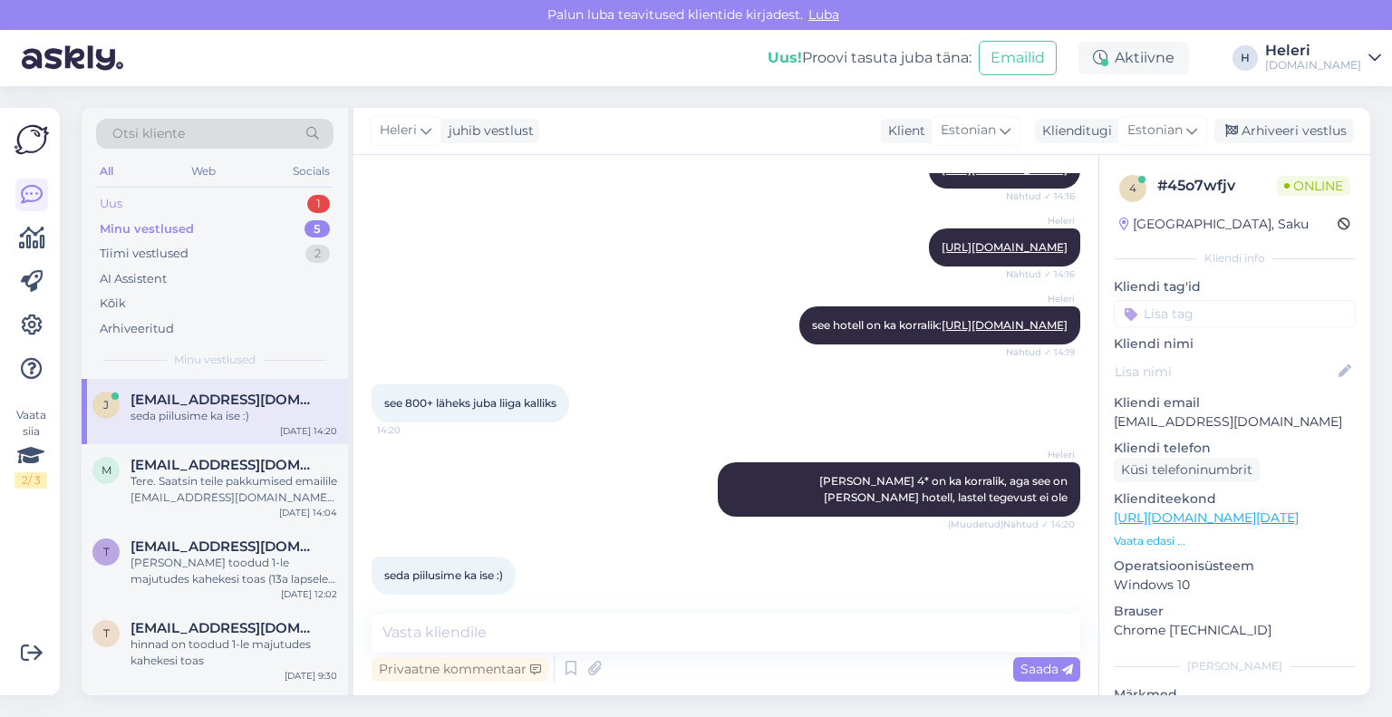
click at [239, 206] on div "Uus 1" at bounding box center [214, 203] width 237 height 25
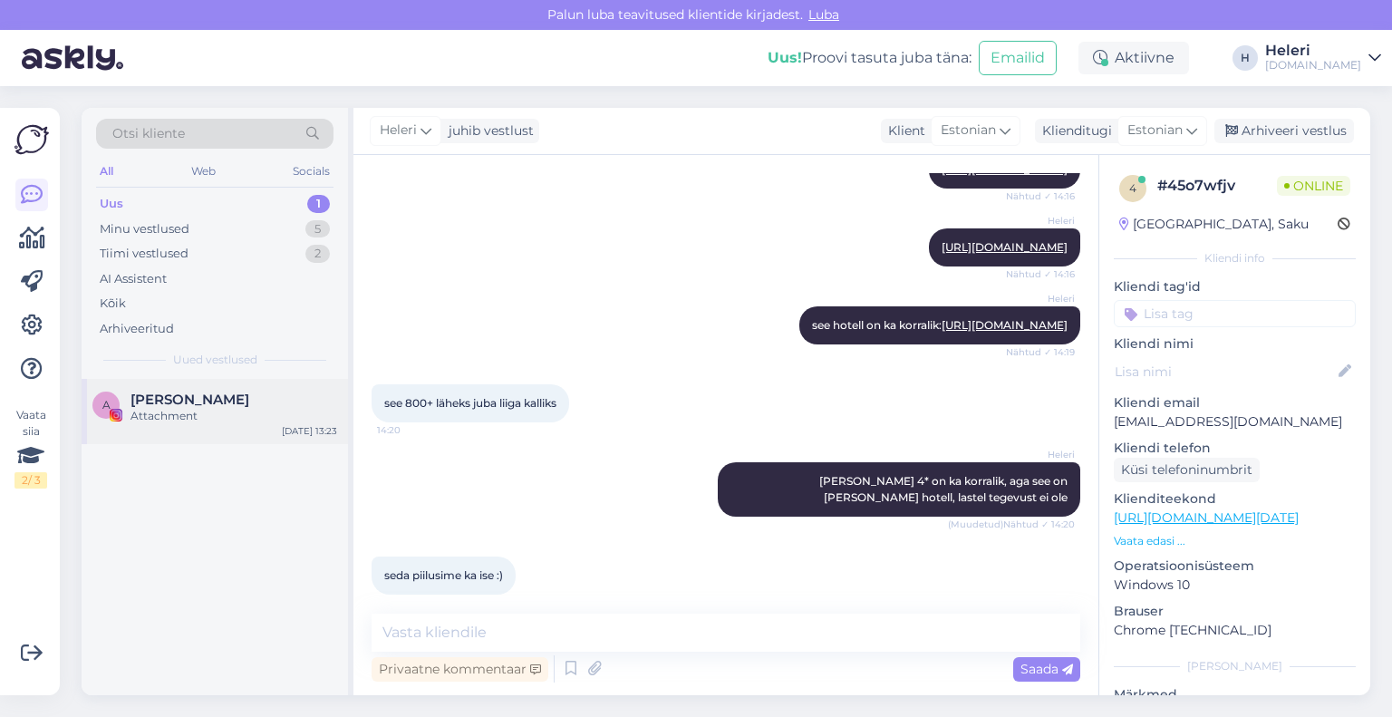
click at [242, 392] on div "[PERSON_NAME]" at bounding box center [234, 400] width 207 height 16
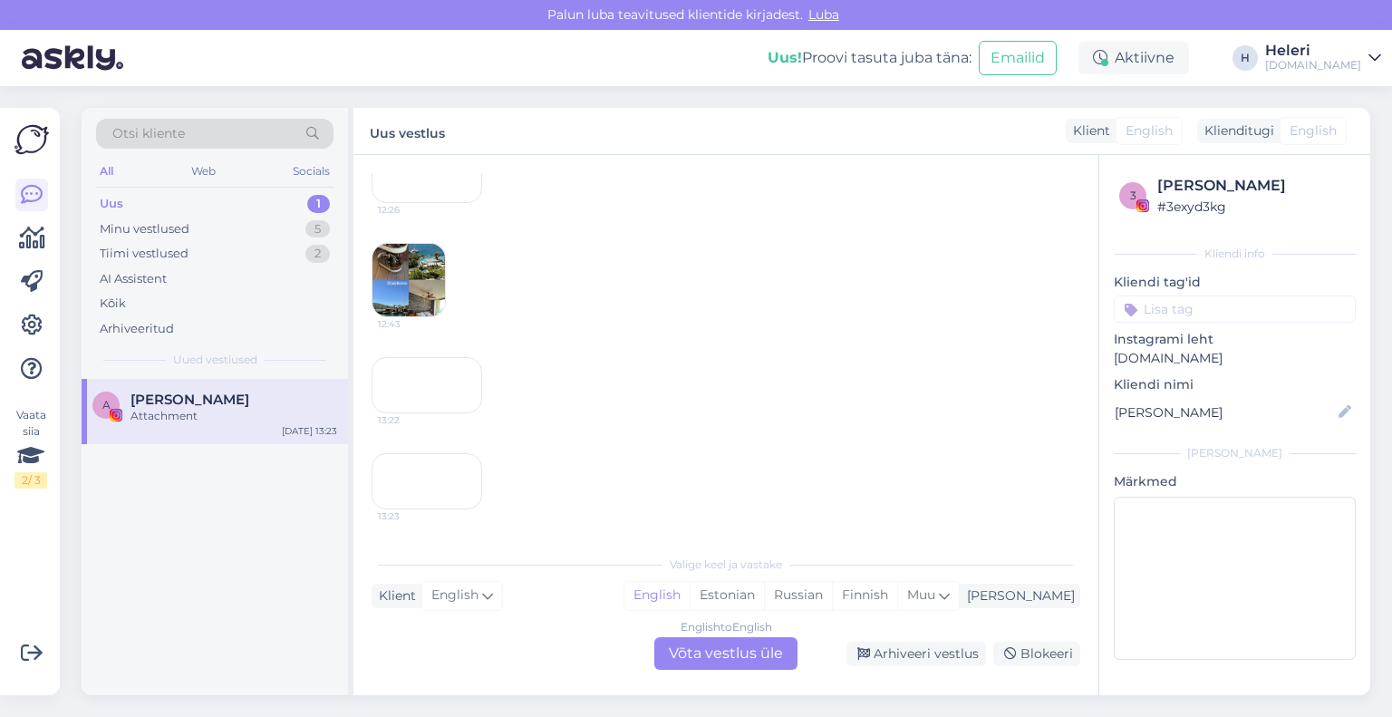
scroll to position [3349, 0]
click at [745, 655] on div "English to English Võta vestlus üle" at bounding box center [725, 653] width 143 height 33
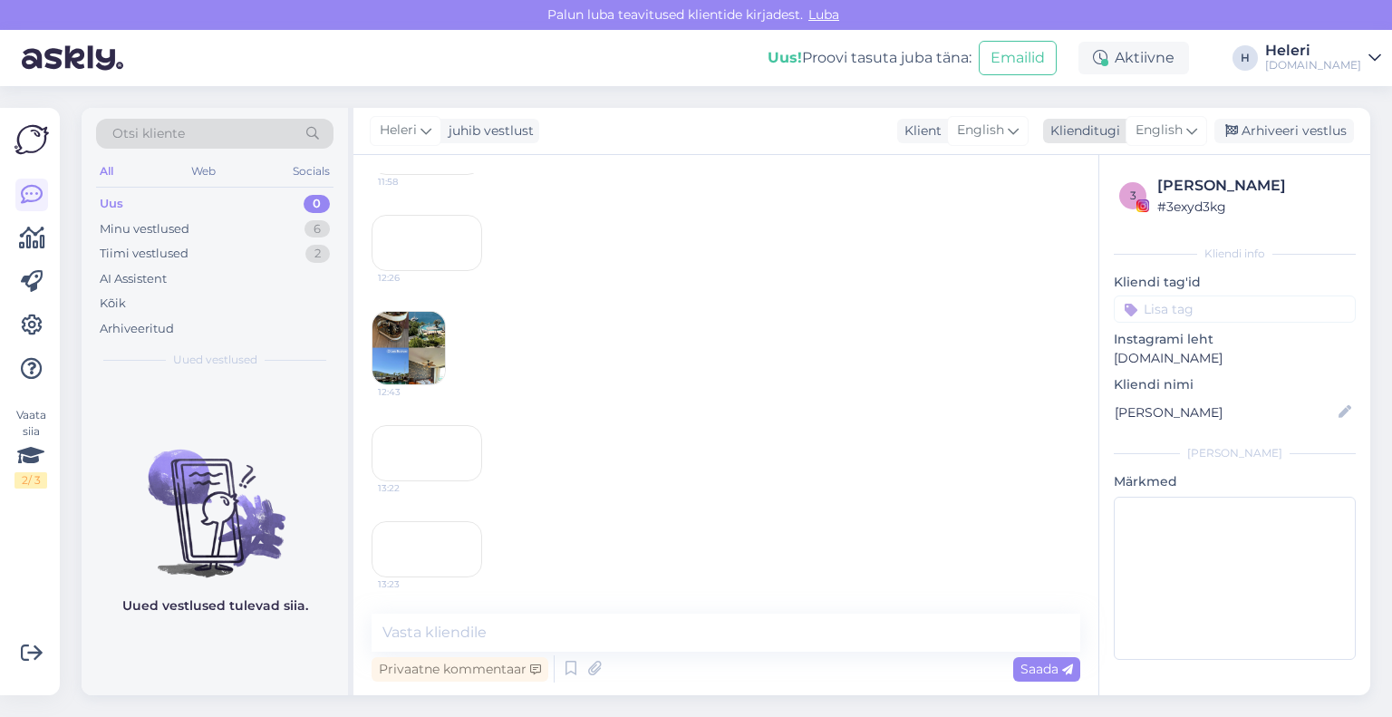
click at [1154, 133] on span "English" at bounding box center [1159, 131] width 47 height 20
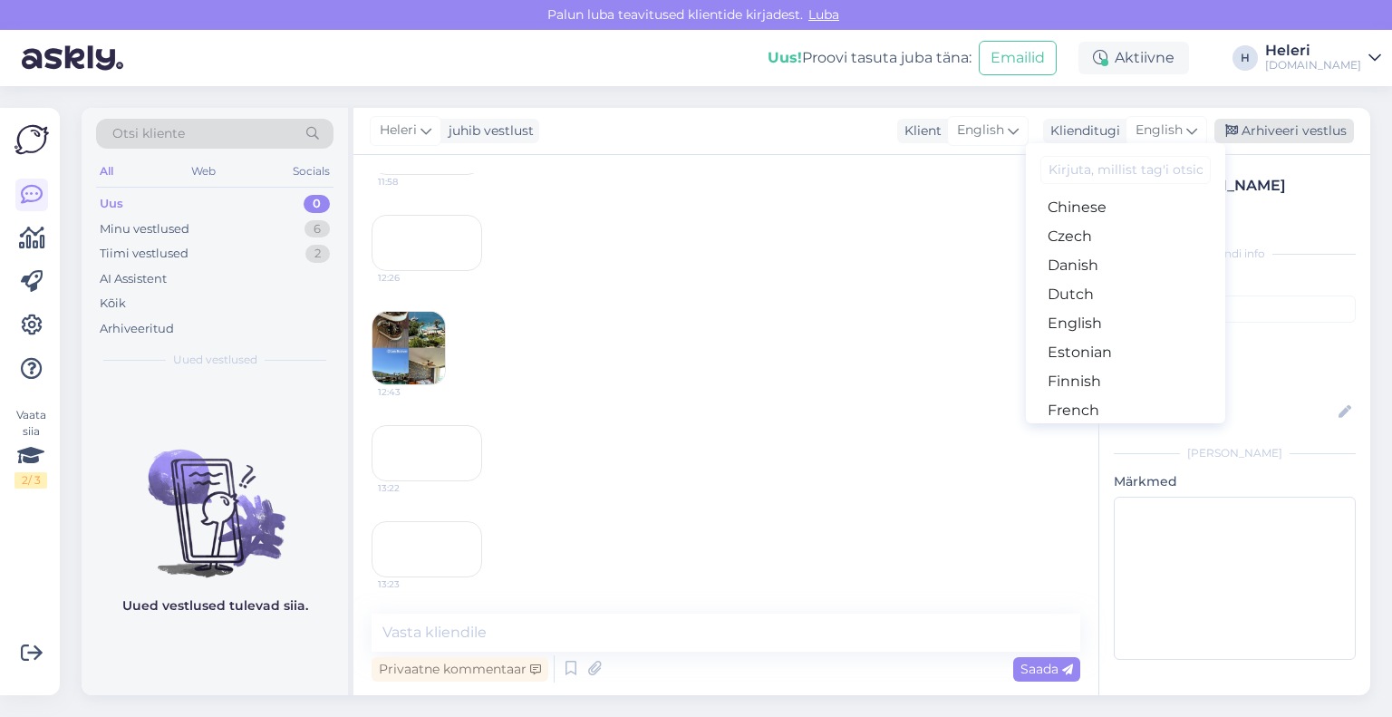
click at [1307, 131] on div "Arhiveeri vestlus" at bounding box center [1285, 131] width 140 height 24
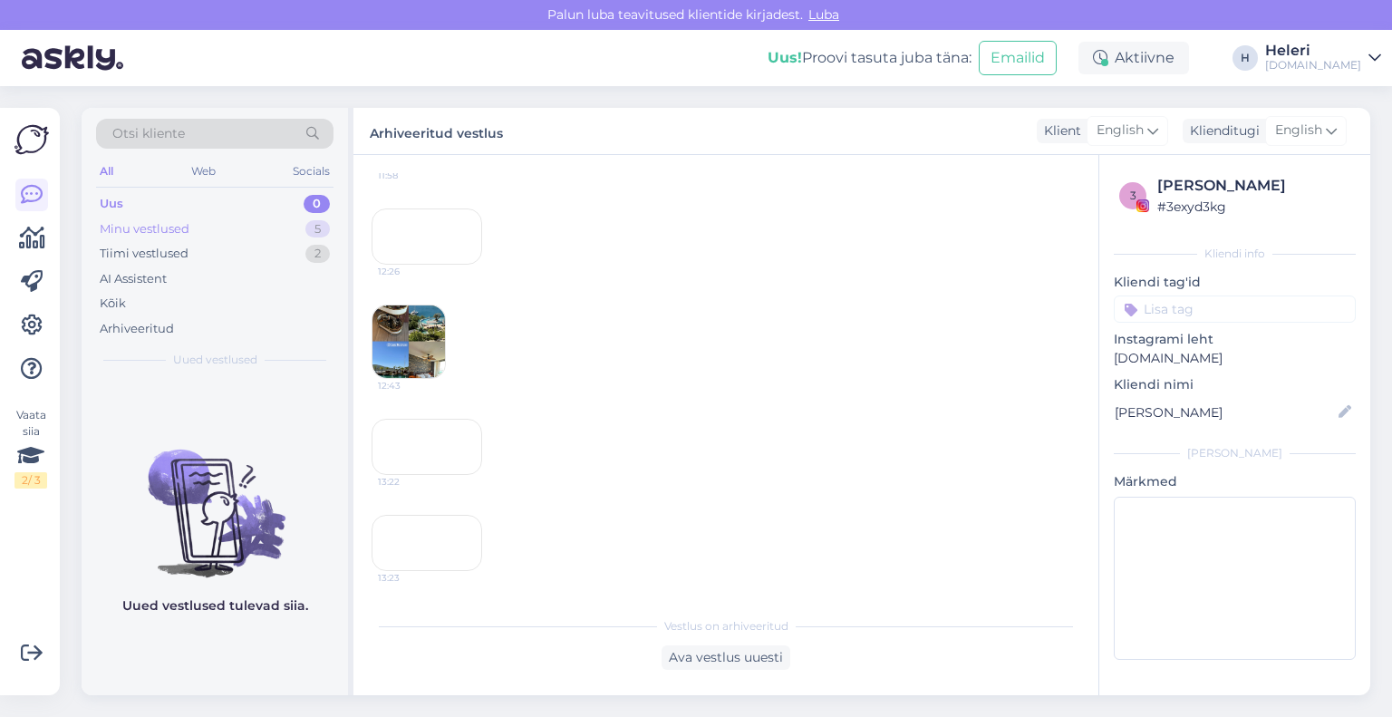
click at [280, 232] on div "Minu vestlused 5" at bounding box center [214, 229] width 237 height 25
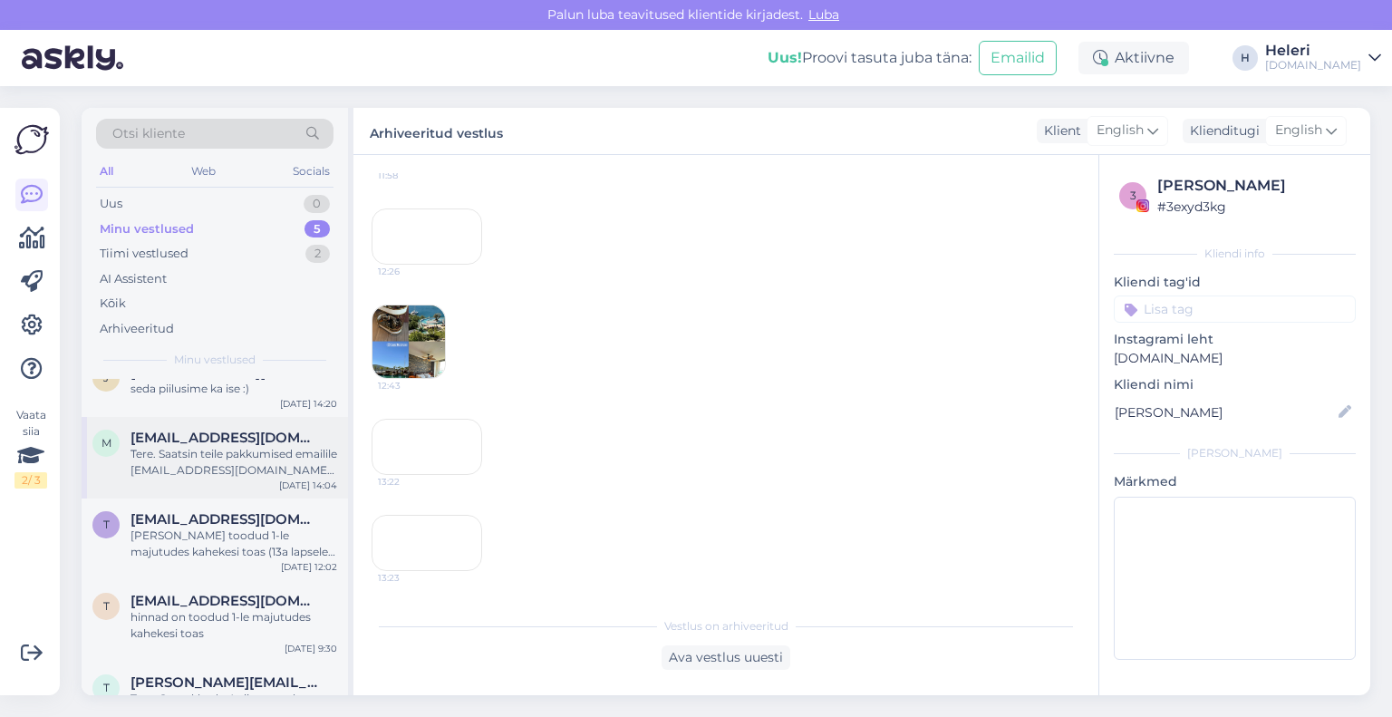
scroll to position [74, 0]
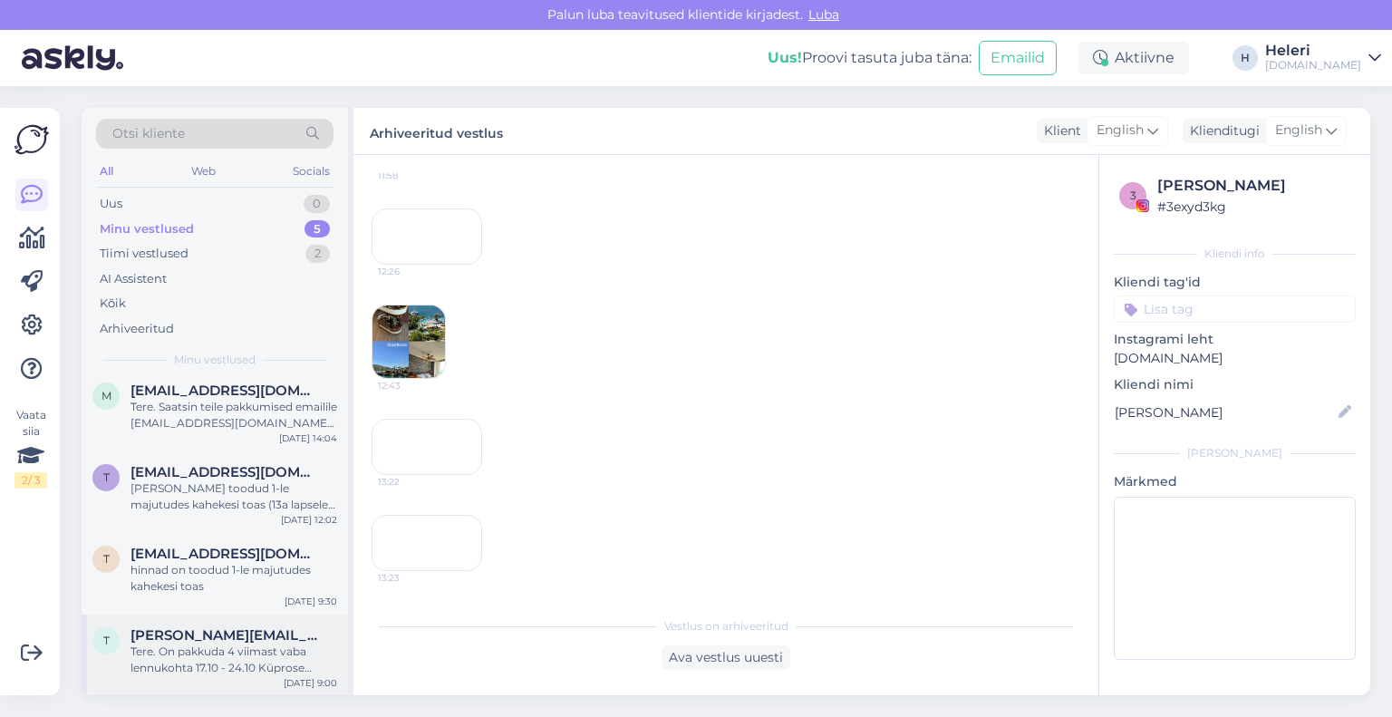
click at [242, 645] on div "Tere. On pakkuda 4 viimast vaba lennukohta 17.10 - 24.10 Küprose lennule, hind …" at bounding box center [234, 660] width 207 height 33
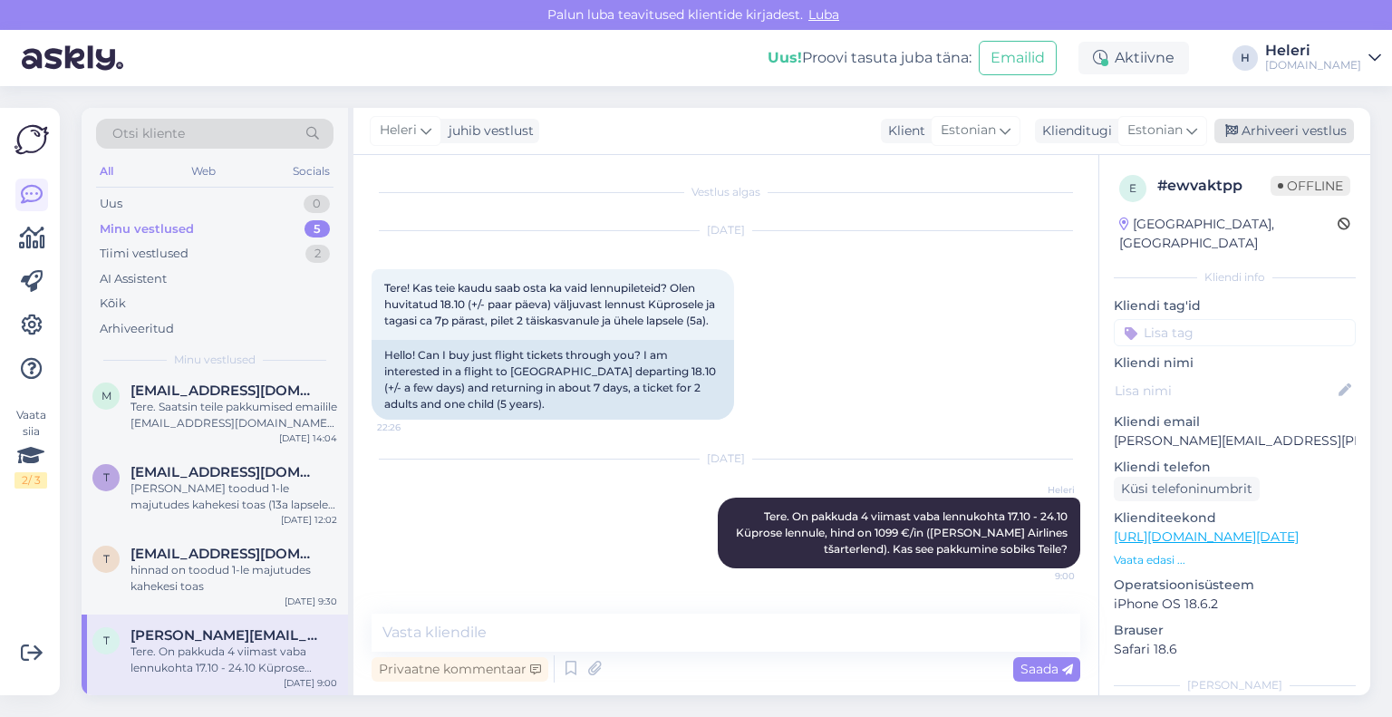
click at [1282, 135] on div "Arhiveeri vestlus" at bounding box center [1285, 131] width 140 height 24
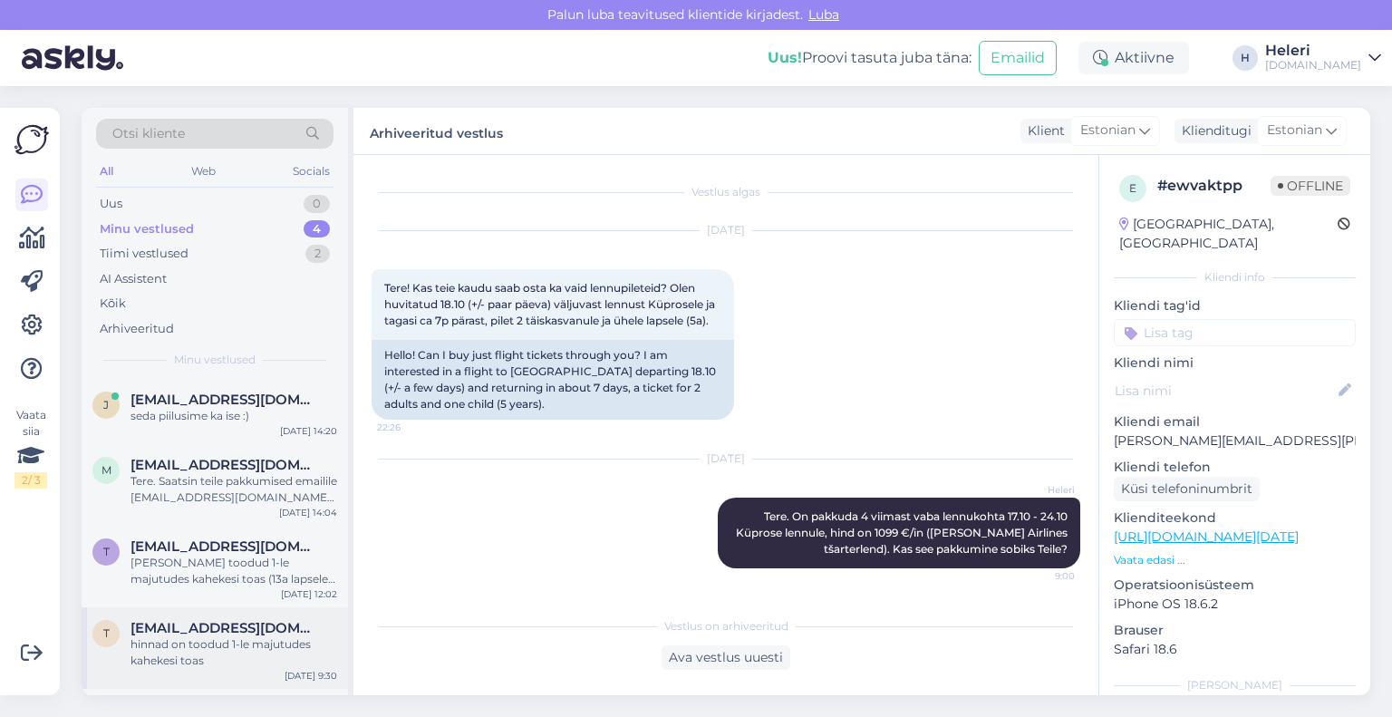
click at [223, 627] on span "[EMAIL_ADDRESS][DOMAIN_NAME]" at bounding box center [225, 628] width 189 height 16
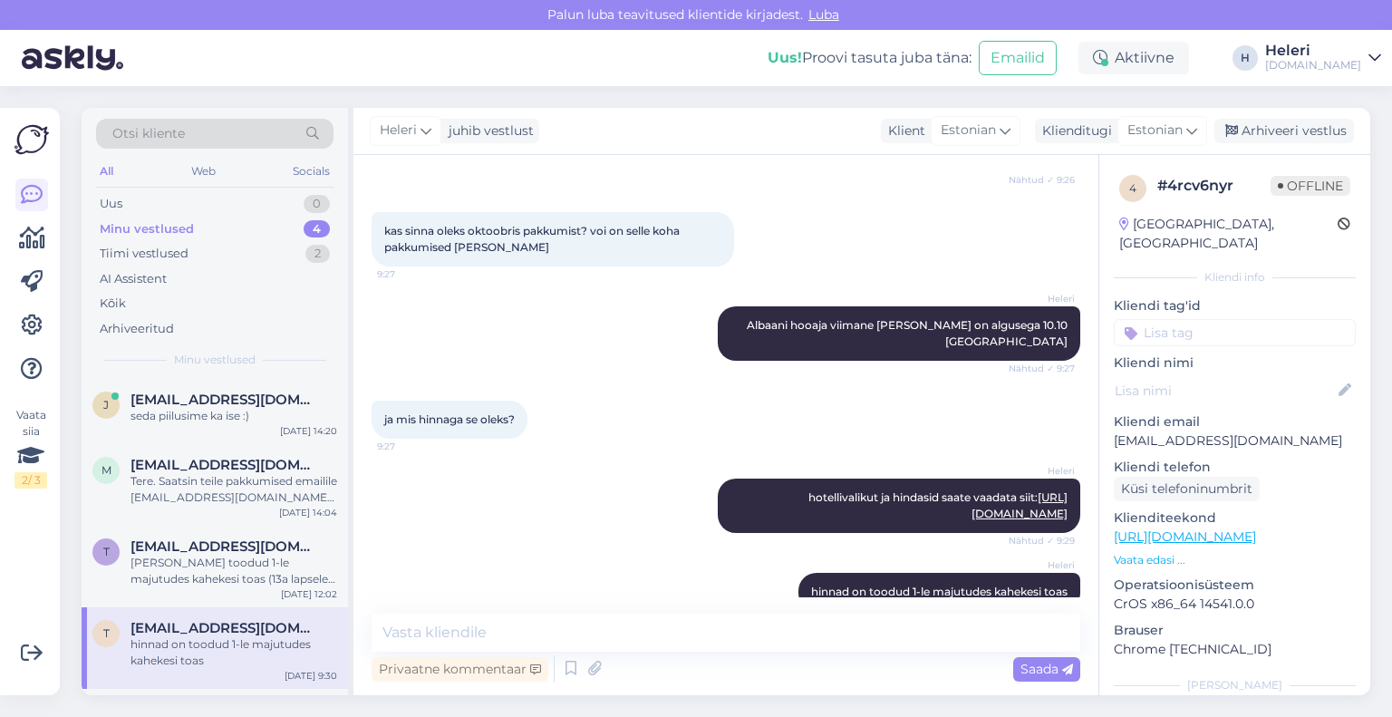
scroll to position [1582, 0]
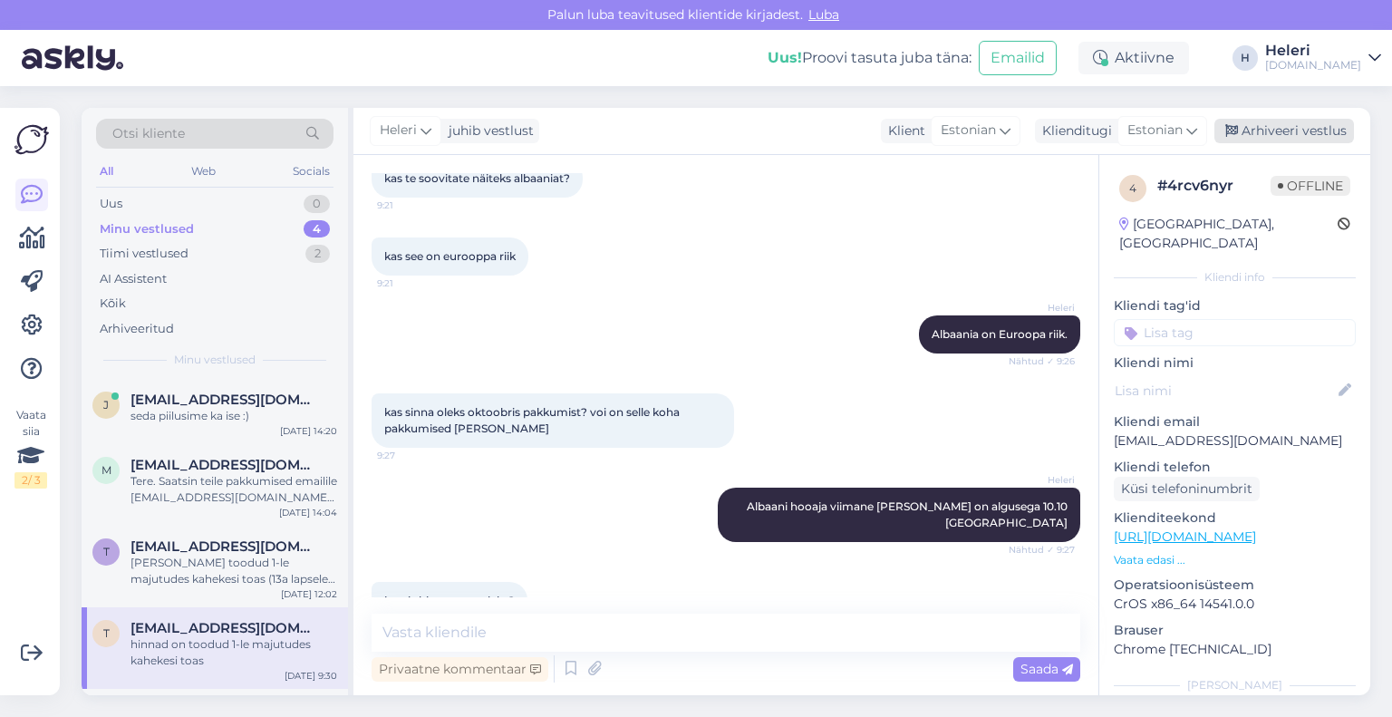
click at [1302, 131] on div "Arhiveeri vestlus" at bounding box center [1285, 131] width 140 height 24
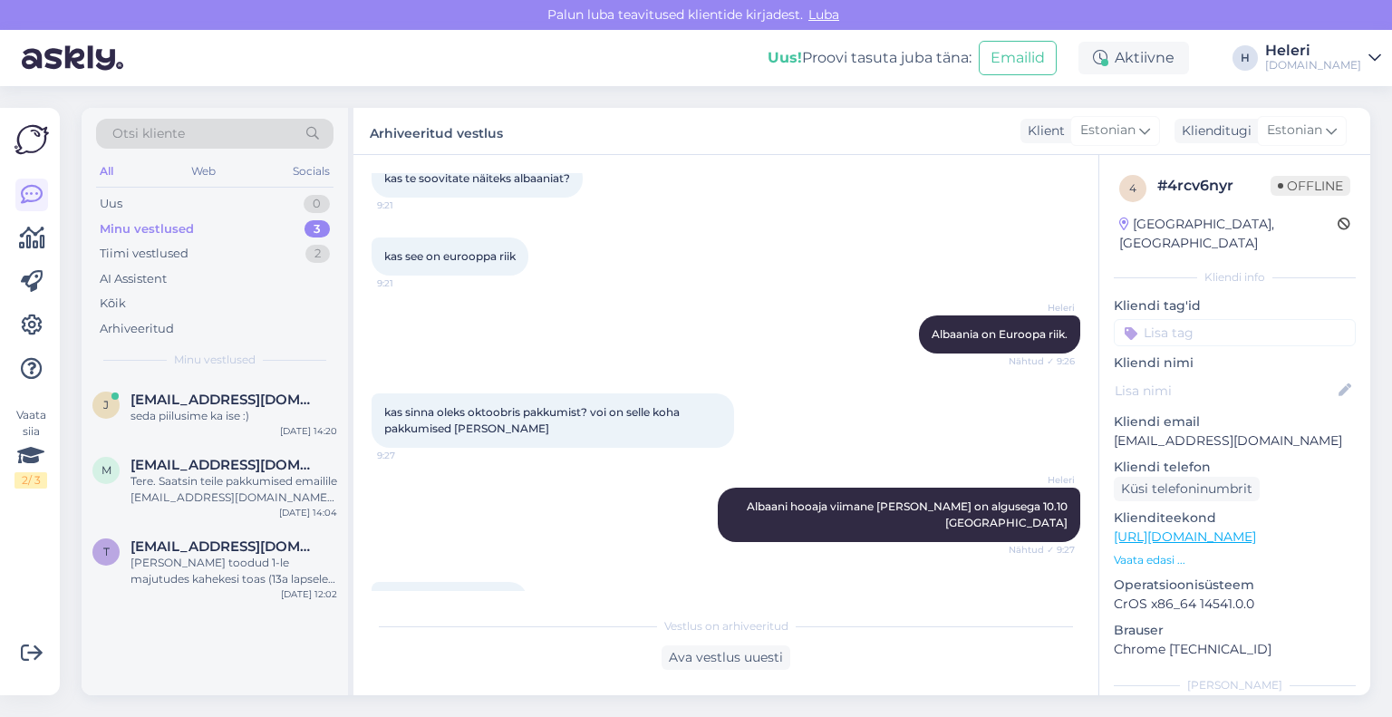
click at [208, 233] on div "Minu vestlused 3" at bounding box center [214, 229] width 237 height 25
click at [222, 555] on div "[PERSON_NAME] toodud 1-le majutudes kahekesi toas (13a lapsele kehtib sama hind…" at bounding box center [234, 571] width 207 height 33
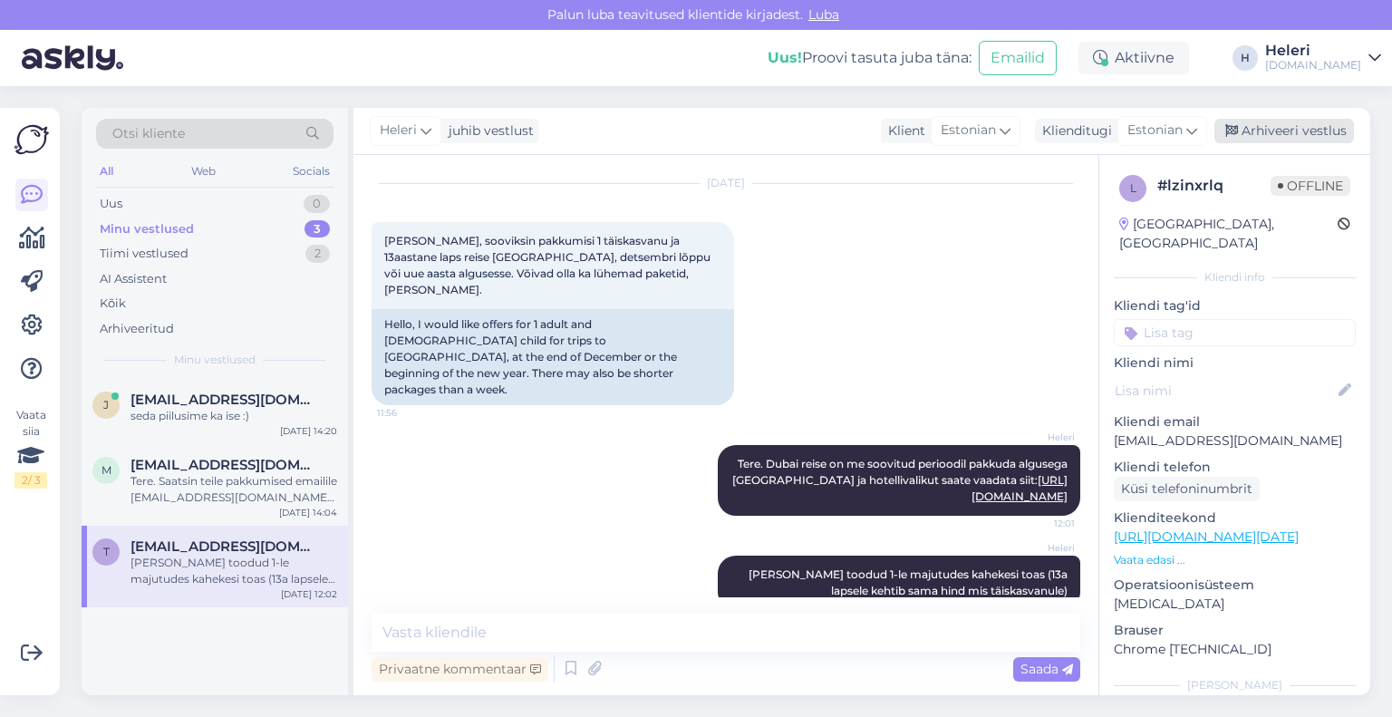
click at [1276, 122] on div "Arhiveeri vestlus" at bounding box center [1285, 131] width 140 height 24
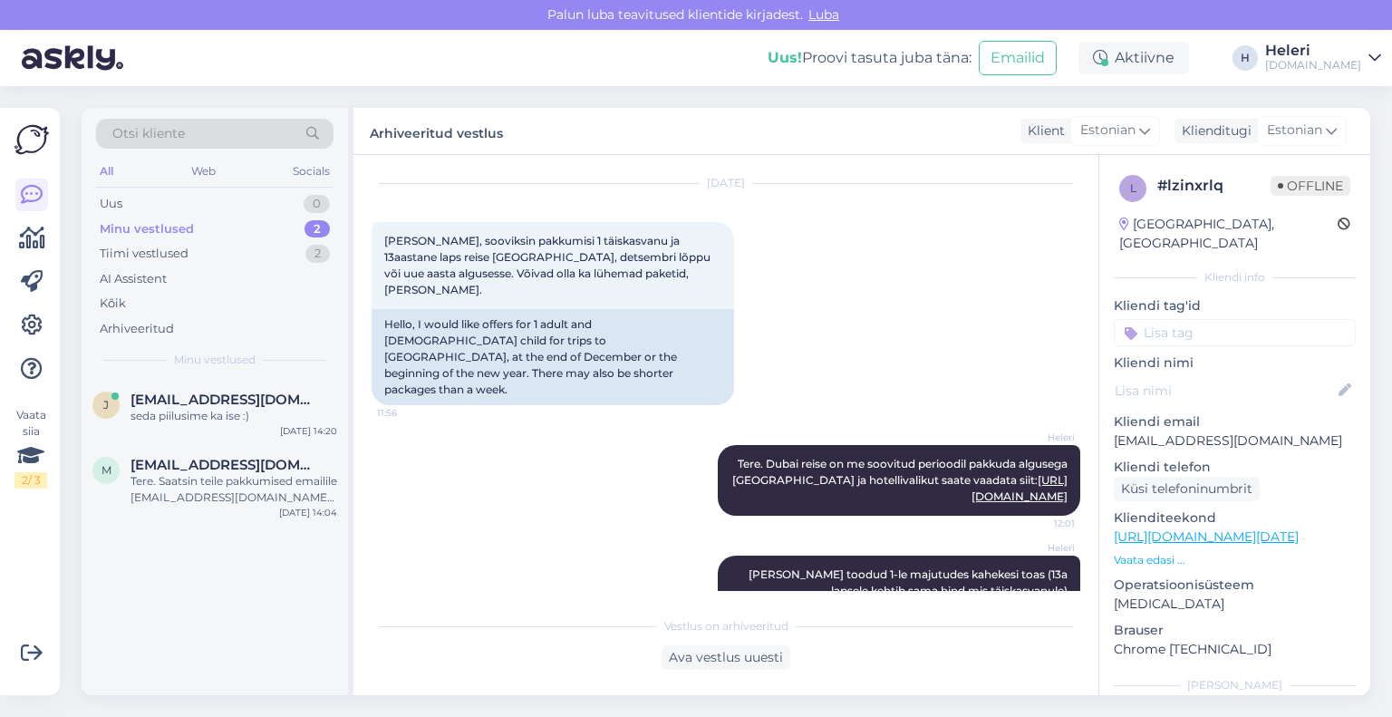
click at [214, 224] on div "Minu vestlused 2" at bounding box center [214, 229] width 237 height 25
click at [258, 478] on div "Tere. Saatsin teile pakkumised emailile [EMAIL_ADDRESS][DOMAIN_NAME] :)" at bounding box center [234, 489] width 207 height 33
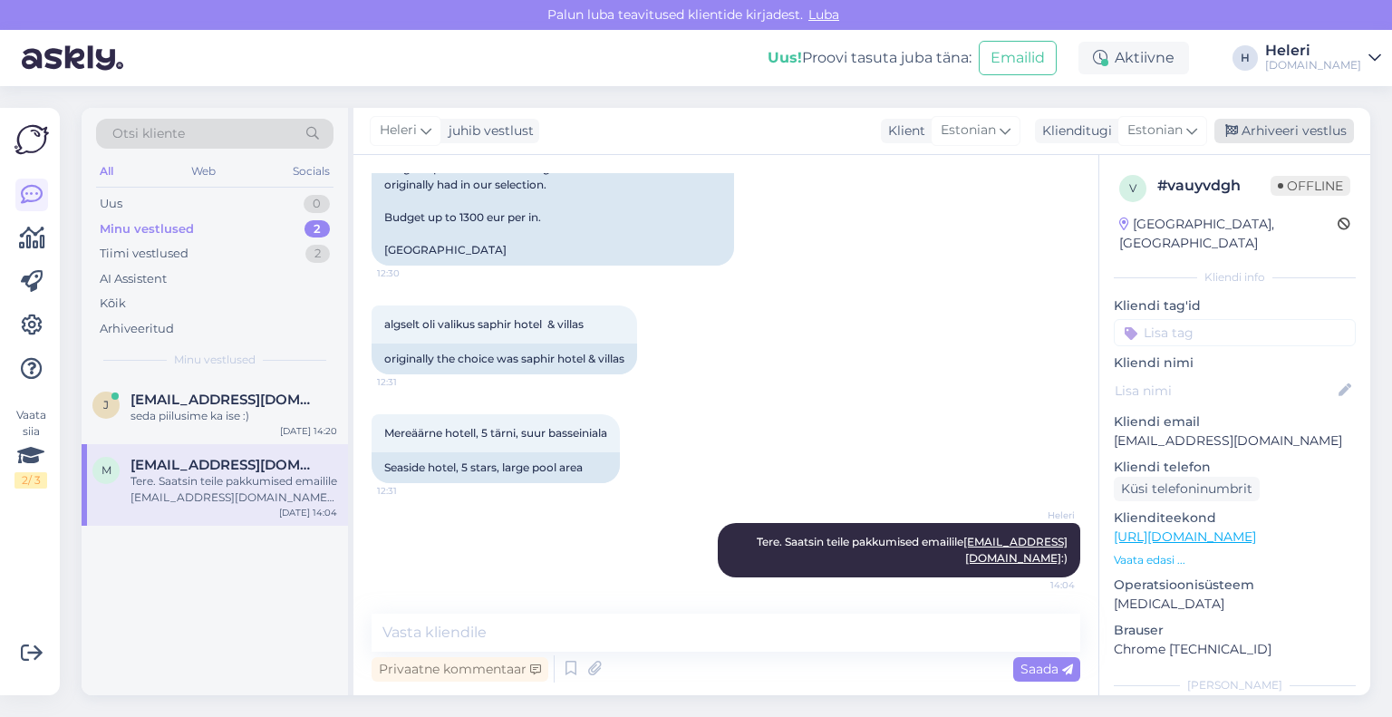
click at [1283, 132] on div "Arhiveeri vestlus" at bounding box center [1285, 131] width 140 height 24
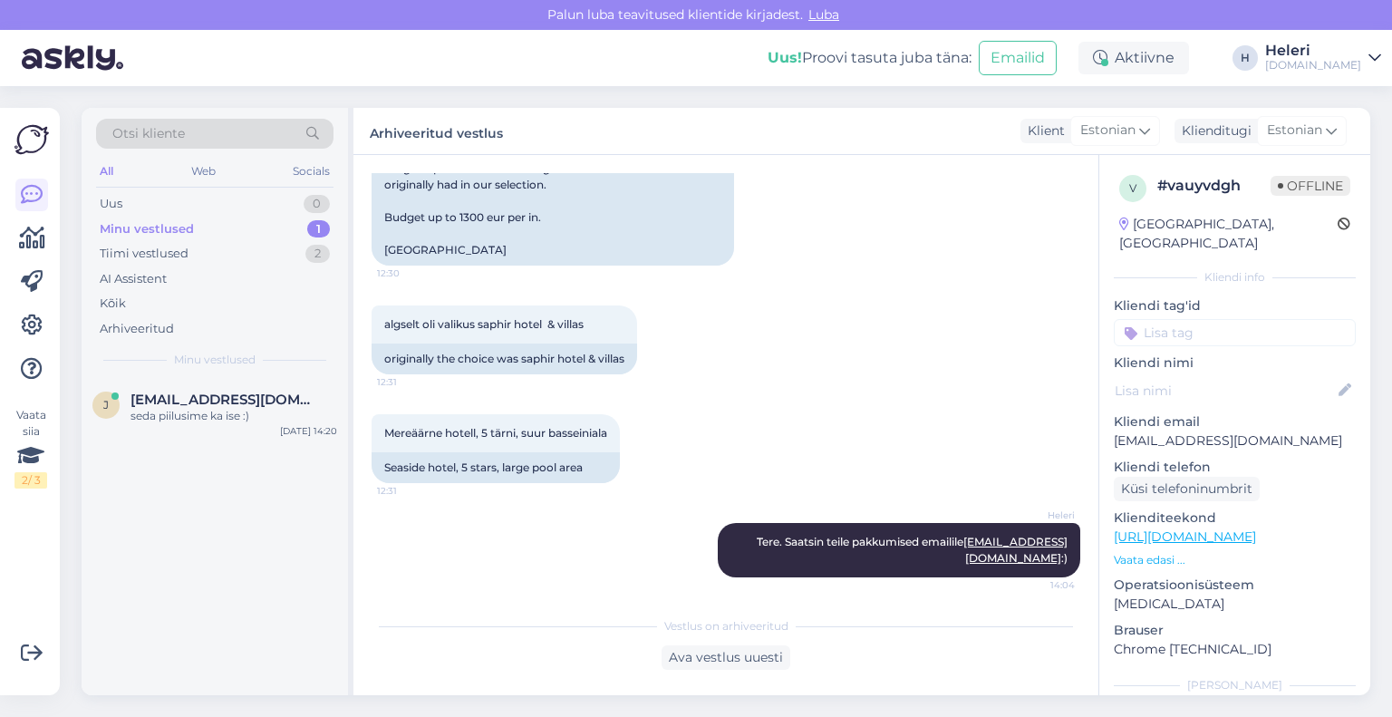
click at [179, 227] on div "Minu vestlused" at bounding box center [147, 229] width 94 height 18
click at [232, 398] on span "[EMAIL_ADDRESS][DOMAIN_NAME]" at bounding box center [225, 400] width 189 height 16
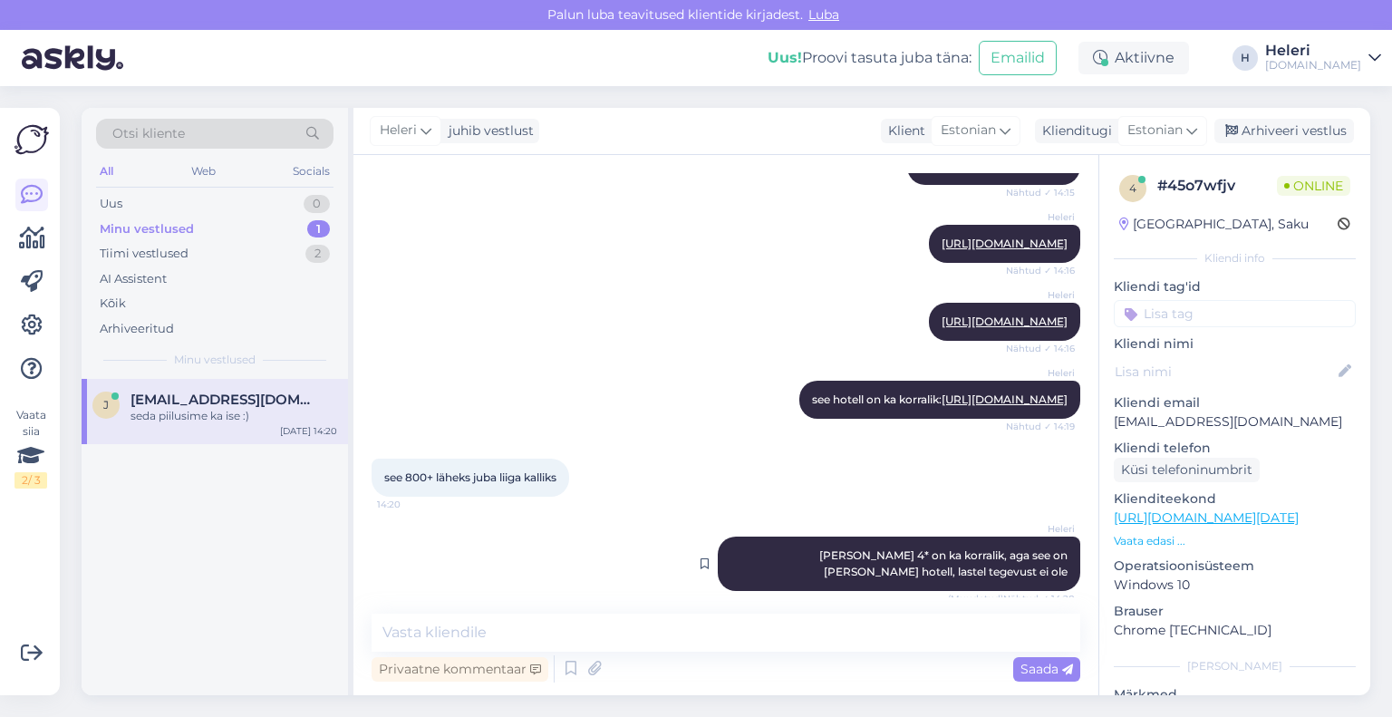
scroll to position [4218, 0]
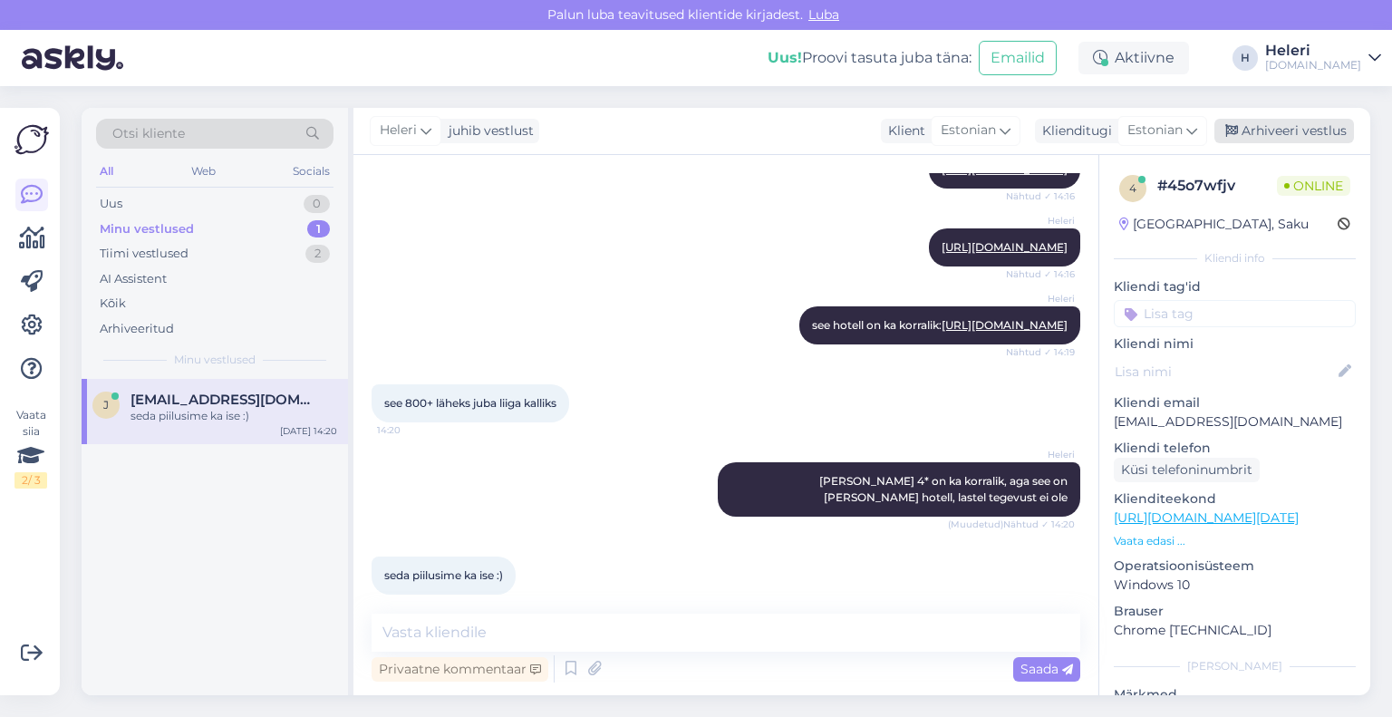
click at [1302, 132] on div "Arhiveeri vestlus" at bounding box center [1285, 131] width 140 height 24
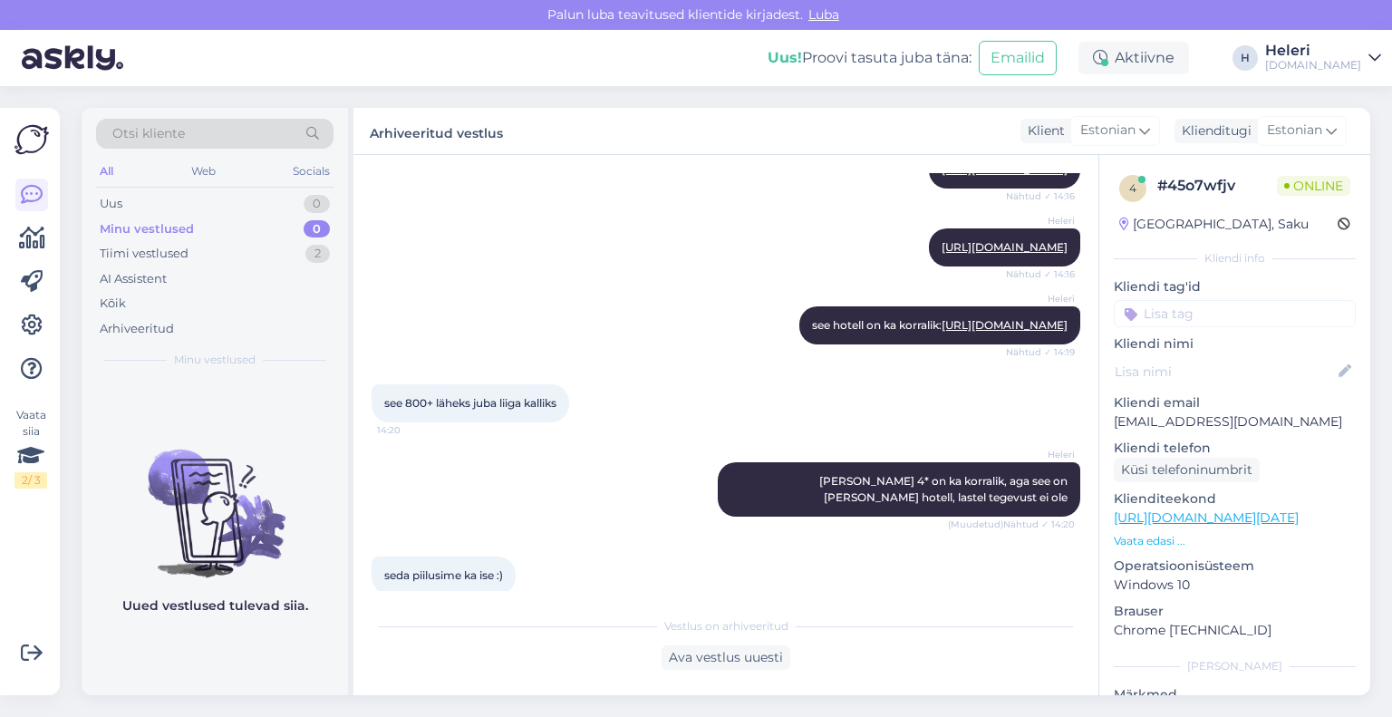
click at [1311, 66] on div "[DOMAIN_NAME]" at bounding box center [1313, 65] width 96 height 15
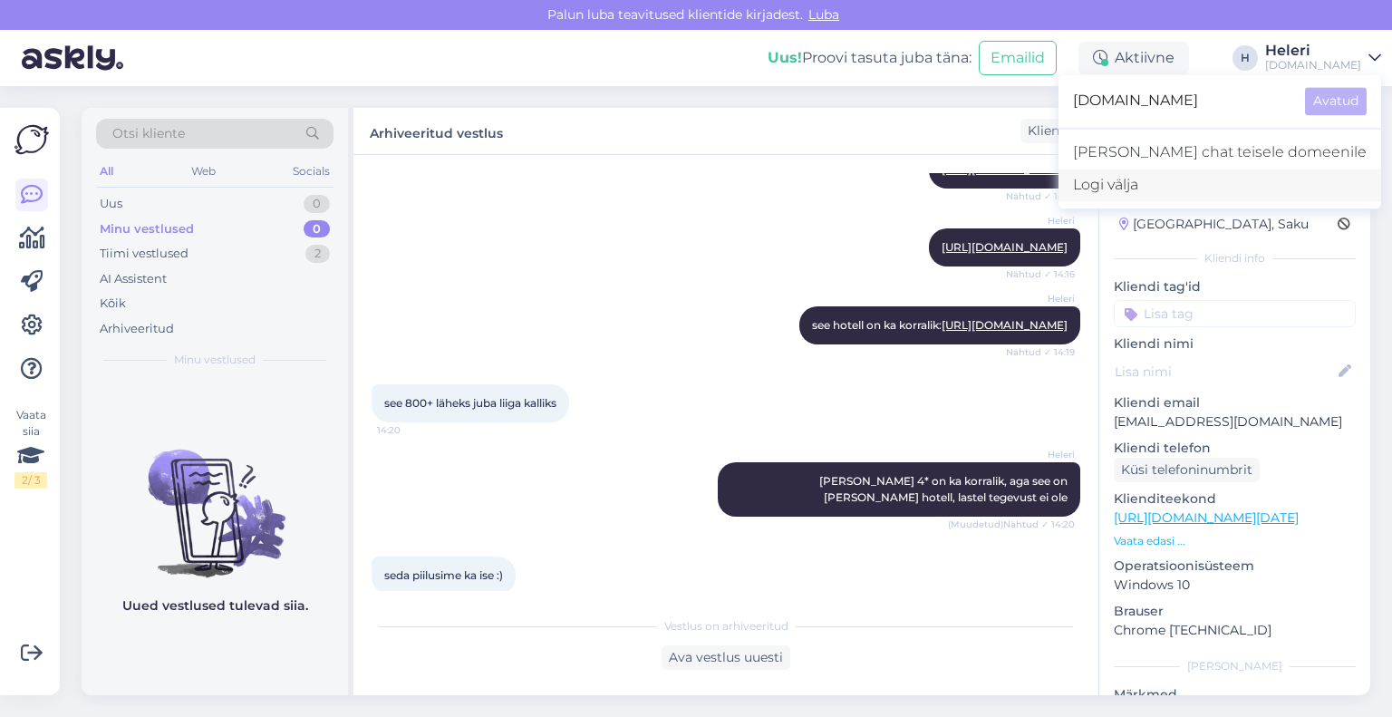
click at [1249, 184] on div "Logi välja" at bounding box center [1220, 185] width 323 height 33
